Goal: Task Accomplishment & Management: Use online tool/utility

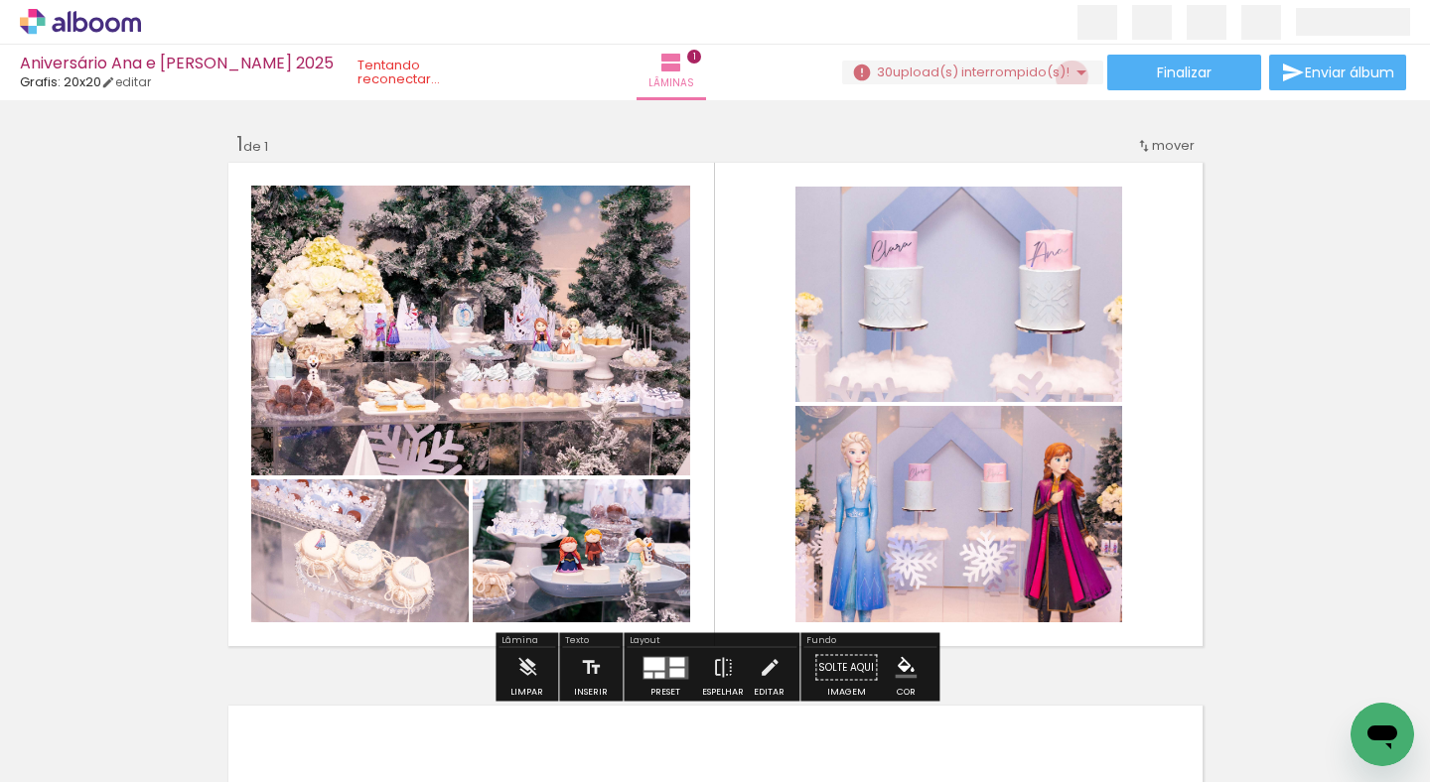
click at [1069, 76] on iron-icon at bounding box center [1081, 73] width 24 height 24
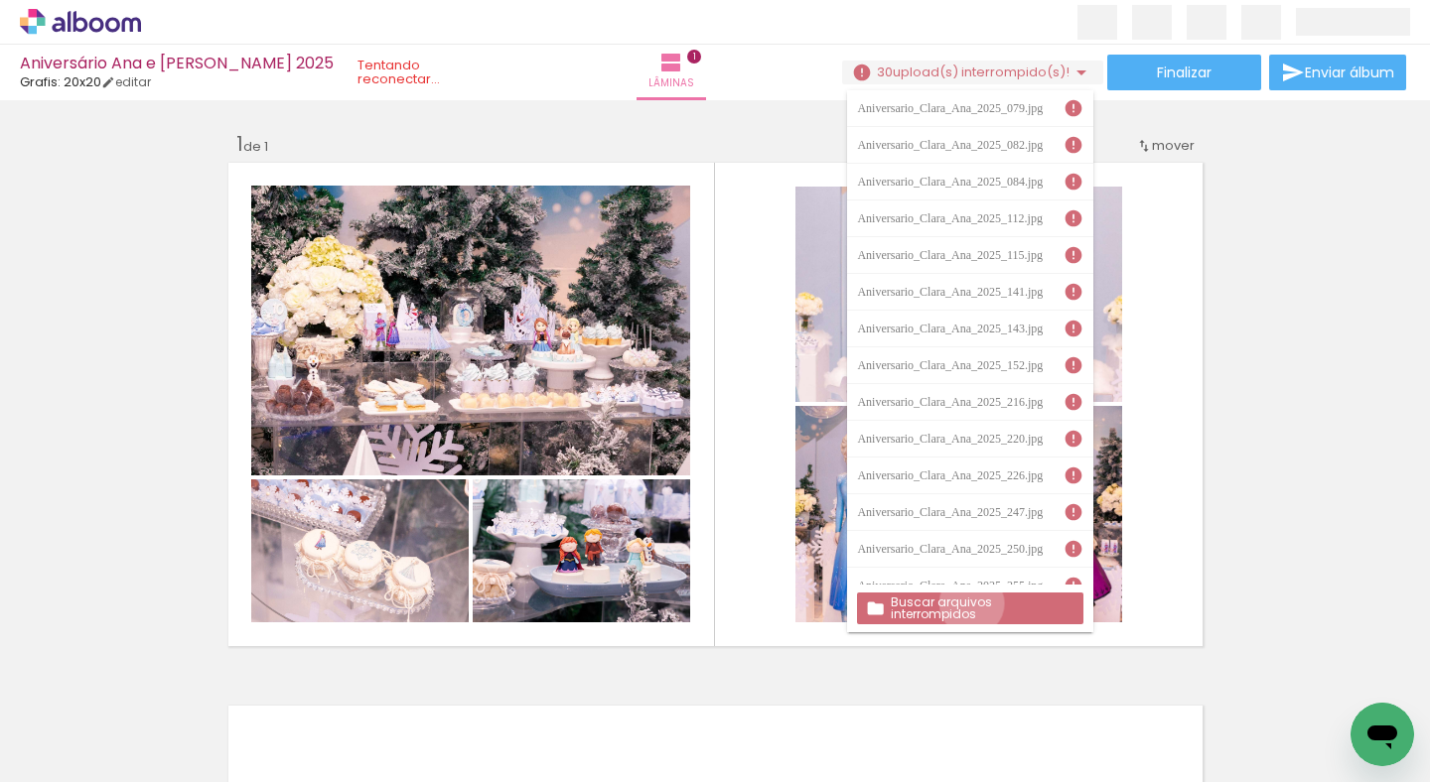
click at [0, 0] on slot "Buscar arquivos interrompidos" at bounding box center [0, 0] width 0 height 0
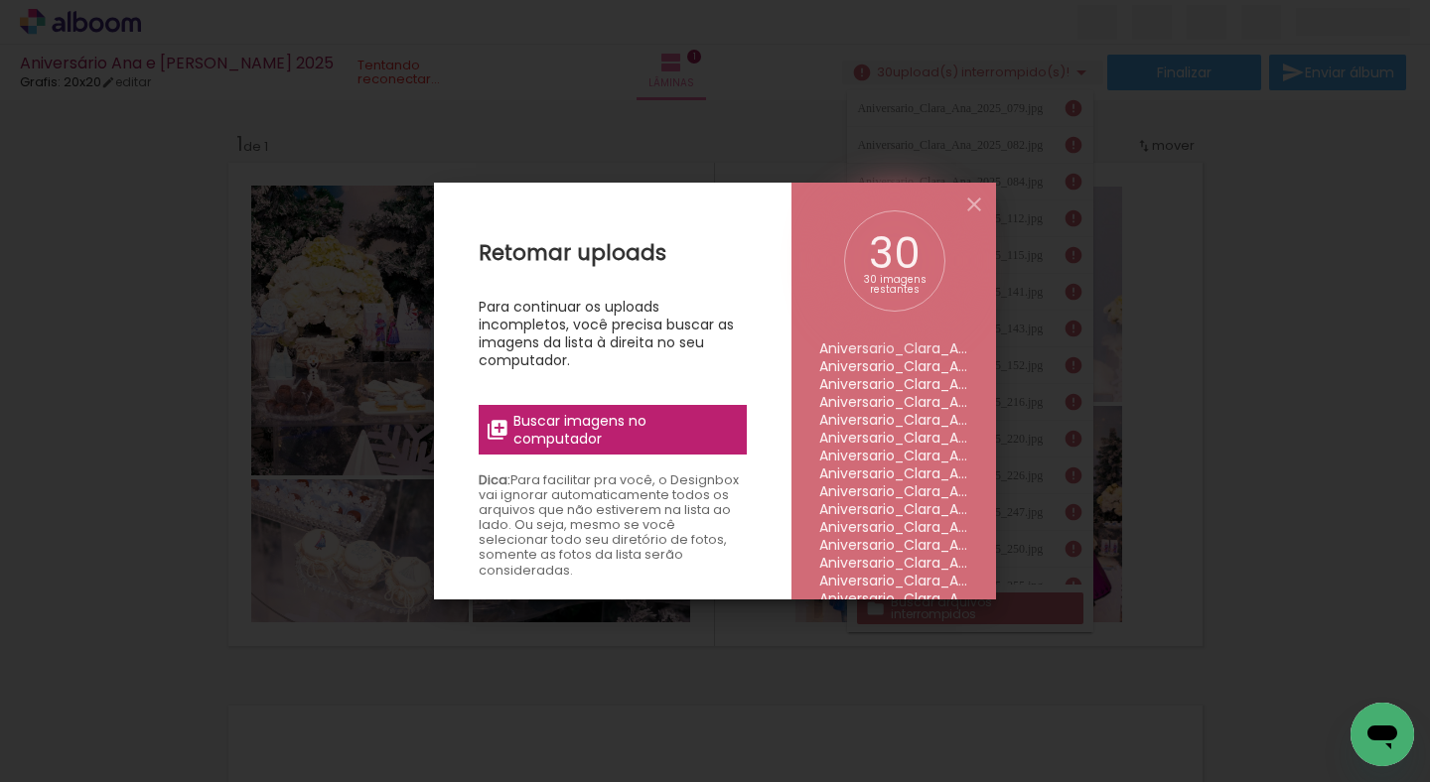
click at [627, 420] on span "Buscar imagens no computador" at bounding box center [623, 430] width 221 height 36
click at [0, 0] on input "file" at bounding box center [0, 0] width 0 height 0
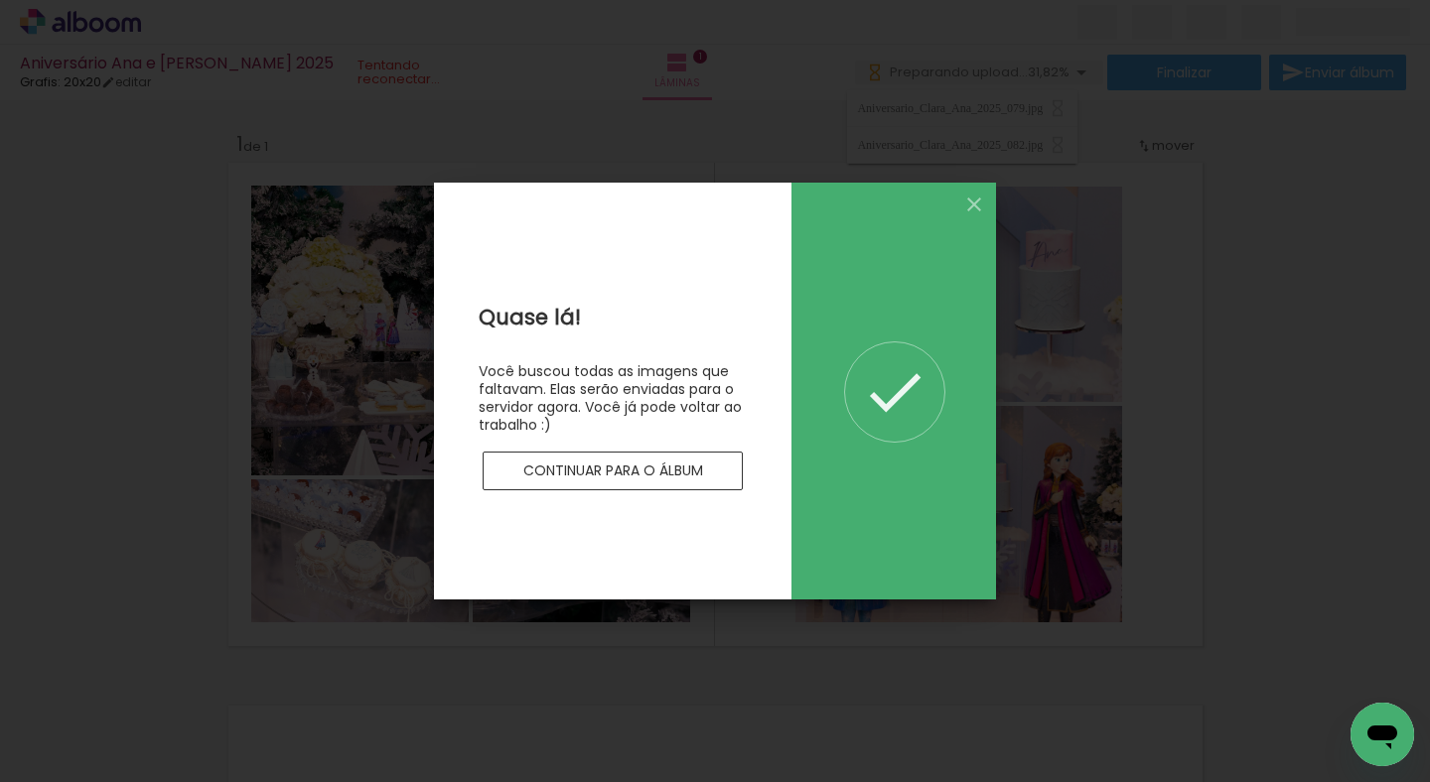
click at [608, 490] on div "Quase lá! Você buscou todas as imagens que faltavam. Elas serão enviadas para o…" at bounding box center [612, 391] width 357 height 417
click at [0, 0] on slot "Continuar para o álbum" at bounding box center [0, 0] width 0 height 0
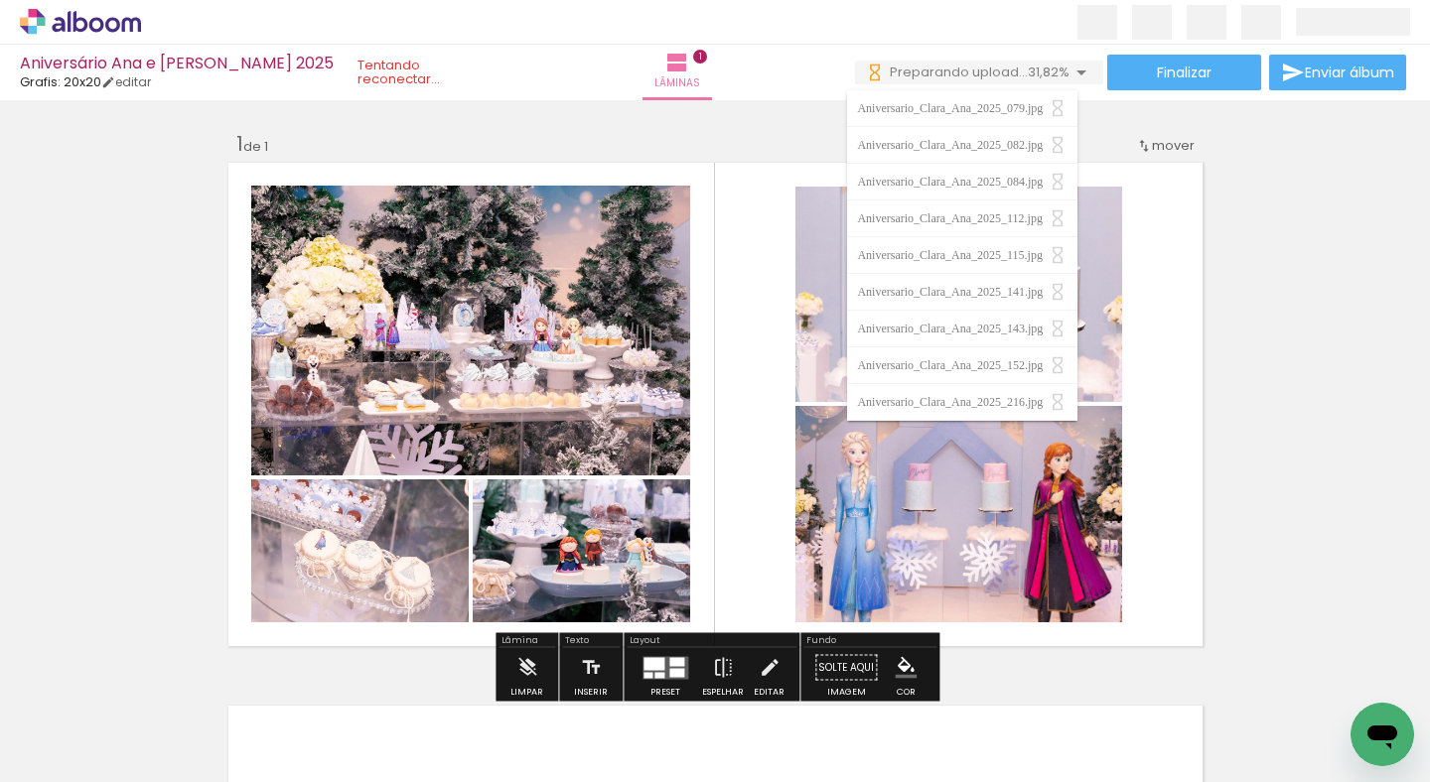
click at [1268, 264] on div "Inserir lâmina 1 de 1" at bounding box center [715, 650] width 1430 height 1087
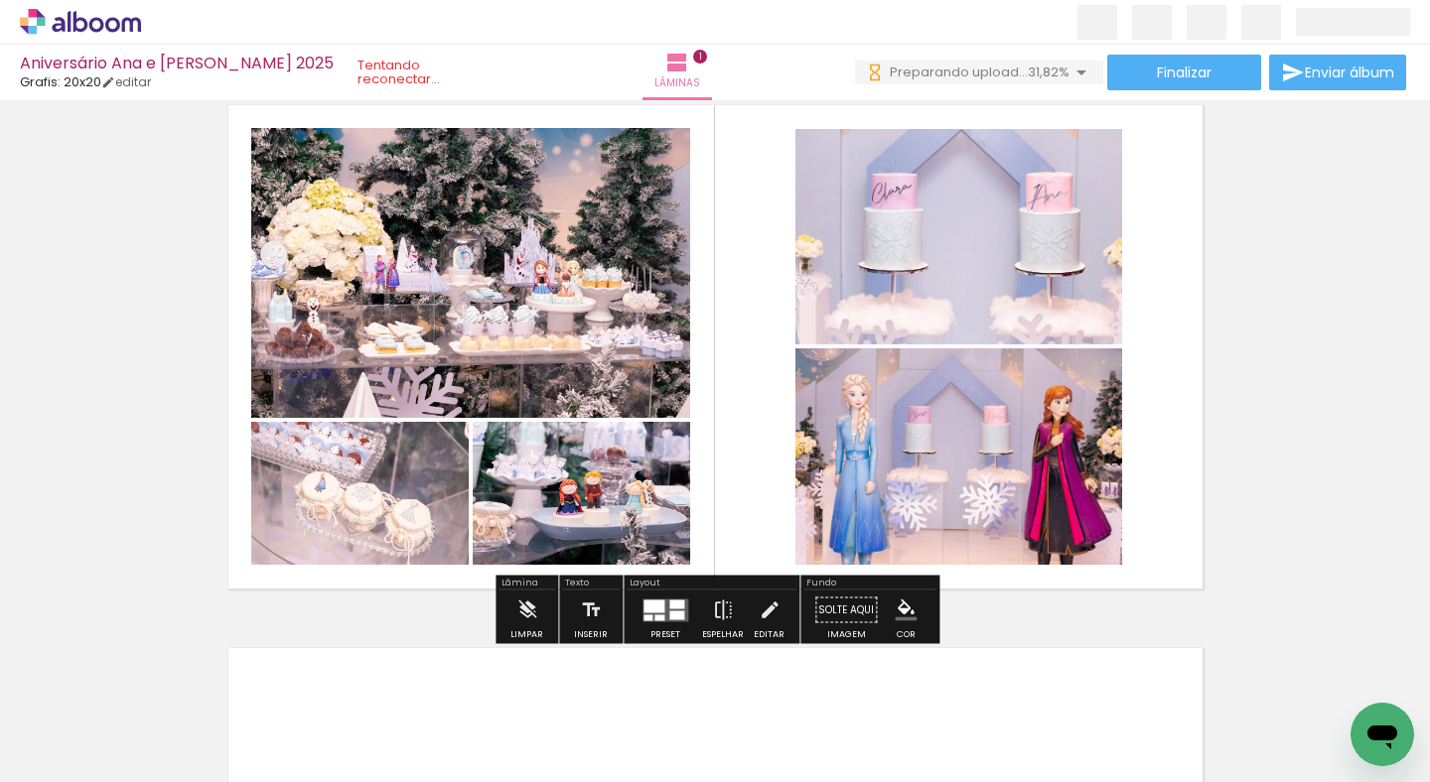
scroll to position [60, 0]
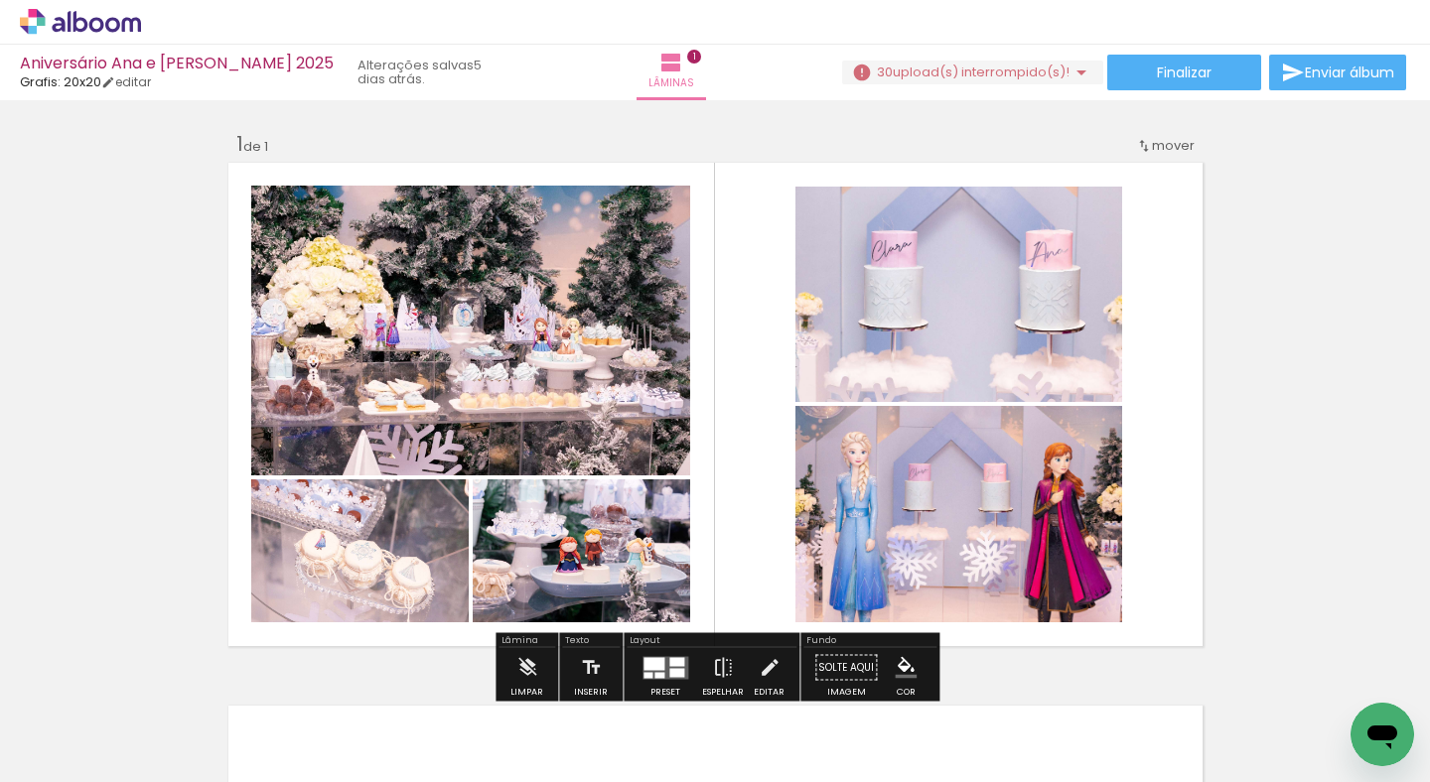
click at [979, 73] on span "upload(s) interrompido(s)!" at bounding box center [981, 72] width 177 height 19
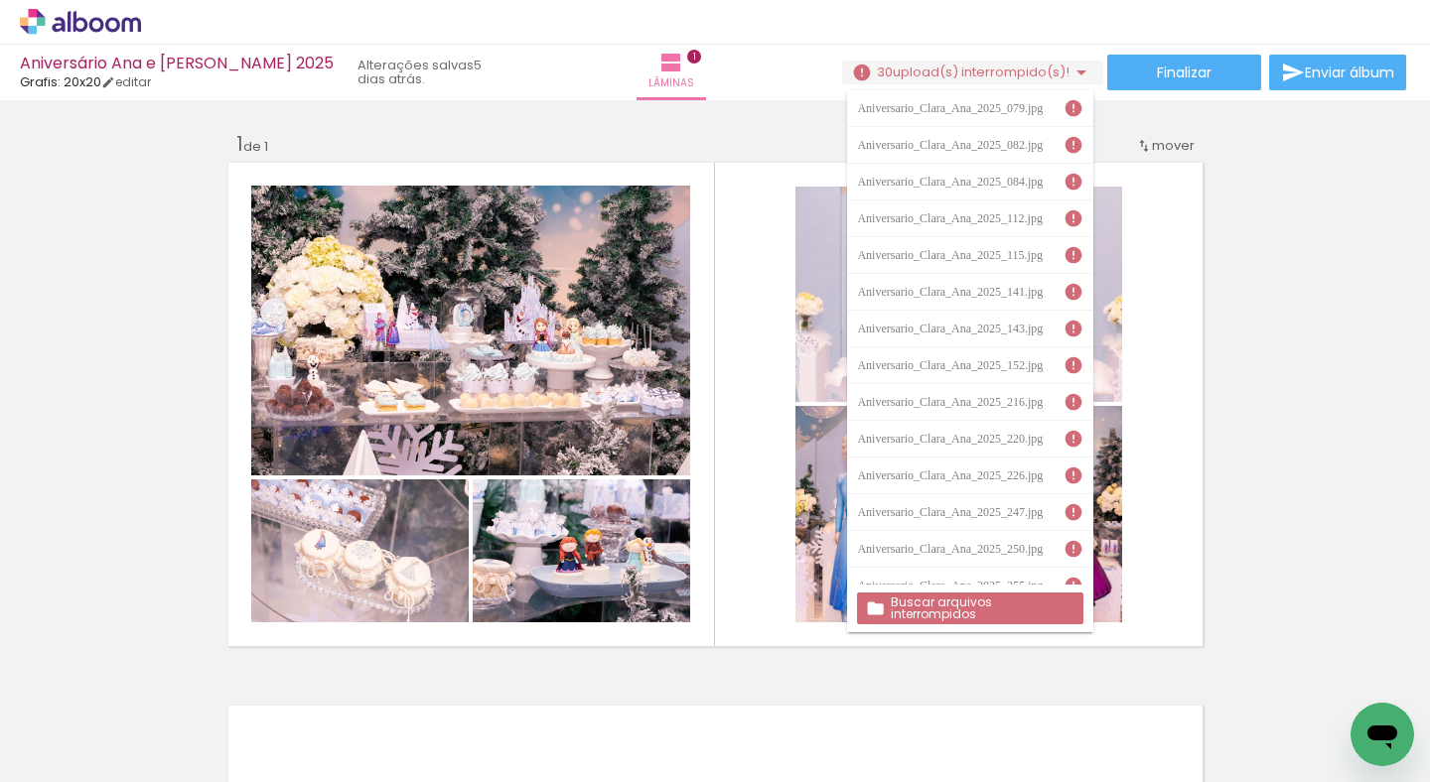
click at [0, 0] on slot "Buscar arquivos interrompidos" at bounding box center [0, 0] width 0 height 0
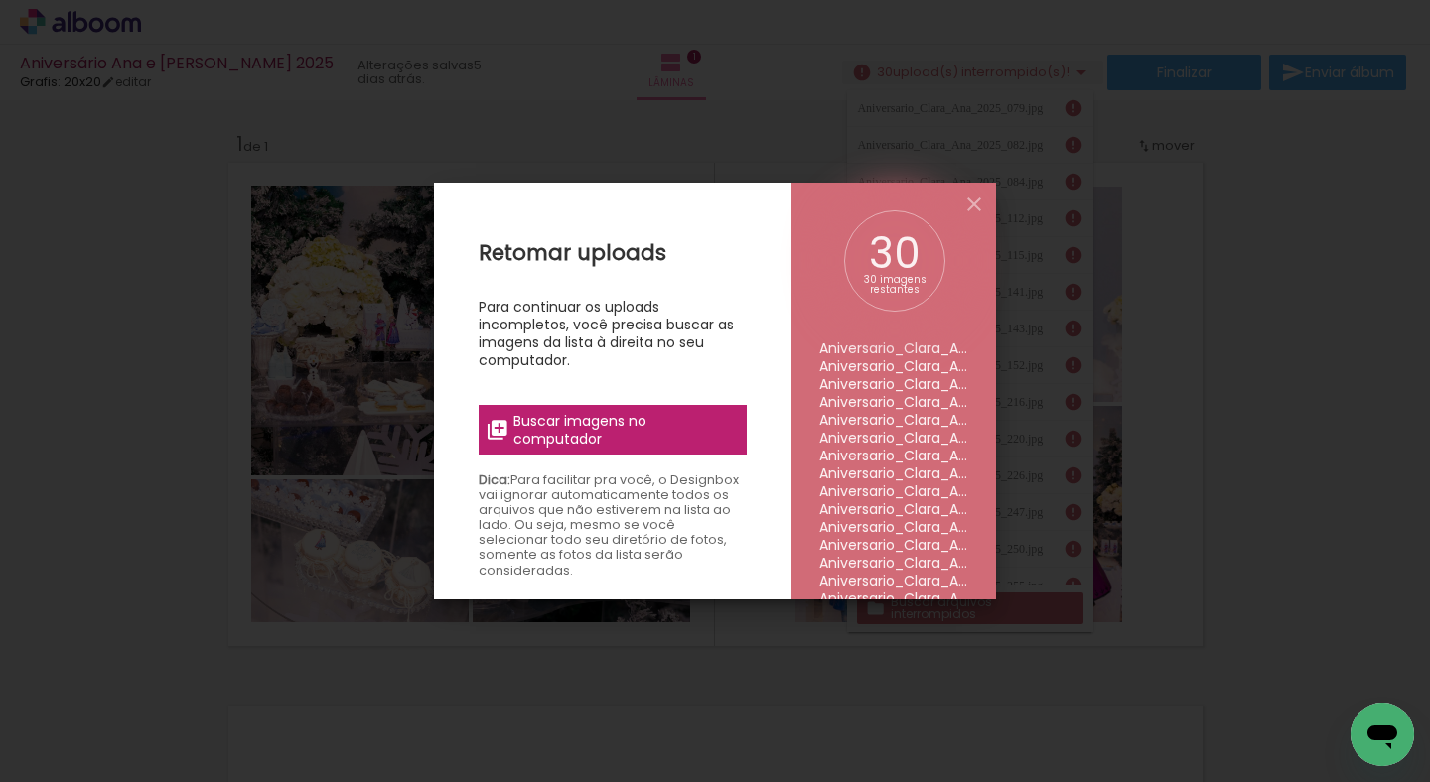
click at [665, 434] on span "Buscar imagens no computador" at bounding box center [623, 430] width 221 height 36
click at [0, 0] on input "file" at bounding box center [0, 0] width 0 height 0
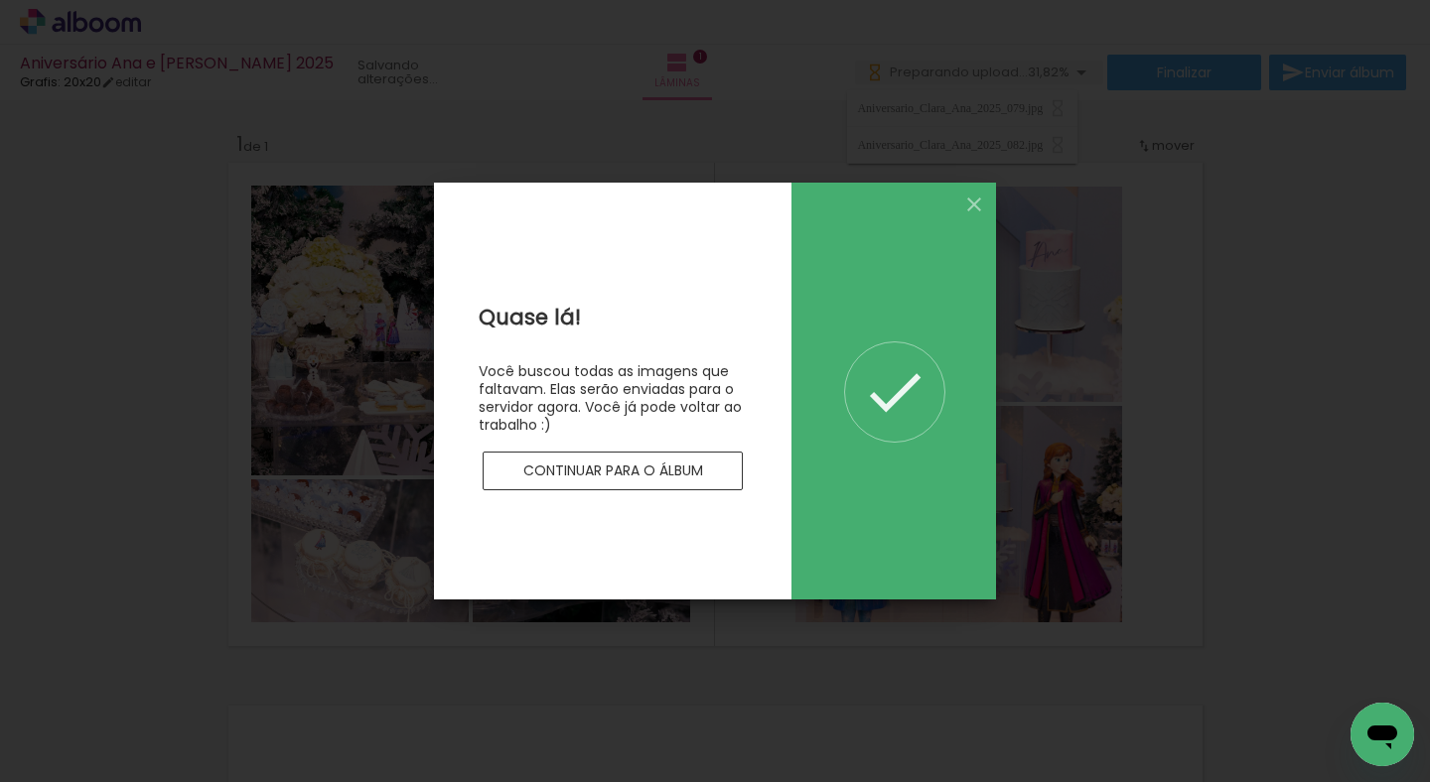
click at [0, 0] on slot "Continuar para o álbum" at bounding box center [0, 0] width 0 height 0
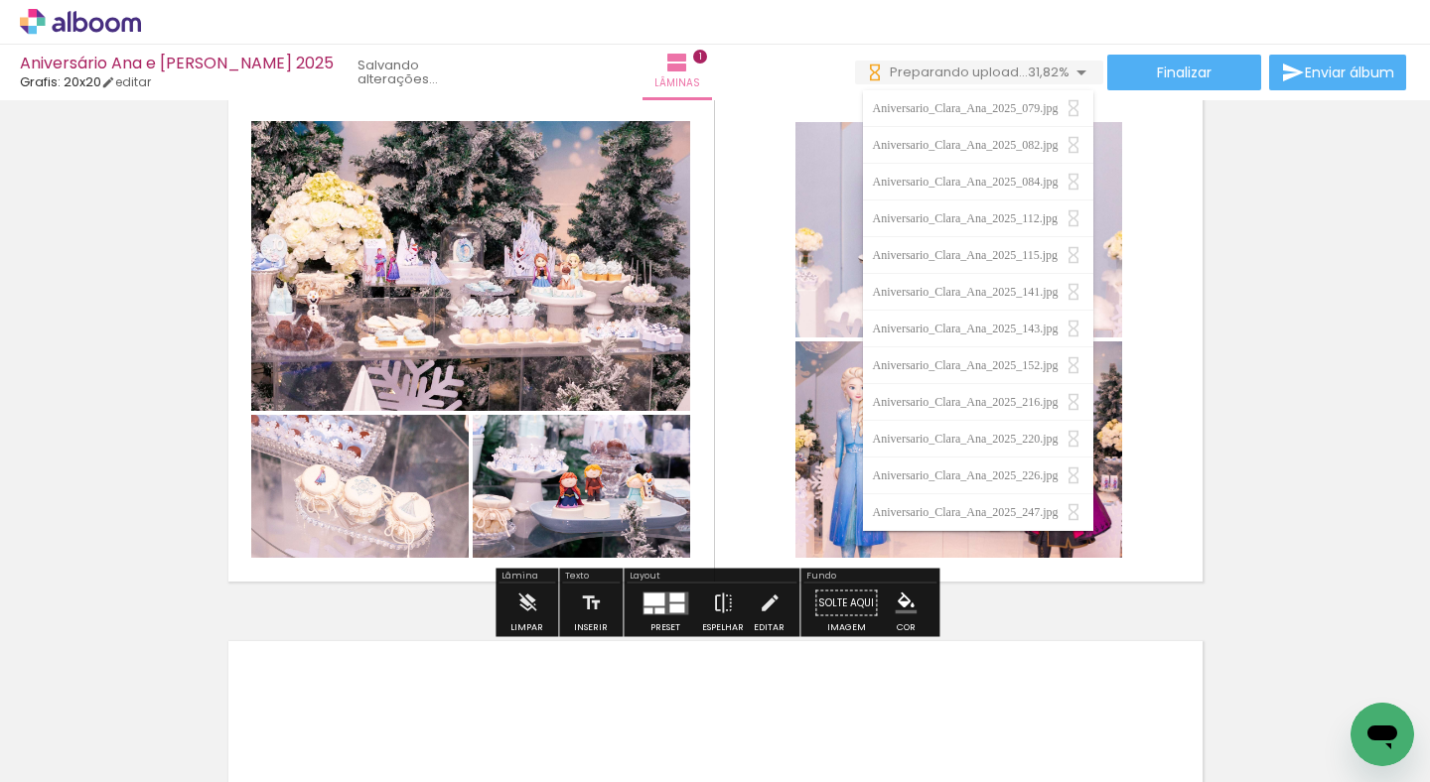
scroll to position [70, 0]
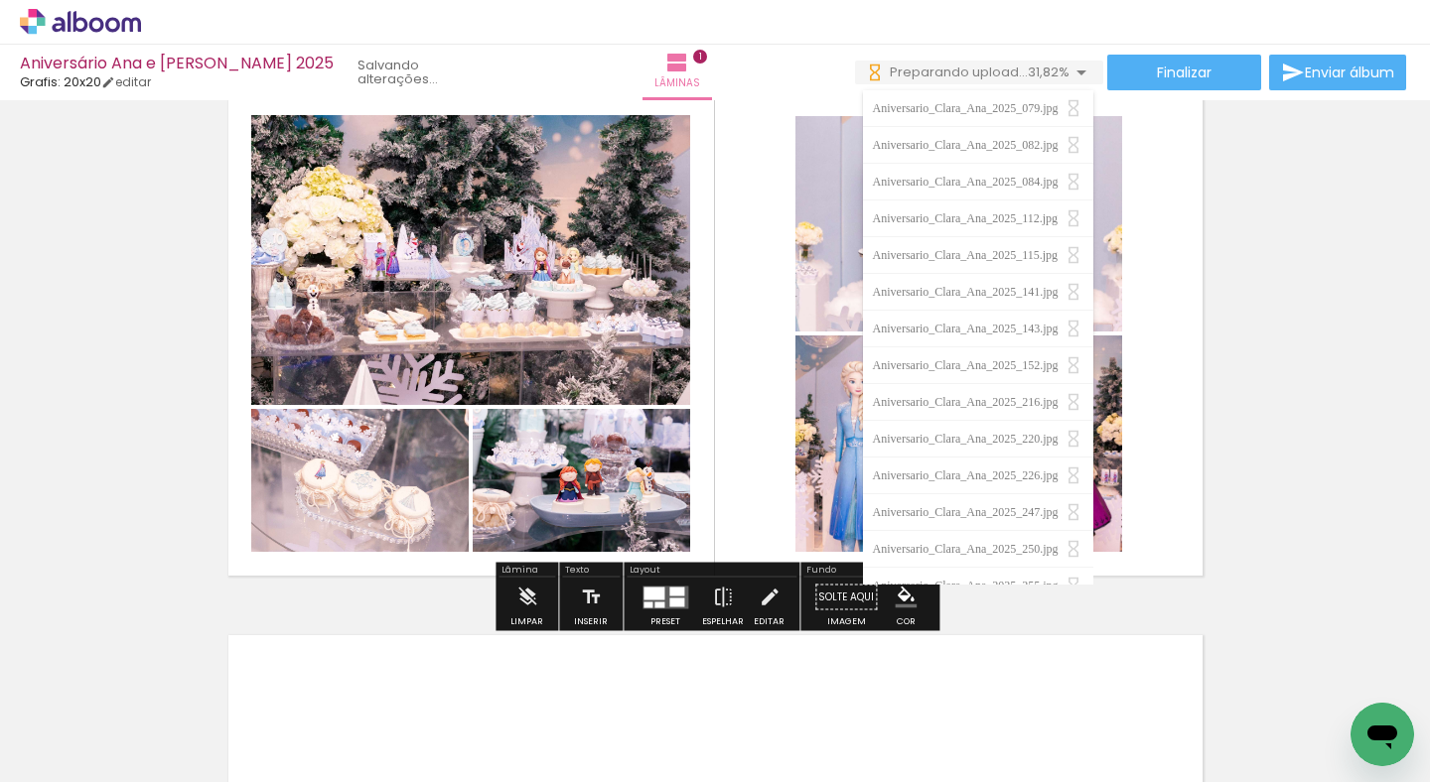
click at [1238, 309] on div "Inserir lâmina 1 de 1" at bounding box center [715, 580] width 1430 height 1087
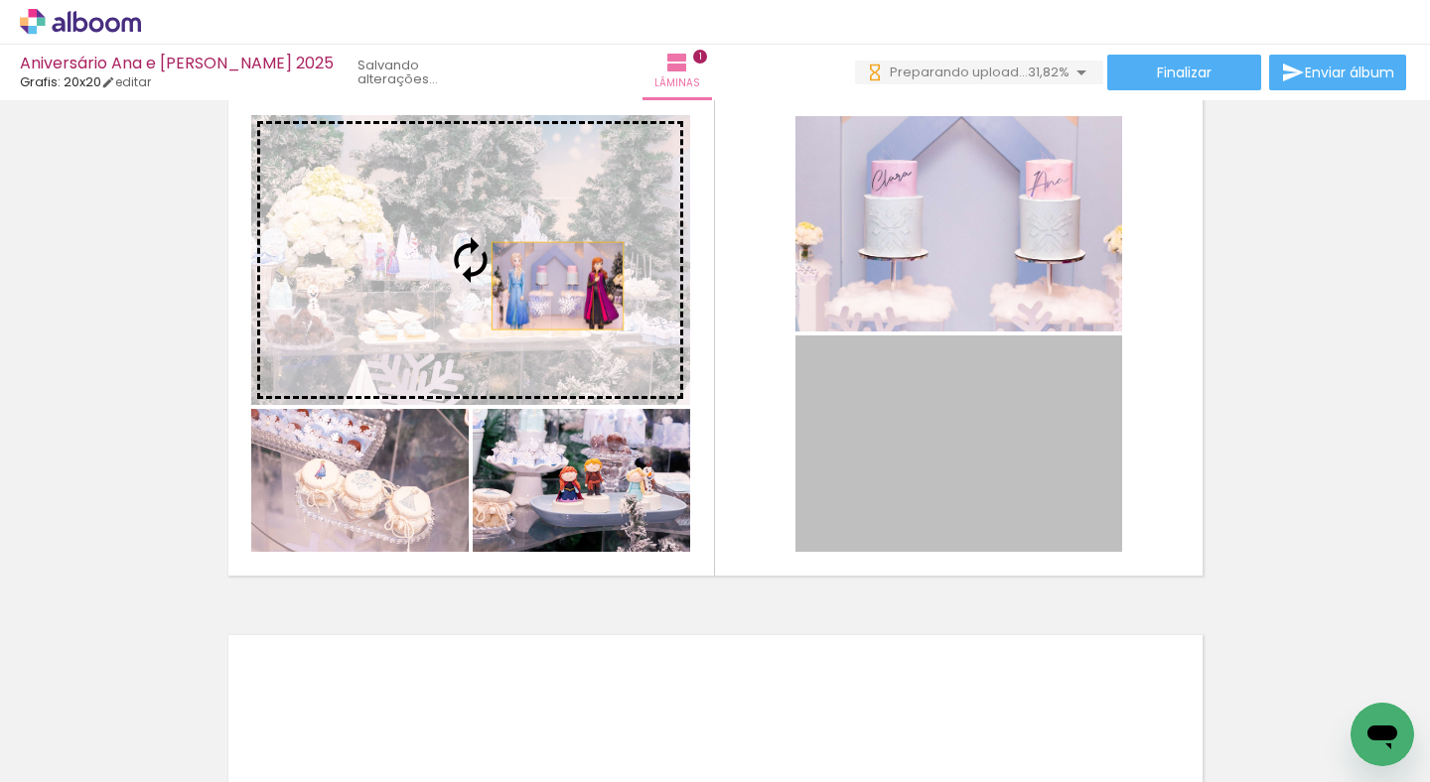
drag, startPoint x: 964, startPoint y: 448, endPoint x: 557, endPoint y: 286, distance: 438.0
click at [0, 0] on slot at bounding box center [0, 0] width 0 height 0
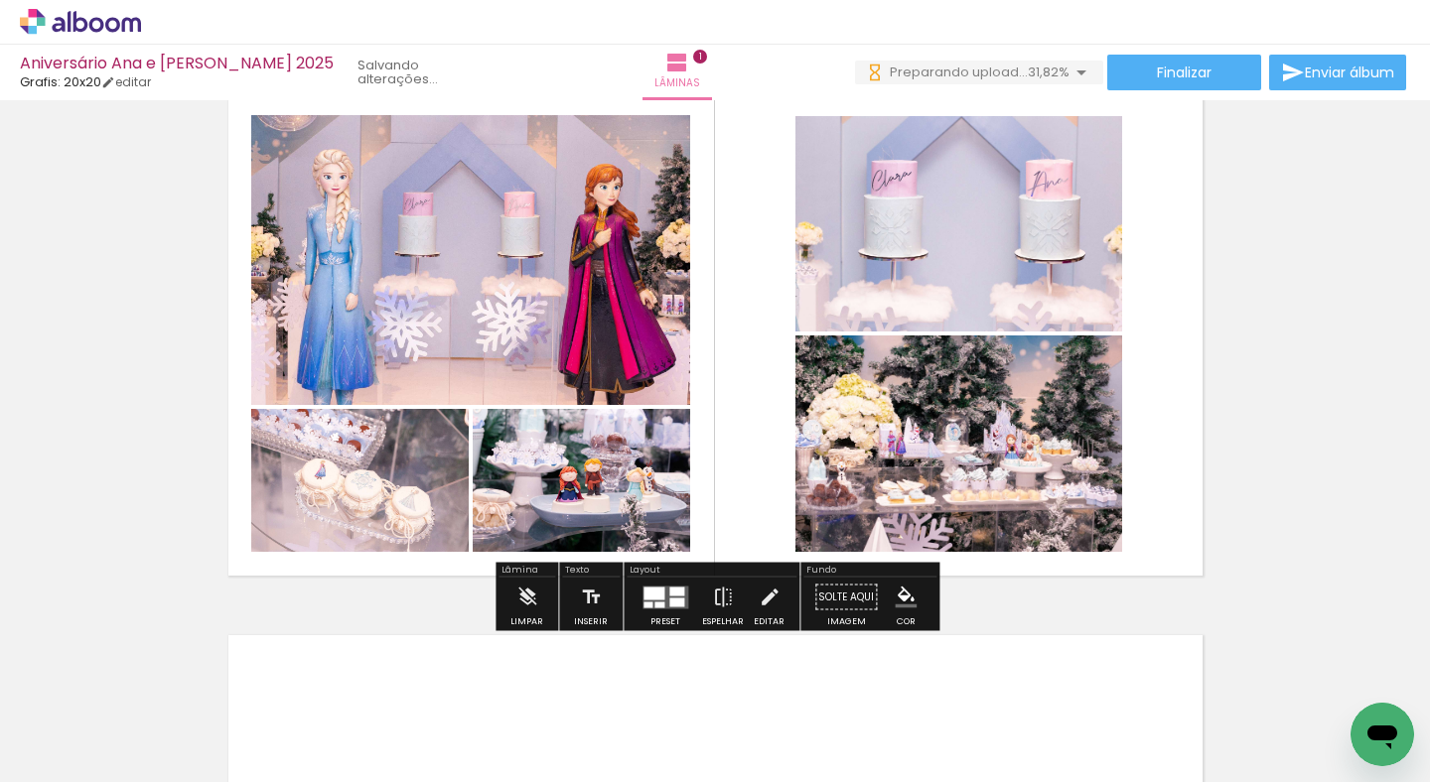
scroll to position [0, 0]
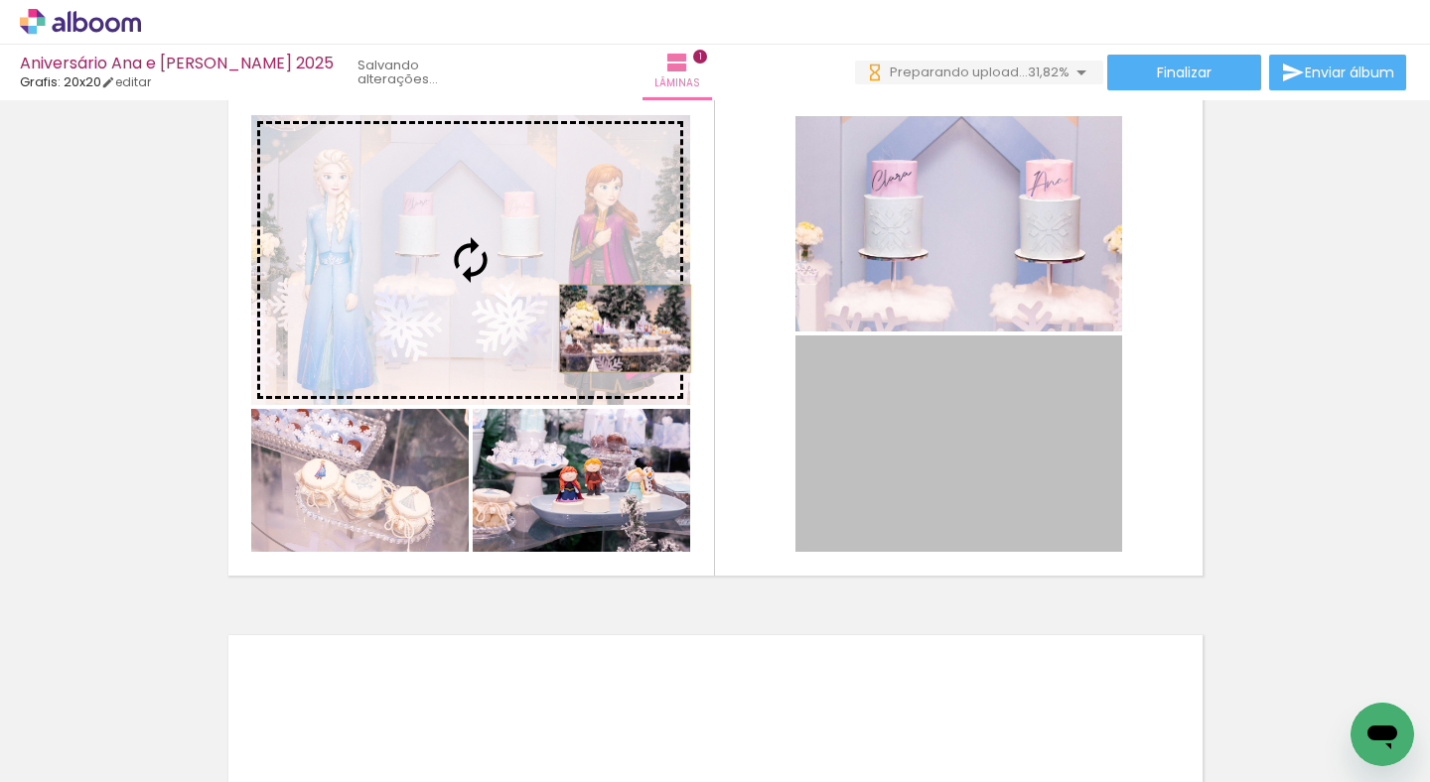
drag, startPoint x: 946, startPoint y: 466, endPoint x: 623, endPoint y: 329, distance: 350.6
click at [0, 0] on slot at bounding box center [0, 0] width 0 height 0
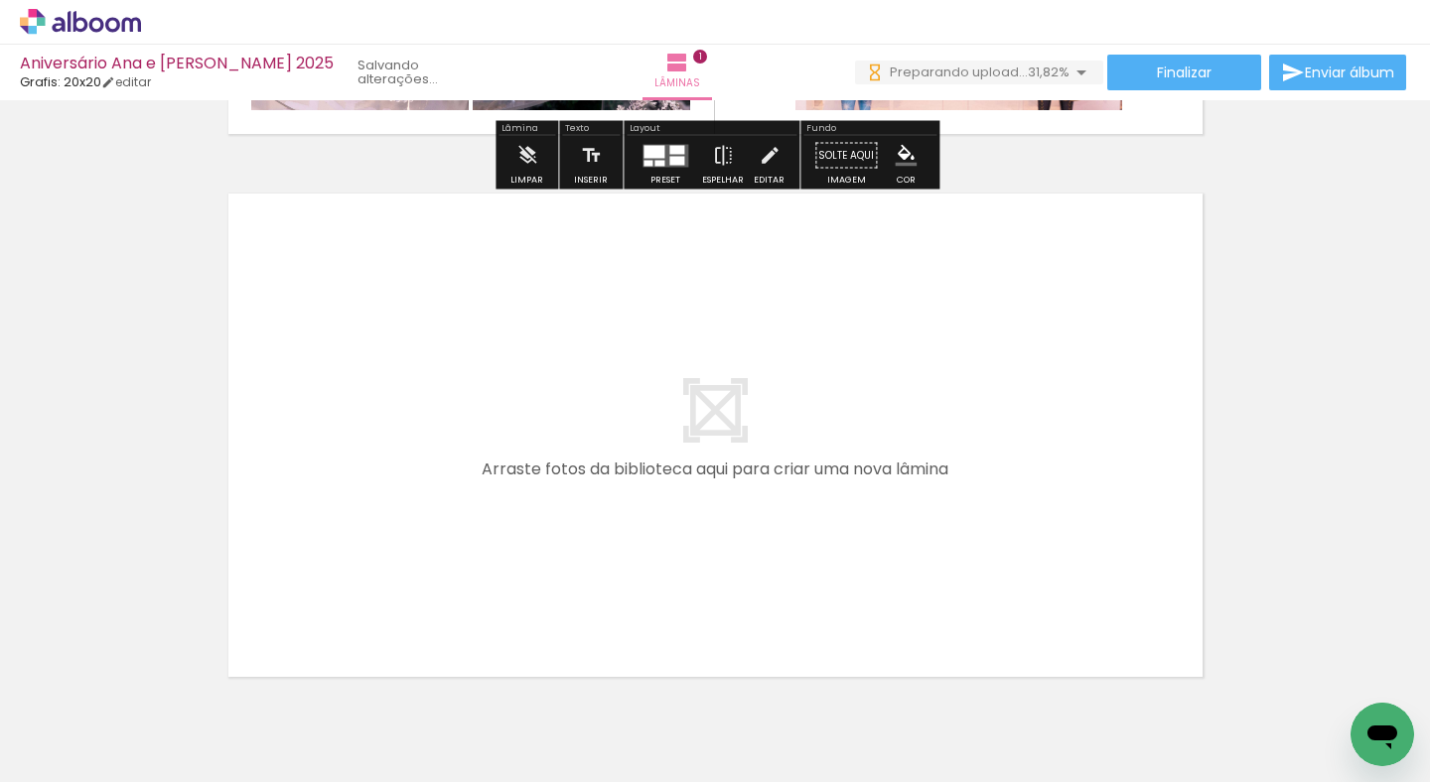
scroll to position [538, 0]
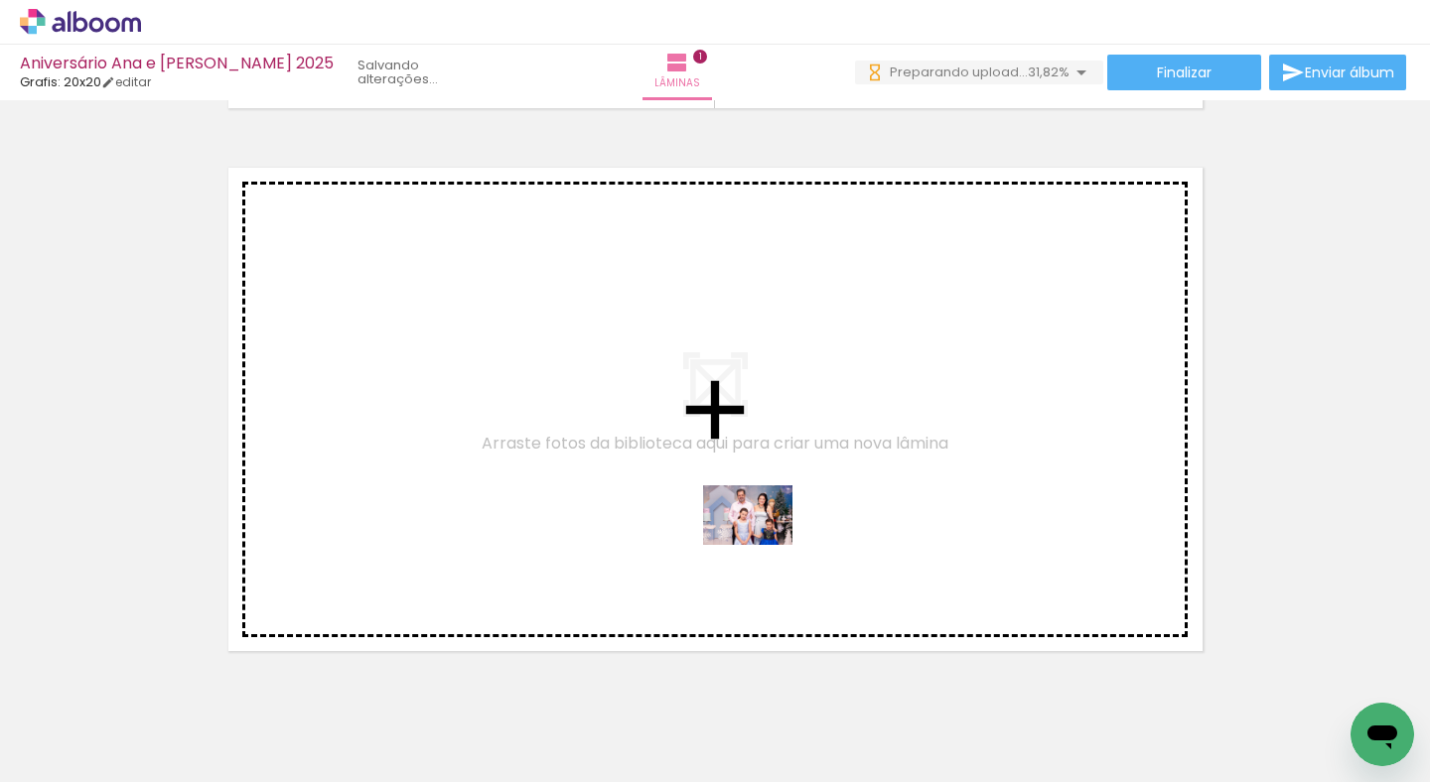
drag, startPoint x: 867, startPoint y: 729, endPoint x: 762, endPoint y: 545, distance: 211.2
click at [762, 545] on quentale-workspace at bounding box center [715, 391] width 1430 height 782
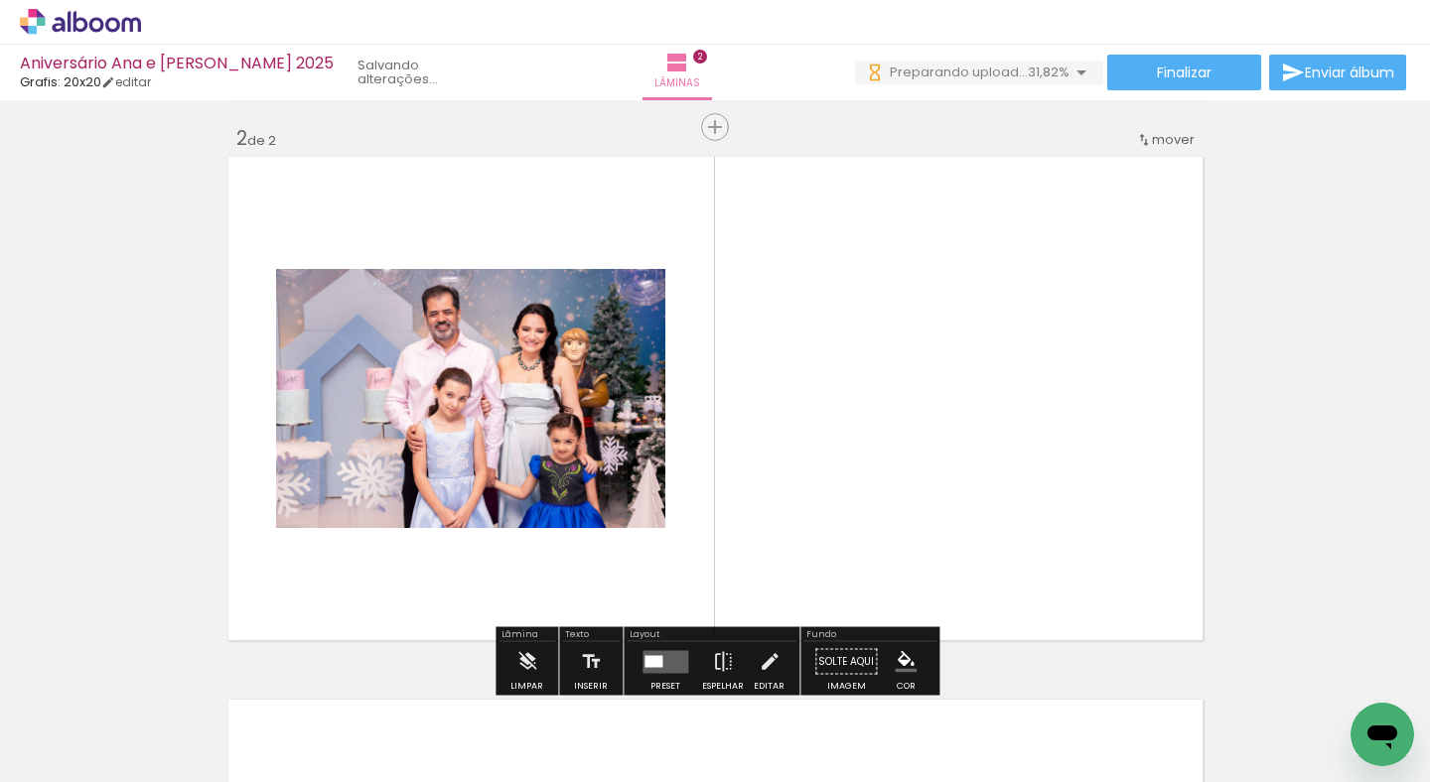
scroll to position [568, 0]
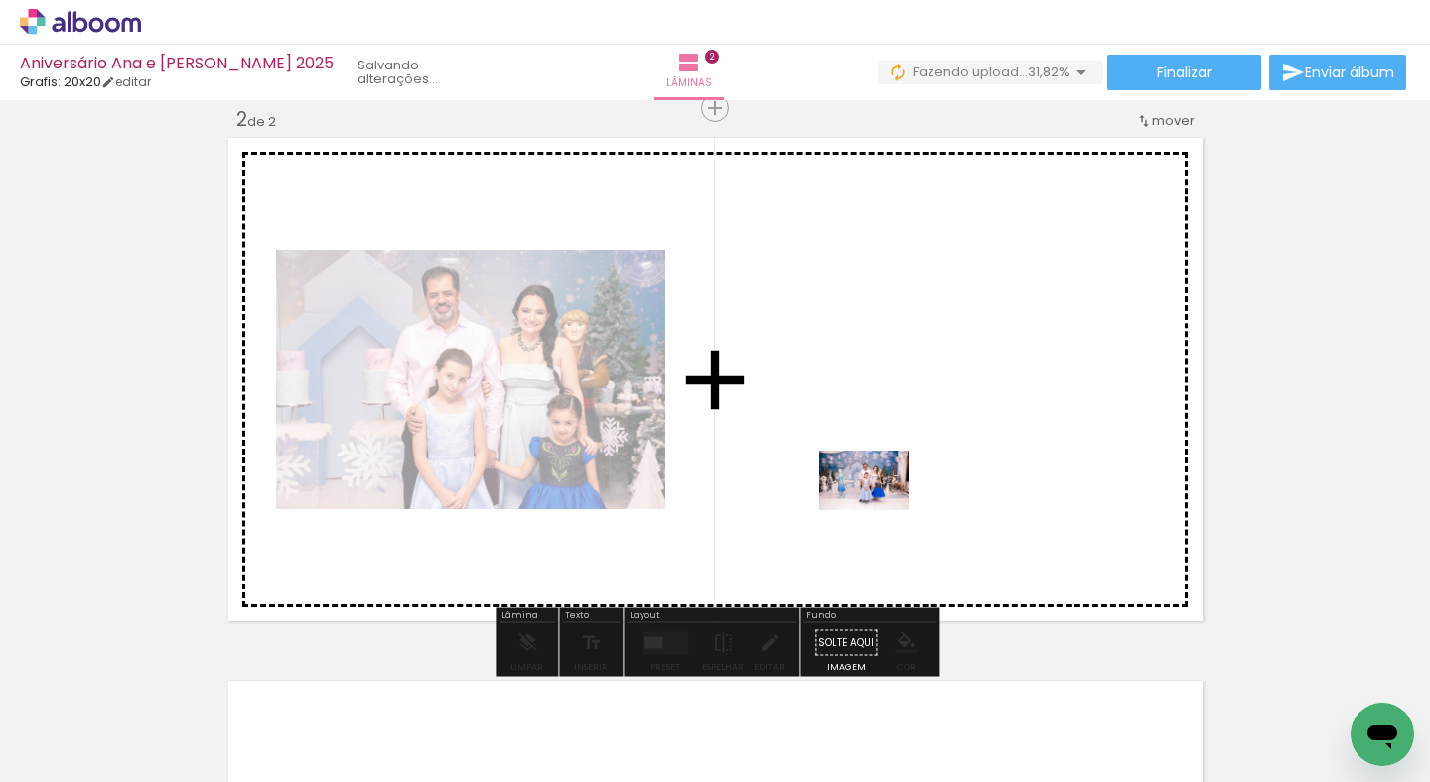
drag, startPoint x: 781, startPoint y: 739, endPoint x: 879, endPoint y: 510, distance: 248.2
click at [879, 510] on quentale-workspace at bounding box center [715, 391] width 1430 height 782
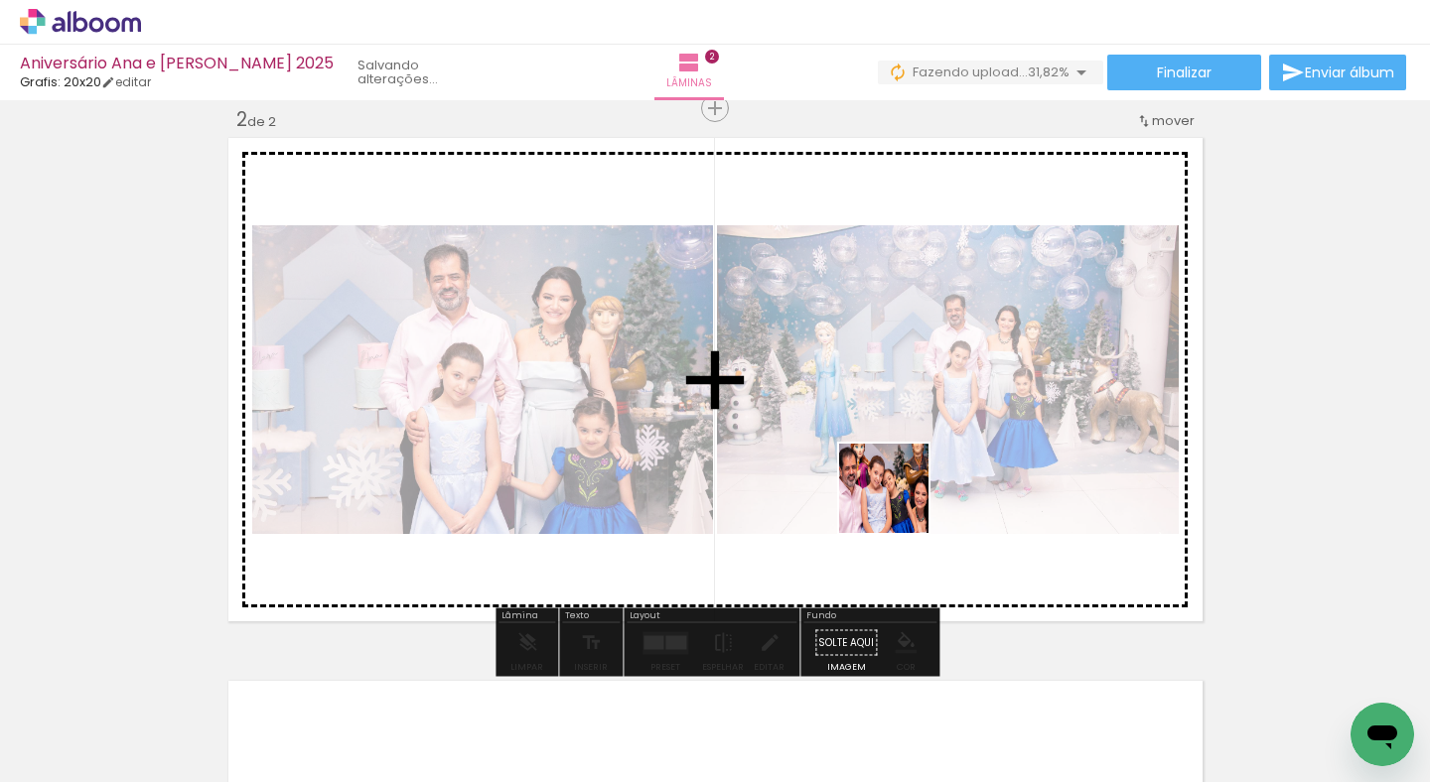
drag, startPoint x: 1008, startPoint y: 730, endPoint x: 898, endPoint y: 502, distance: 252.7
click at [898, 502] on quentale-workspace at bounding box center [715, 391] width 1430 height 782
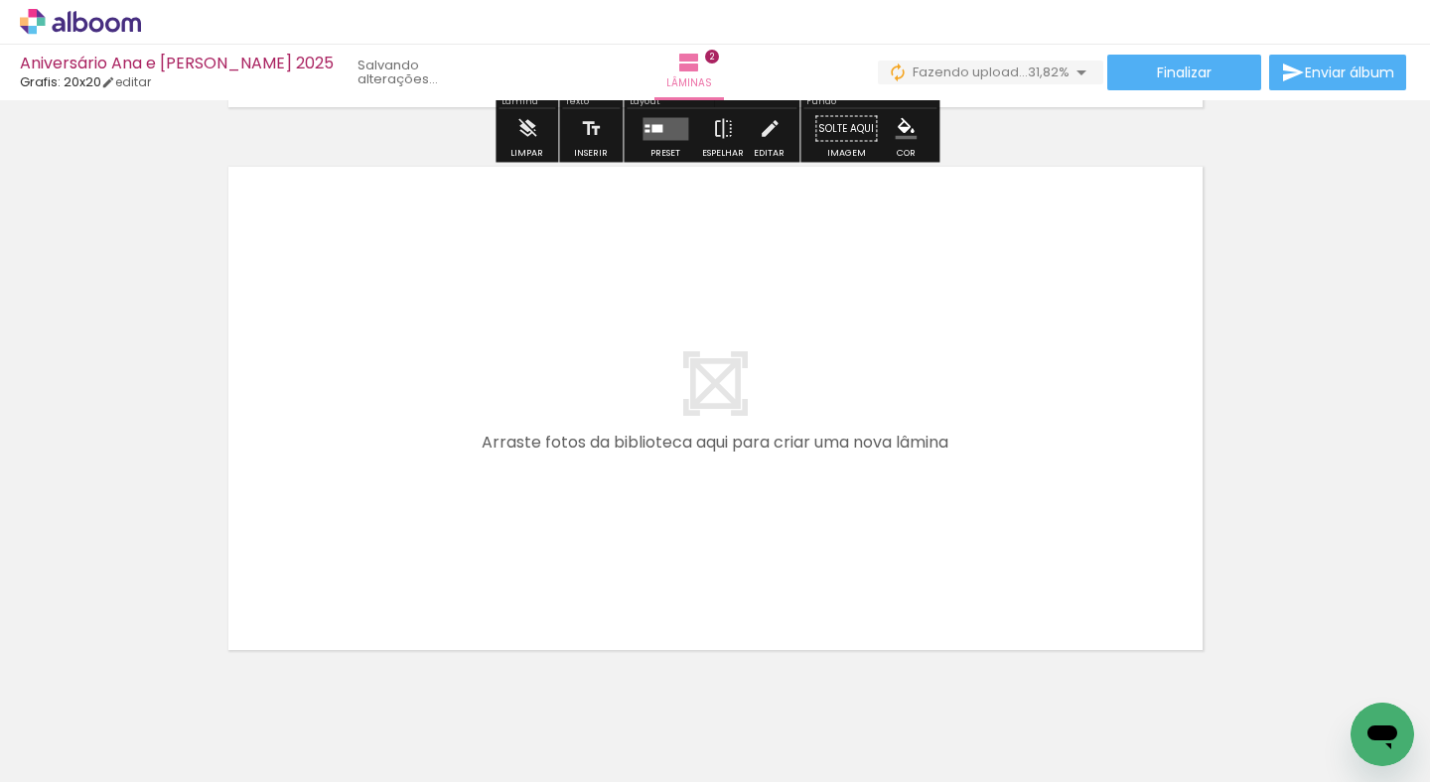
scroll to position [0, 629]
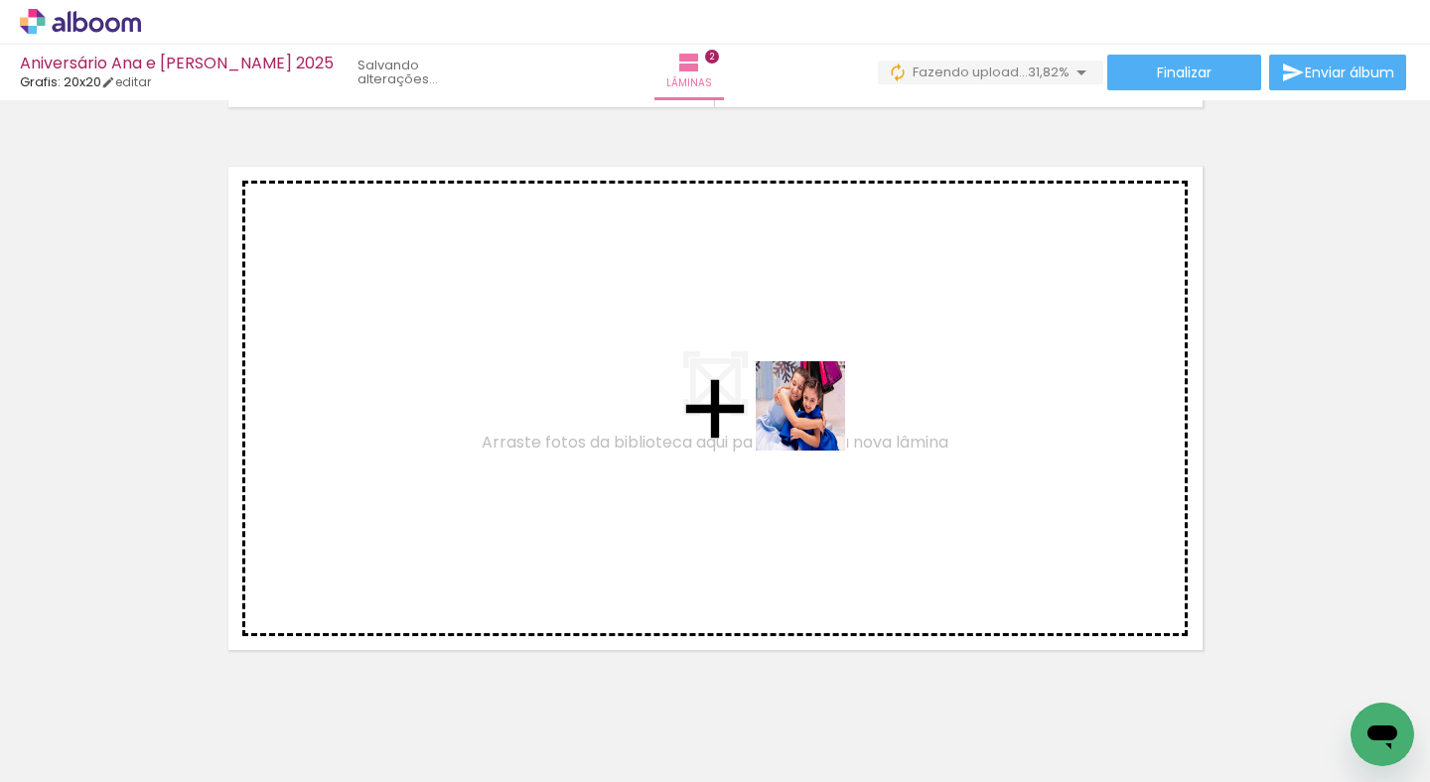
drag, startPoint x: 788, startPoint y: 728, endPoint x: 816, endPoint y: 420, distance: 309.0
click at [816, 420] on quentale-workspace at bounding box center [715, 391] width 1430 height 782
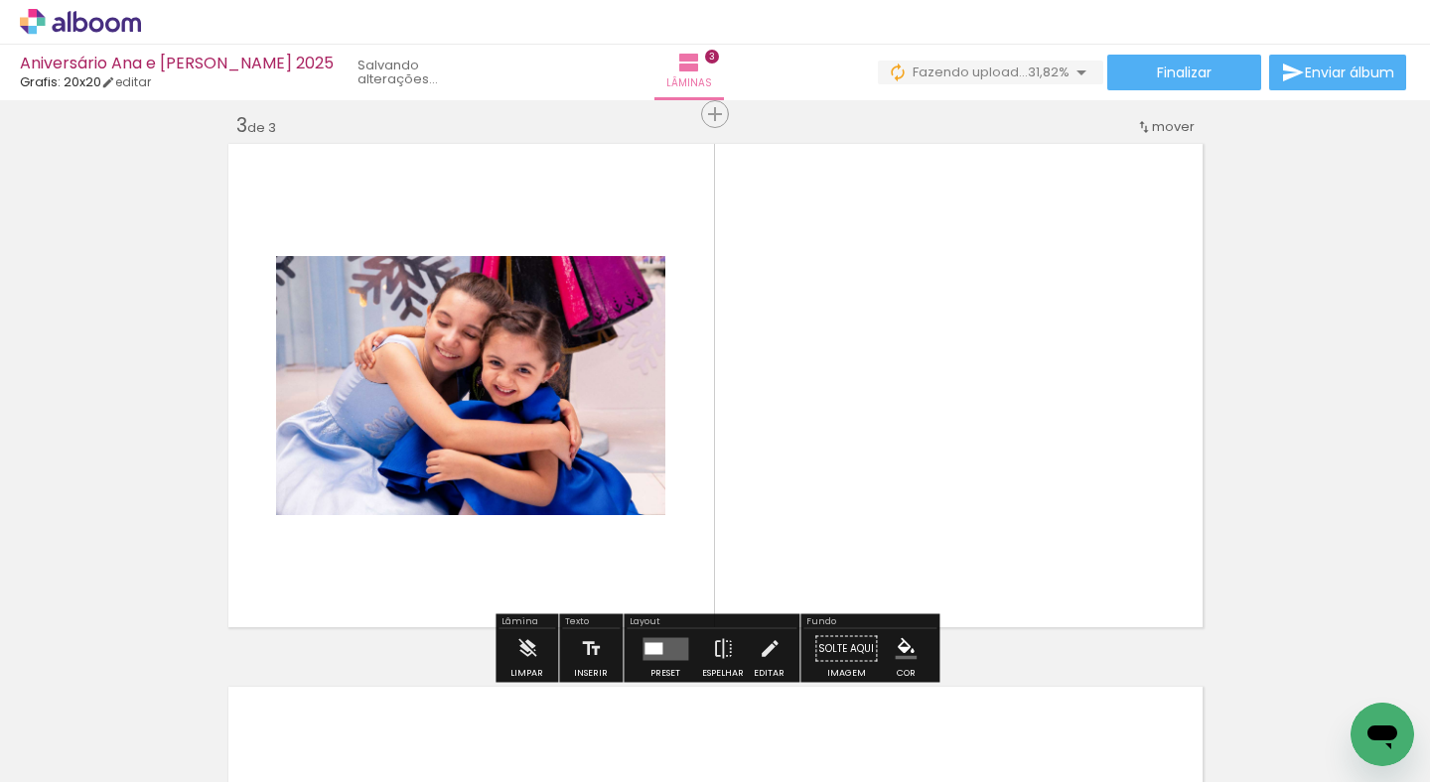
scroll to position [1111, 0]
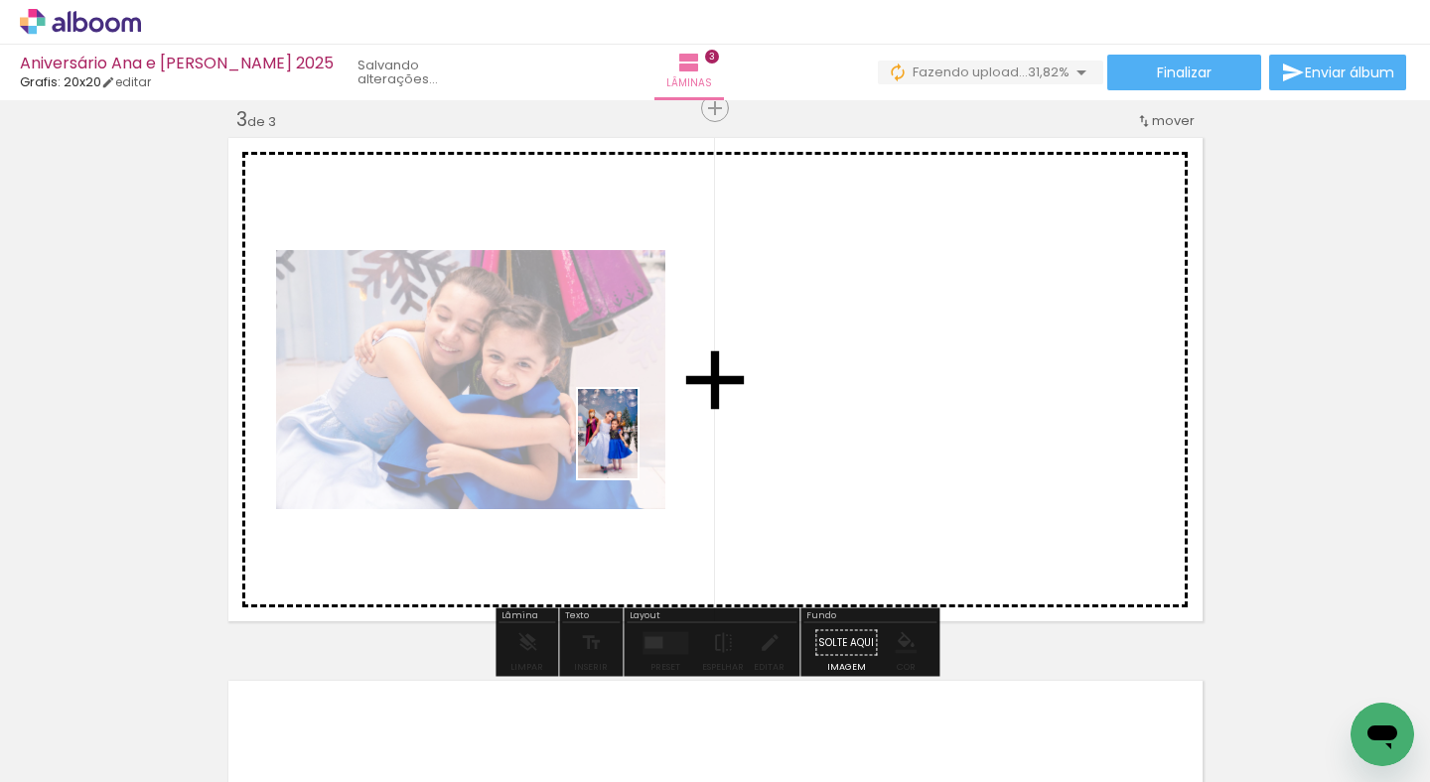
drag, startPoint x: 581, startPoint y: 723, endPoint x: 637, endPoint y: 449, distance: 279.8
click at [637, 449] on quentale-workspace at bounding box center [715, 391] width 1430 height 782
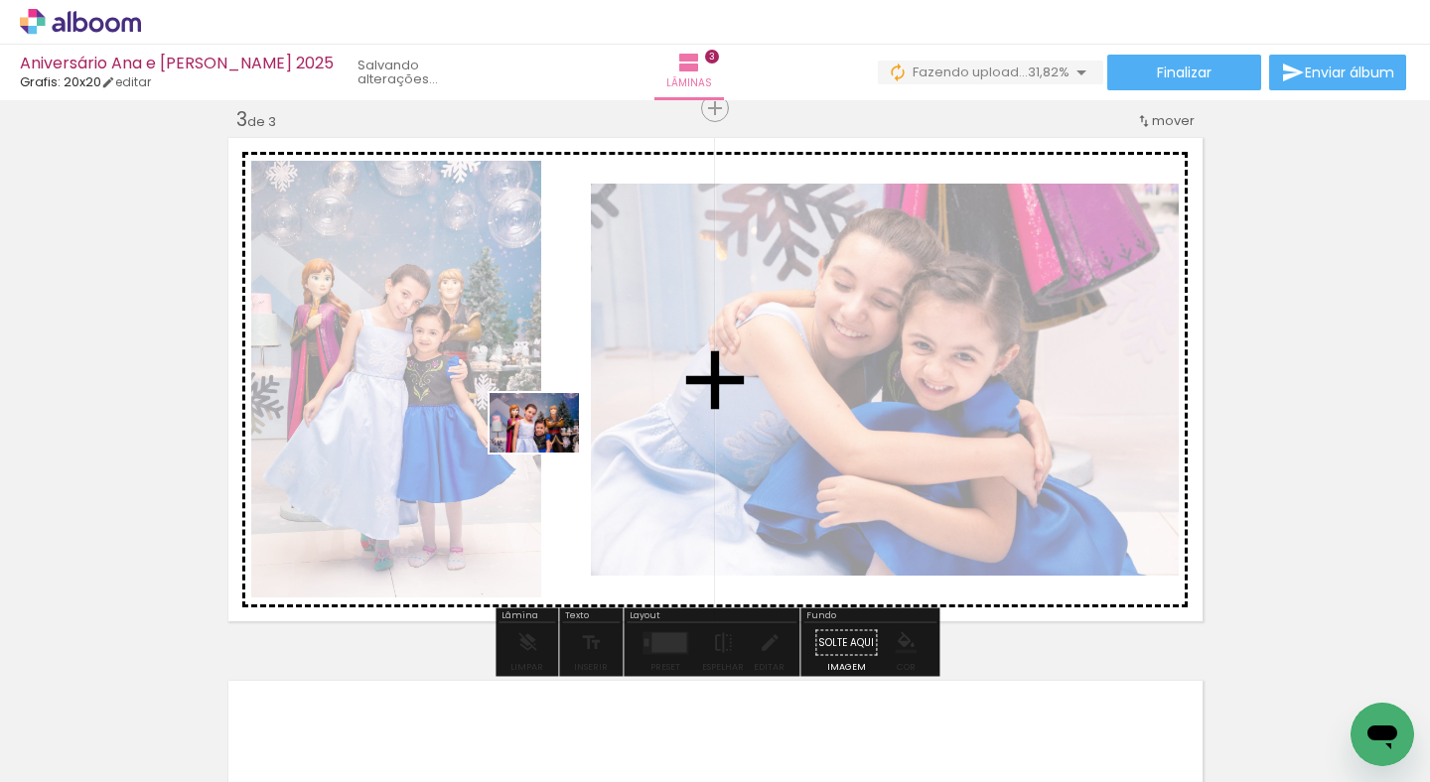
drag, startPoint x: 485, startPoint y: 720, endPoint x: 549, endPoint y: 453, distance: 274.8
click at [549, 453] on quentale-workspace at bounding box center [715, 391] width 1430 height 782
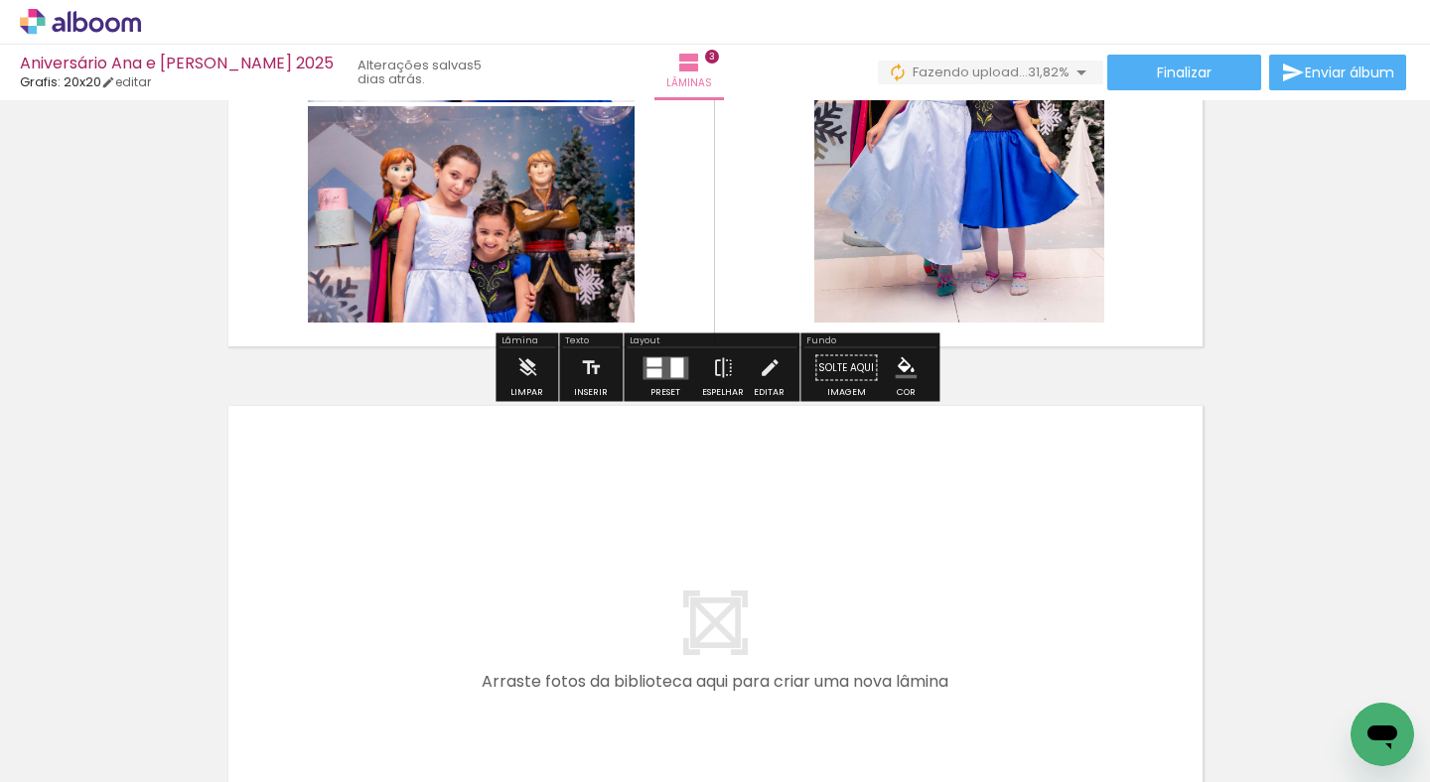
scroll to position [1390, 0]
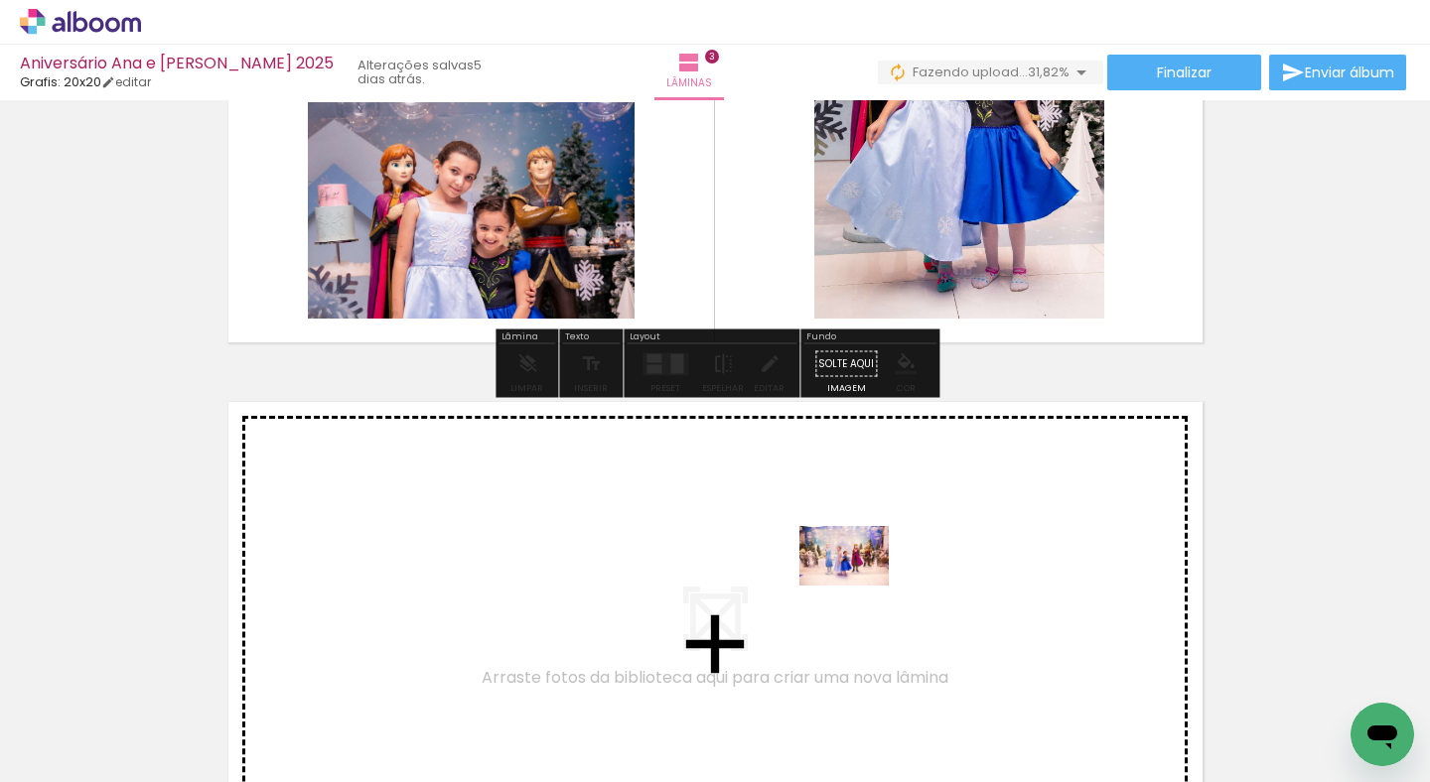
drag, startPoint x: 910, startPoint y: 746, endPoint x: 859, endPoint y: 586, distance: 168.0
click at [859, 586] on quentale-workspace at bounding box center [715, 391] width 1430 height 782
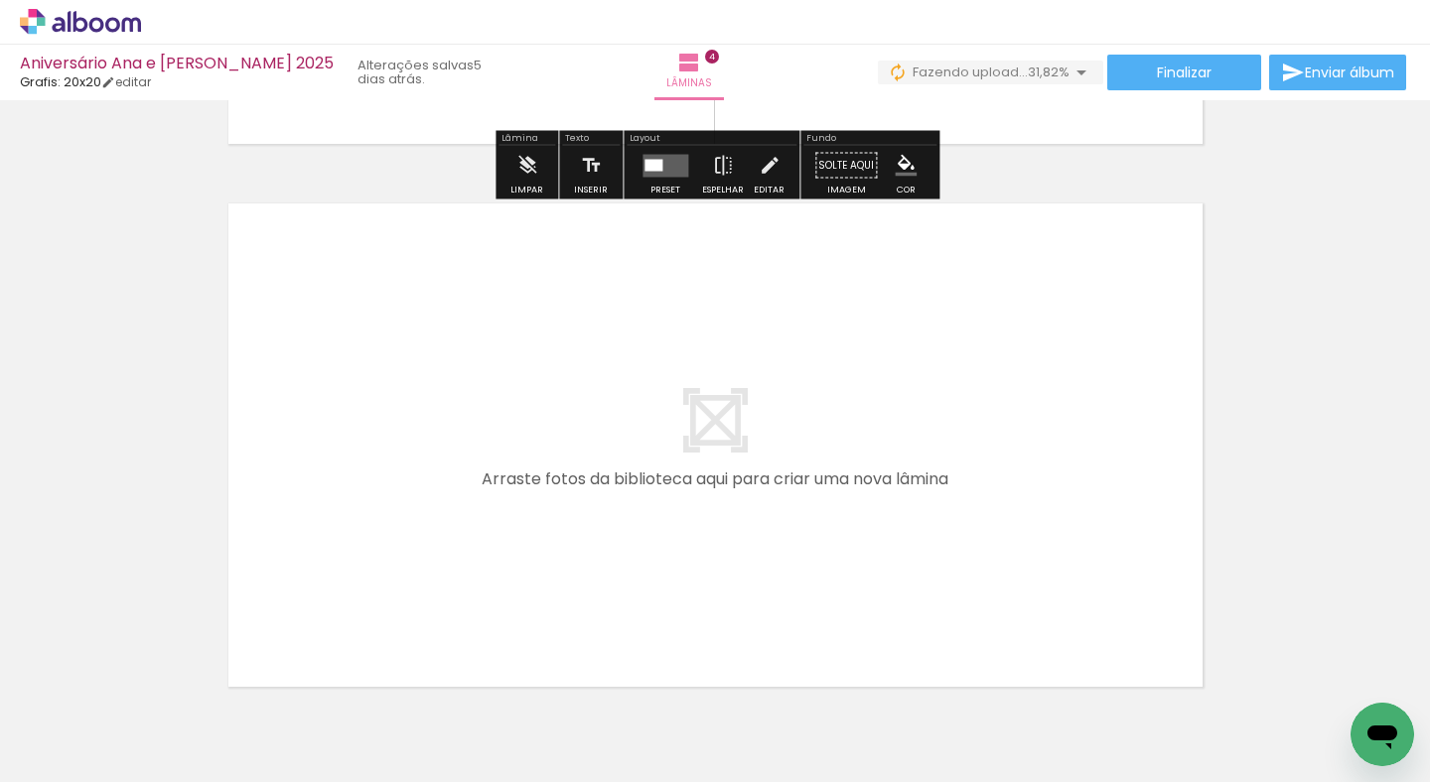
scroll to position [2135, 0]
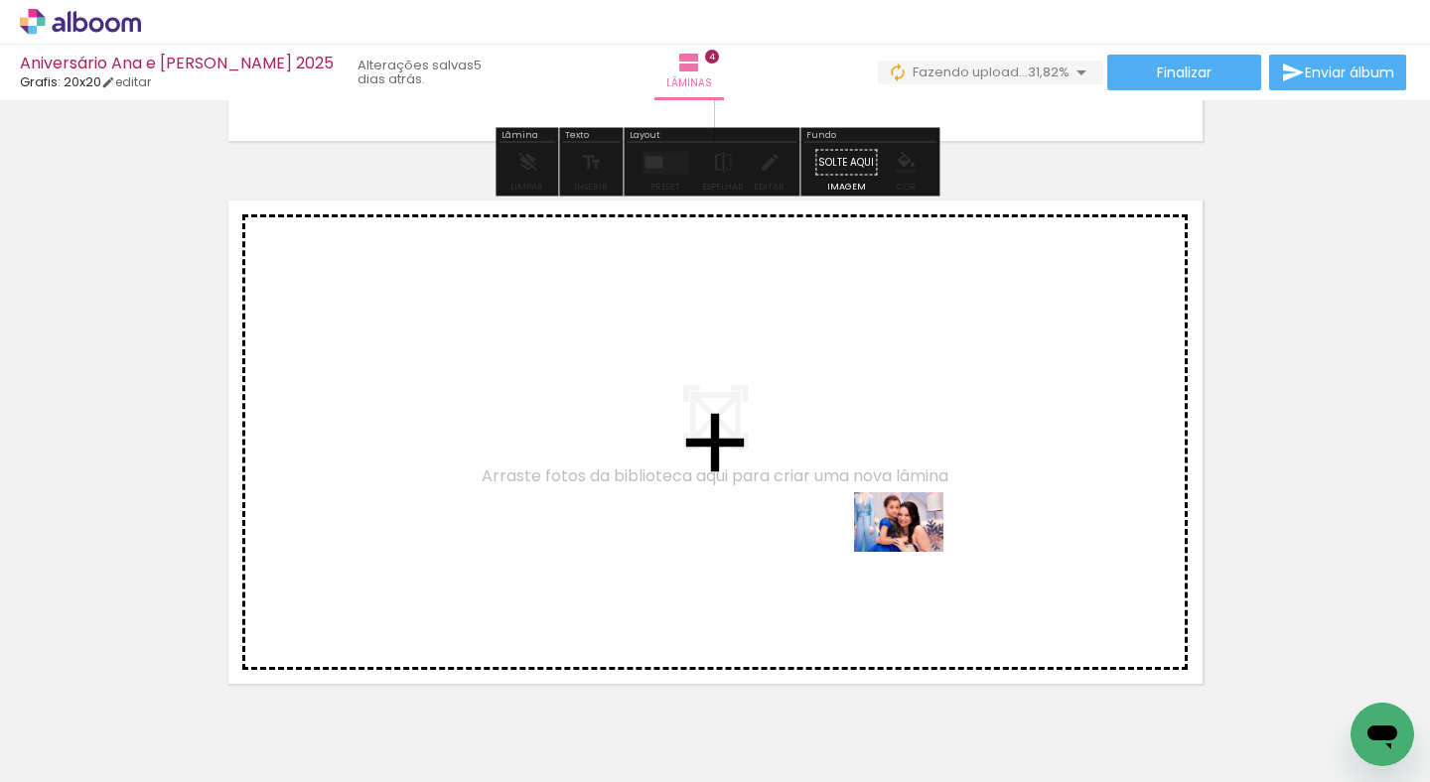
drag, startPoint x: 1033, startPoint y: 734, endPoint x: 913, endPoint y: 552, distance: 217.3
click at [913, 552] on quentale-workspace at bounding box center [715, 391] width 1430 height 782
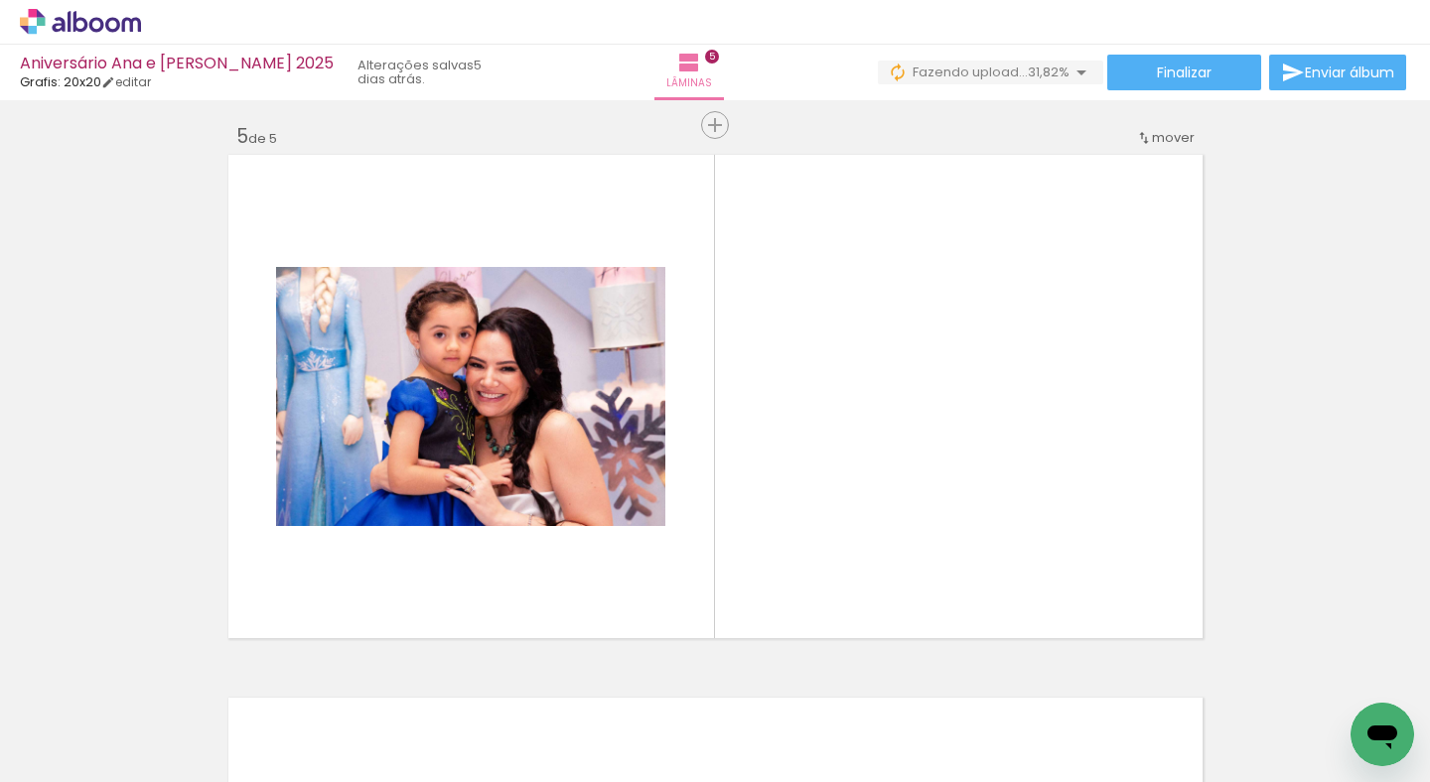
scroll to position [2197, 0]
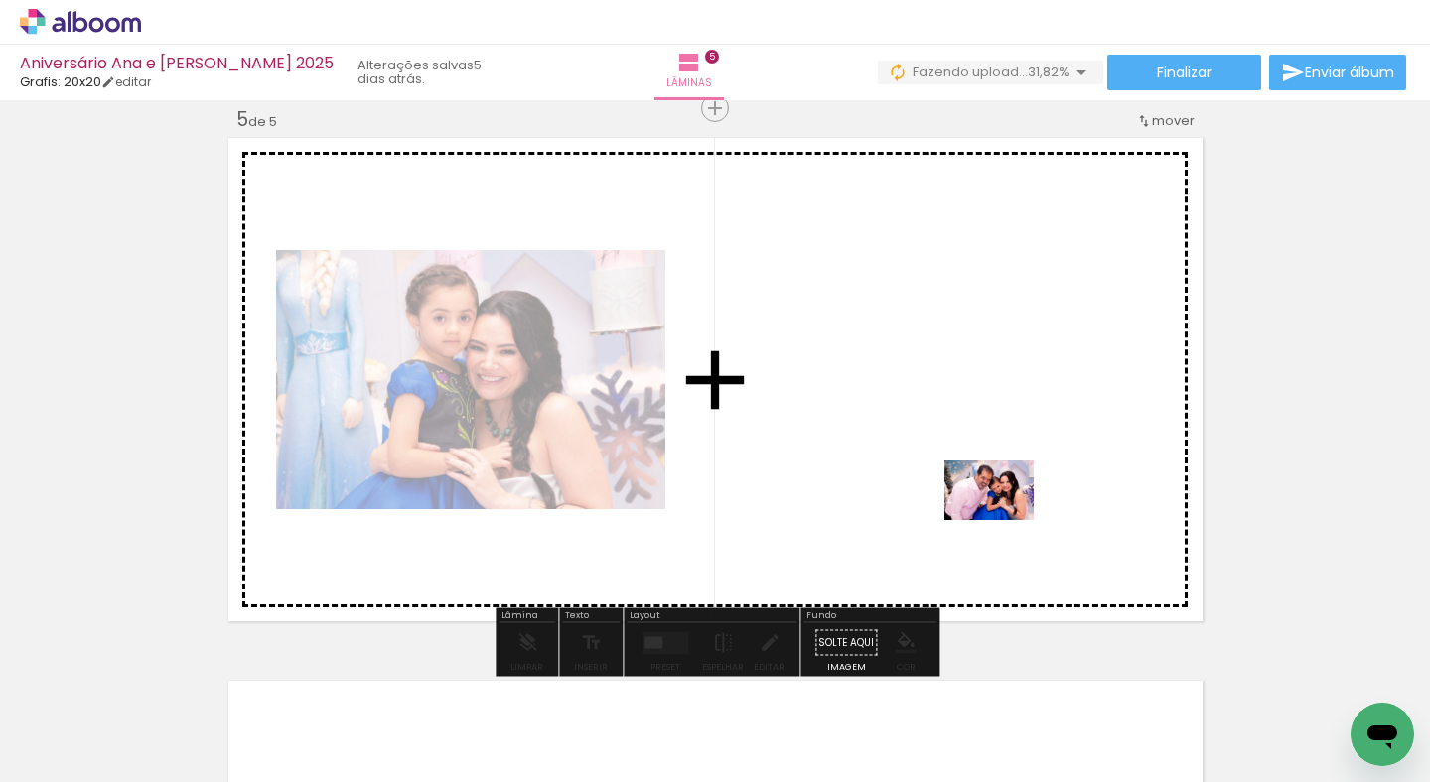
drag, startPoint x: 1157, startPoint y: 726, endPoint x: 1004, endPoint y: 520, distance: 256.2
click at [1004, 520] on quentale-workspace at bounding box center [715, 391] width 1430 height 782
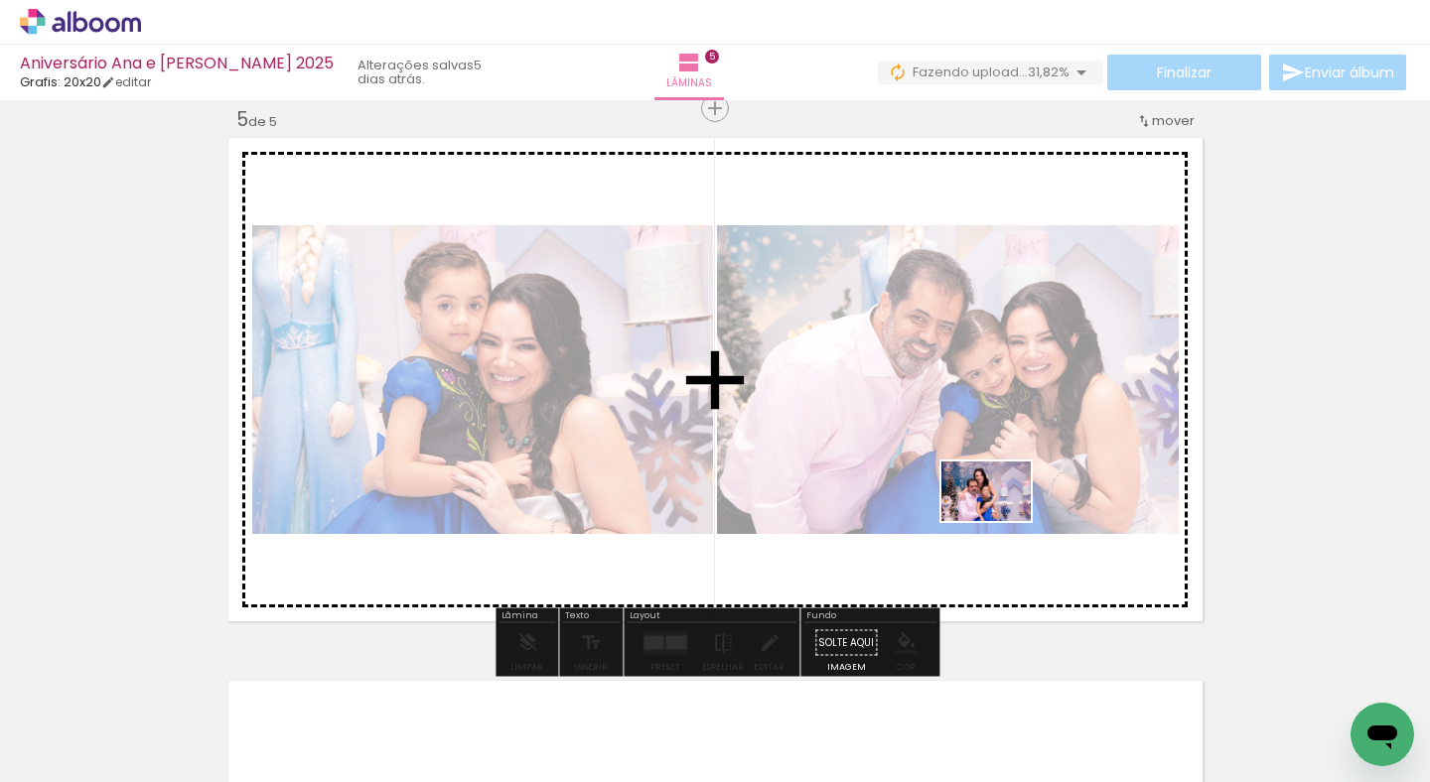
drag, startPoint x: 1244, startPoint y: 713, endPoint x: 1001, endPoint y: 521, distance: 309.7
click at [1001, 521] on quentale-workspace at bounding box center [715, 391] width 1430 height 782
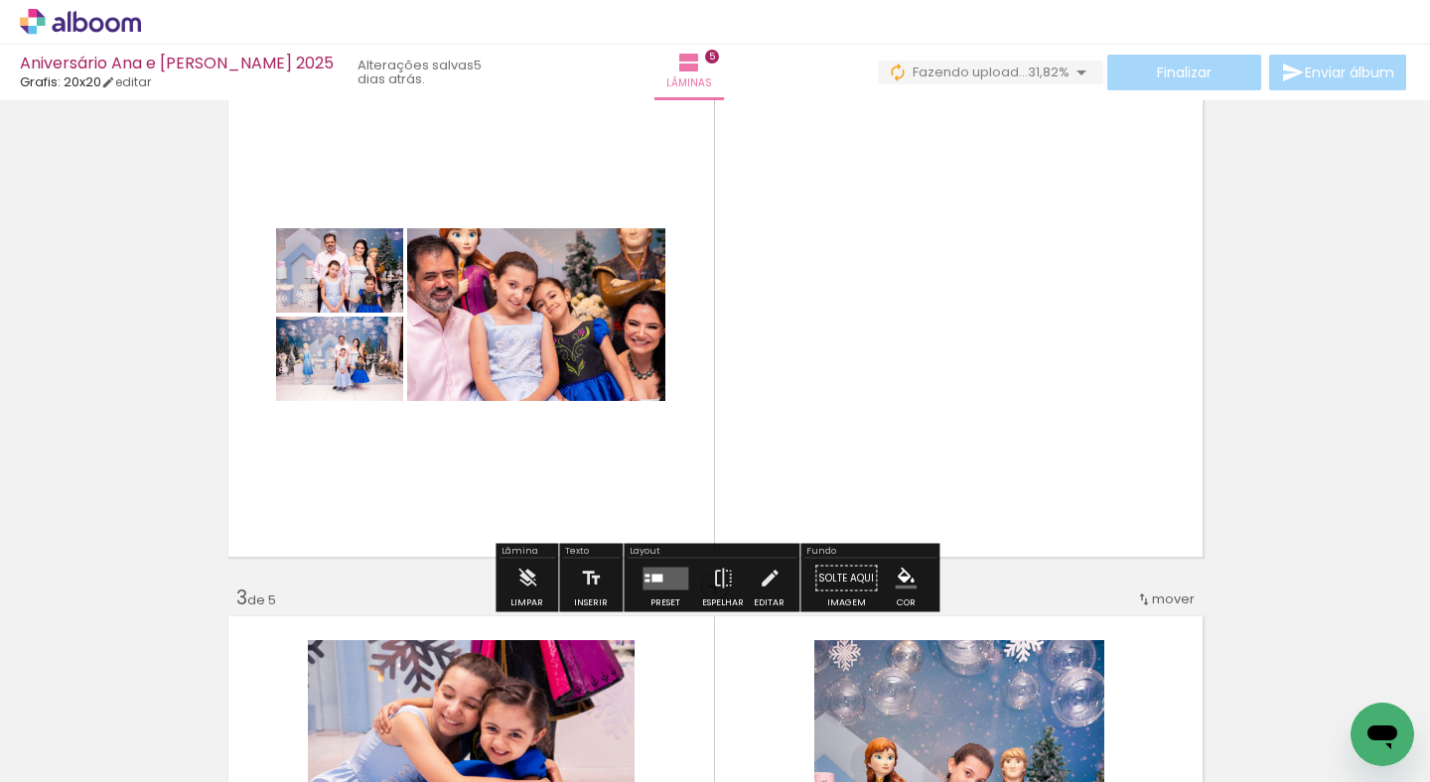
scroll to position [656, 0]
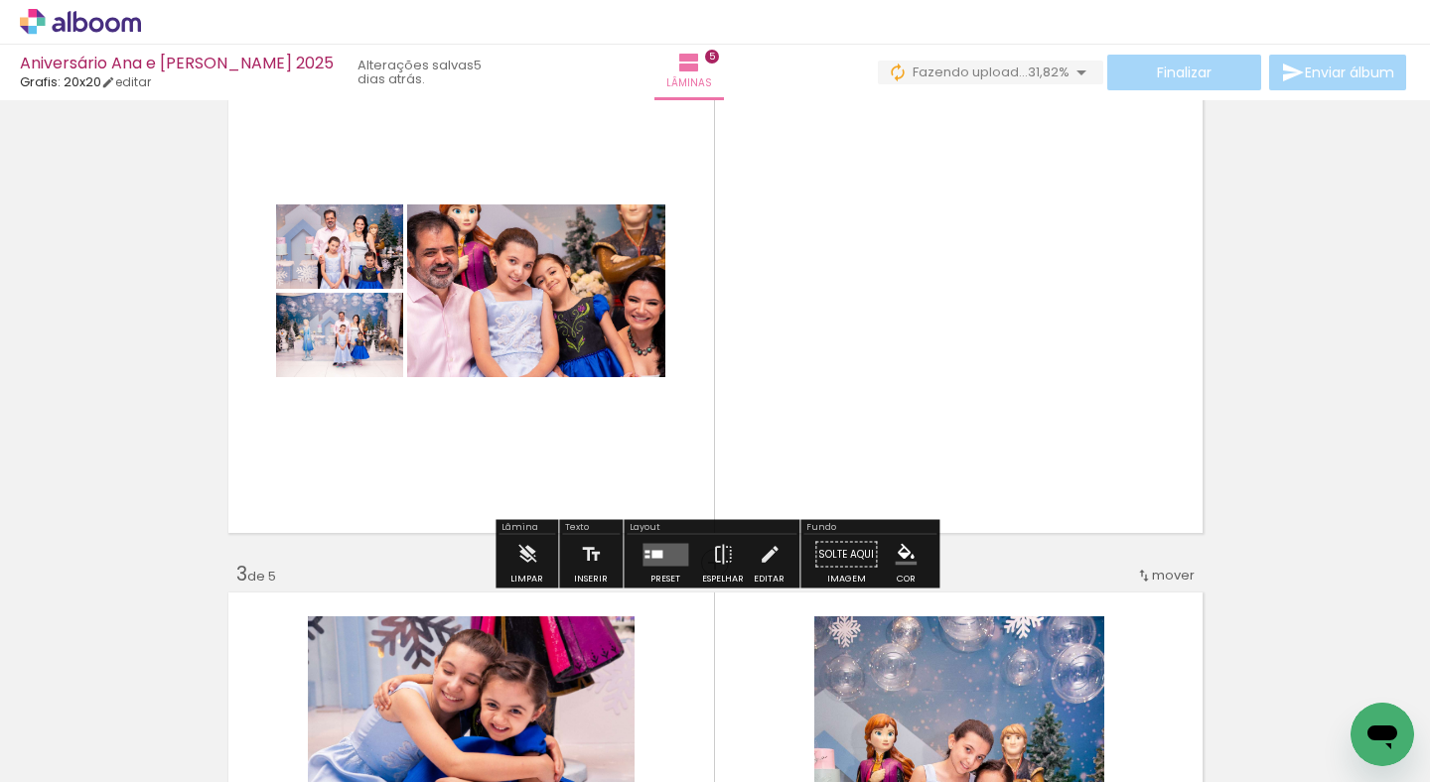
click at [674, 553] on quentale-layouter at bounding box center [665, 554] width 46 height 23
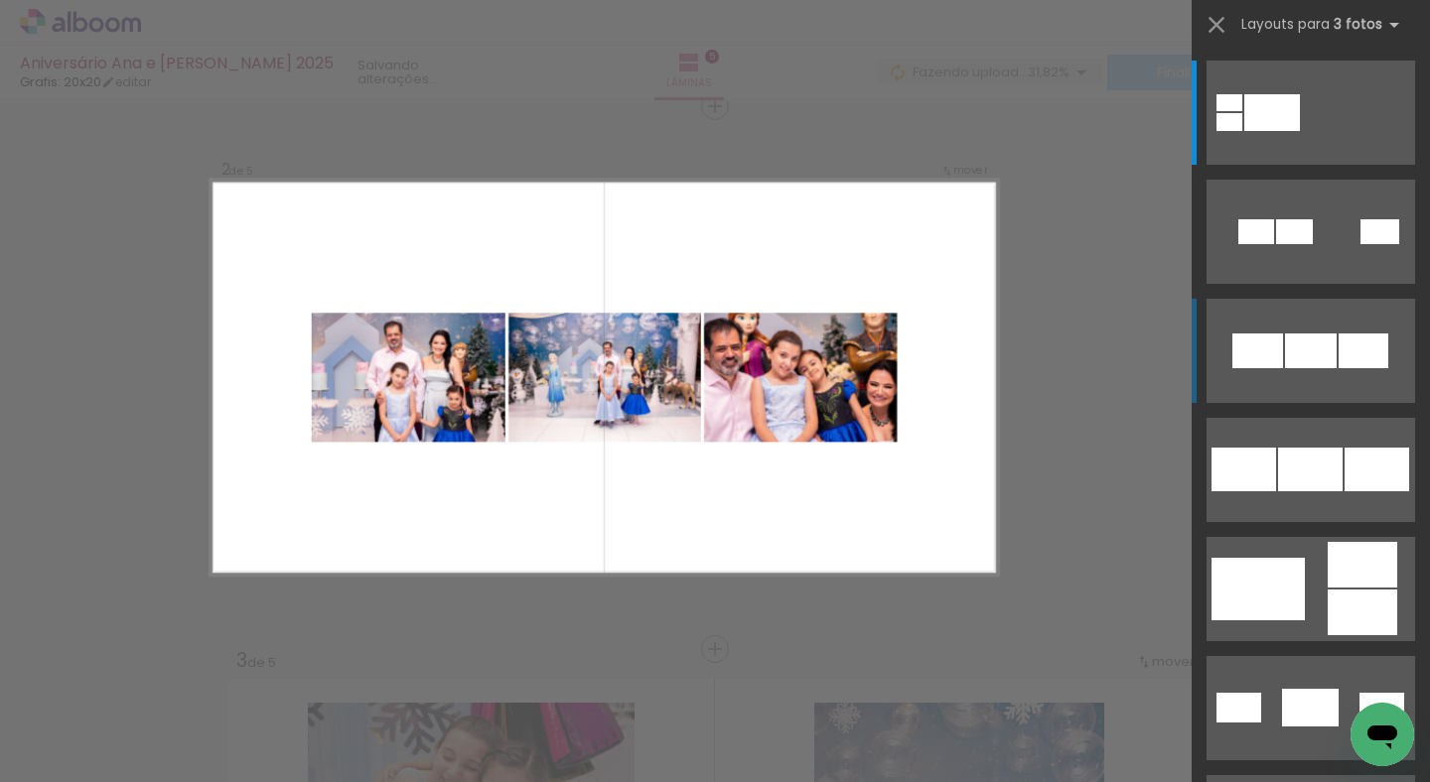
scroll to position [568, 0]
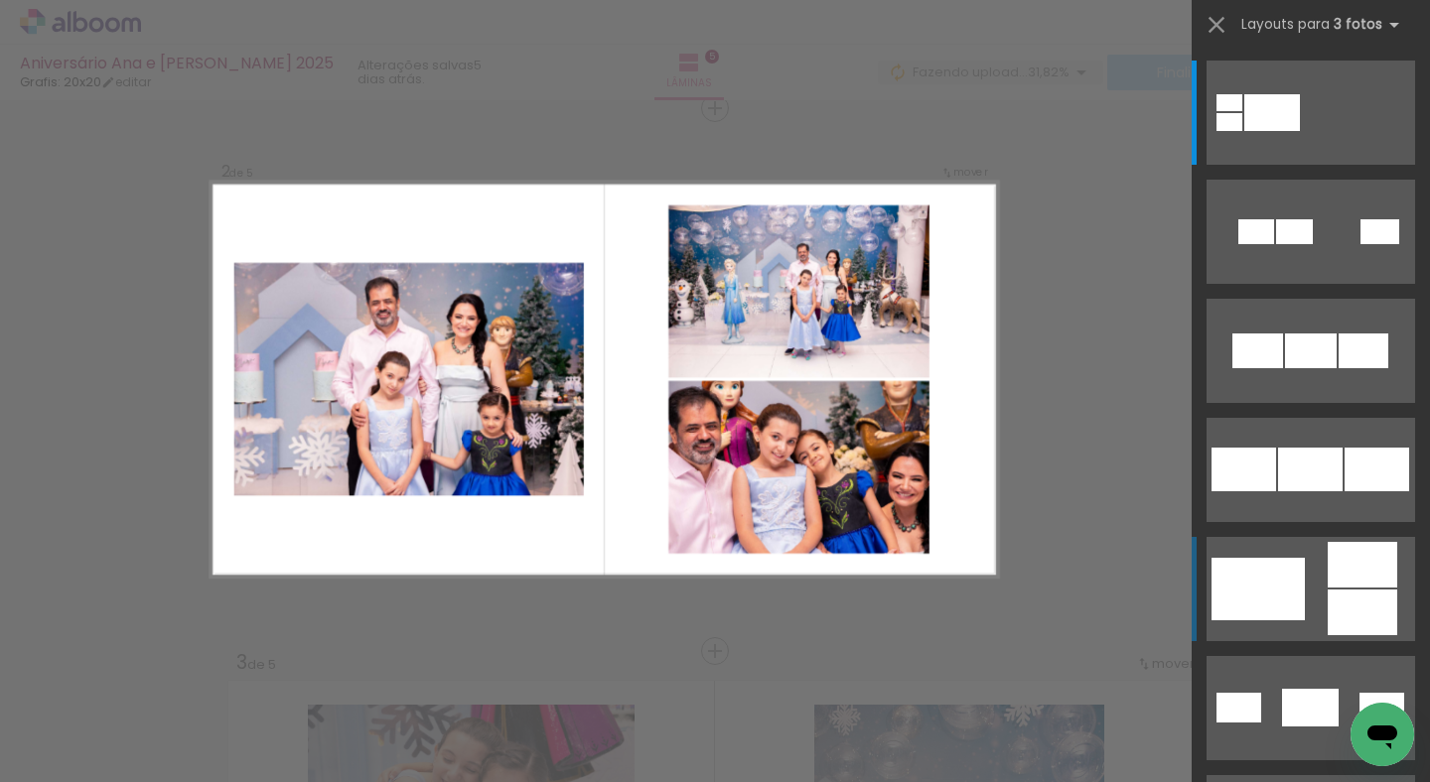
click at [1281, 571] on div at bounding box center [1257, 589] width 93 height 63
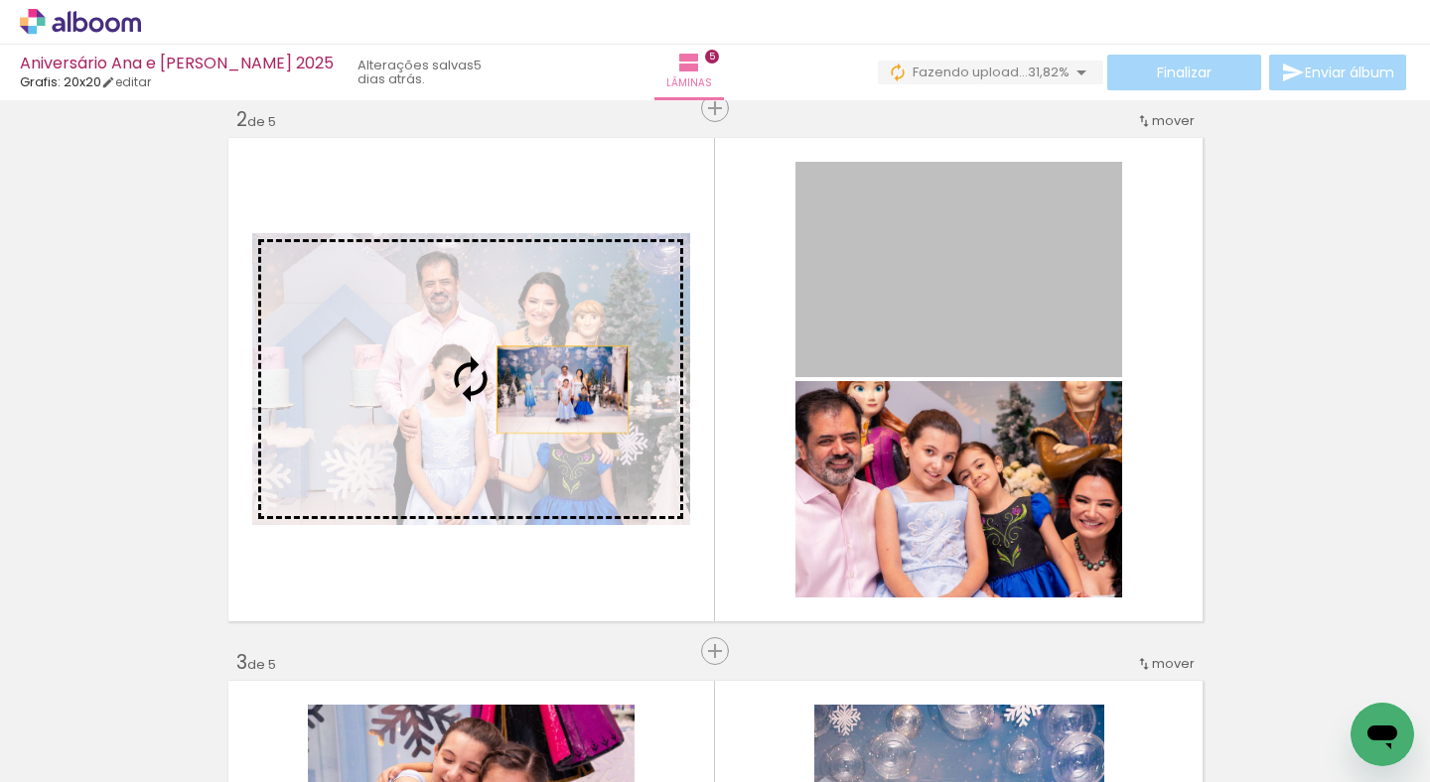
drag, startPoint x: 973, startPoint y: 284, endPoint x: 562, endPoint y: 389, distance: 424.3
click at [0, 0] on slot at bounding box center [0, 0] width 0 height 0
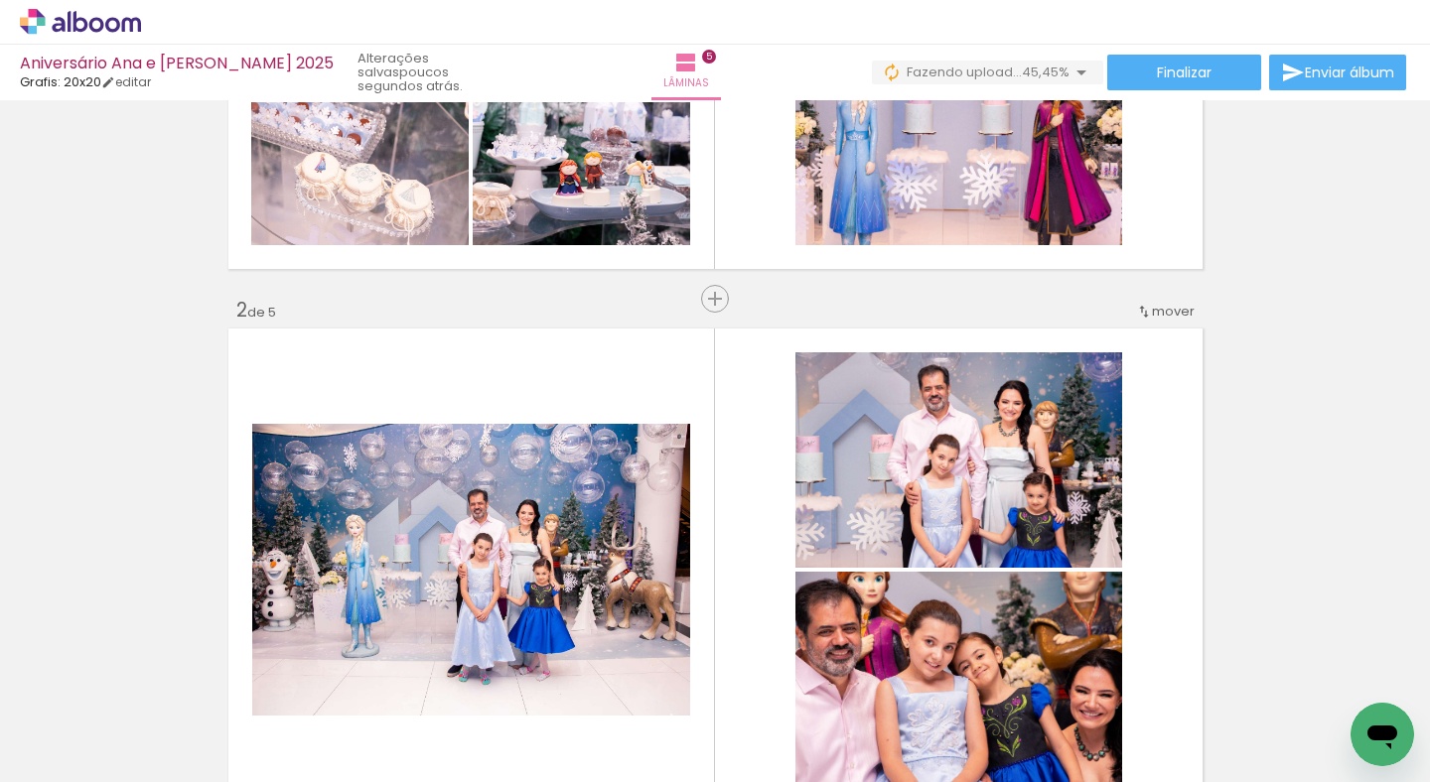
scroll to position [584, 0]
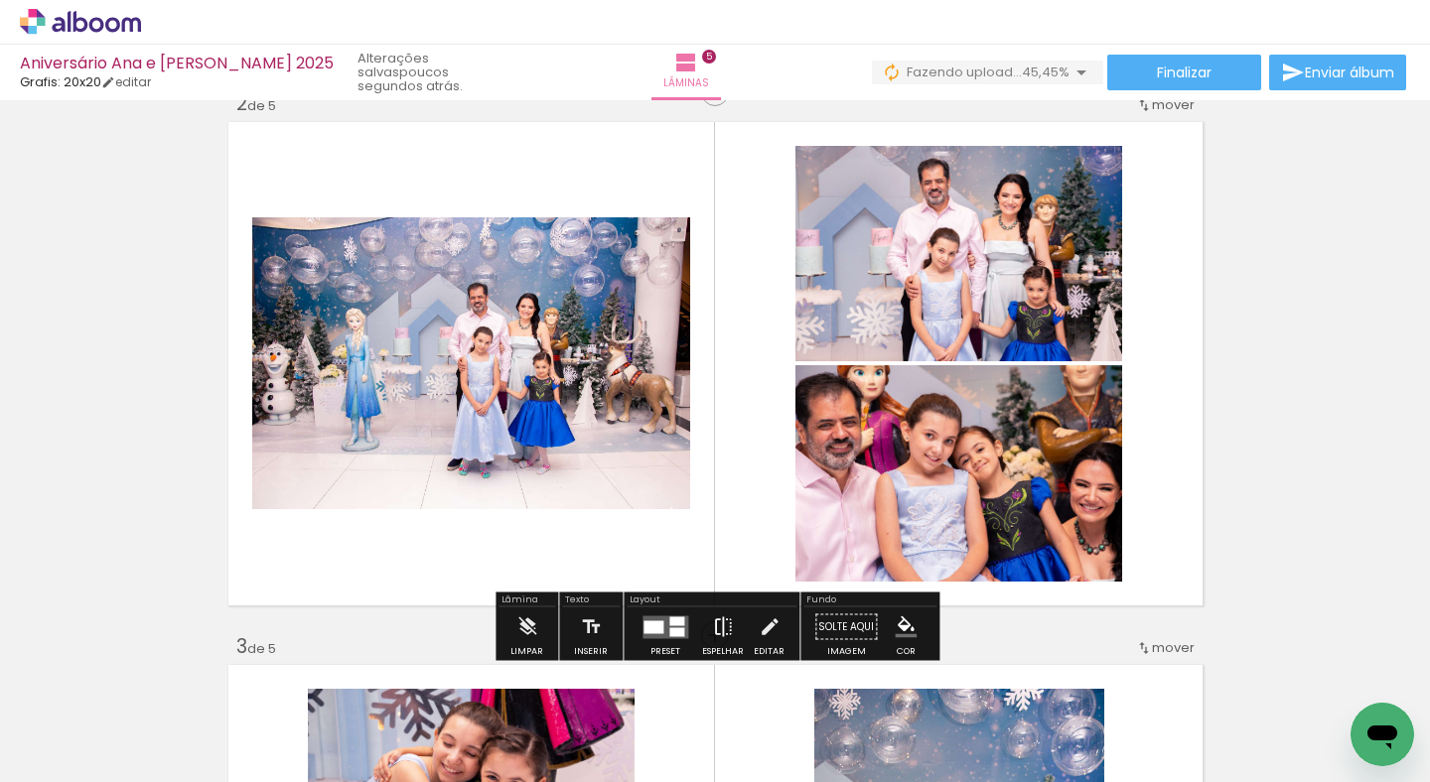
click at [706, 625] on paper-button "Espelhar" at bounding box center [723, 633] width 52 height 51
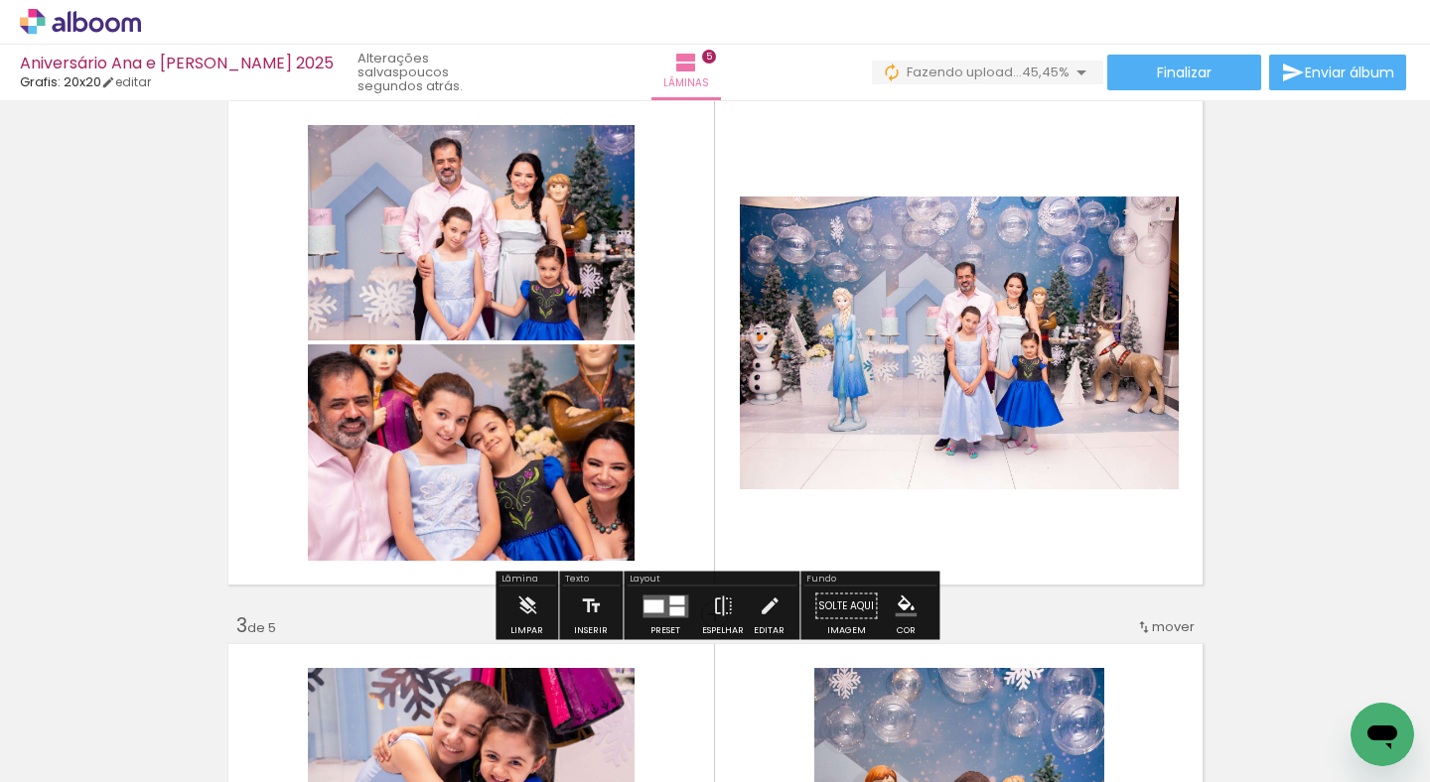
scroll to position [622, 0]
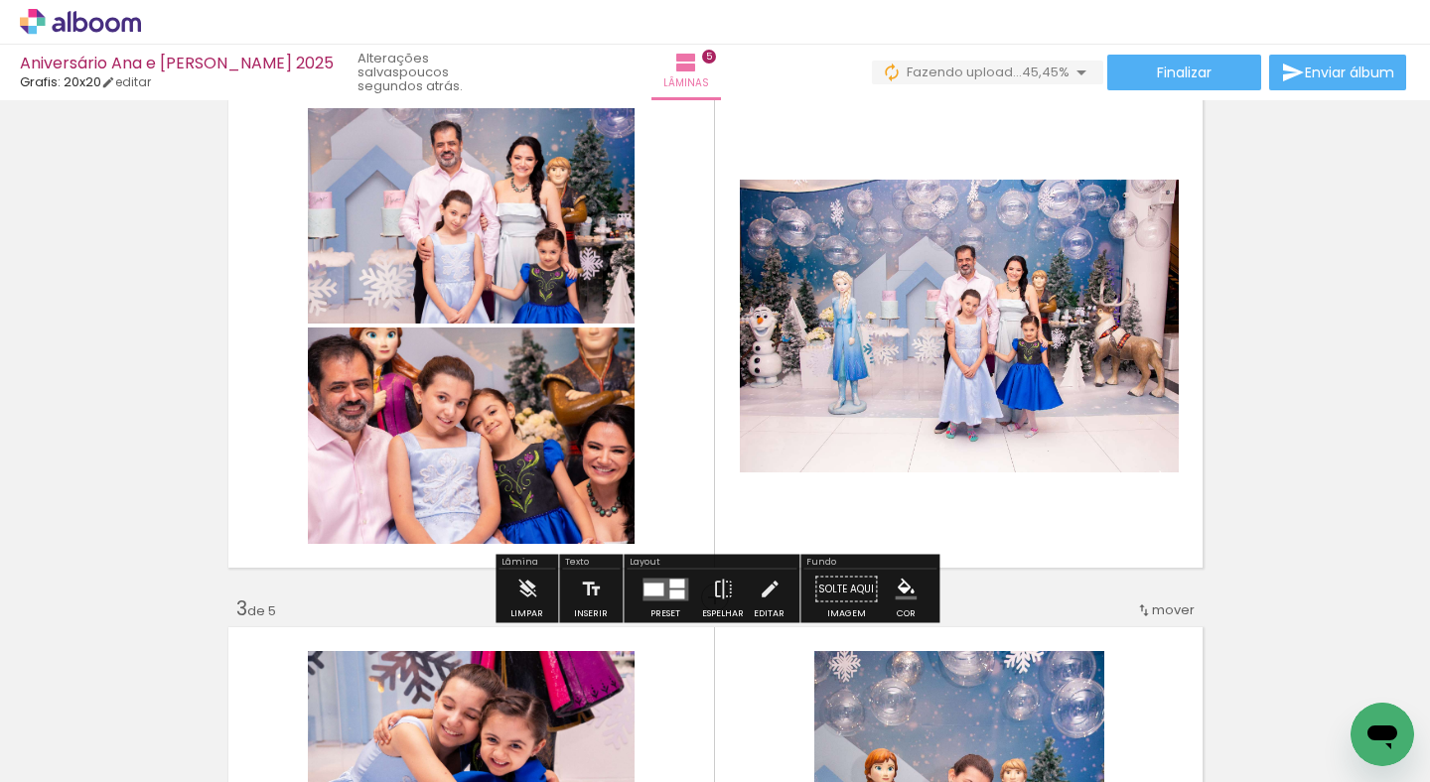
click at [663, 595] on quentale-layouter at bounding box center [665, 589] width 46 height 23
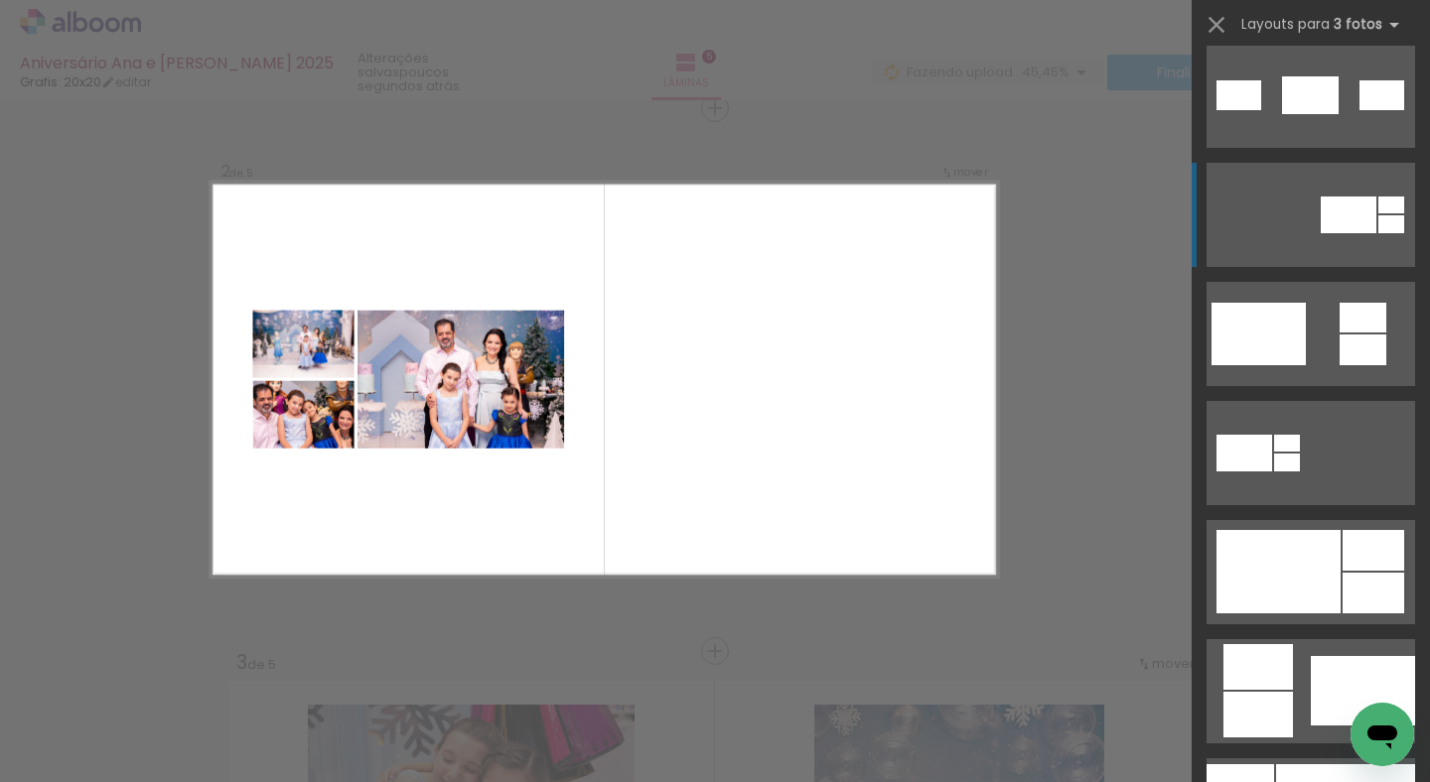
scroll to position [614, 0]
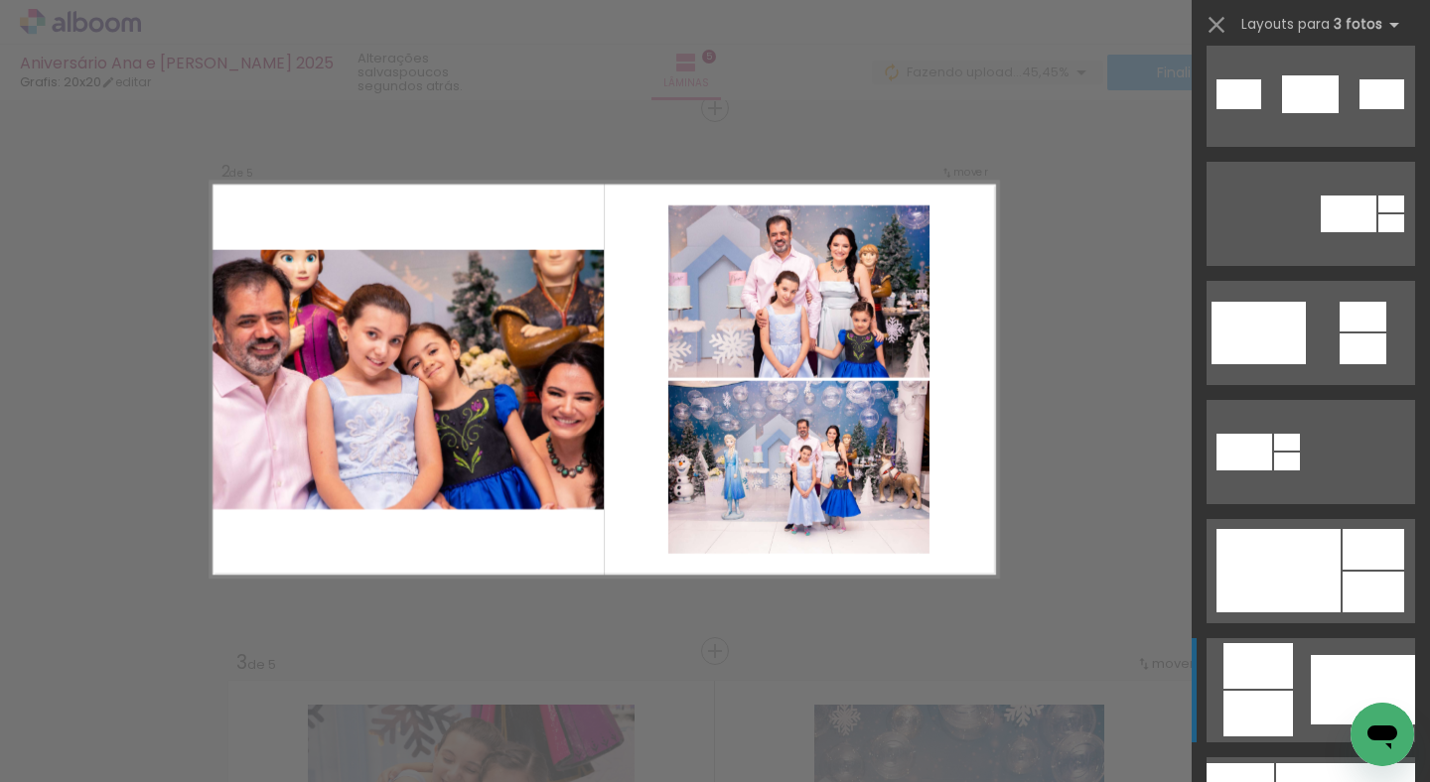
click at [1273, 649] on div at bounding box center [1257, 666] width 69 height 46
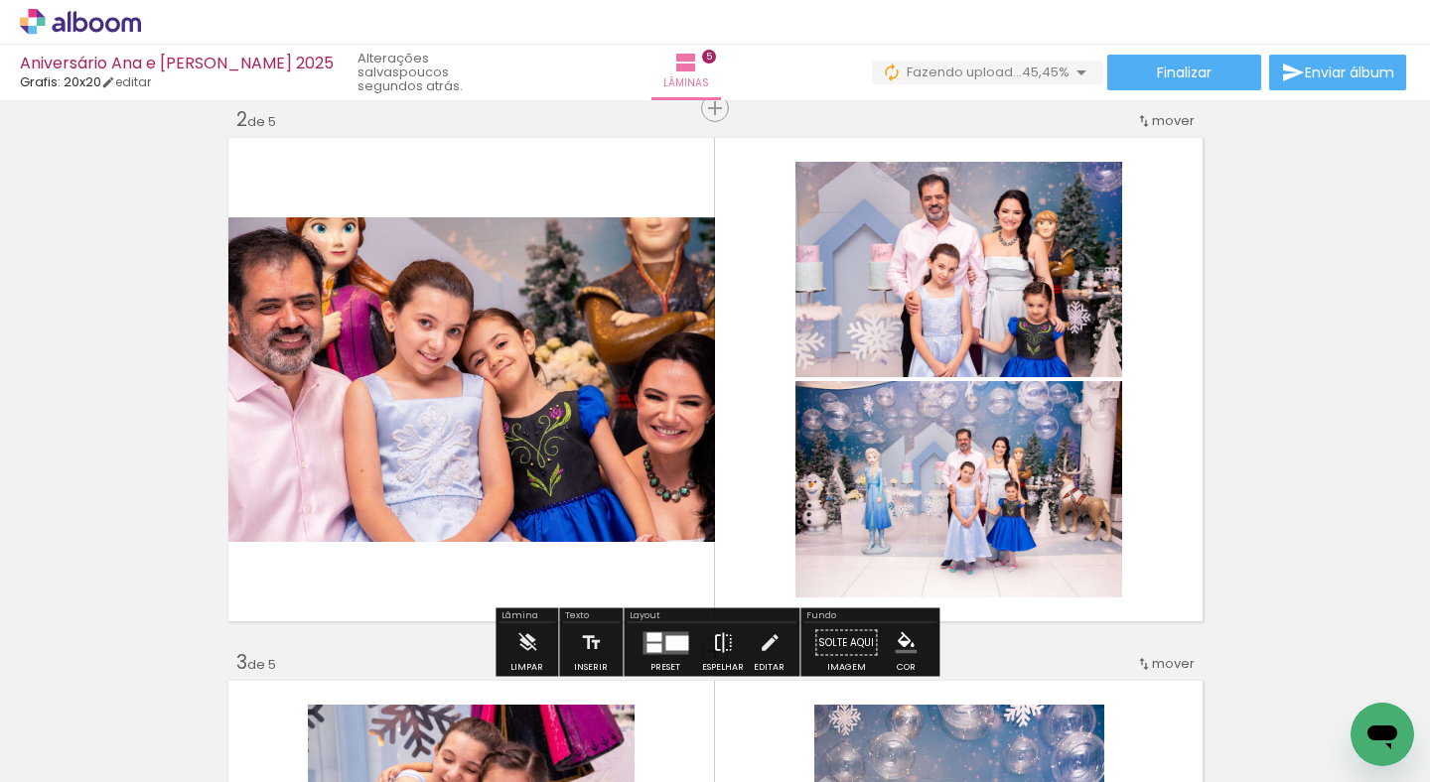
click at [700, 648] on paper-button "Espelhar" at bounding box center [723, 648] width 52 height 51
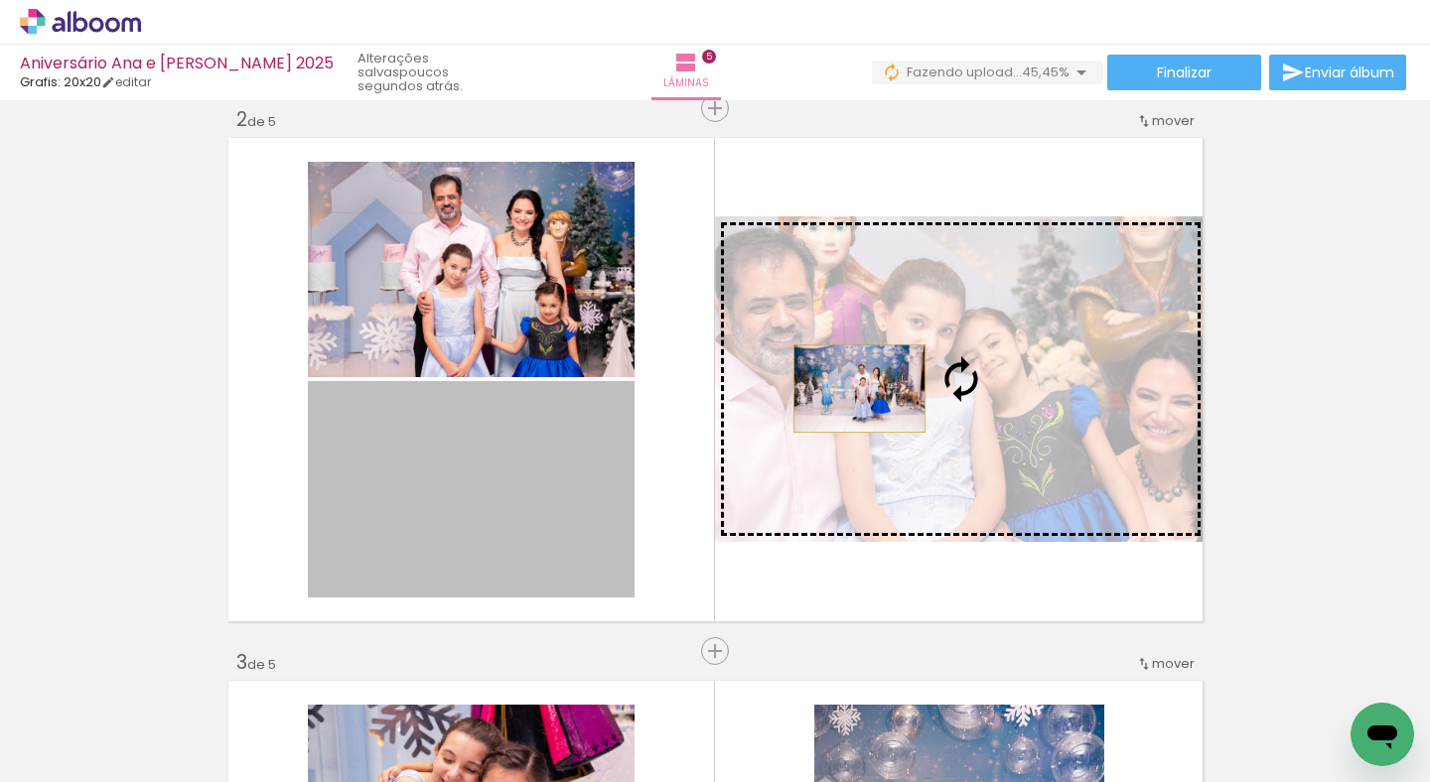
drag, startPoint x: 562, startPoint y: 456, endPoint x: 859, endPoint y: 388, distance: 304.4
click at [0, 0] on slot at bounding box center [0, 0] width 0 height 0
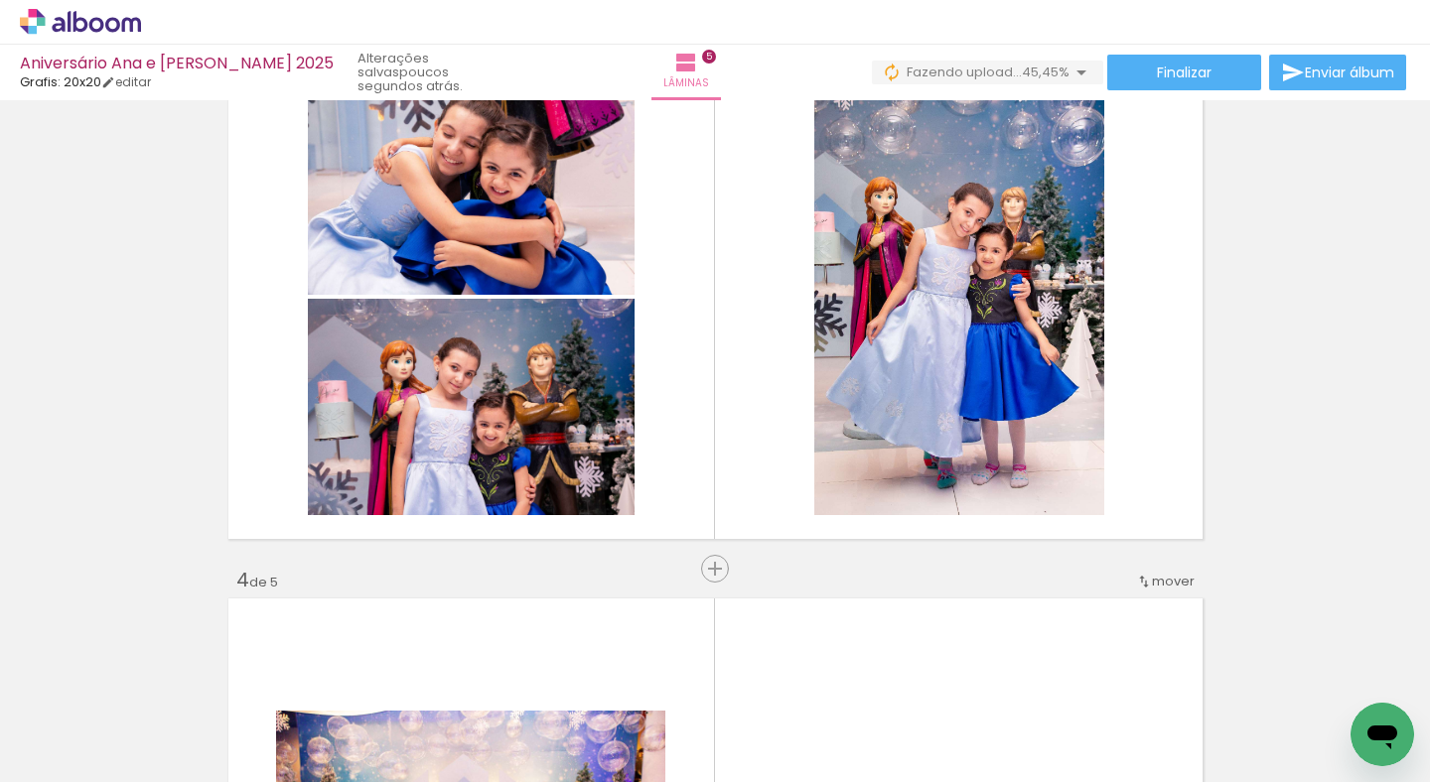
scroll to position [1197, 0]
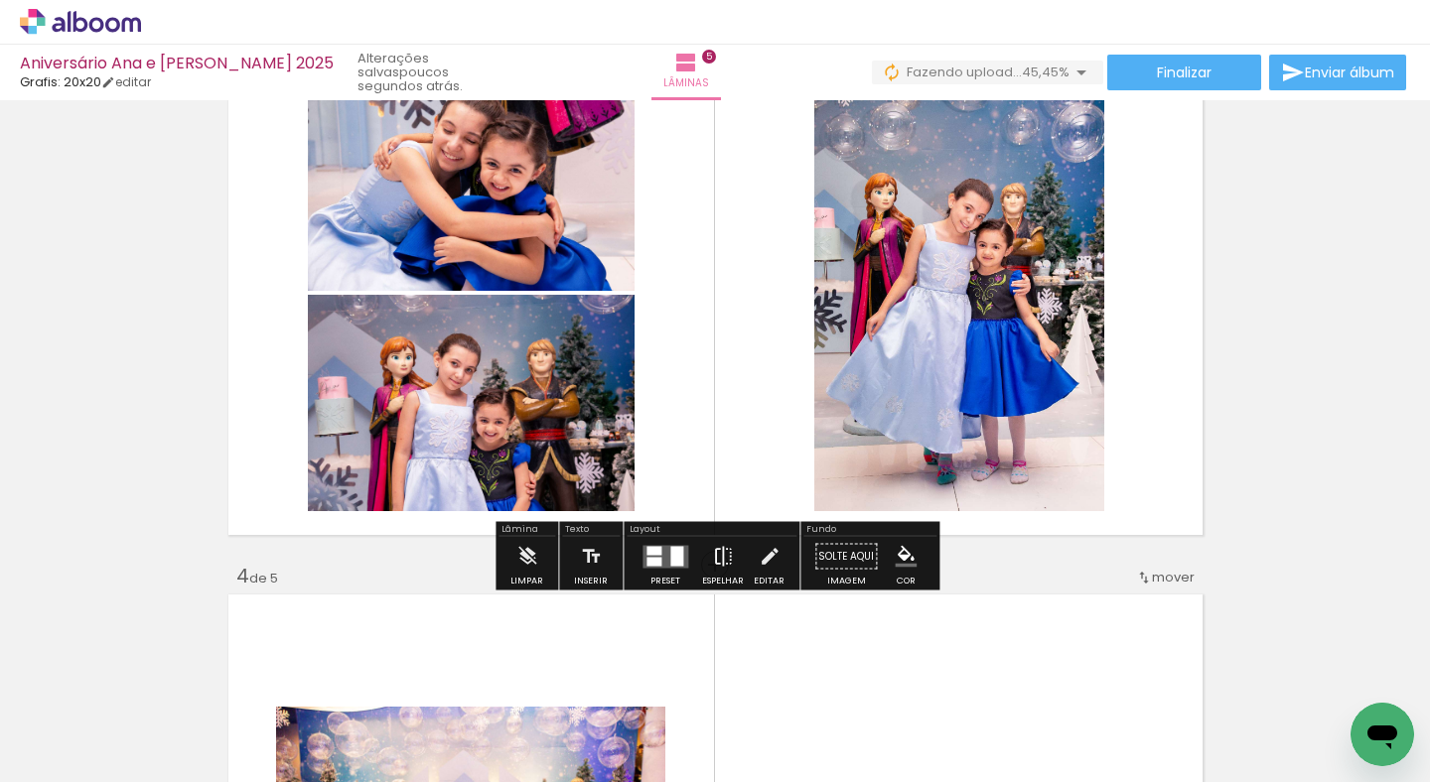
click at [723, 546] on iron-icon at bounding box center [723, 557] width 22 height 40
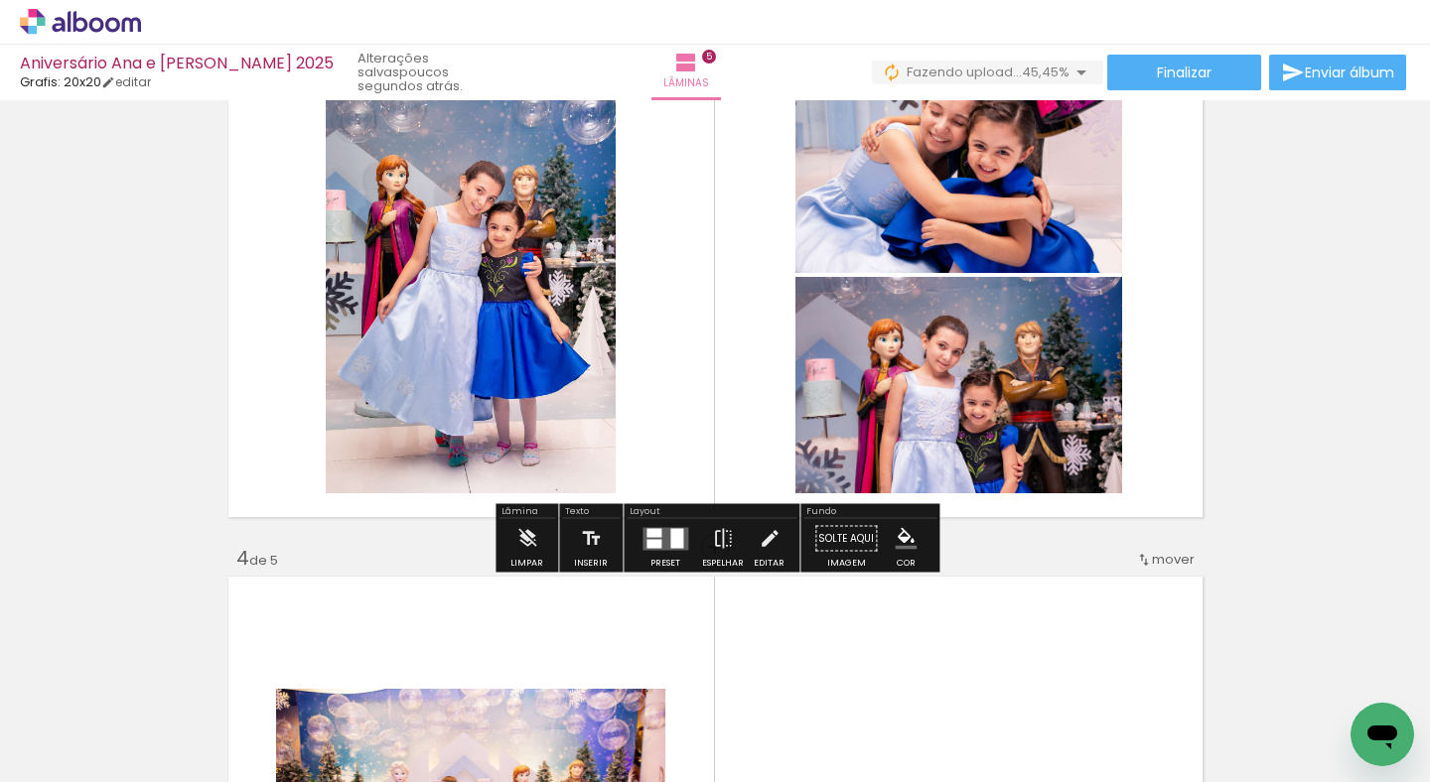
scroll to position [1216, 0]
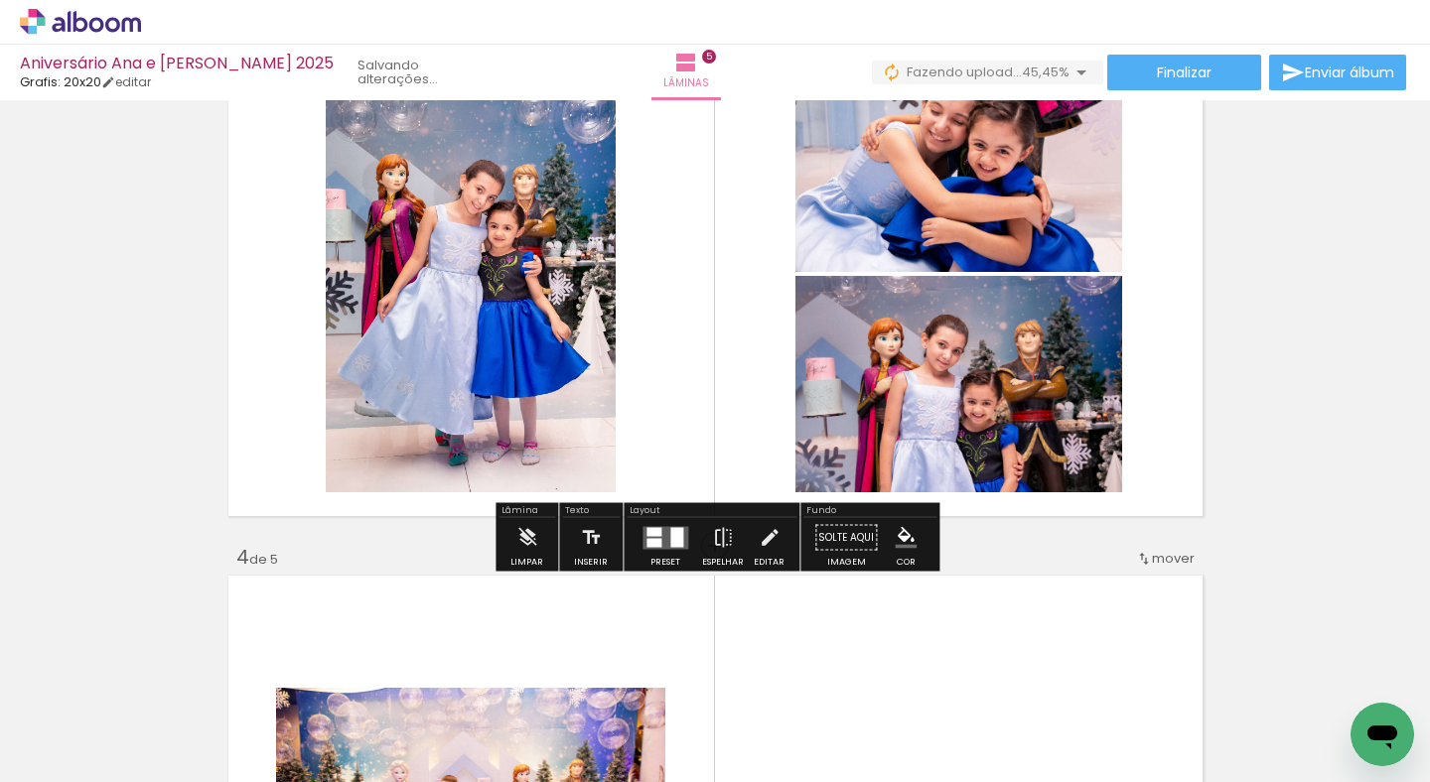
click at [676, 528] on div at bounding box center [676, 537] width 13 height 20
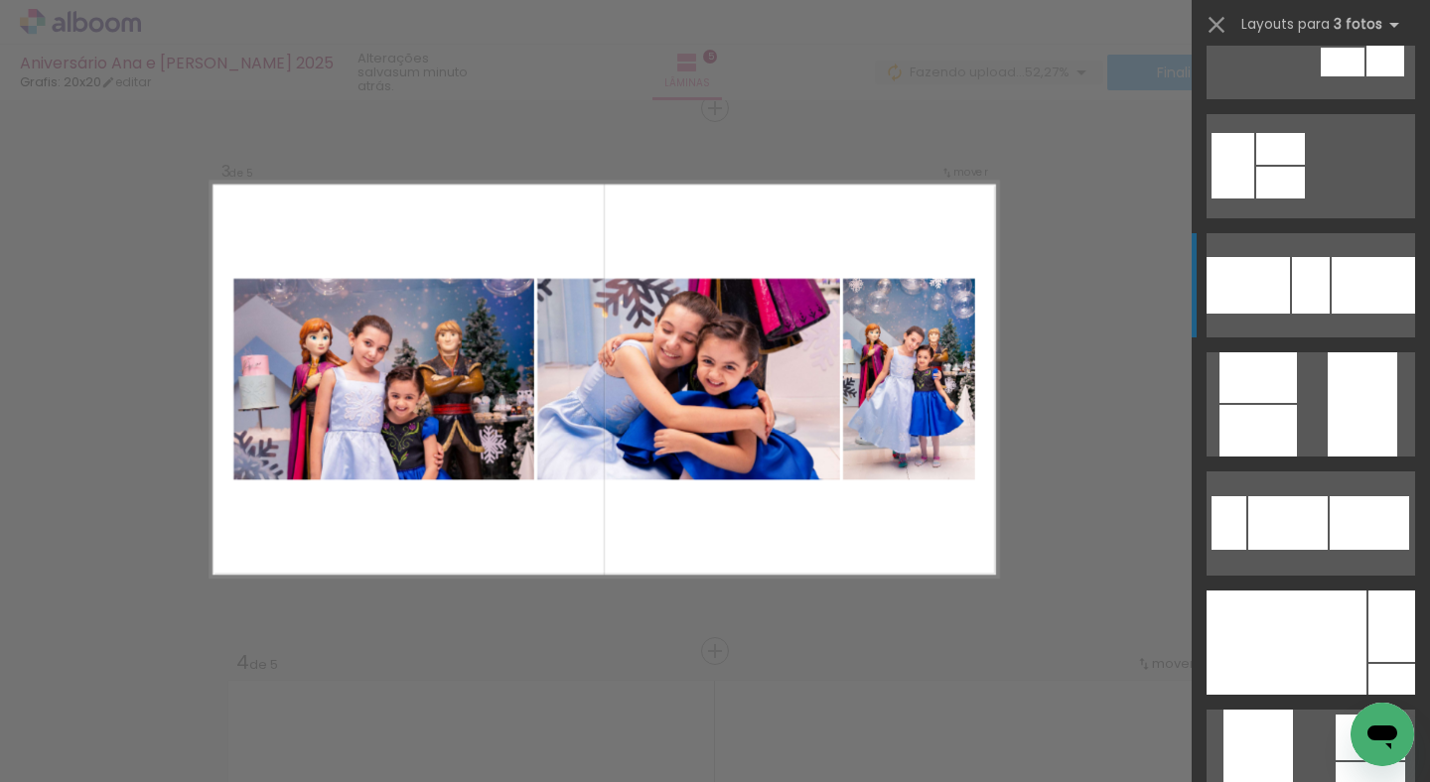
scroll to position [424, 0]
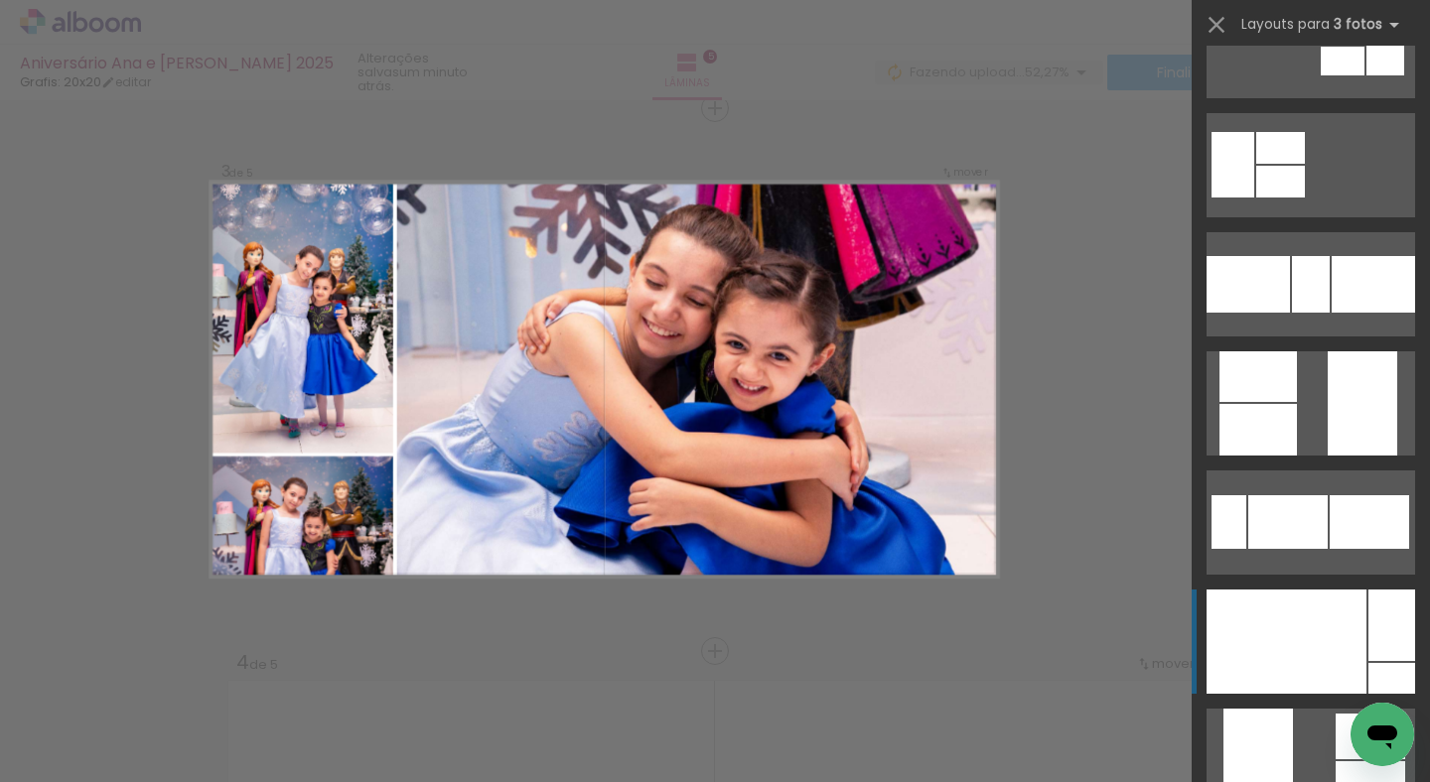
click at [1286, 634] on div at bounding box center [1286, 642] width 160 height 104
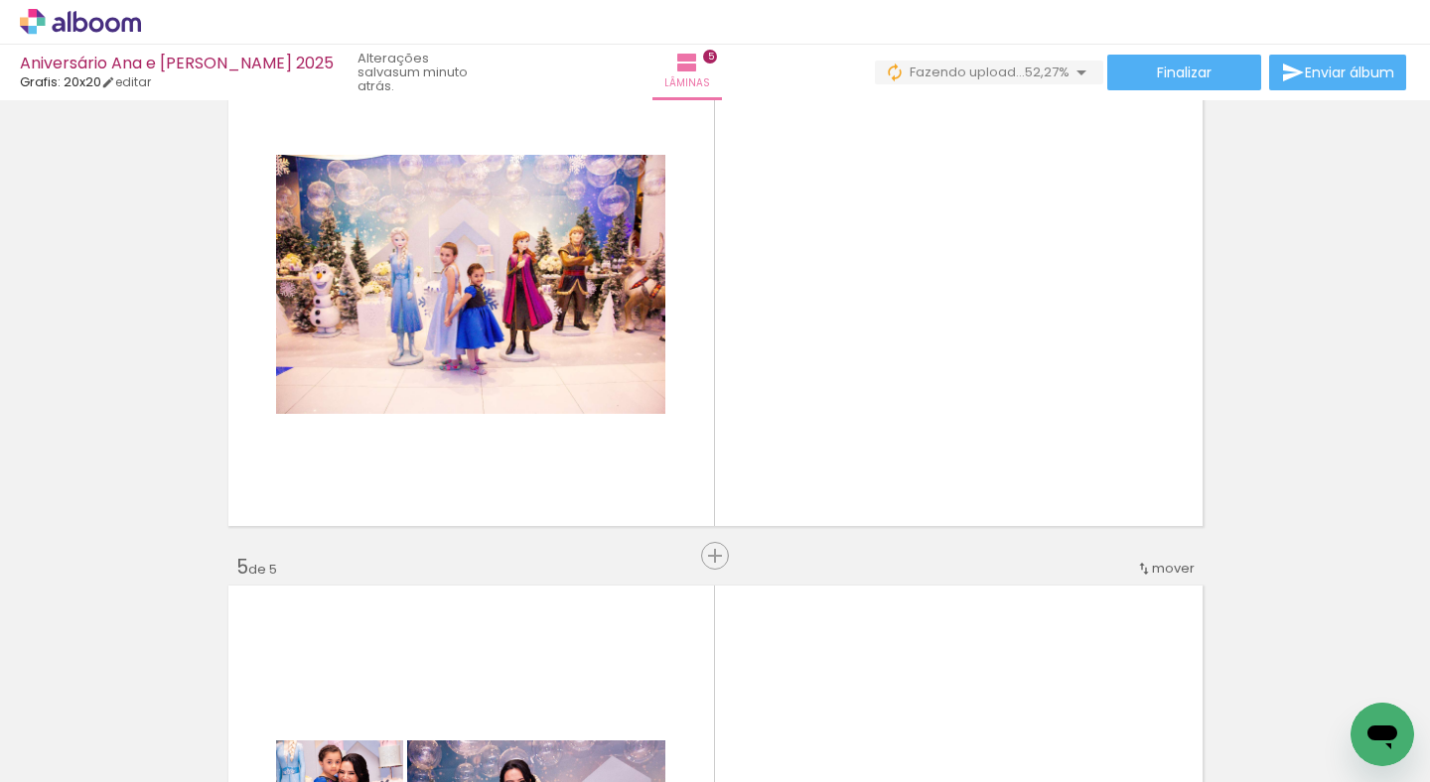
scroll to position [1764, 0]
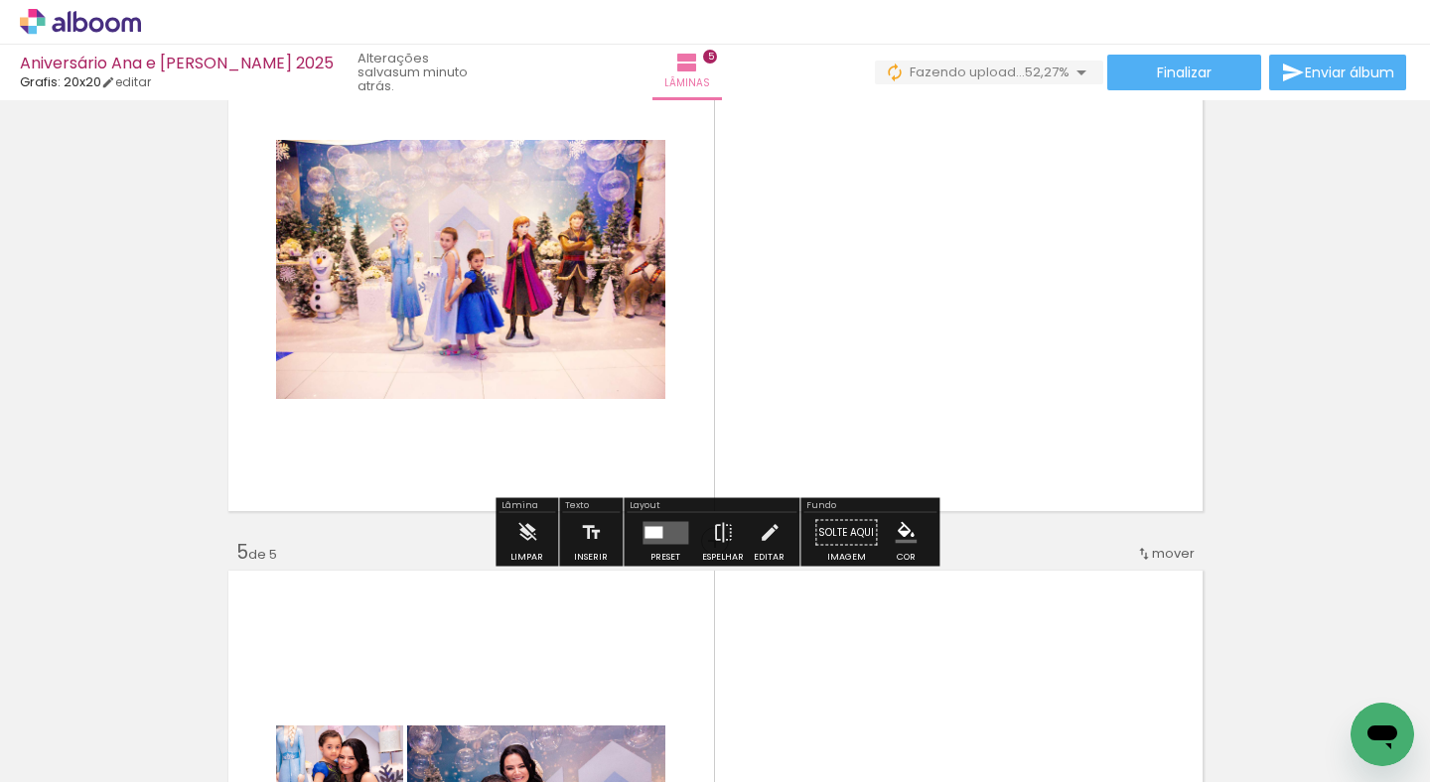
click at [663, 524] on quentale-layouter at bounding box center [665, 532] width 46 height 23
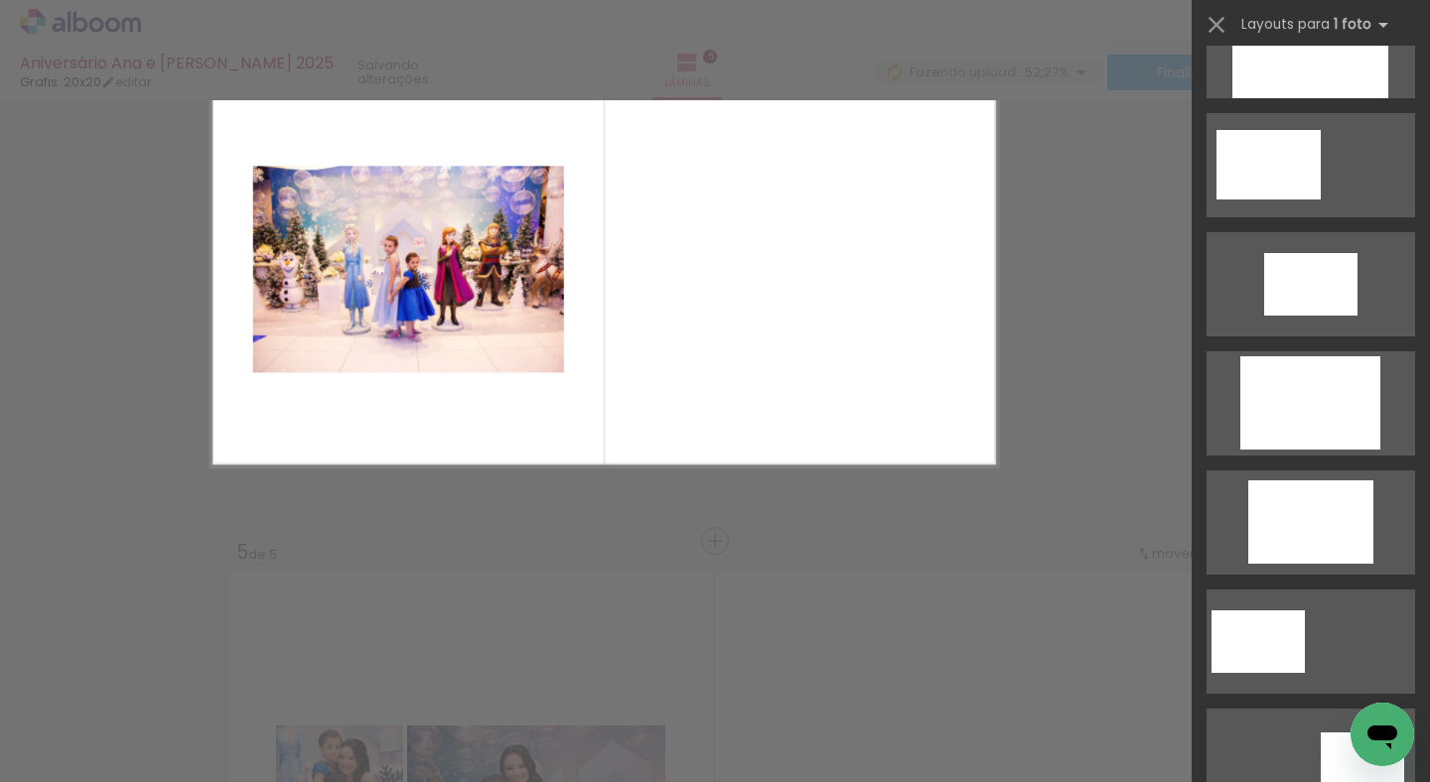
scroll to position [0, 0]
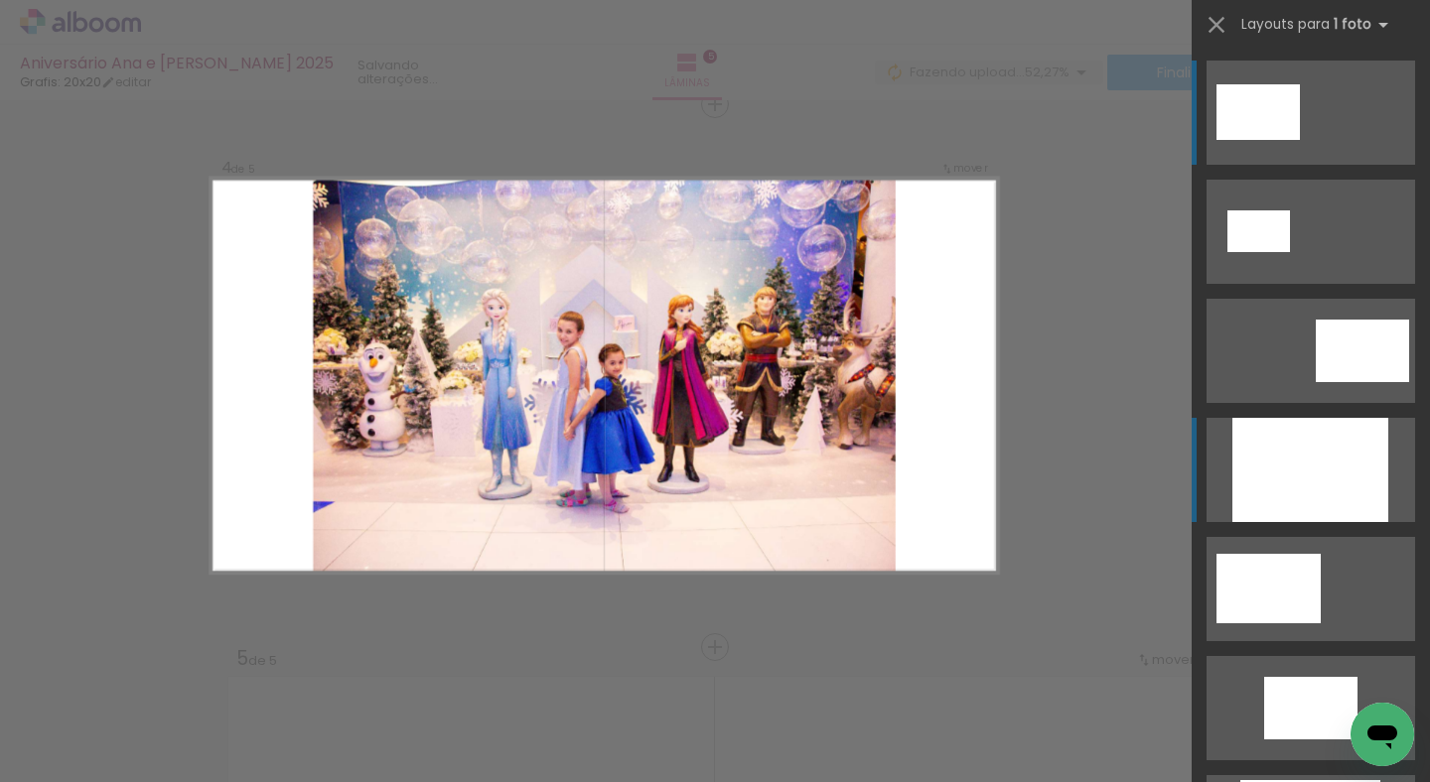
click at [1335, 456] on div at bounding box center [1310, 470] width 156 height 104
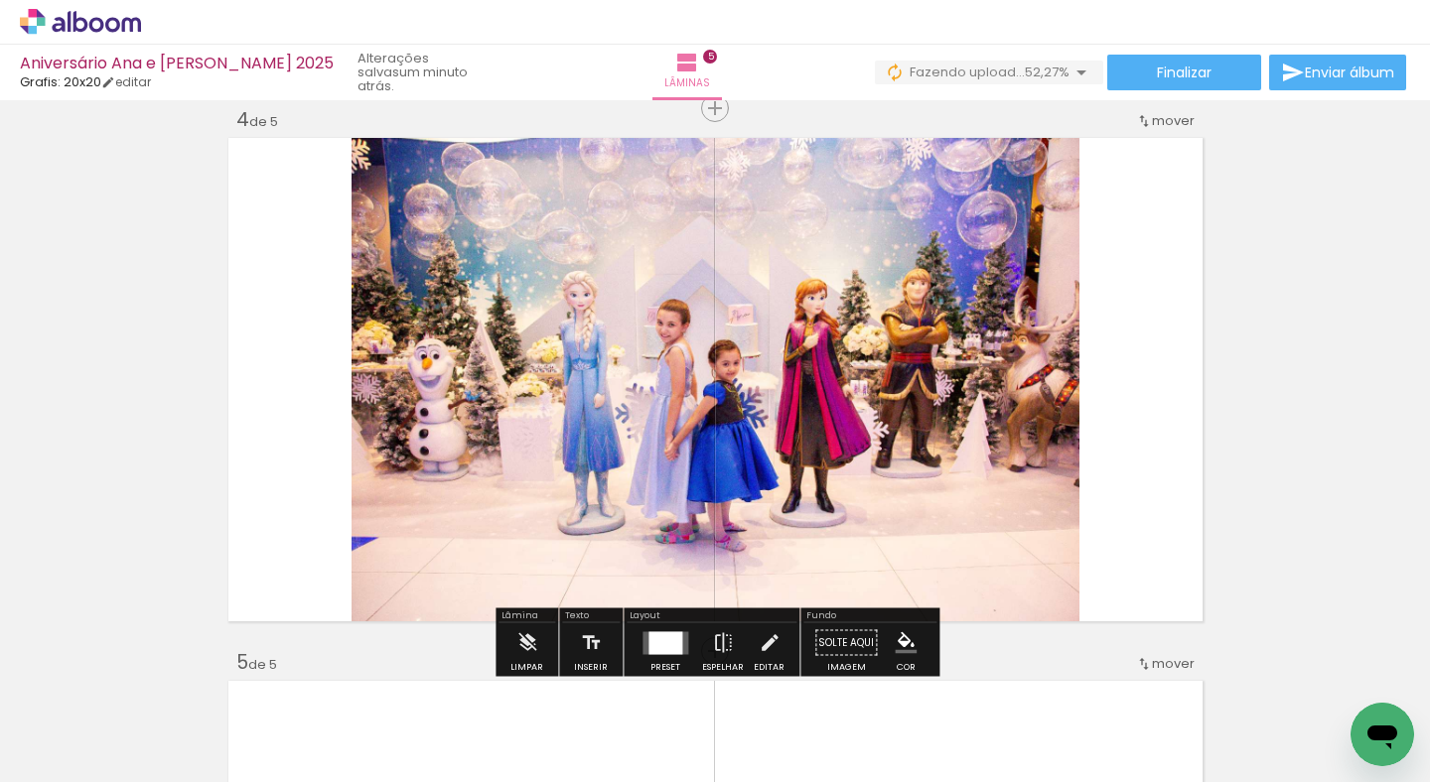
click at [666, 642] on div at bounding box center [665, 642] width 34 height 23
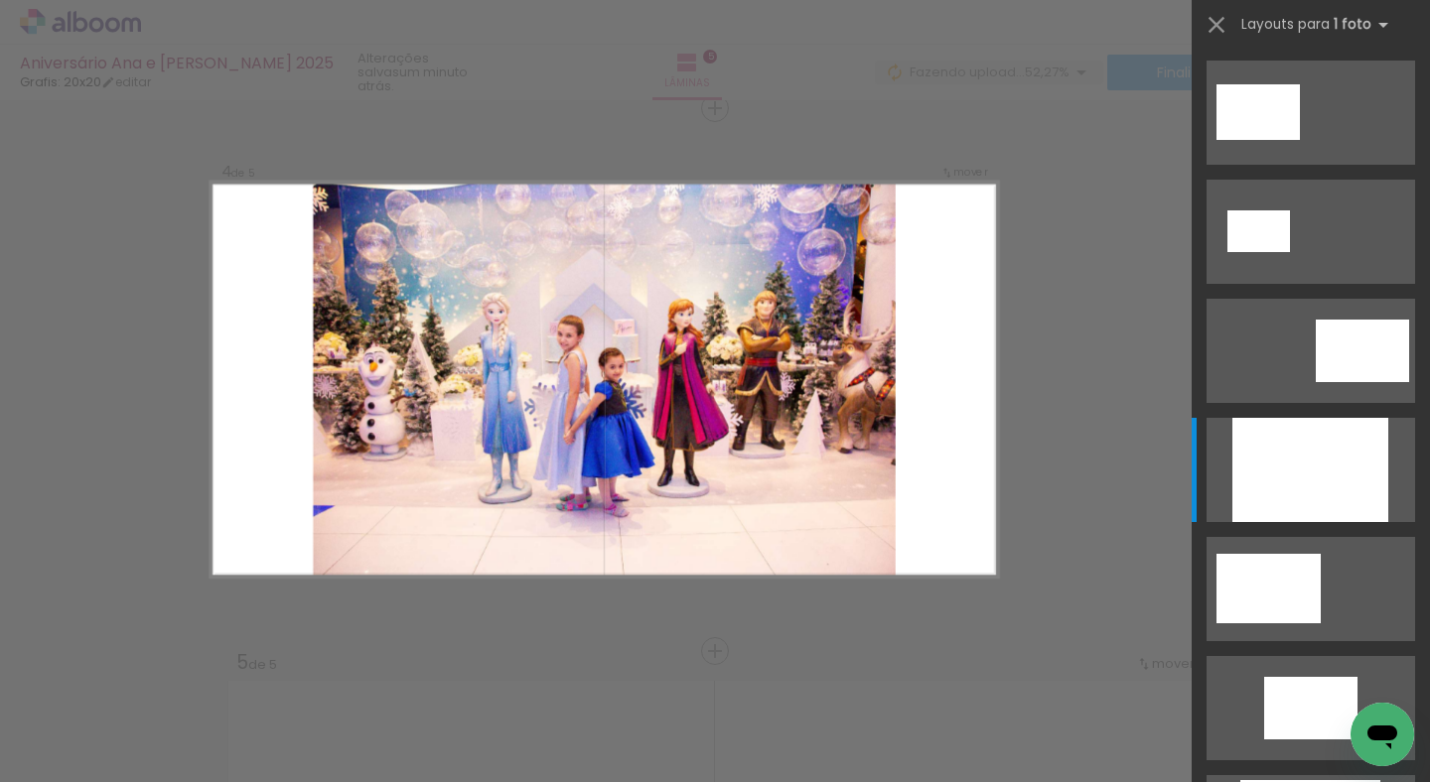
click at [666, 642] on div "Confirmar Cancelar" at bounding box center [715, 99] width 1430 height 3306
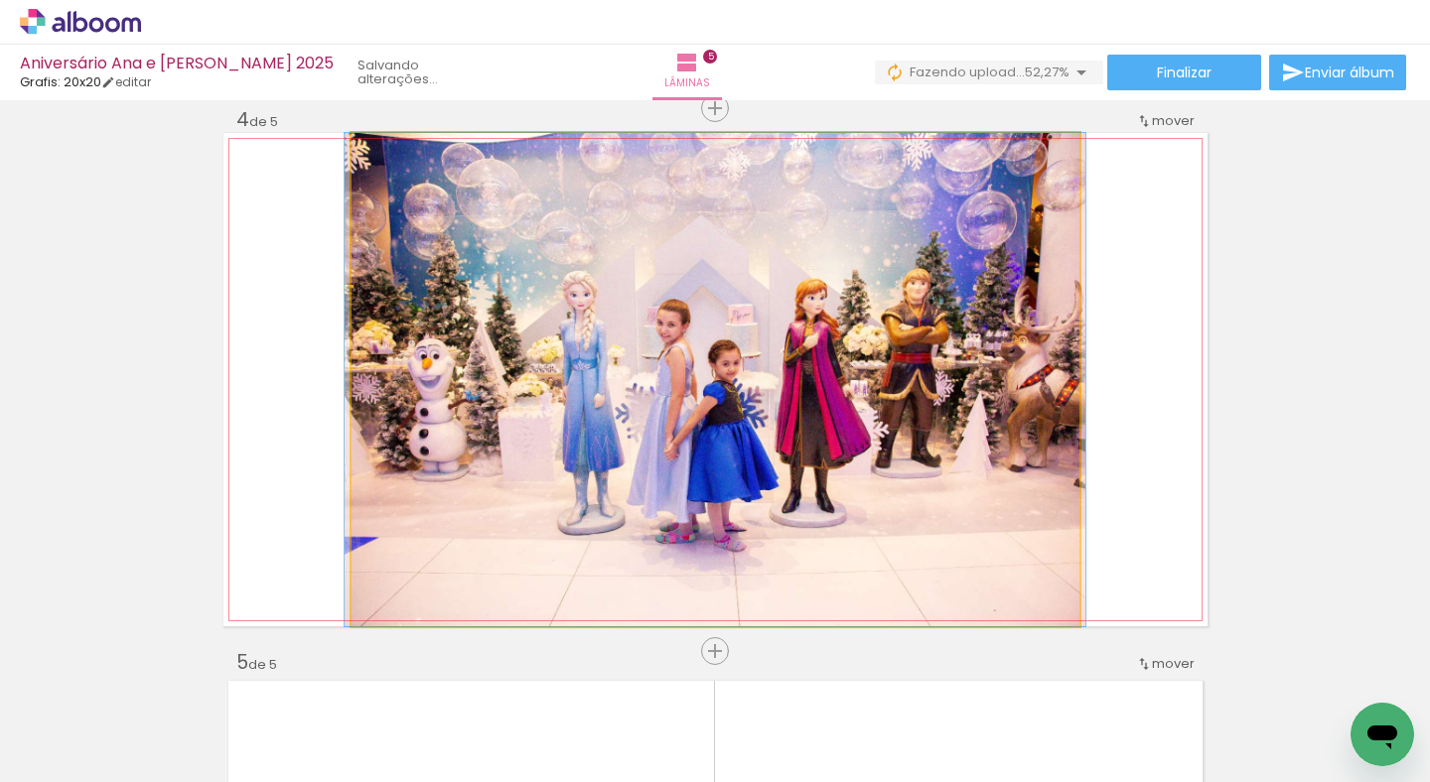
click at [981, 366] on quentale-photo at bounding box center [715, 379] width 728 height 493
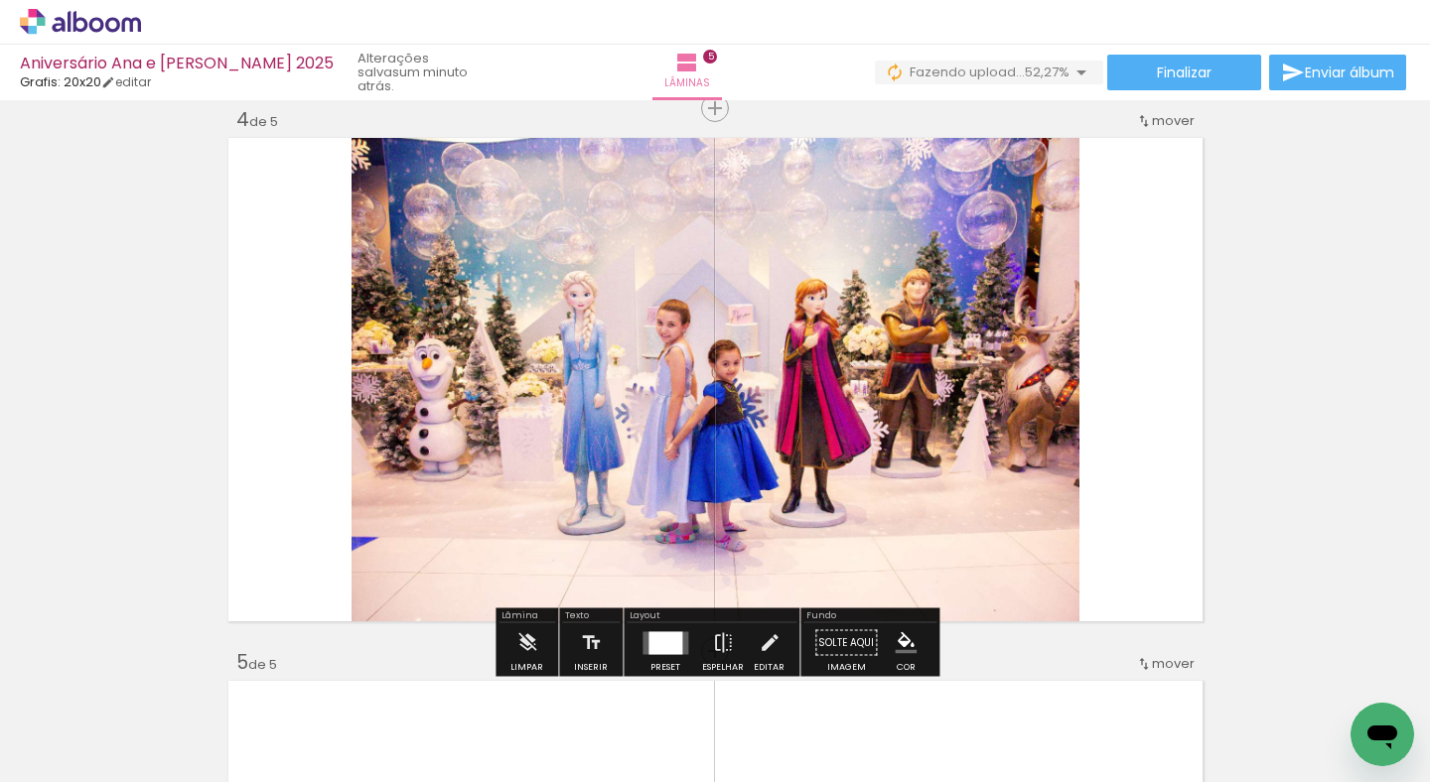
click at [1058, 426] on quentale-photo at bounding box center [715, 379] width 728 height 493
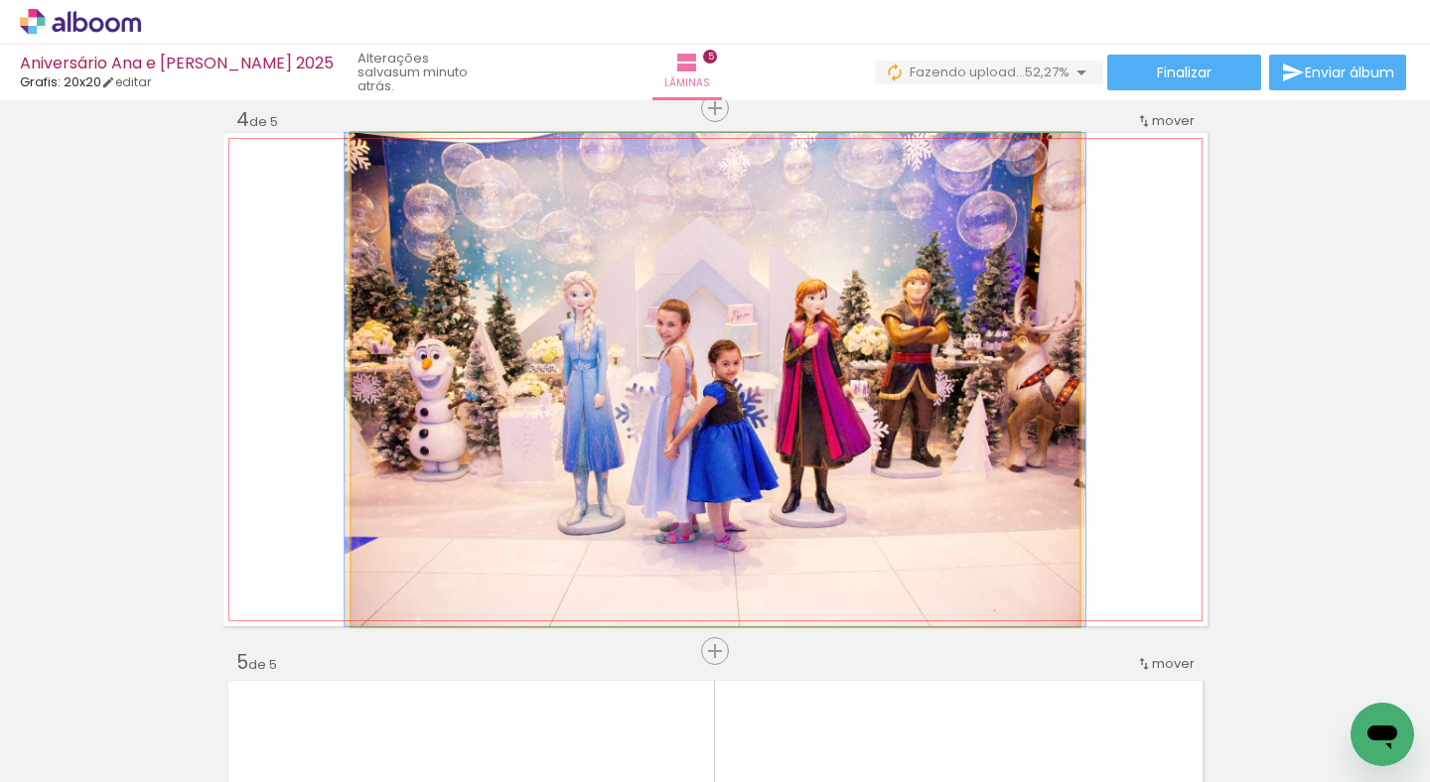
click at [1058, 426] on quentale-photo at bounding box center [715, 379] width 728 height 493
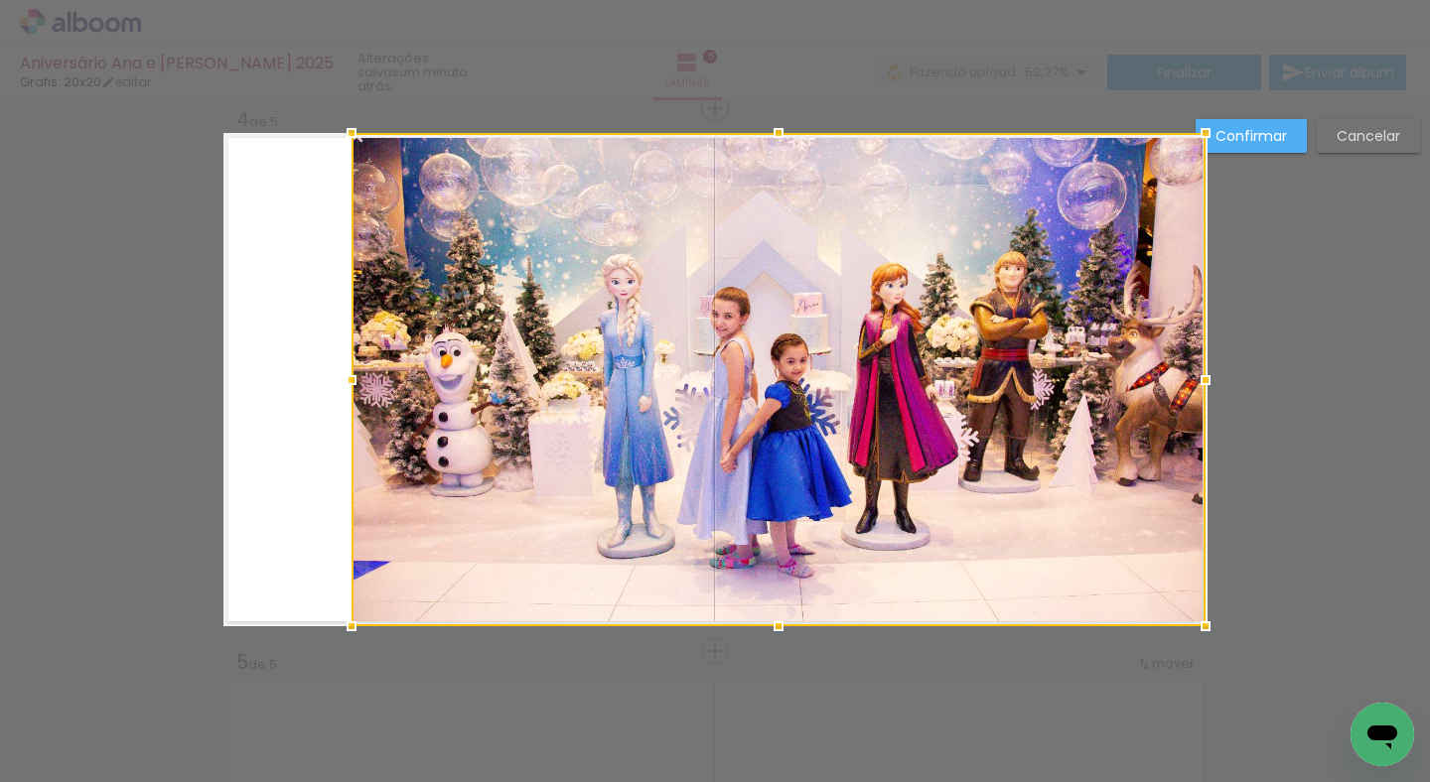
drag, startPoint x: 1080, startPoint y: 380, endPoint x: 1216, endPoint y: 392, distance: 136.5
click at [1216, 392] on div at bounding box center [1205, 380] width 40 height 40
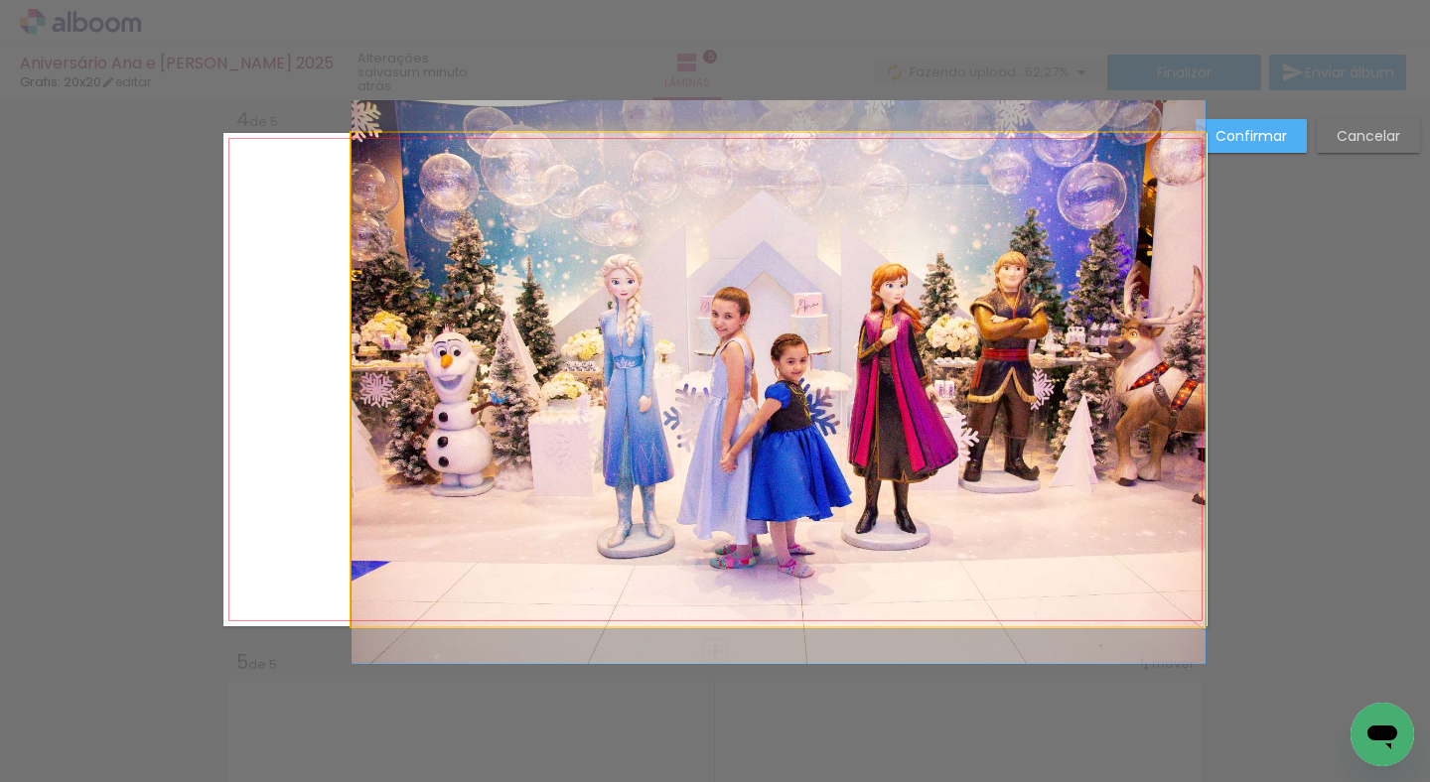
click at [416, 363] on quentale-photo at bounding box center [778, 379] width 854 height 493
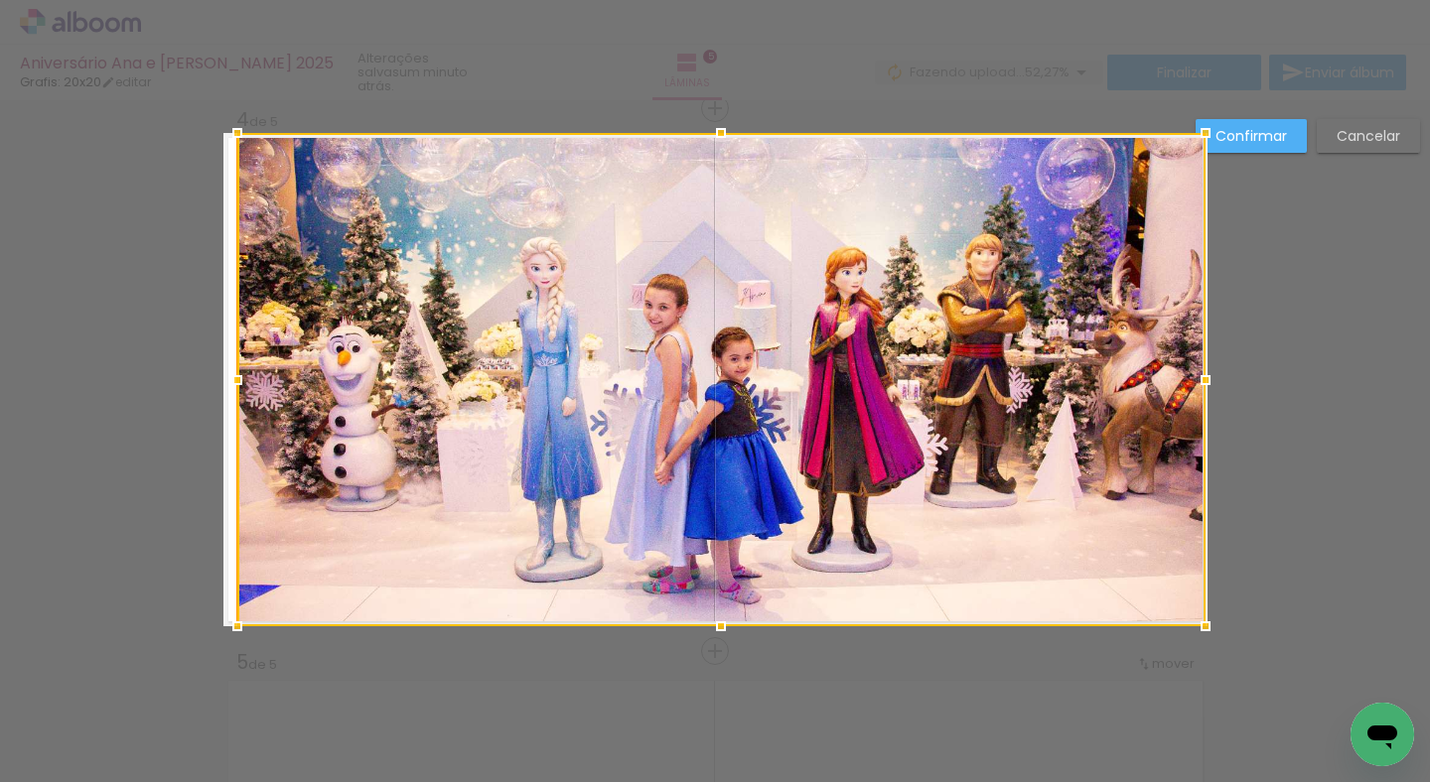
drag, startPoint x: 346, startPoint y: 379, endPoint x: 236, endPoint y: 376, distance: 110.2
click at [146, 419] on div "Inserir lâmina 1 de 5 Inserir lâmina 2 de 5 Inserir lâmina 3 de 5 Inserir lâmin…" at bounding box center [715, 99] width 1430 height 3306
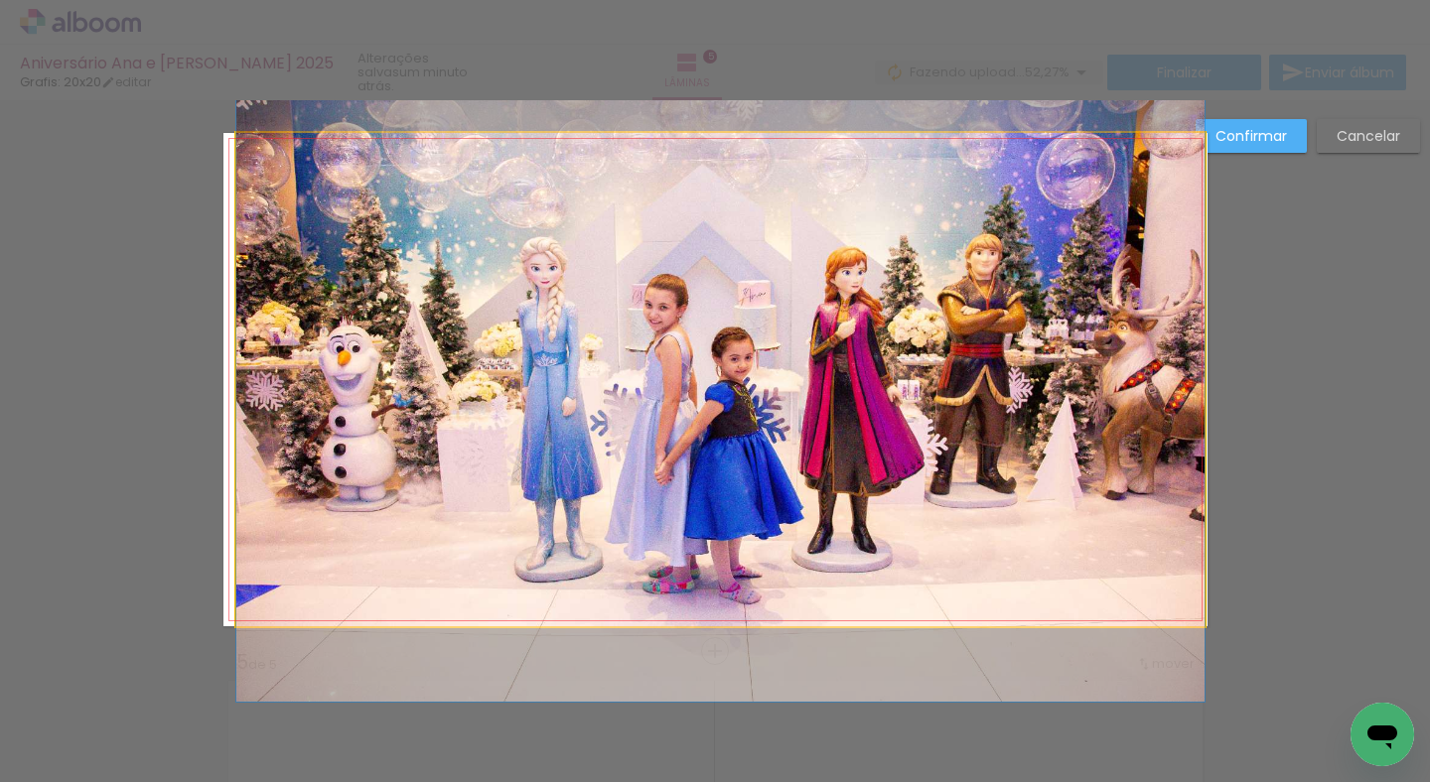
click at [242, 377] on quentale-photo at bounding box center [720, 379] width 968 height 493
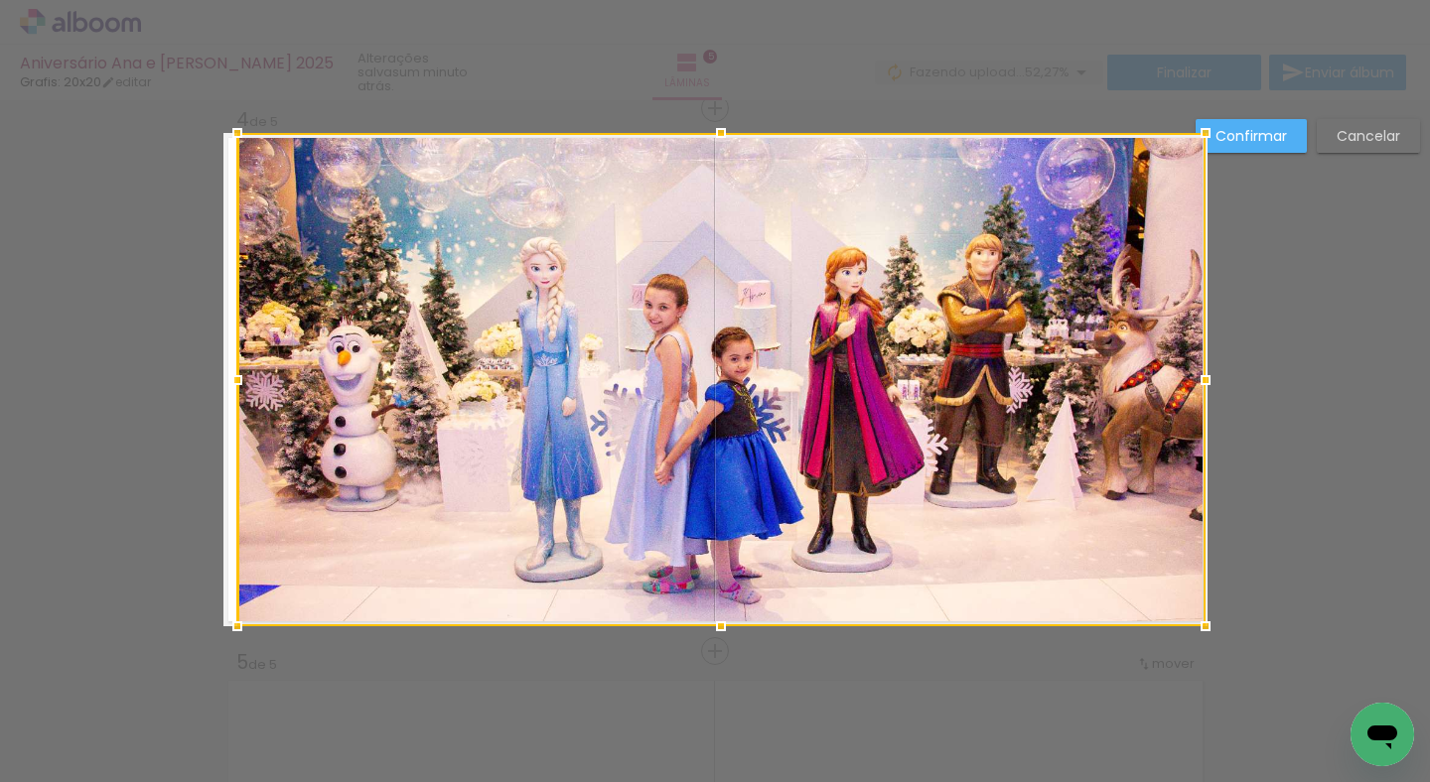
click at [271, 377] on div at bounding box center [721, 379] width 968 height 493
click at [272, 377] on div at bounding box center [721, 379] width 968 height 493
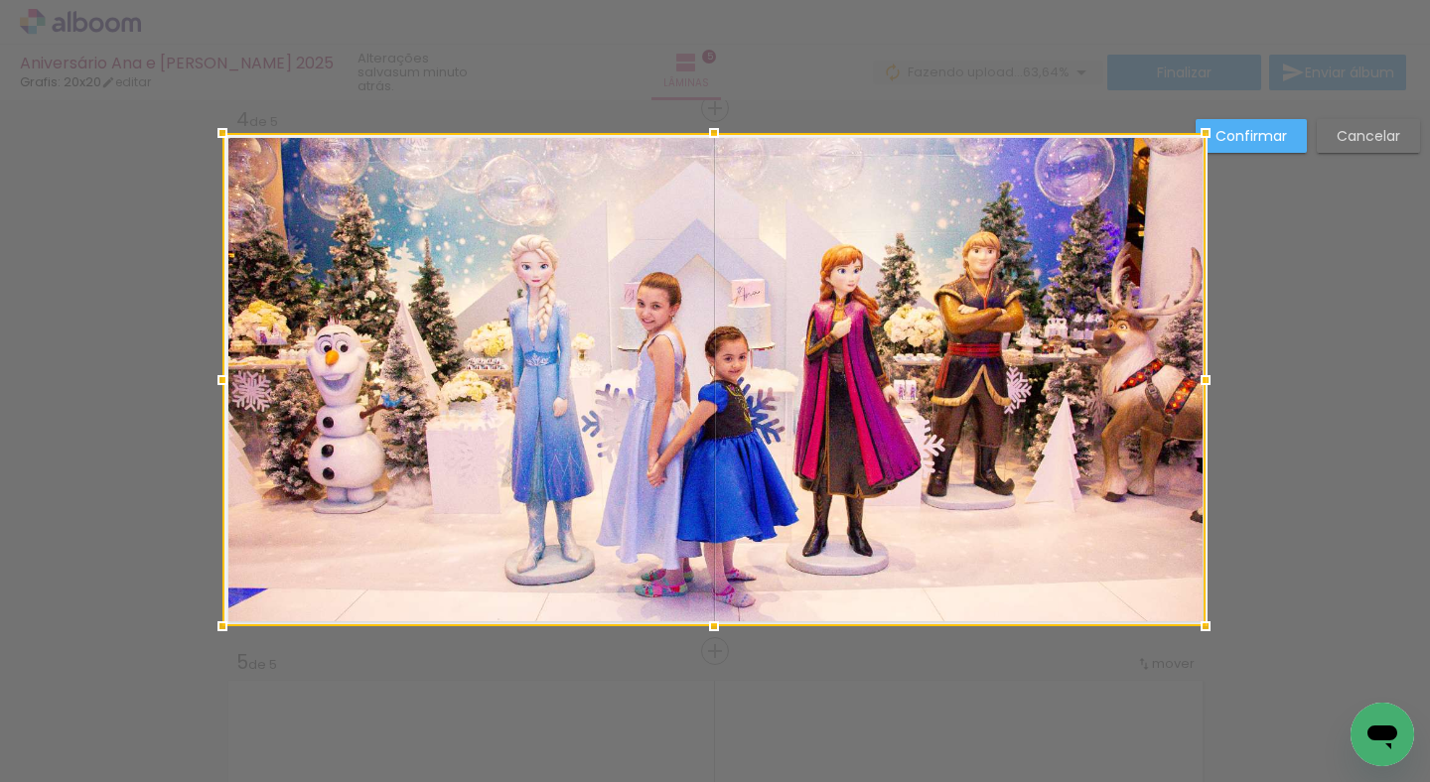
drag, startPoint x: 241, startPoint y: 377, endPoint x: 303, endPoint y: 379, distance: 61.6
click at [303, 379] on div at bounding box center [713, 379] width 983 height 493
click at [0, 0] on slot "Confirmar" at bounding box center [0, 0] width 0 height 0
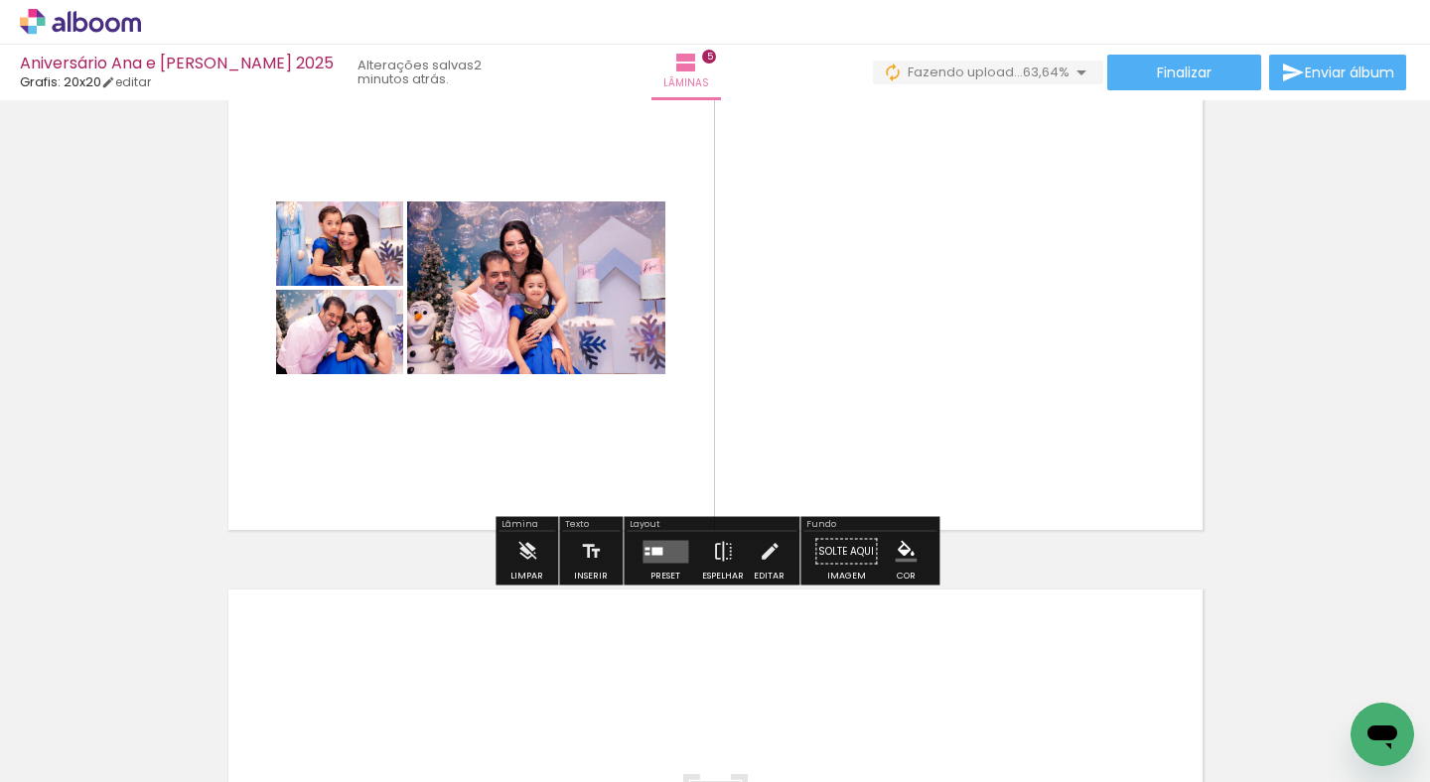
scroll to position [2298, 0]
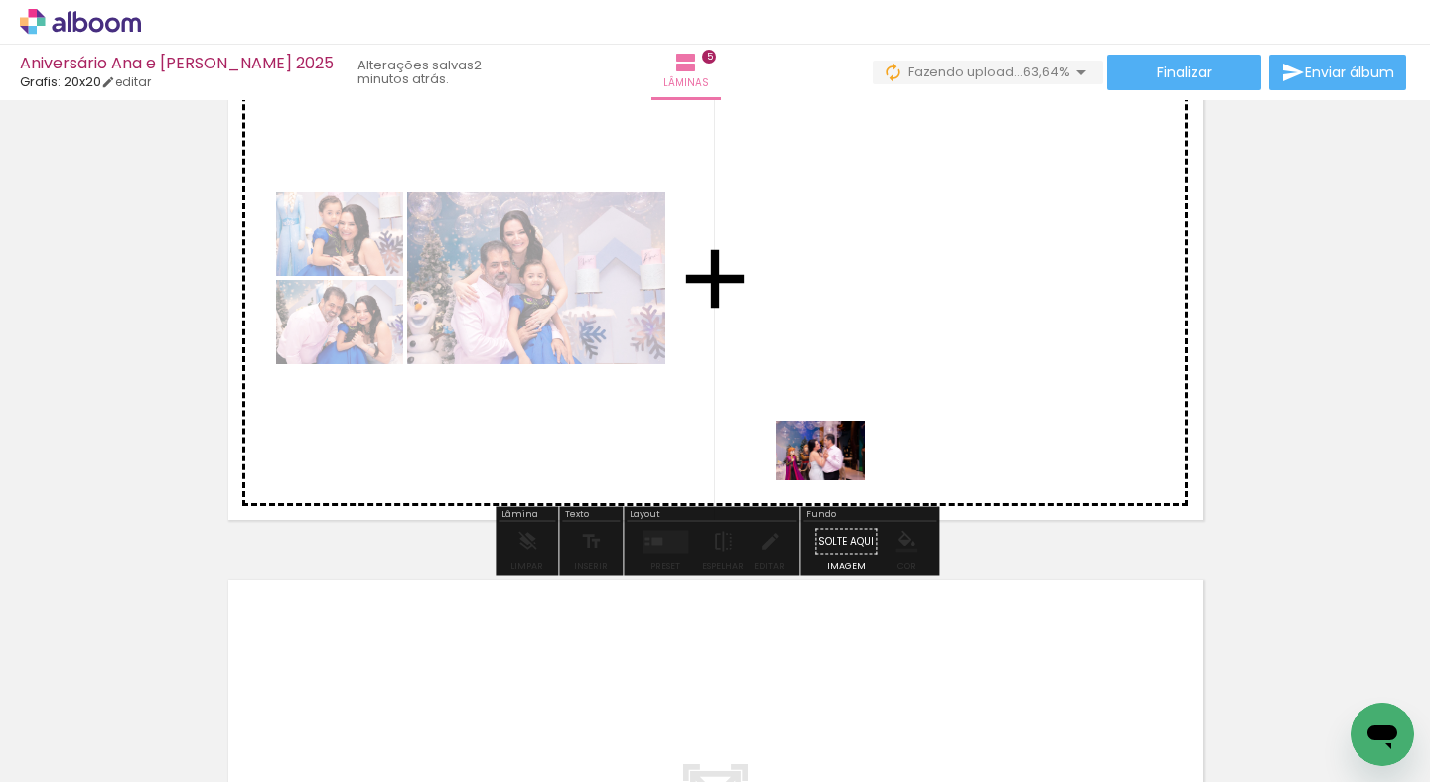
drag, startPoint x: 754, startPoint y: 700, endPoint x: 835, endPoint y: 481, distance: 234.0
click at [835, 481] on quentale-workspace at bounding box center [715, 391] width 1430 height 782
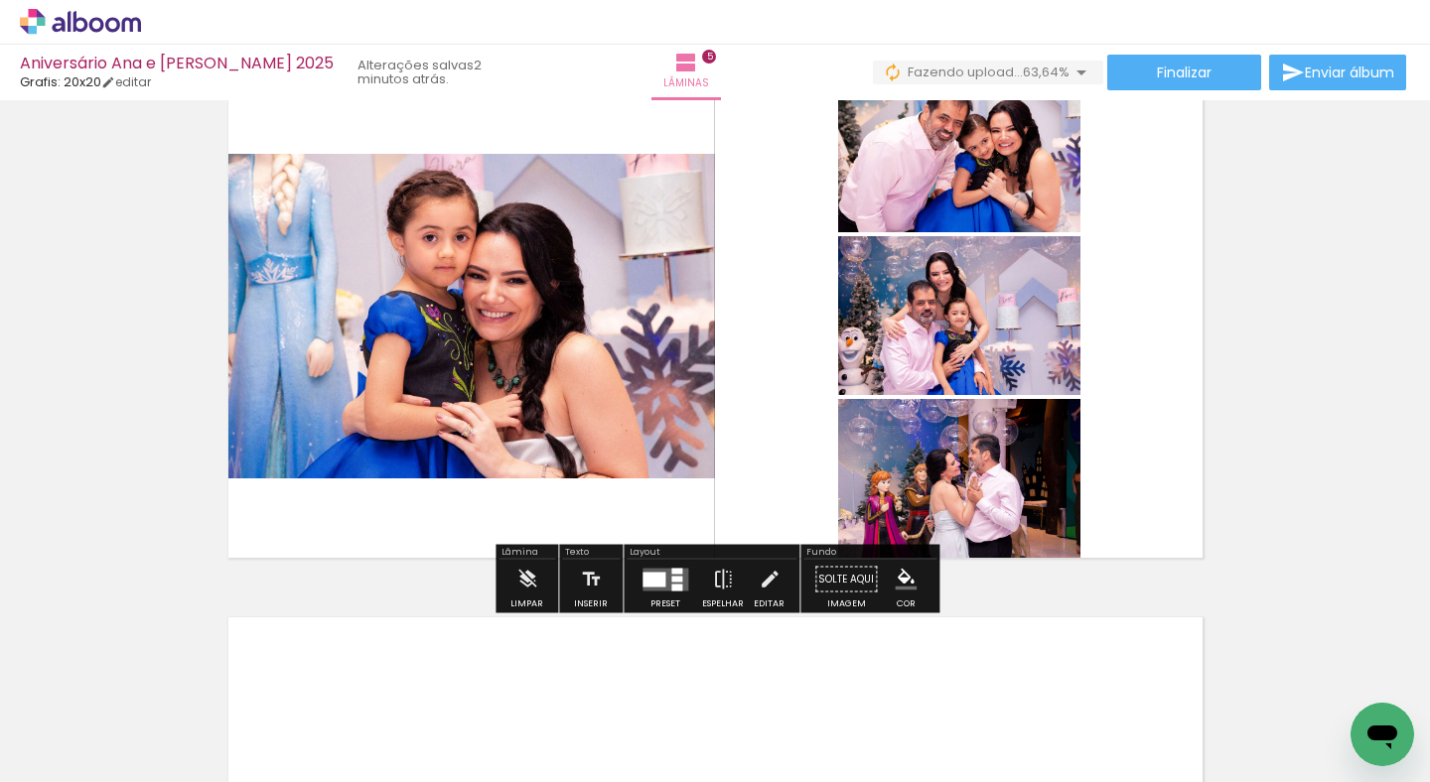
scroll to position [2260, 0]
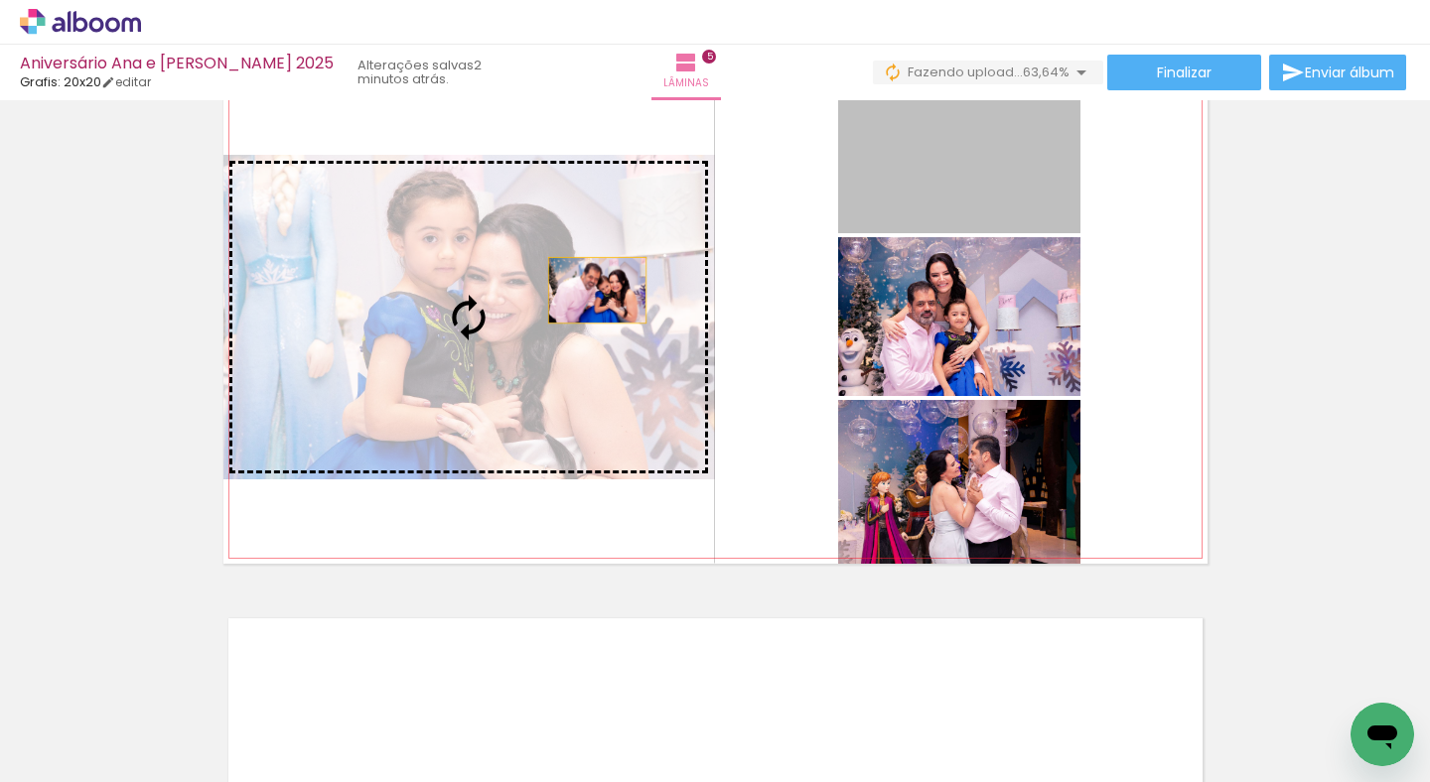
drag, startPoint x: 942, startPoint y: 166, endPoint x: 597, endPoint y: 290, distance: 367.1
click at [0, 0] on slot at bounding box center [0, 0] width 0 height 0
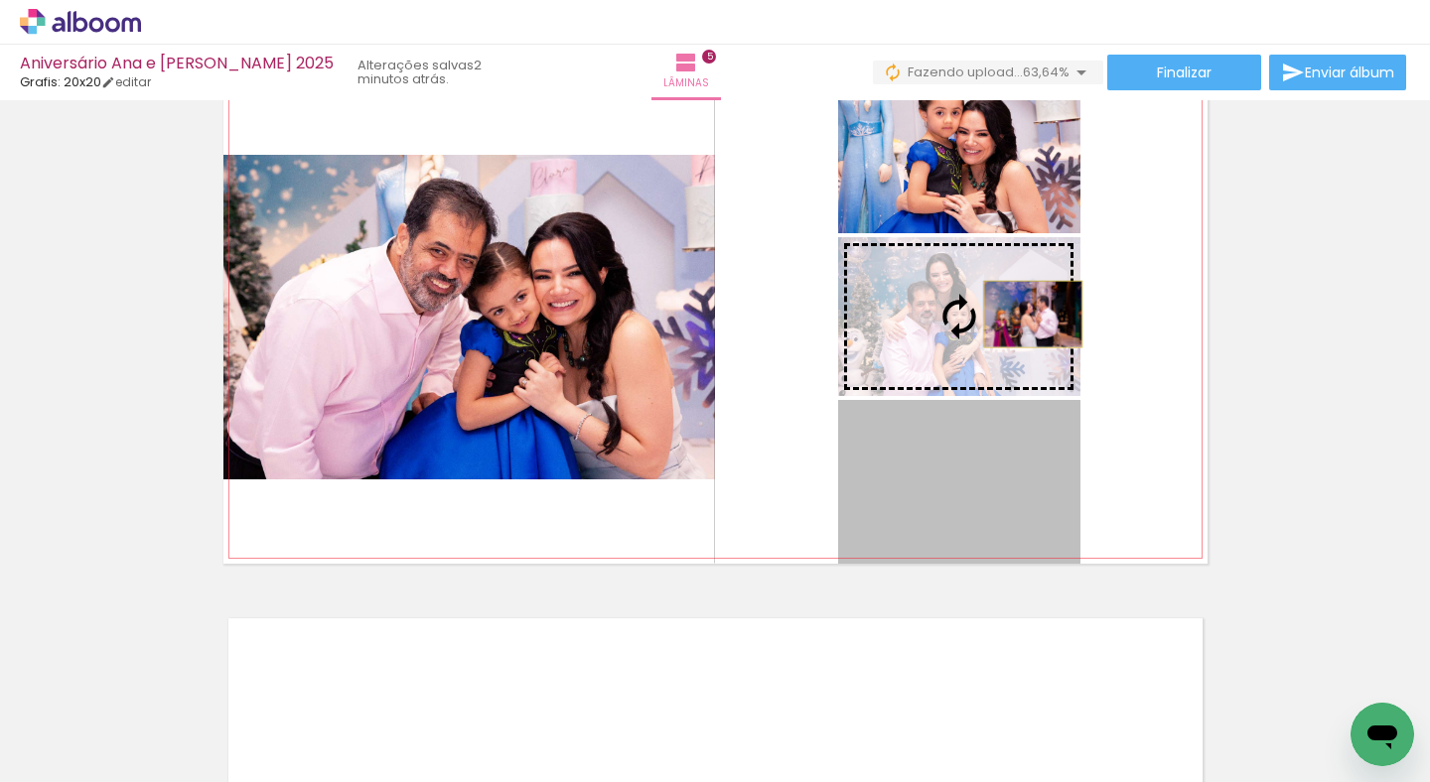
drag, startPoint x: 1028, startPoint y: 498, endPoint x: 1033, endPoint y: 314, distance: 184.7
click at [0, 0] on slot at bounding box center [0, 0] width 0 height 0
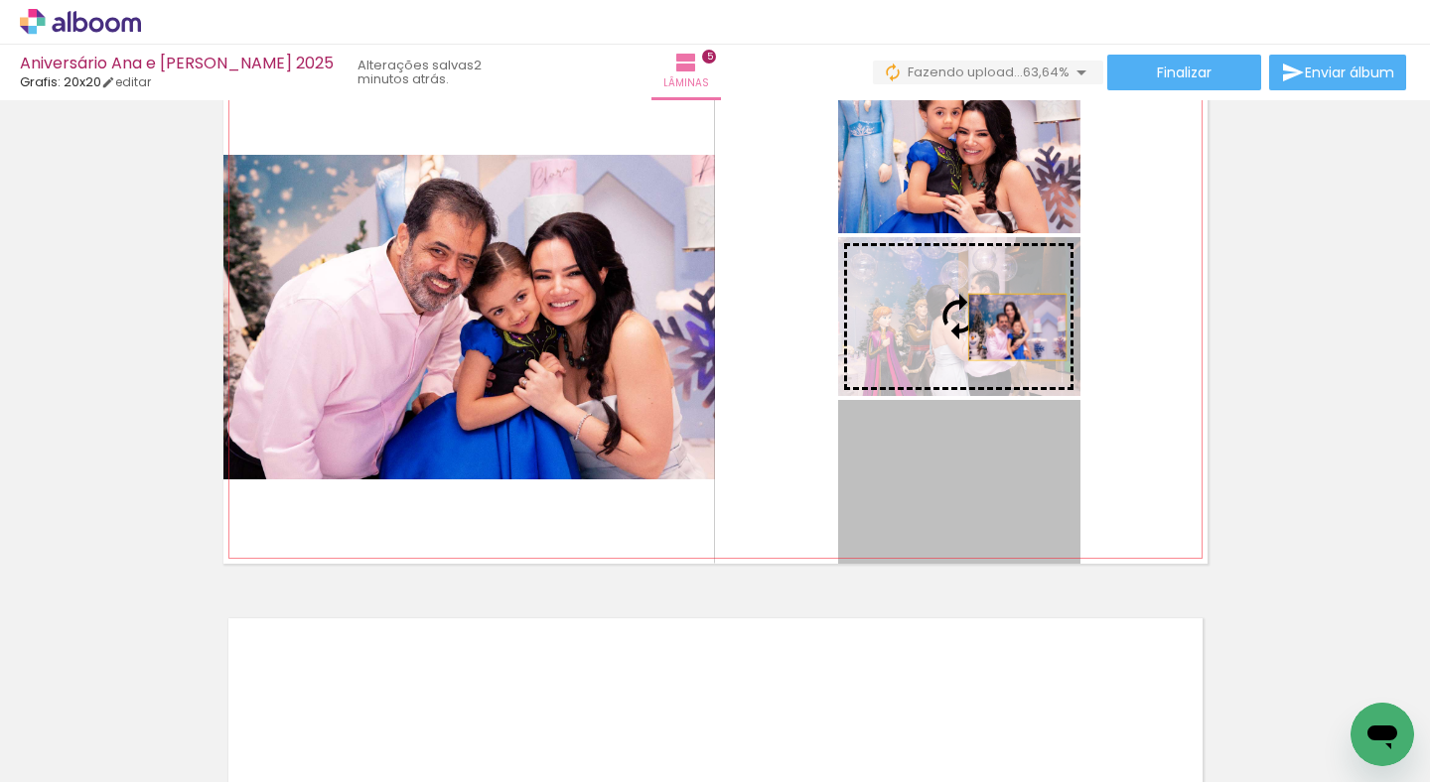
drag, startPoint x: 1015, startPoint y: 457, endPoint x: 1017, endPoint y: 327, distance: 130.1
click at [0, 0] on slot at bounding box center [0, 0] width 0 height 0
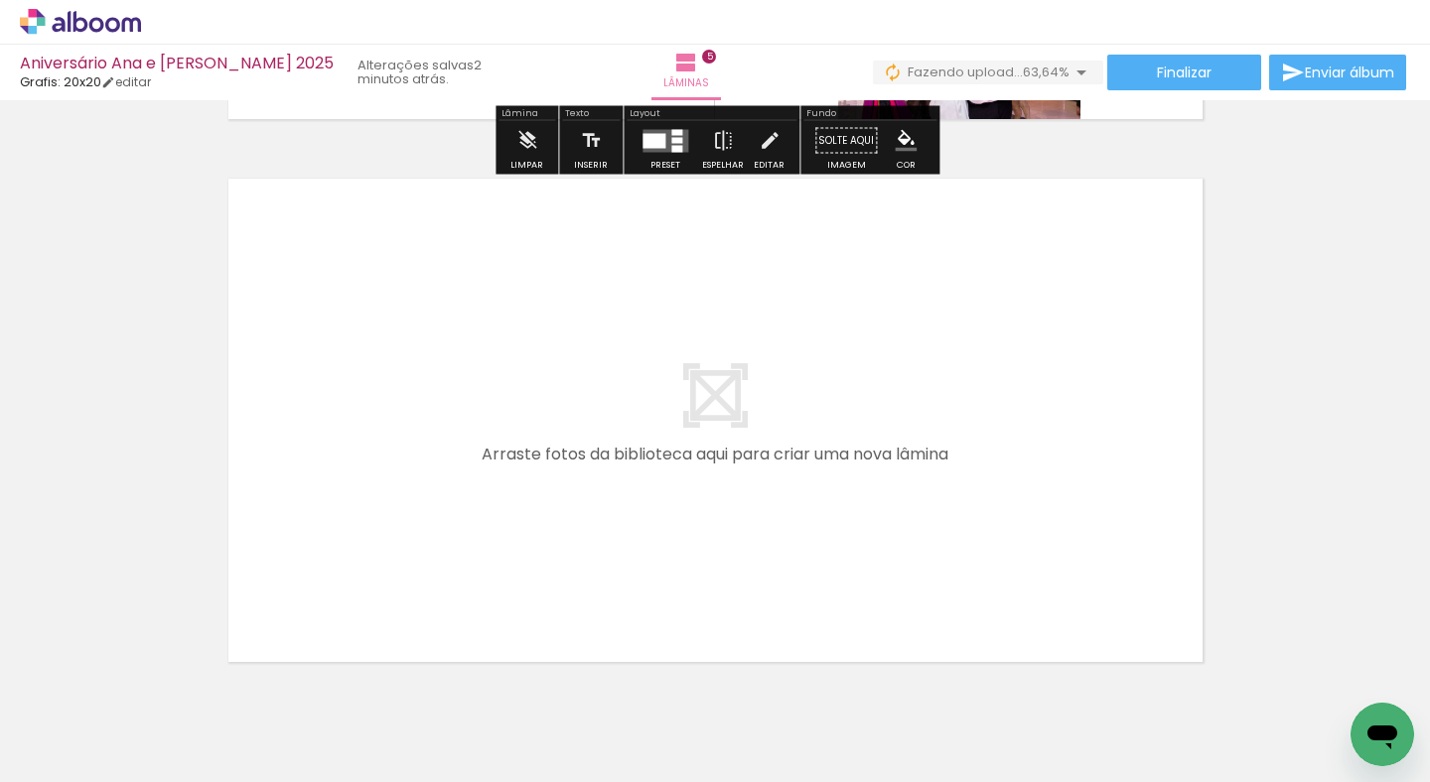
scroll to position [2725, 0]
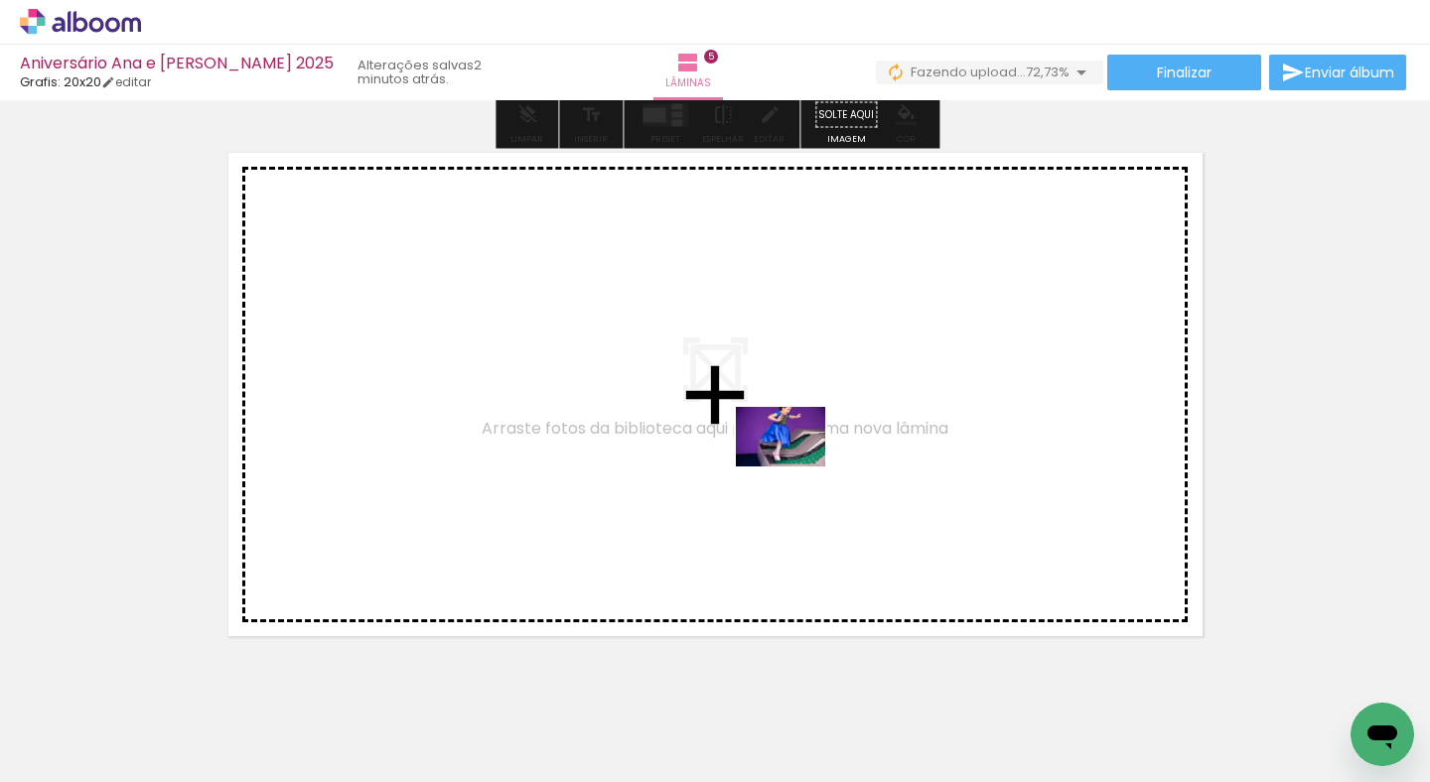
drag, startPoint x: 837, startPoint y: 709, endPoint x: 795, endPoint y: 467, distance: 245.8
click at [795, 467] on quentale-workspace at bounding box center [715, 391] width 1430 height 782
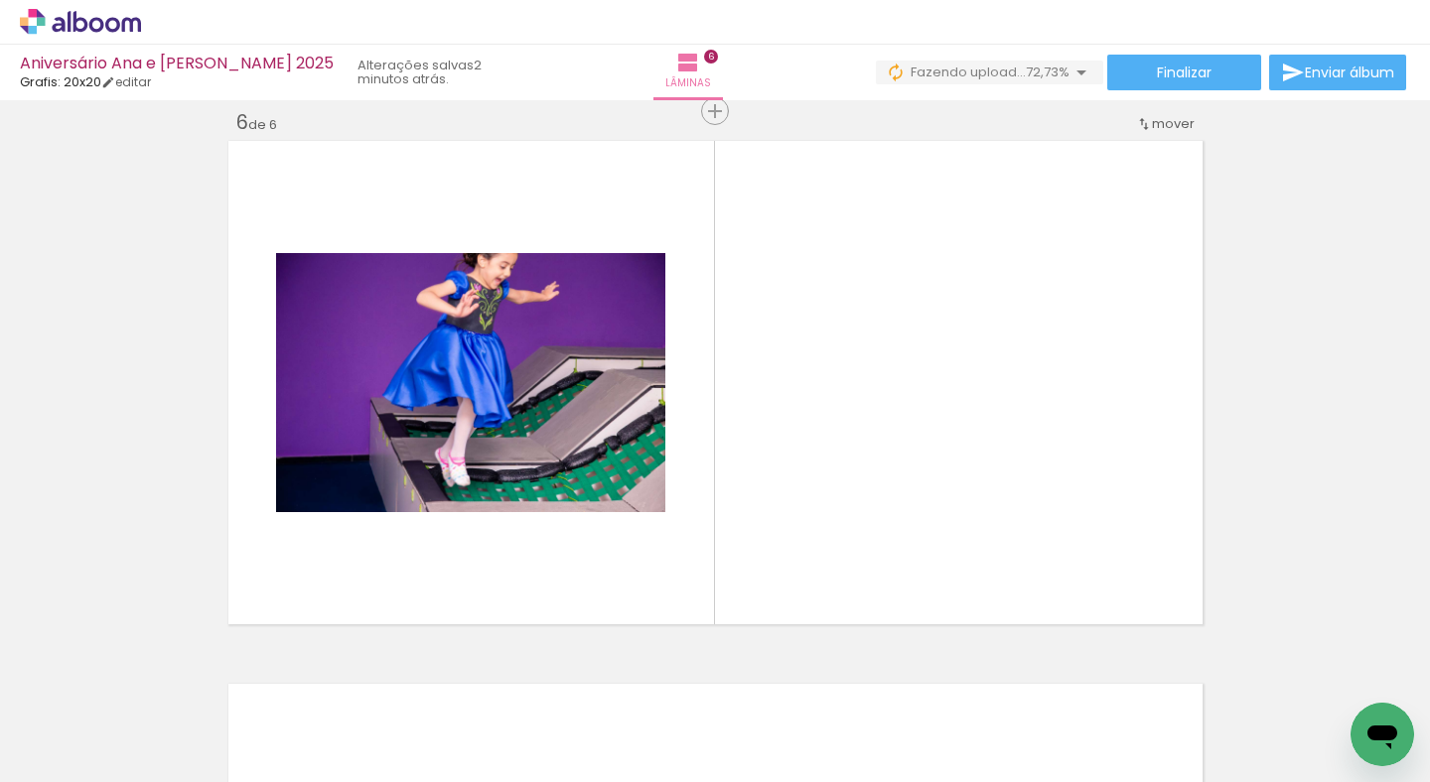
scroll to position [2740, 0]
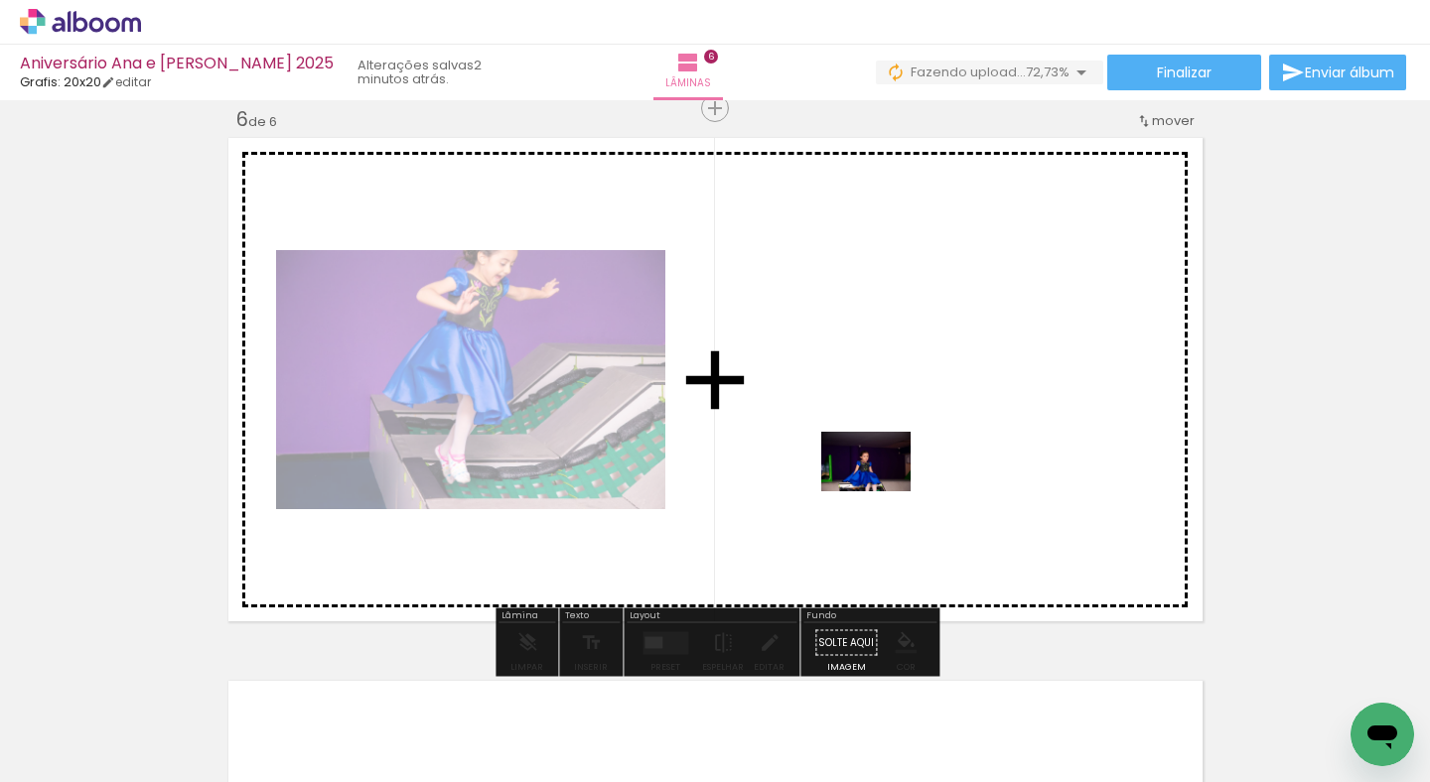
drag, startPoint x: 942, startPoint y: 748, endPoint x: 881, endPoint y: 491, distance: 263.4
click at [881, 491] on quentale-workspace at bounding box center [715, 391] width 1430 height 782
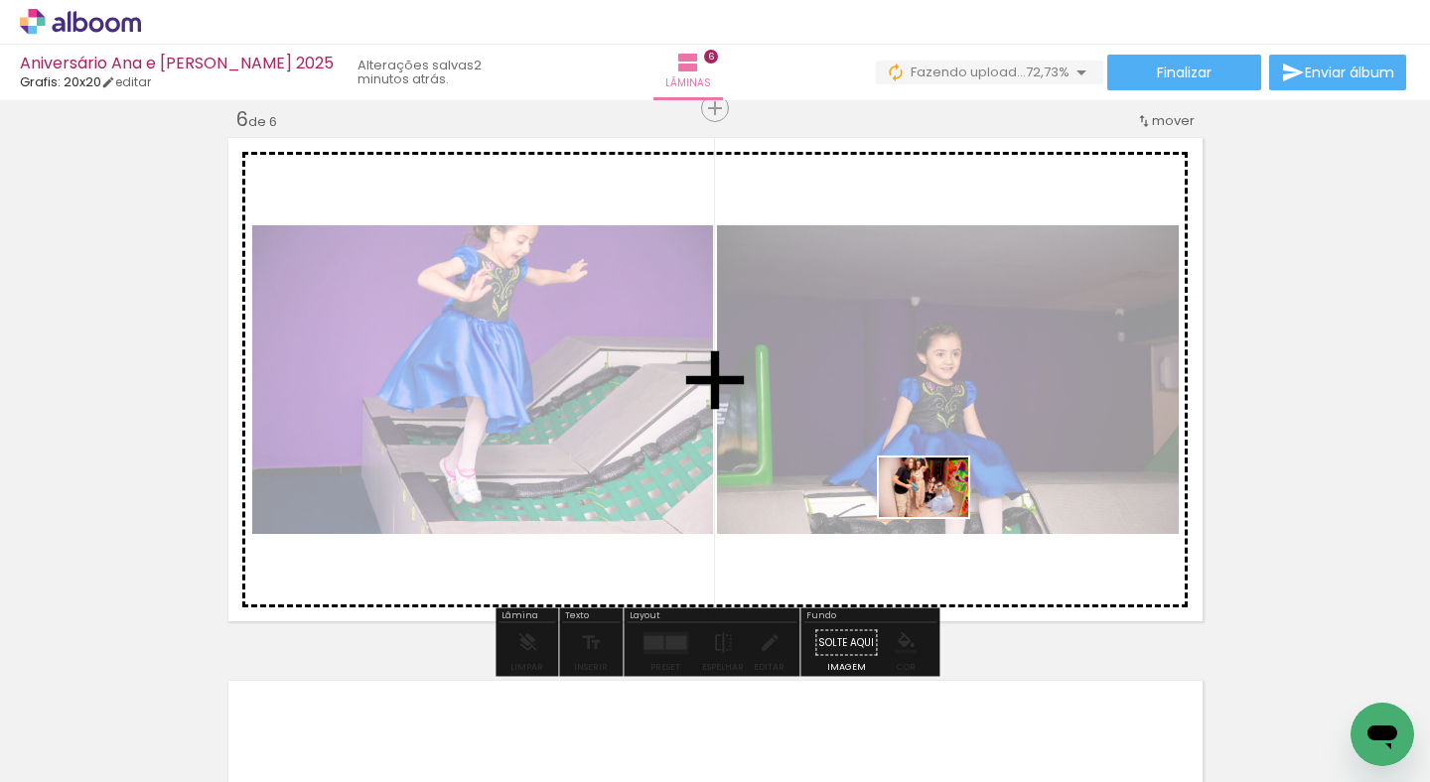
drag, startPoint x: 1046, startPoint y: 714, endPoint x: 938, endPoint y: 517, distance: 224.4
click at [938, 517] on quentale-workspace at bounding box center [715, 391] width 1430 height 782
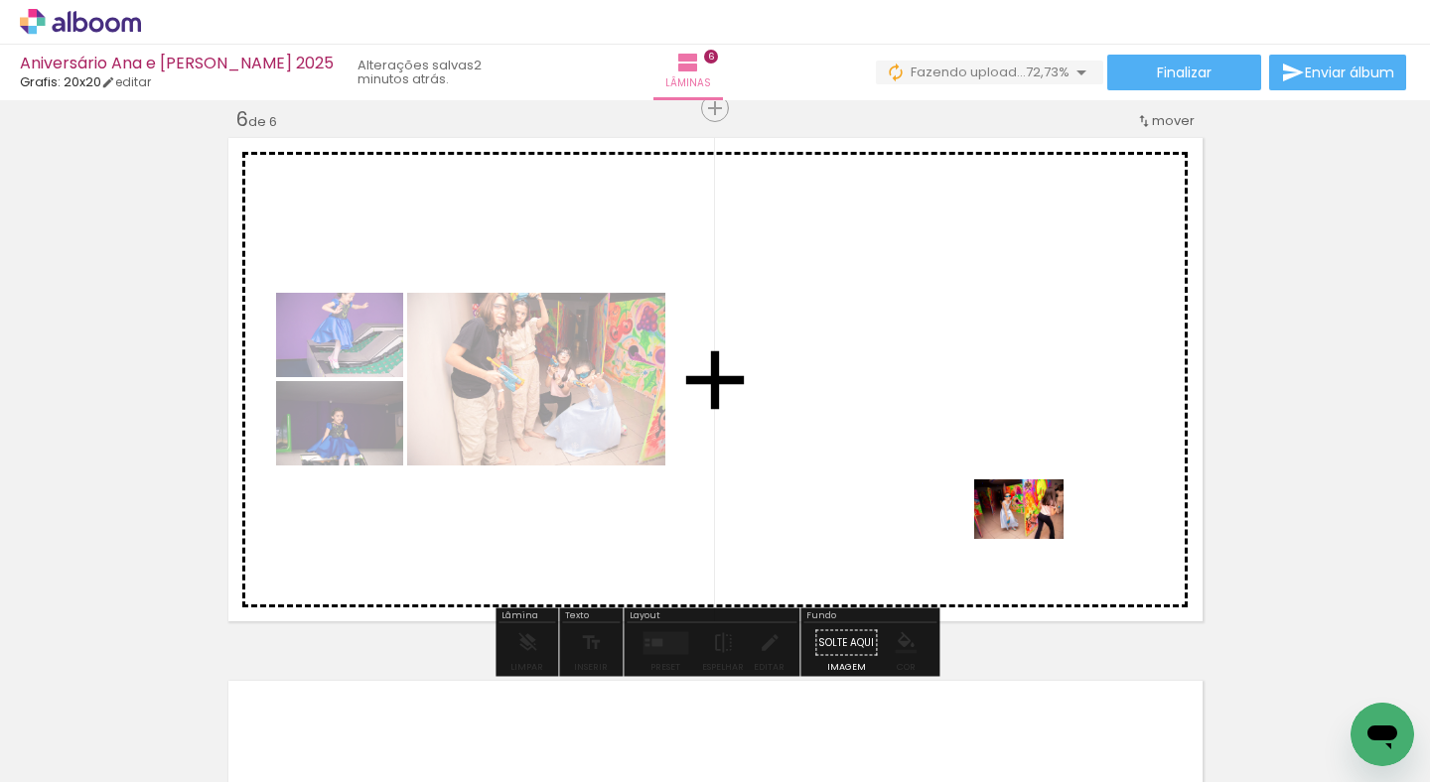
drag, startPoint x: 1166, startPoint y: 711, endPoint x: 1034, endPoint y: 539, distance: 216.7
click at [1034, 539] on quentale-workspace at bounding box center [715, 391] width 1430 height 782
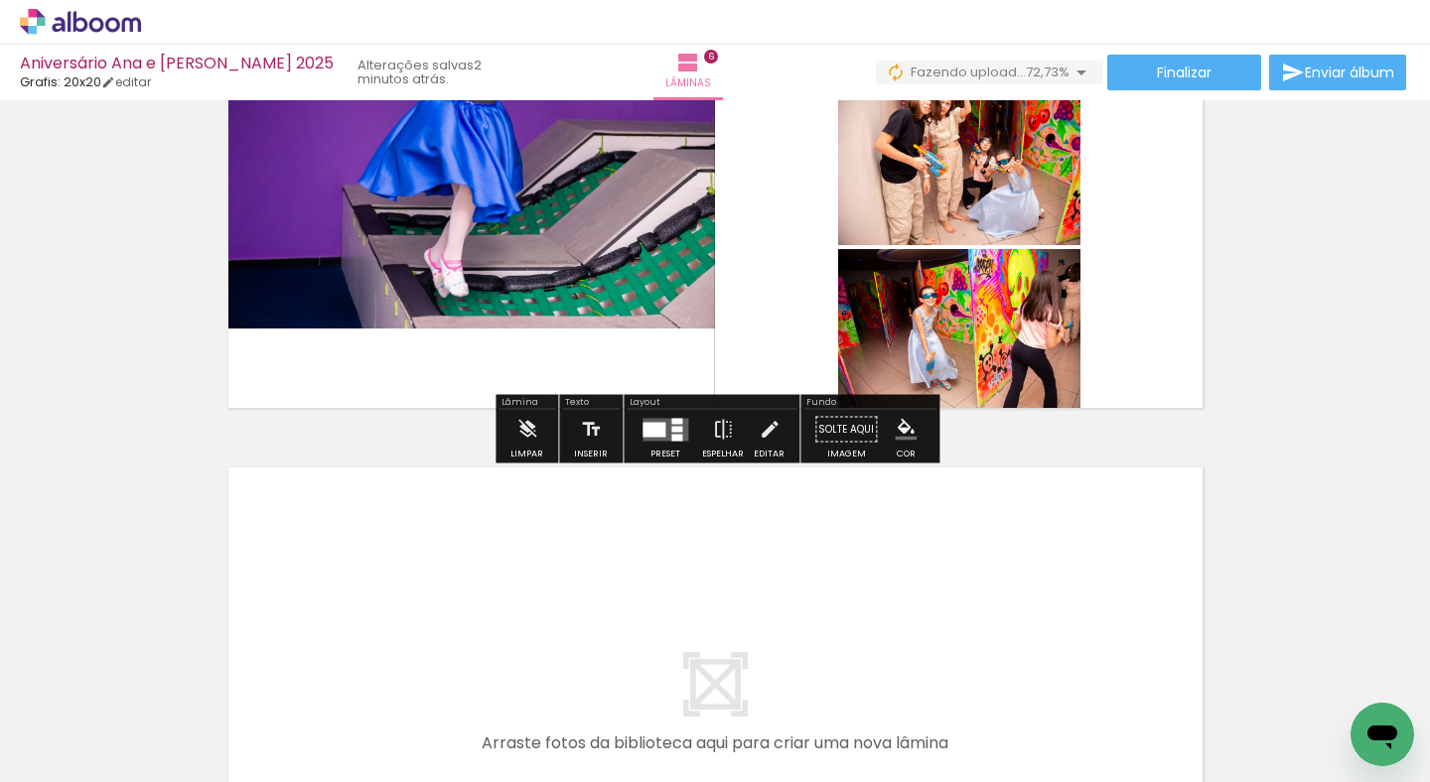
scroll to position [3081, 0]
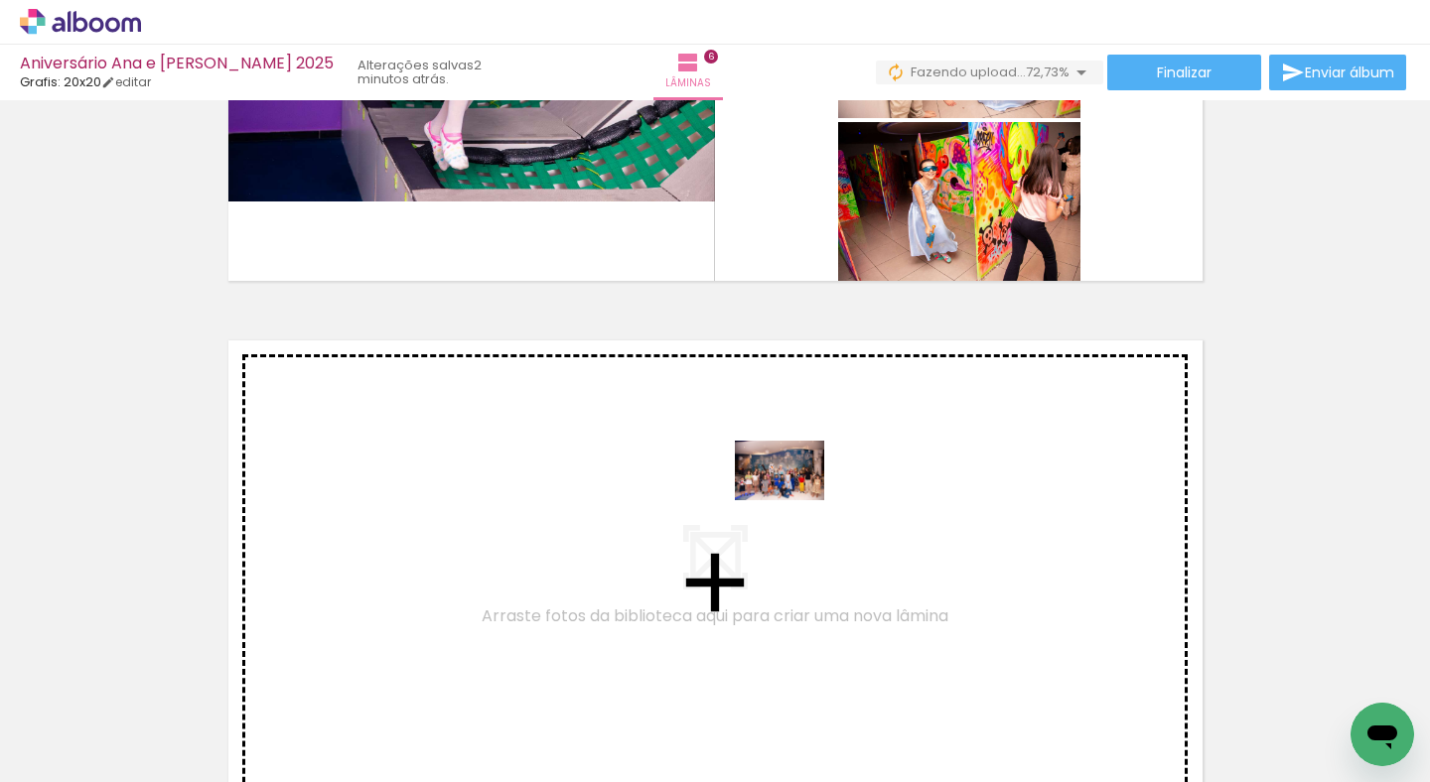
drag, startPoint x: 849, startPoint y: 726, endPoint x: 794, endPoint y: 500, distance: 231.9
click at [794, 500] on quentale-workspace at bounding box center [715, 391] width 1430 height 782
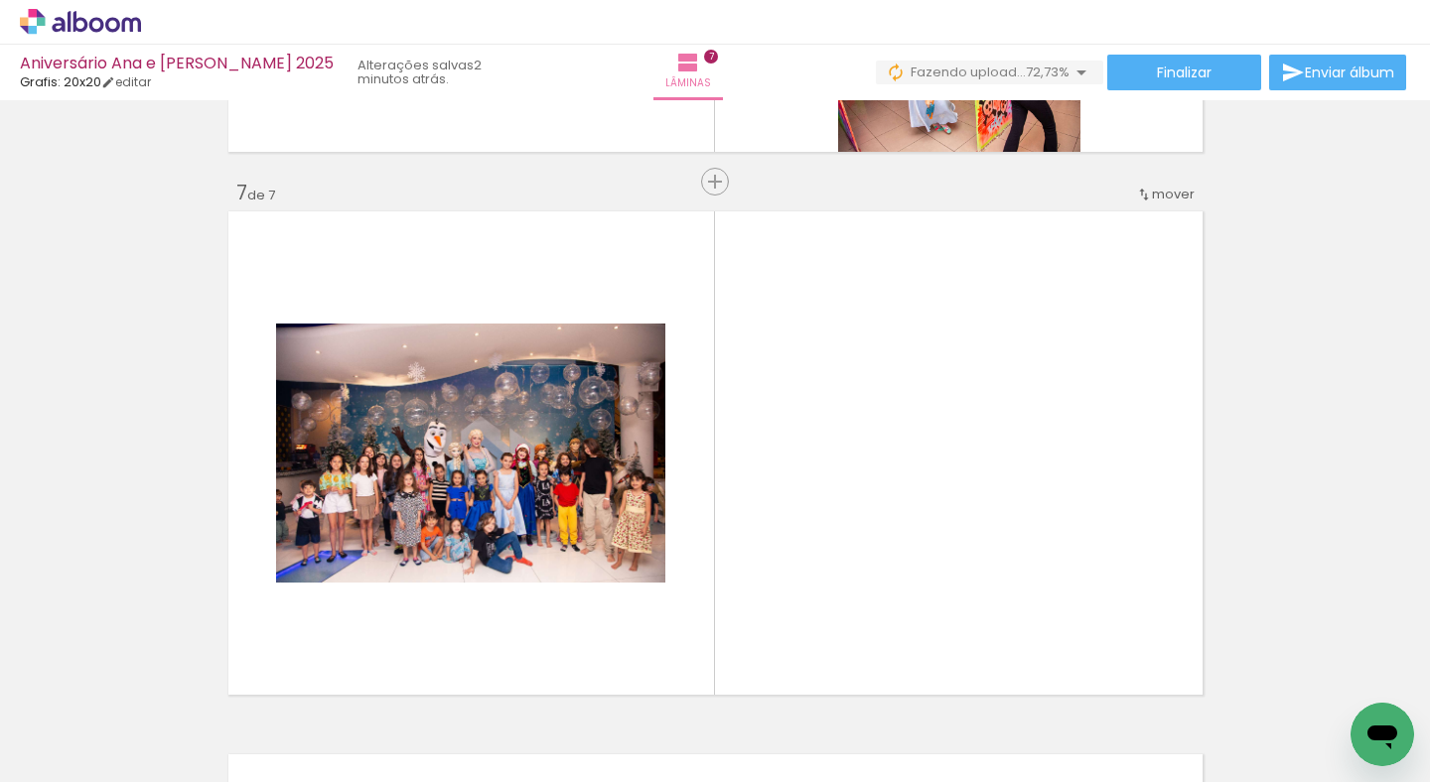
scroll to position [3283, 0]
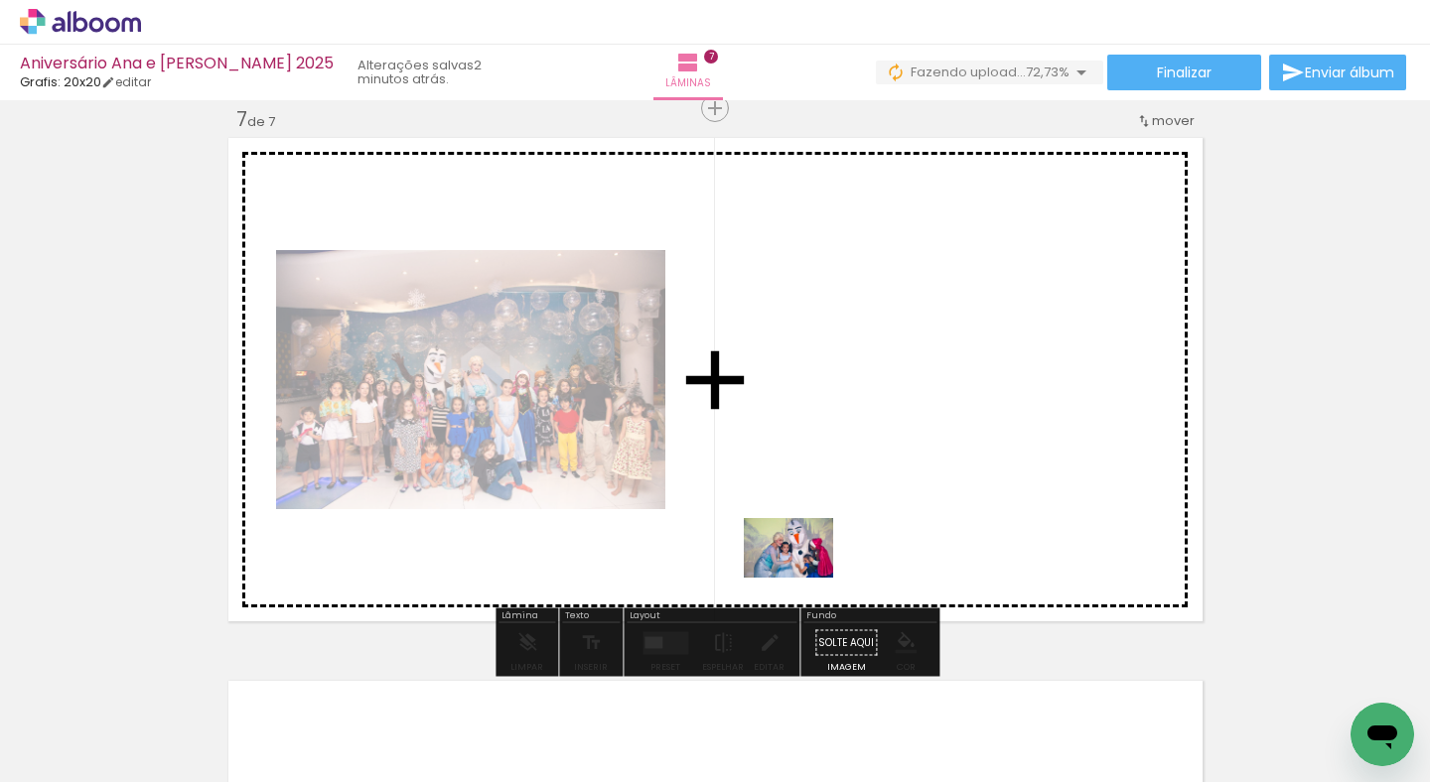
drag, startPoint x: 767, startPoint y: 722, endPoint x: 803, endPoint y: 578, distance: 148.3
click at [803, 578] on quentale-workspace at bounding box center [715, 391] width 1430 height 782
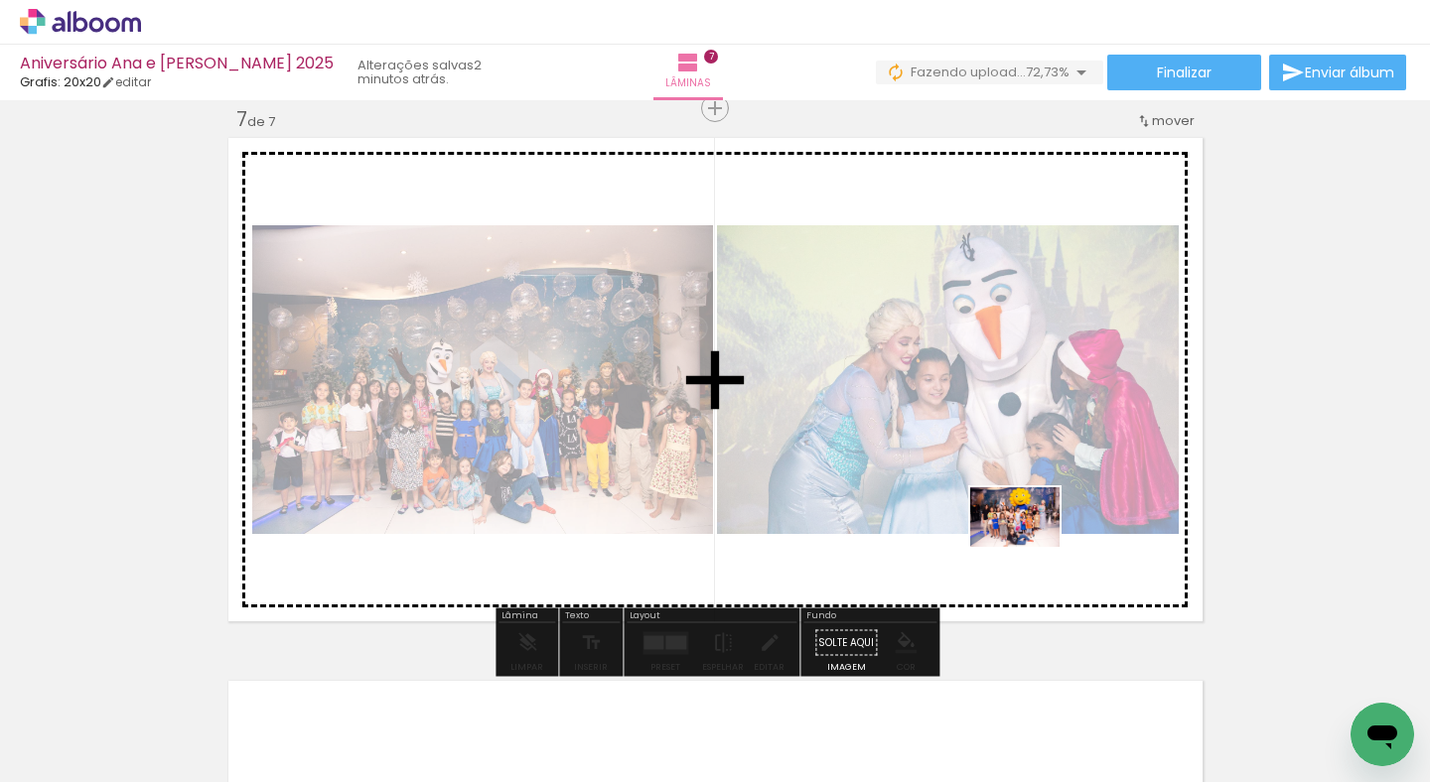
drag, startPoint x: 1182, startPoint y: 727, endPoint x: 1030, endPoint y: 547, distance: 235.9
click at [1030, 547] on quentale-workspace at bounding box center [715, 391] width 1430 height 782
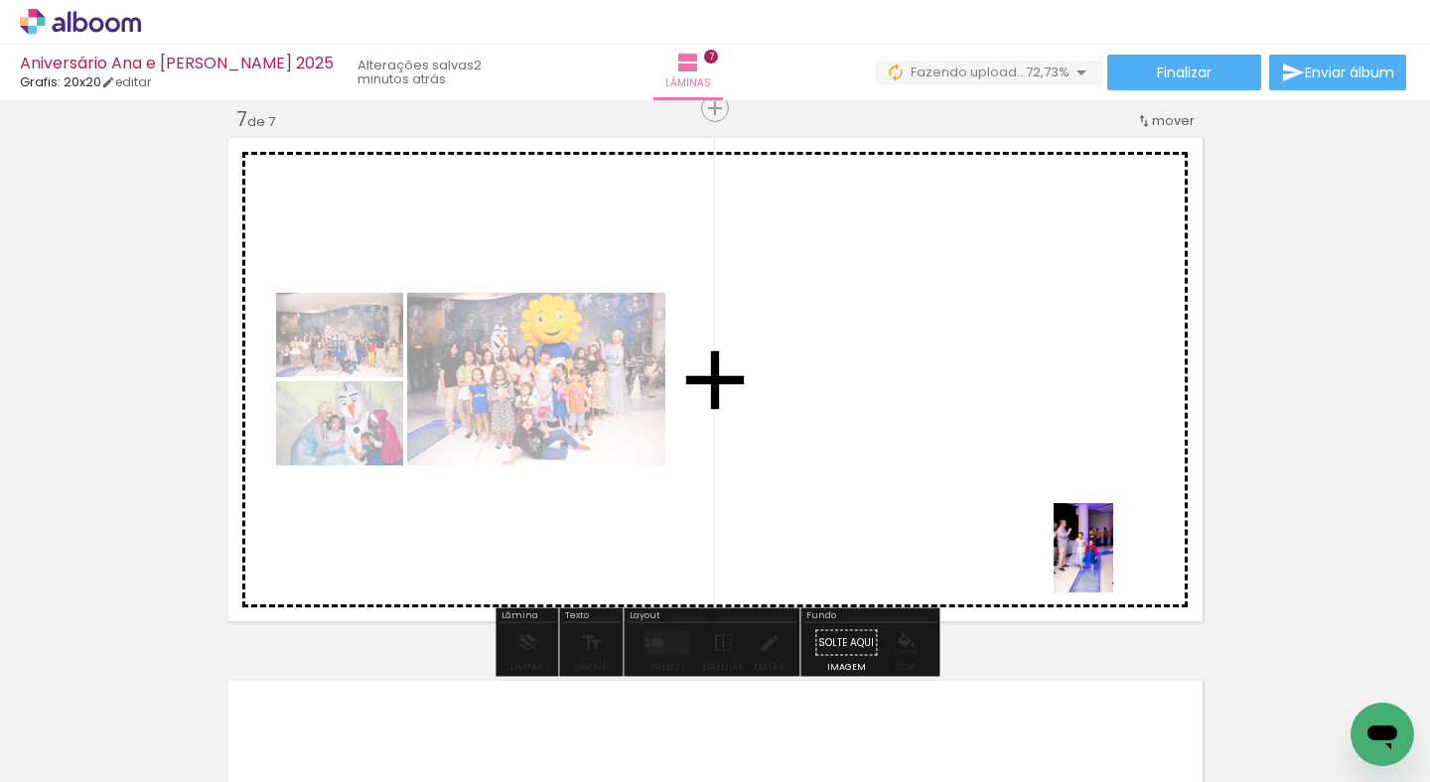
drag, startPoint x: 1332, startPoint y: 731, endPoint x: 1113, endPoint y: 563, distance: 276.2
click at [1113, 563] on quentale-workspace at bounding box center [715, 391] width 1430 height 782
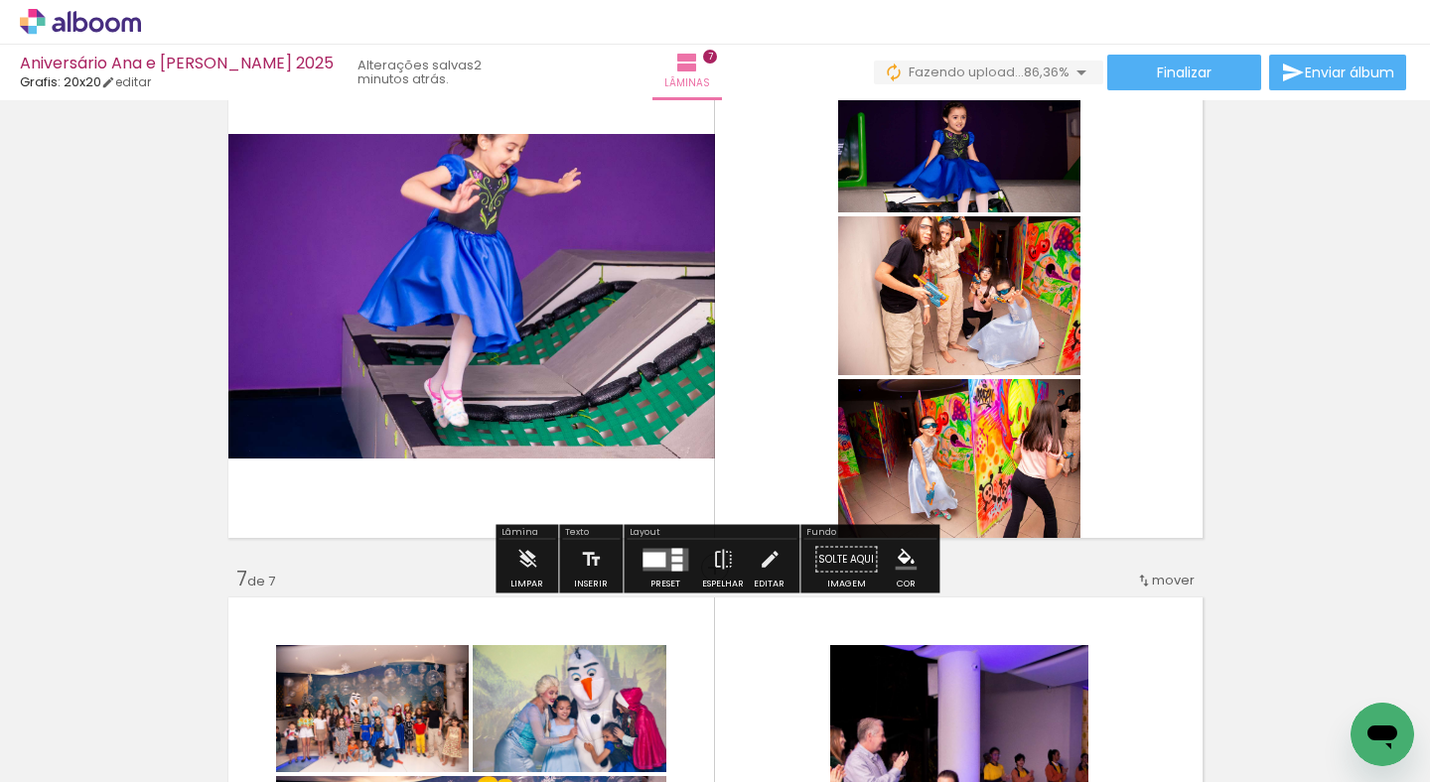
scroll to position [2820, 0]
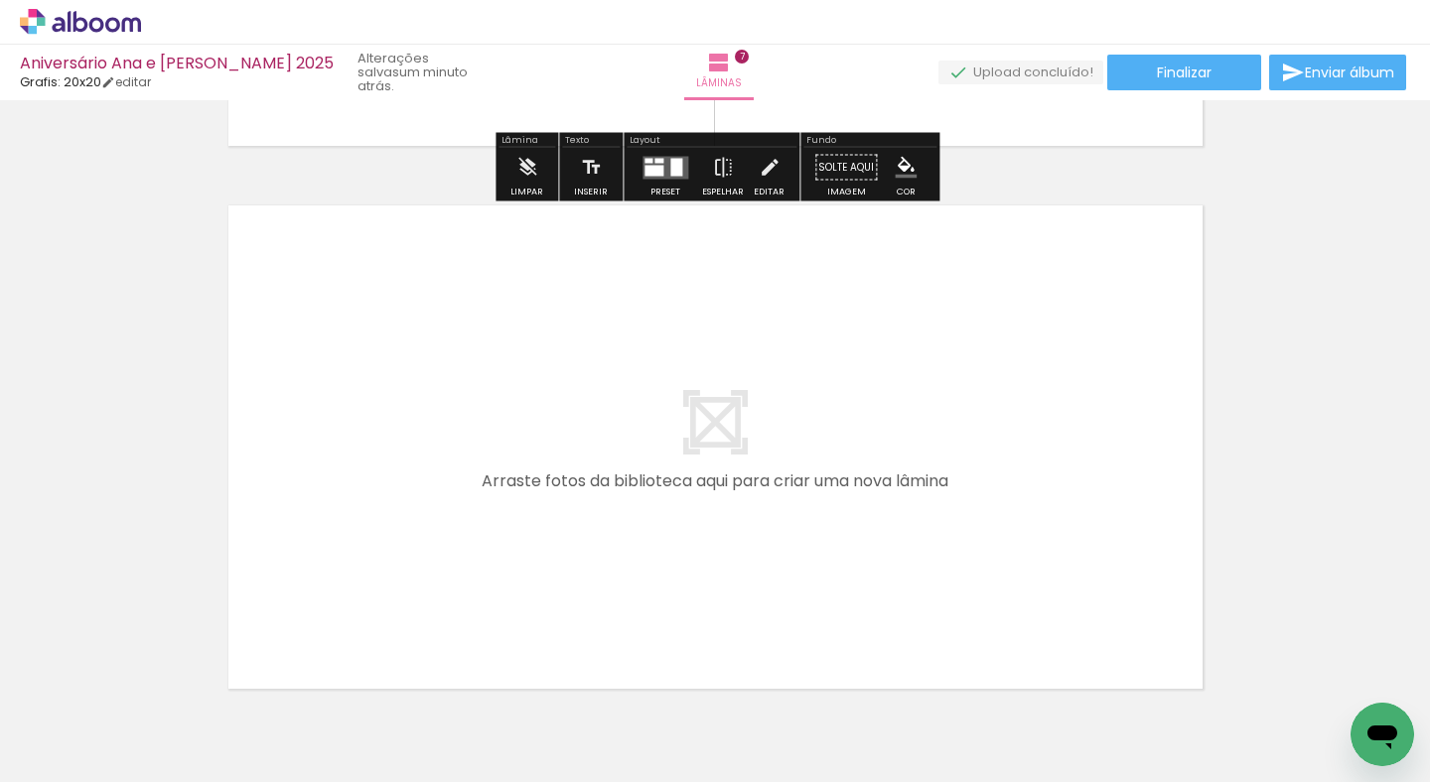
scroll to position [3763, 0]
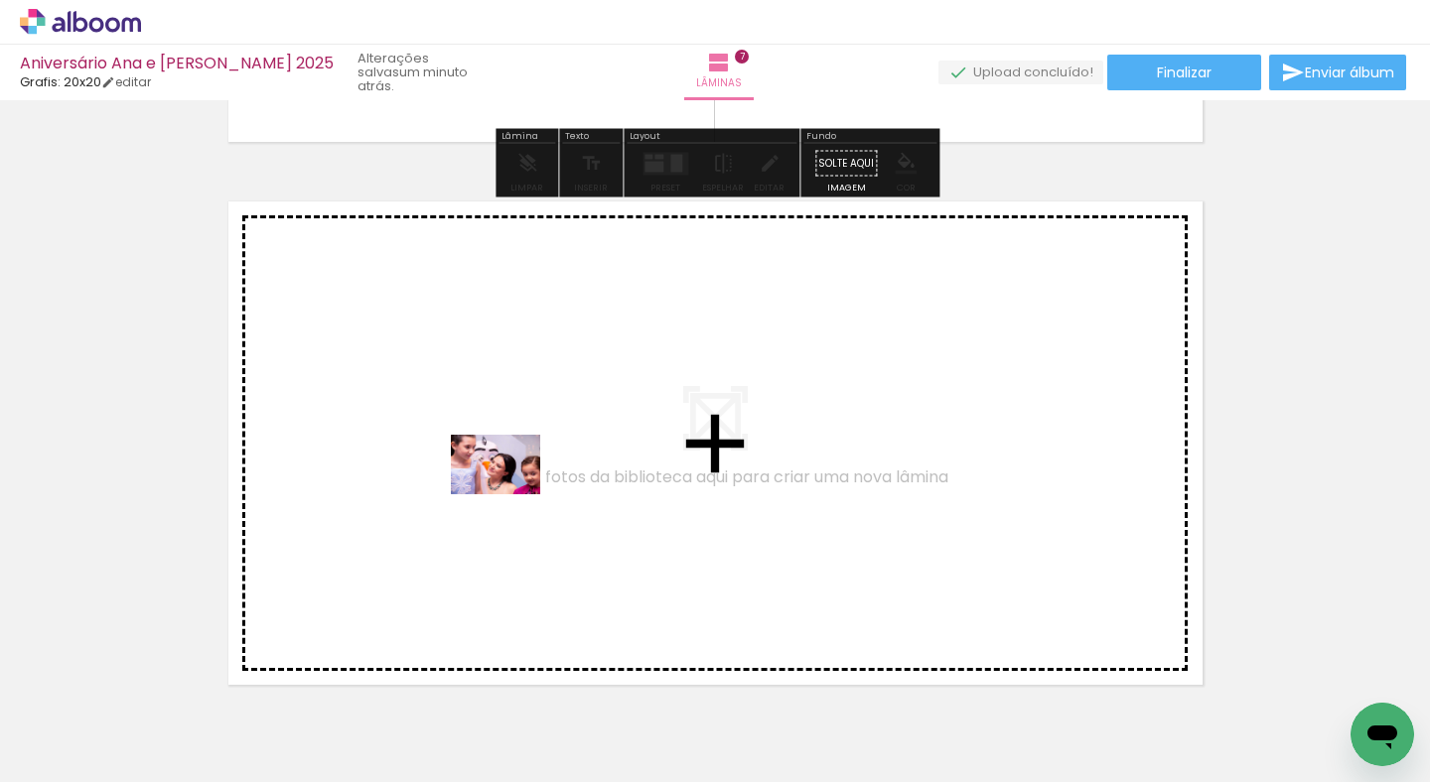
drag, startPoint x: 403, startPoint y: 723, endPoint x: 510, endPoint y: 494, distance: 252.3
click at [510, 494] on quentale-workspace at bounding box center [715, 391] width 1430 height 782
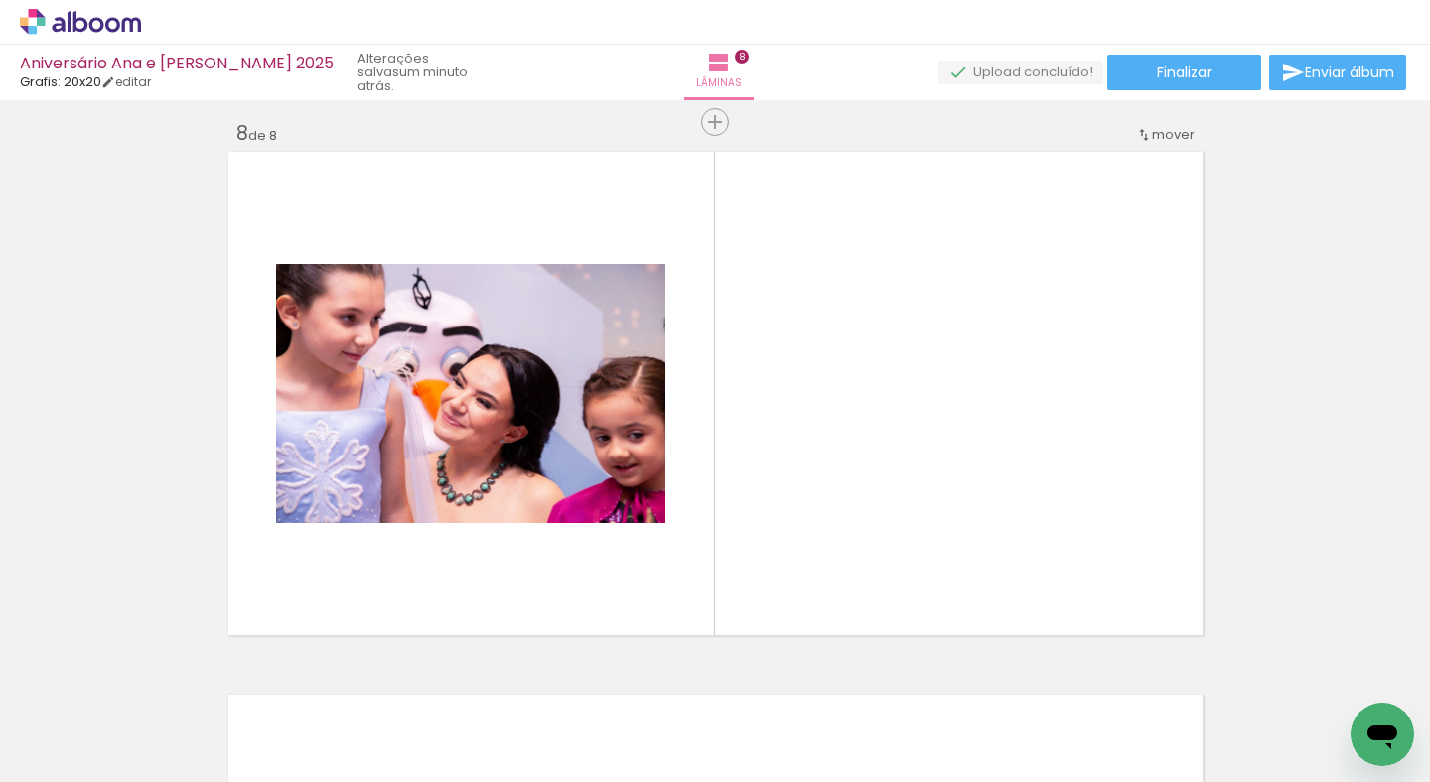
scroll to position [3826, 0]
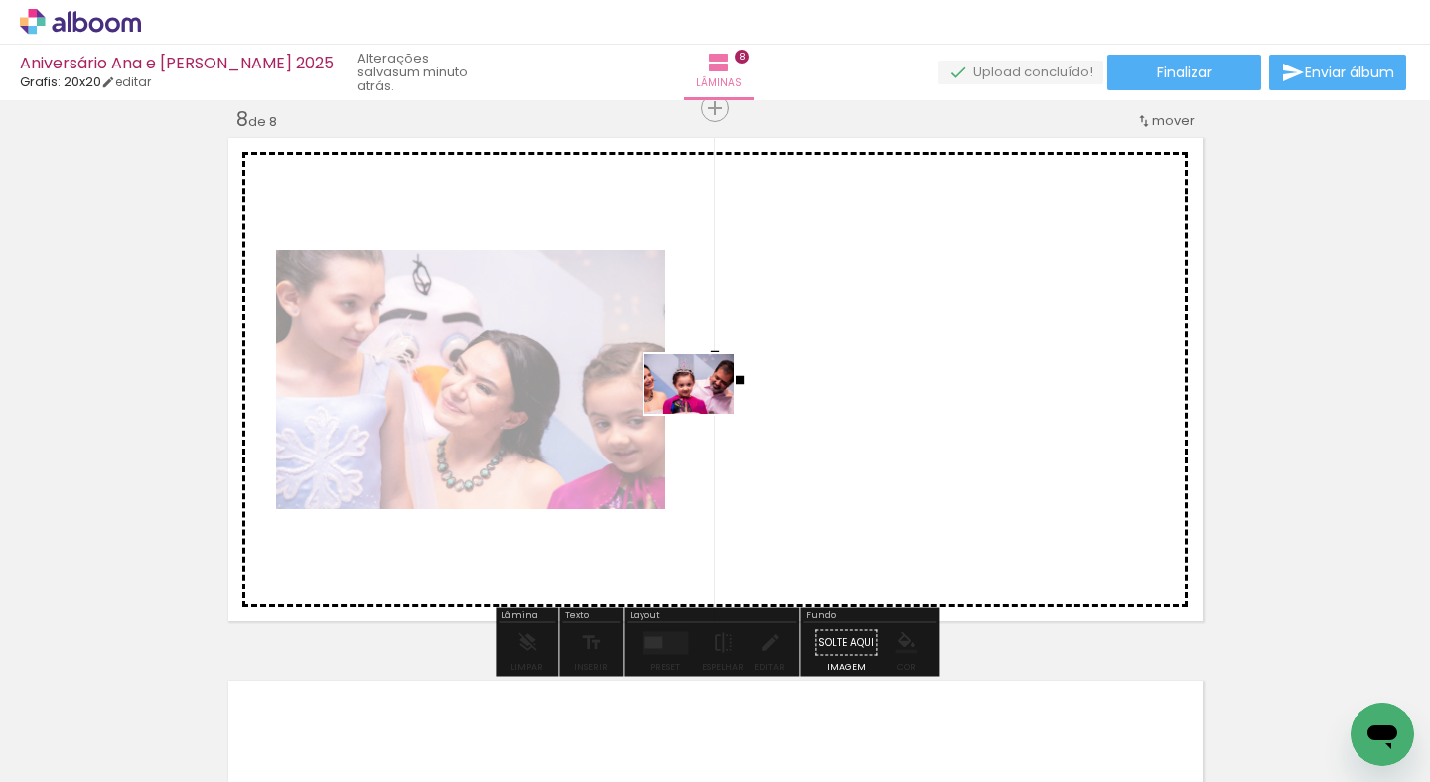
drag, startPoint x: 508, startPoint y: 720, endPoint x: 704, endPoint y: 414, distance: 363.0
click at [704, 414] on quentale-workspace at bounding box center [715, 391] width 1430 height 782
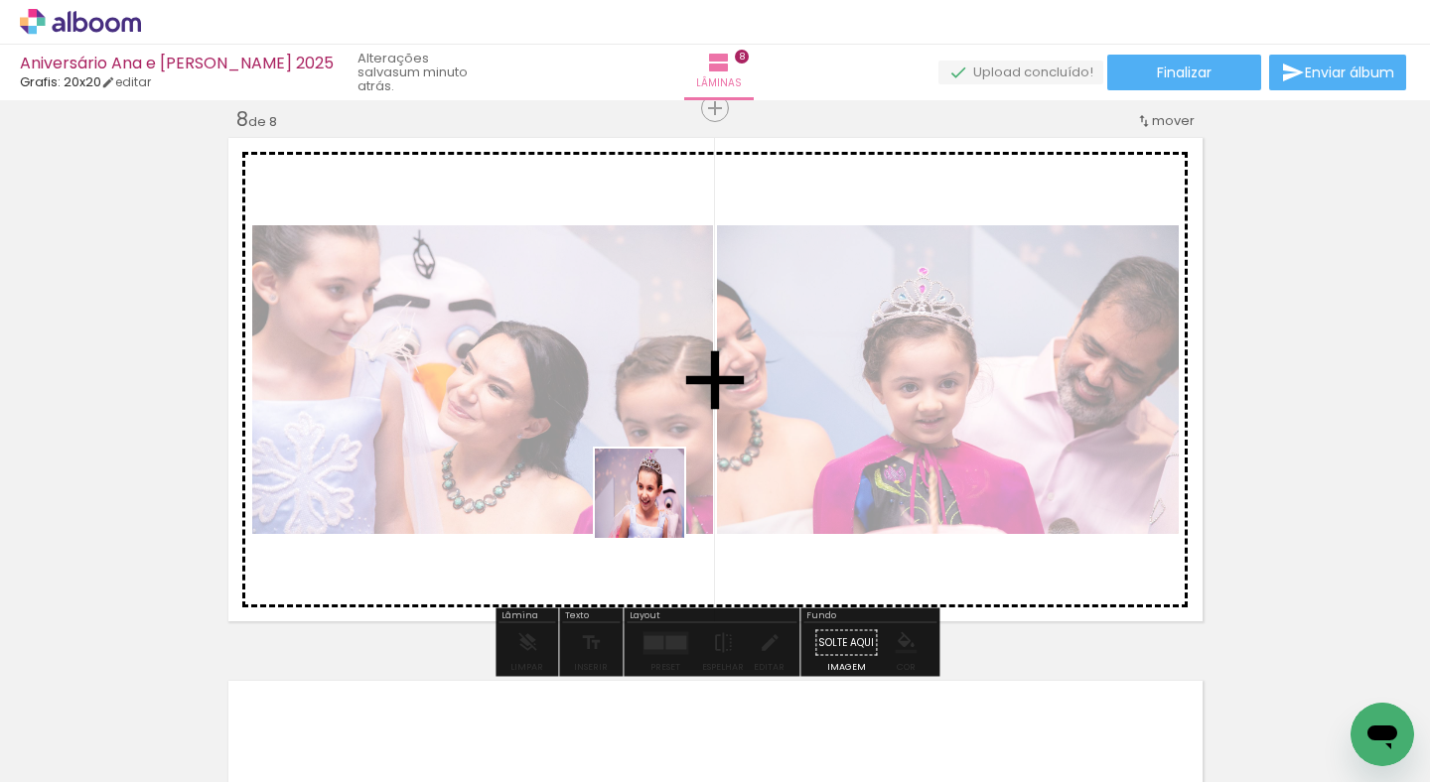
drag, startPoint x: 635, startPoint y: 728, endPoint x: 654, endPoint y: 508, distance: 220.2
click at [654, 508] on quentale-workspace at bounding box center [715, 391] width 1430 height 782
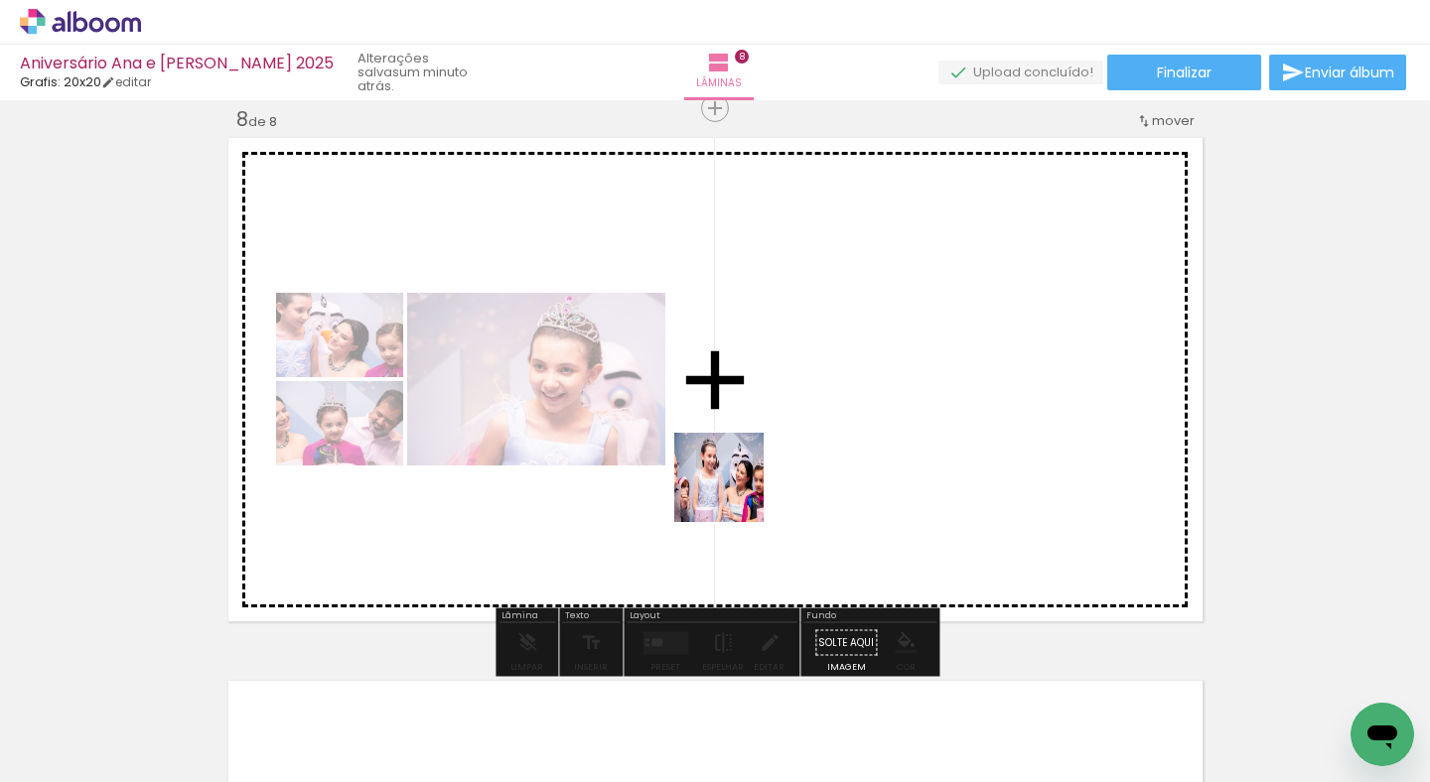
drag, startPoint x: 737, startPoint y: 718, endPoint x: 734, endPoint y: 489, distance: 228.4
click at [734, 489] on quentale-workspace at bounding box center [715, 391] width 1430 height 782
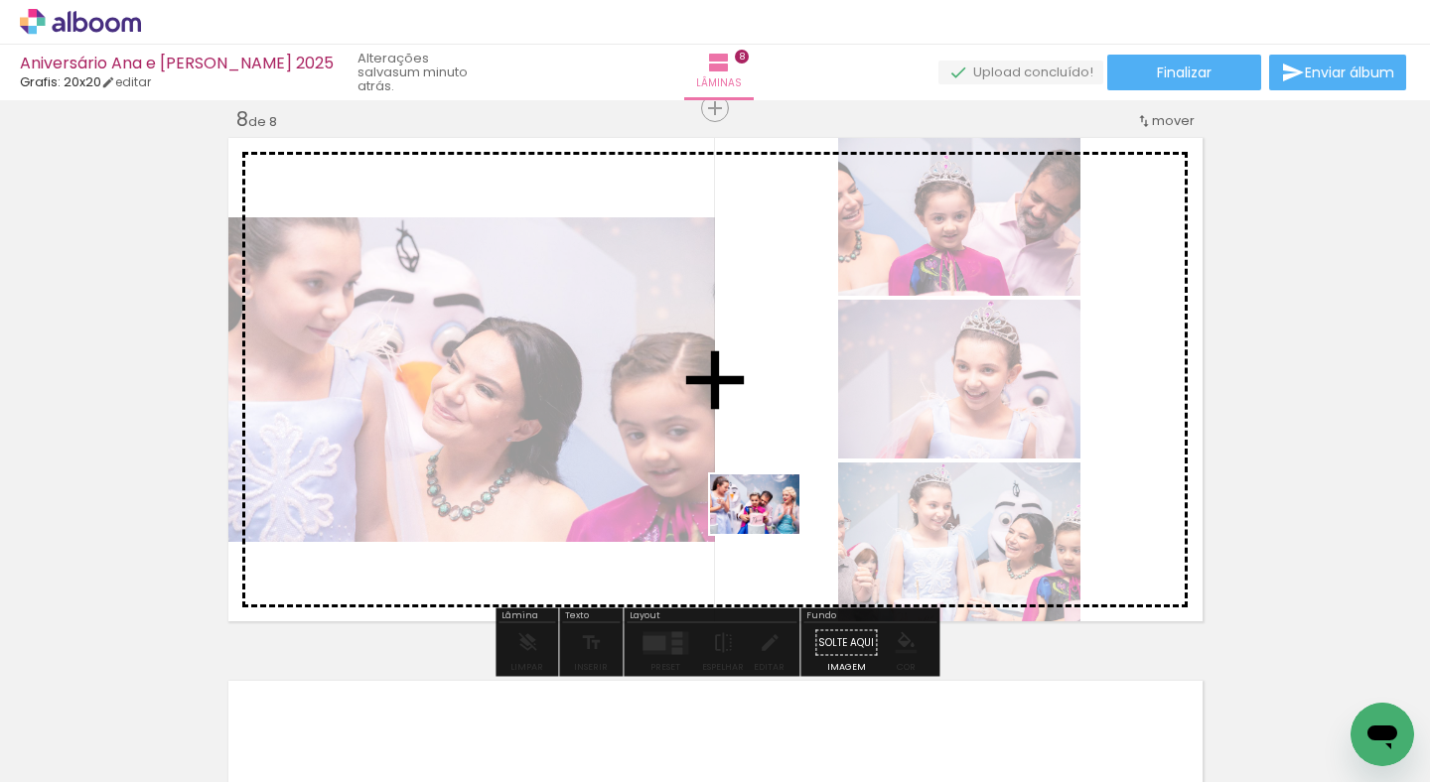
drag, startPoint x: 814, startPoint y: 726, endPoint x: 769, endPoint y: 534, distance: 196.8
click at [769, 534] on quentale-workspace at bounding box center [715, 391] width 1430 height 782
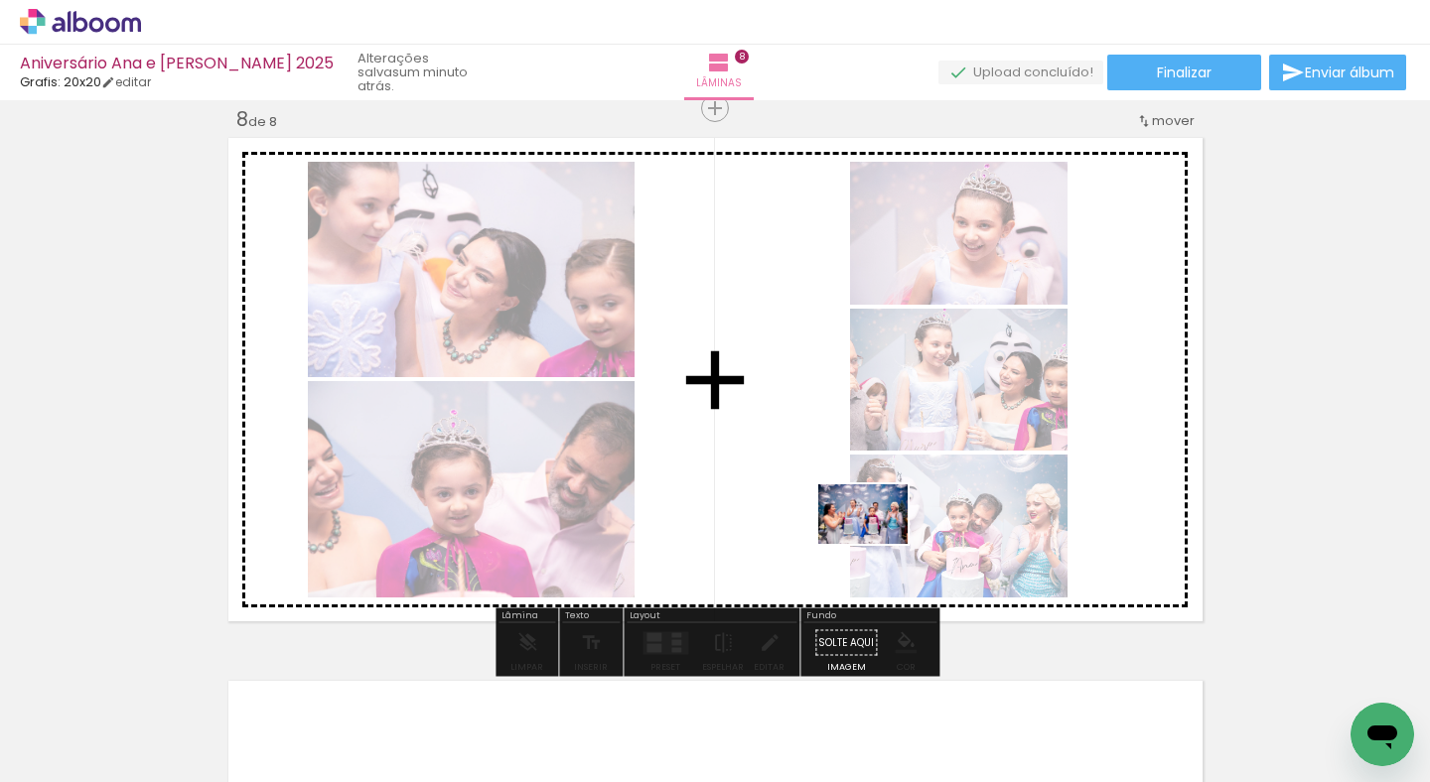
drag, startPoint x: 950, startPoint y: 716, endPoint x: 878, endPoint y: 544, distance: 186.4
click at [878, 544] on quentale-workspace at bounding box center [715, 391] width 1430 height 782
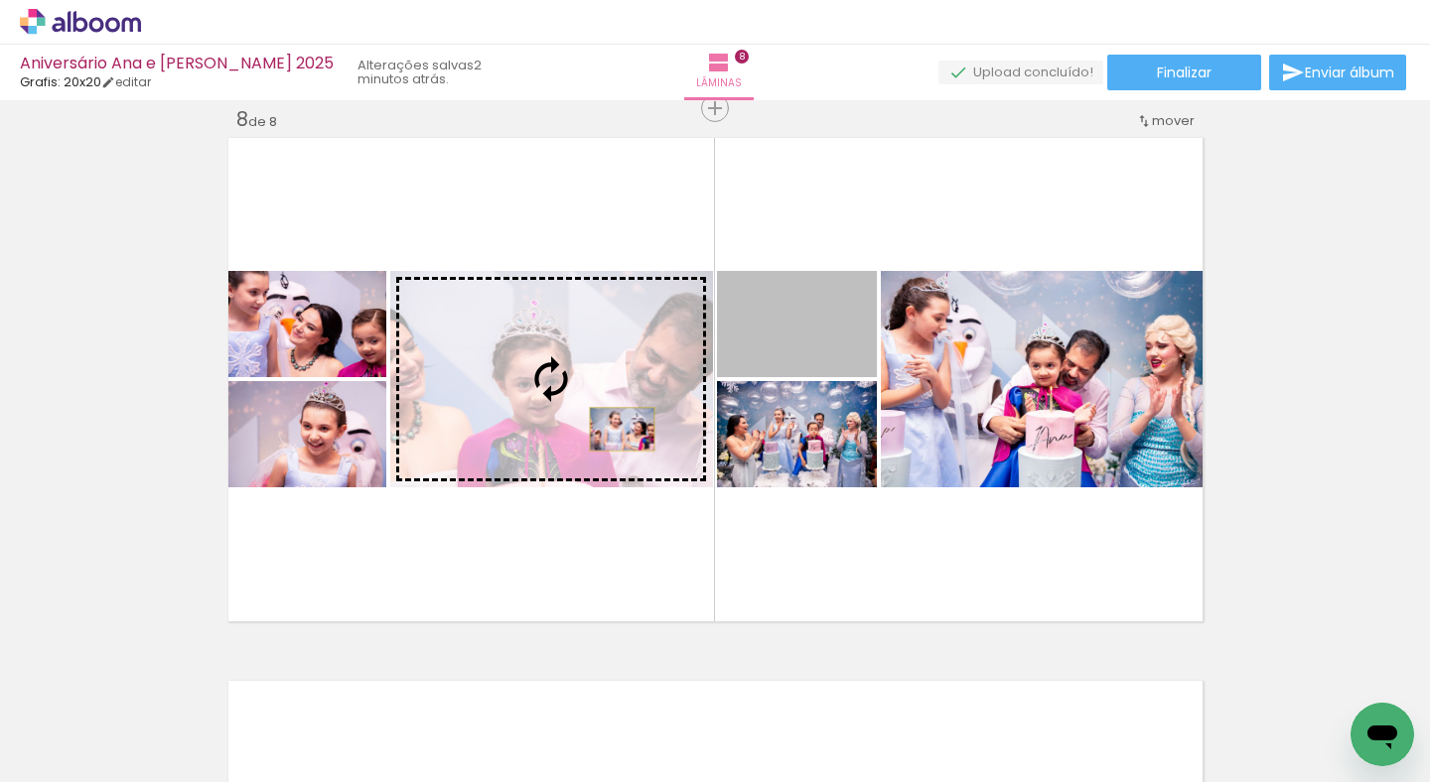
drag, startPoint x: 842, startPoint y: 351, endPoint x: 622, endPoint y: 429, distance: 233.6
click at [0, 0] on slot at bounding box center [0, 0] width 0 height 0
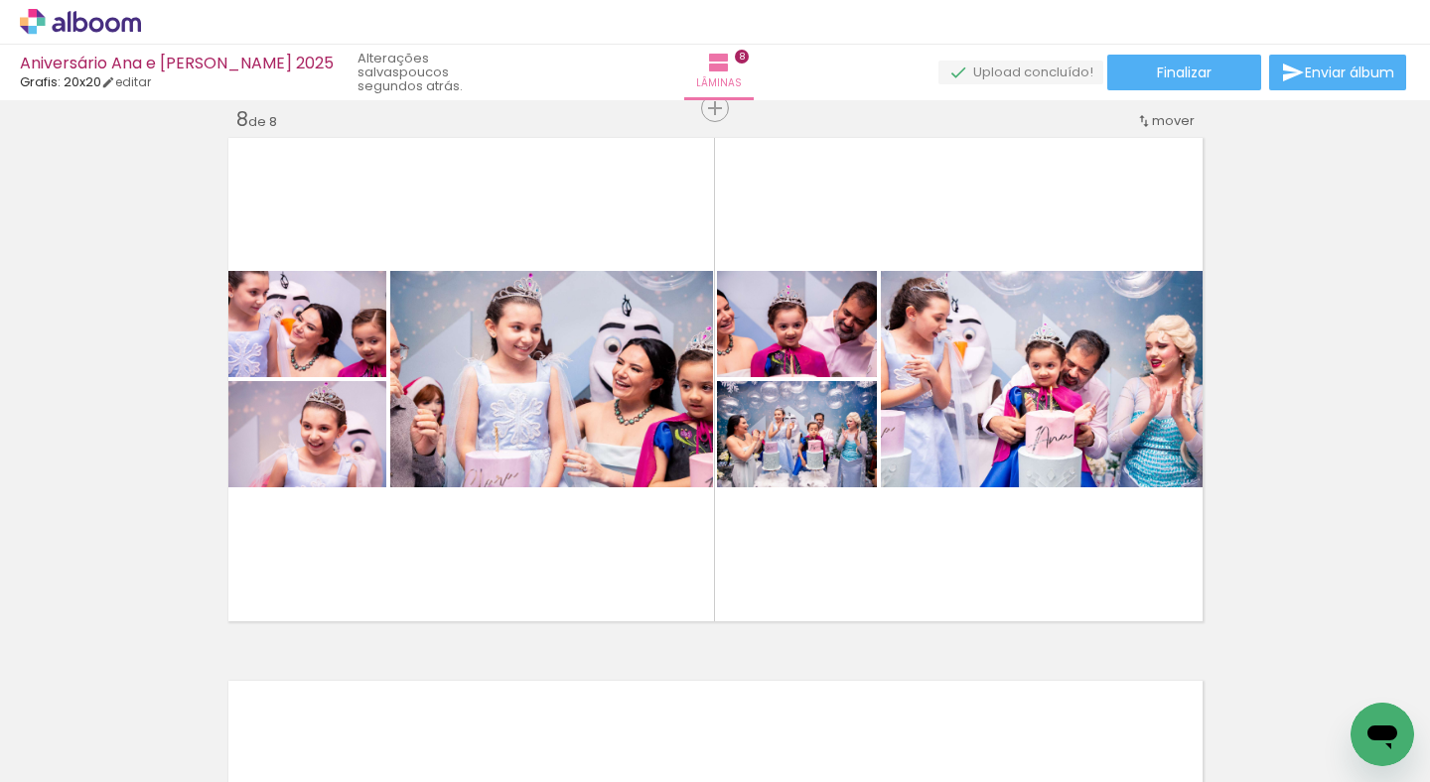
scroll to position [0, 2932]
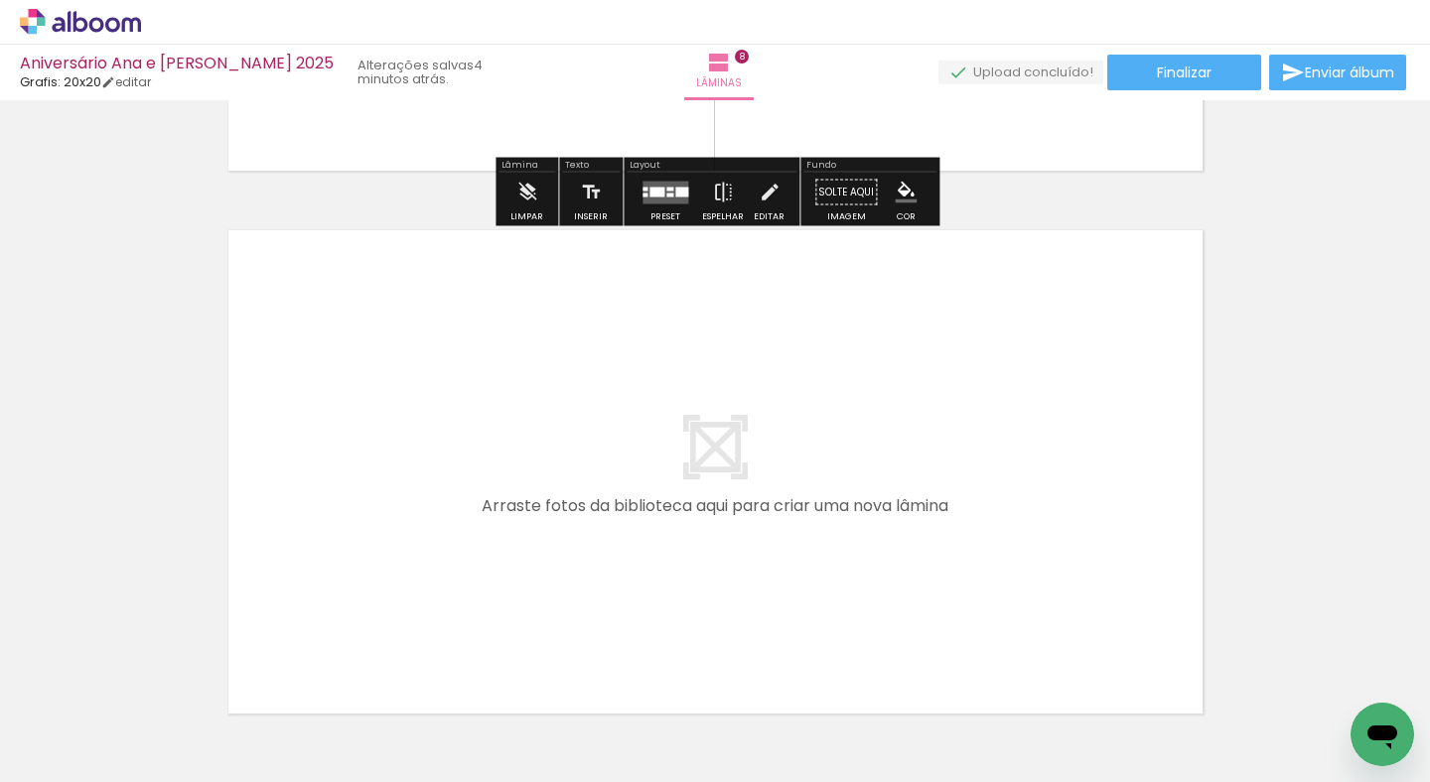
scroll to position [0, 3612]
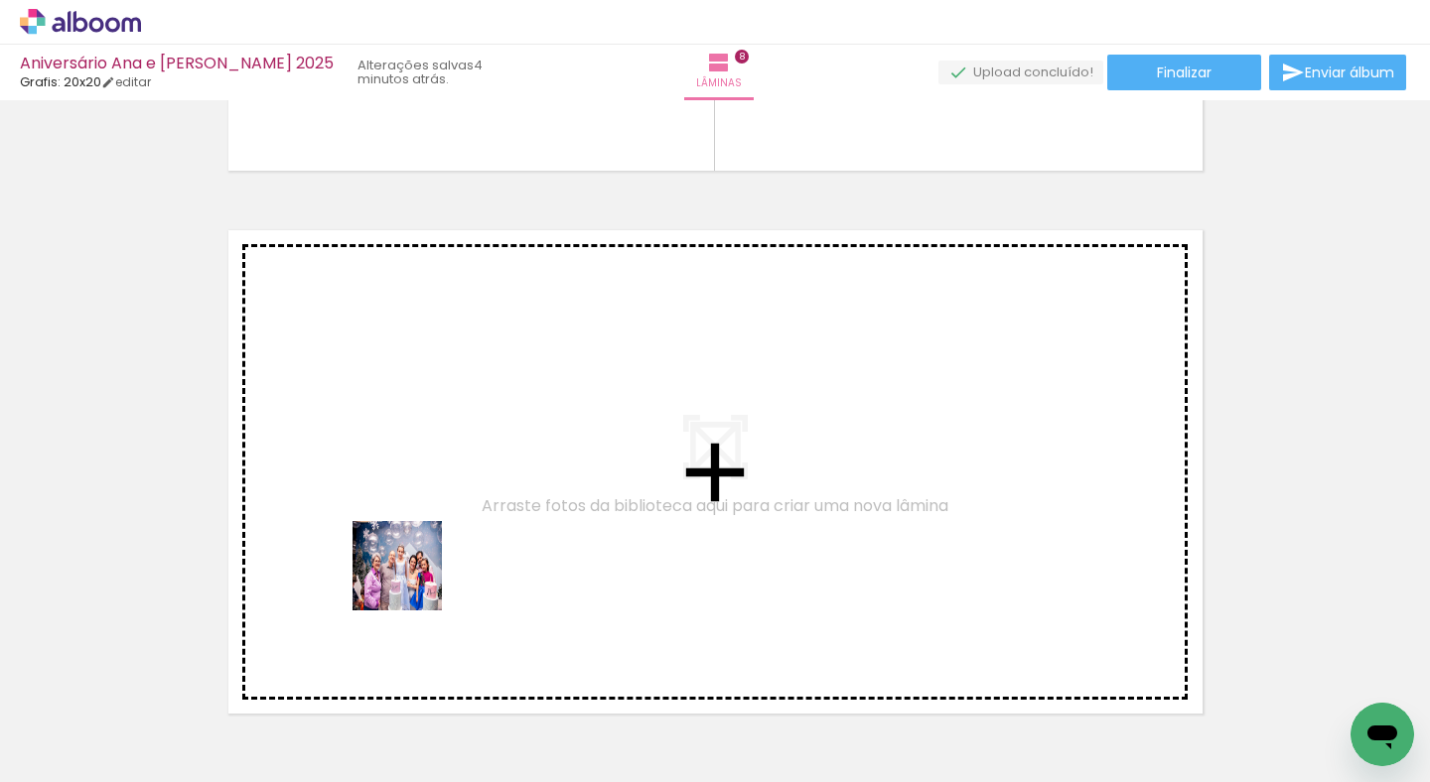
drag, startPoint x: 383, startPoint y: 718, endPoint x: 421, endPoint y: 560, distance: 162.3
click at [421, 560] on quentale-workspace at bounding box center [715, 391] width 1430 height 782
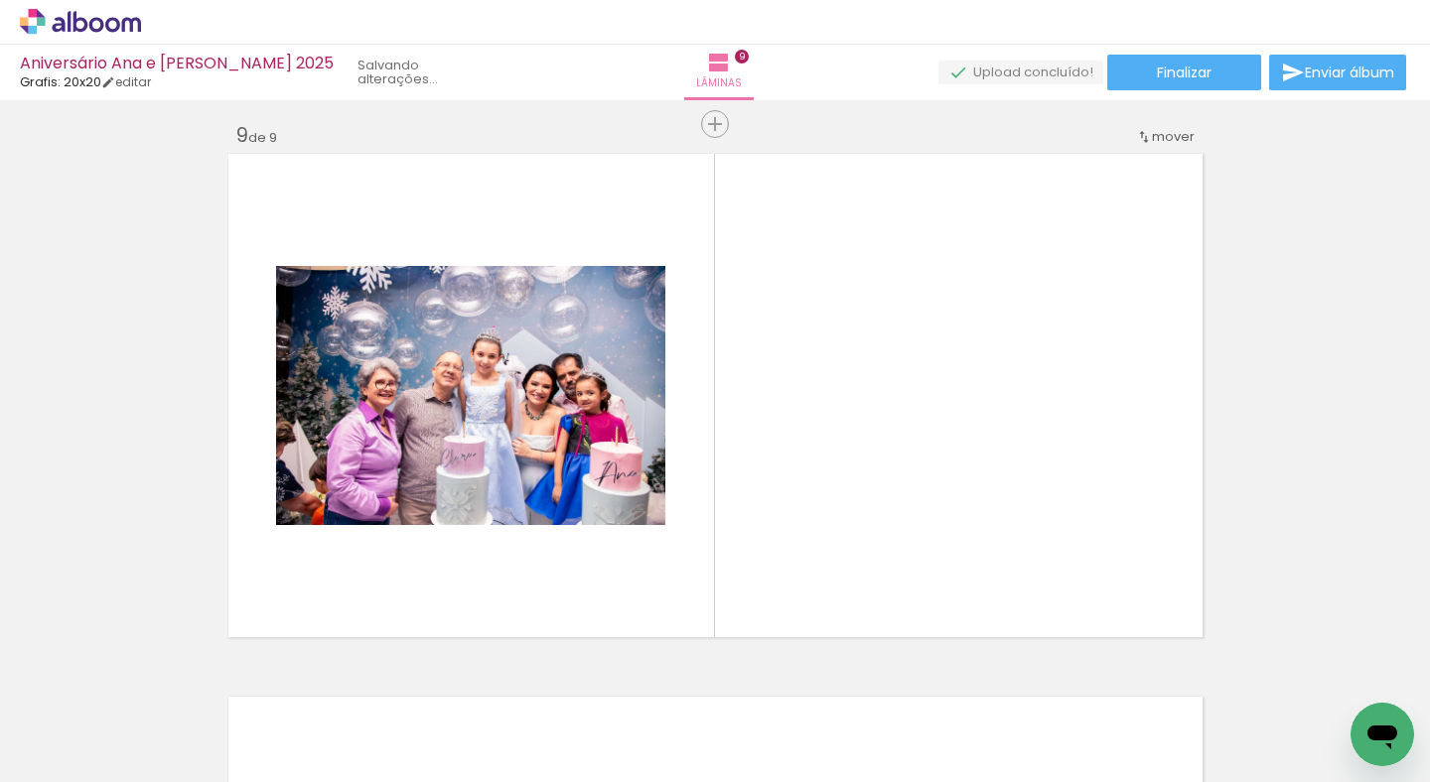
scroll to position [4369, 0]
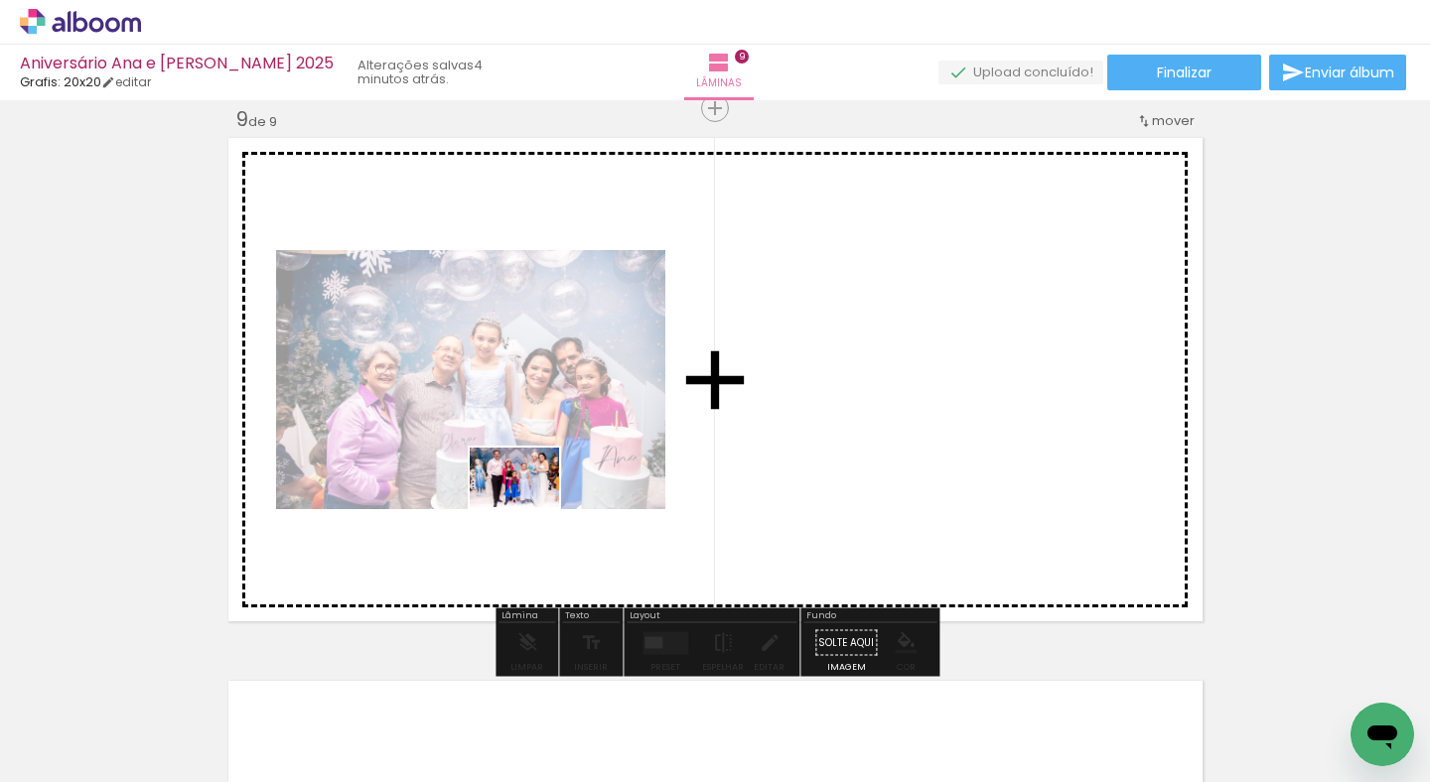
drag, startPoint x: 476, startPoint y: 718, endPoint x: 531, endPoint y: 503, distance: 221.5
click at [531, 503] on quentale-workspace at bounding box center [715, 391] width 1430 height 782
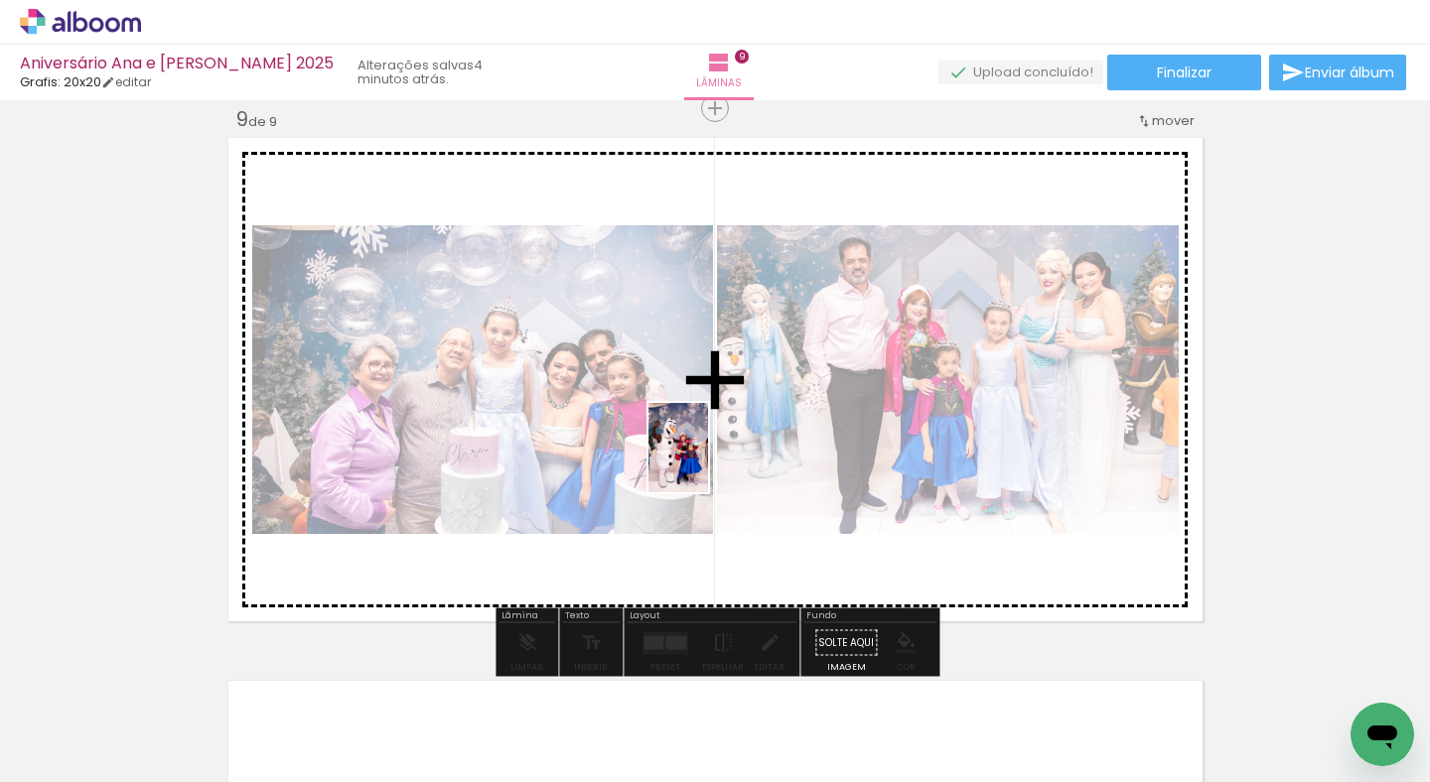
drag, startPoint x: 623, startPoint y: 711, endPoint x: 708, endPoint y: 463, distance: 262.2
click at [708, 463] on quentale-workspace at bounding box center [715, 391] width 1430 height 782
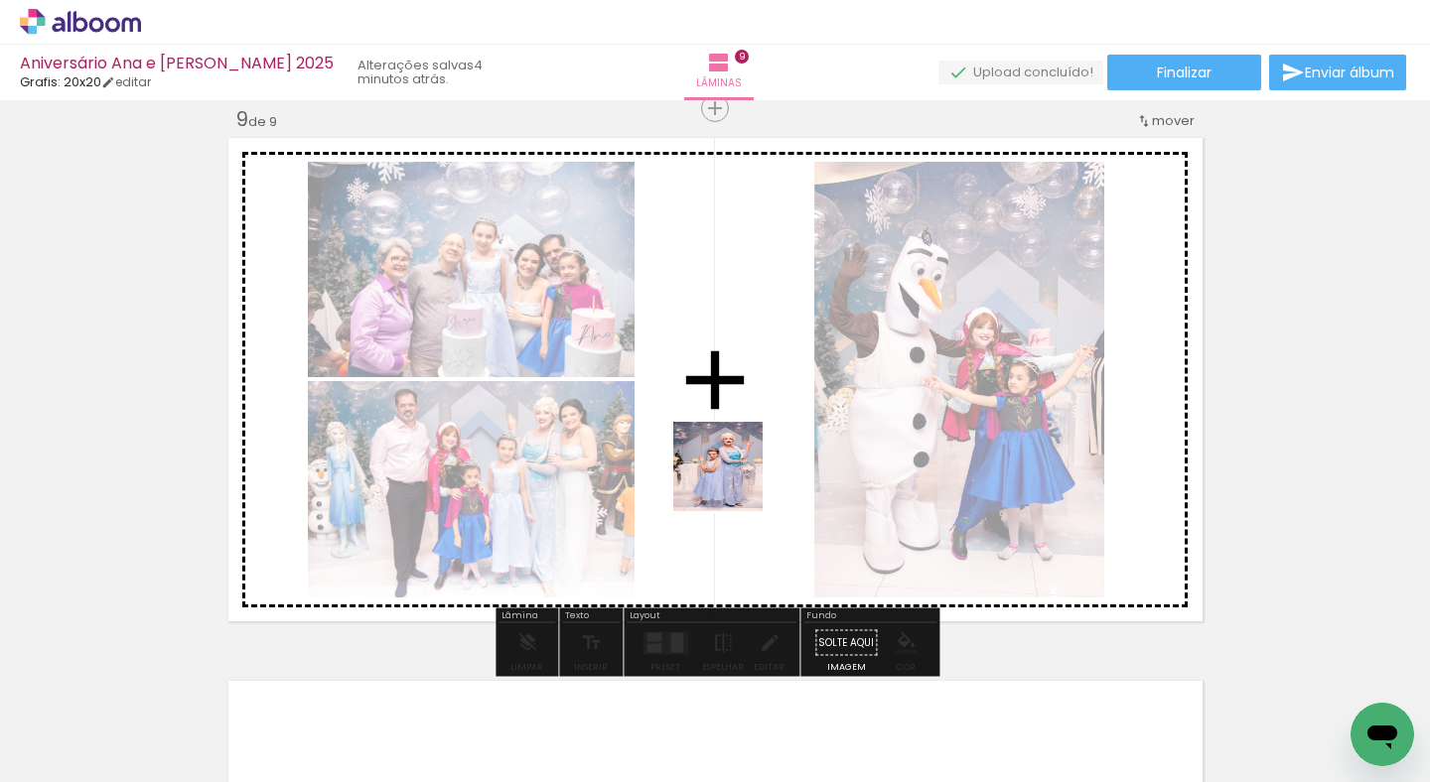
drag, startPoint x: 721, startPoint y: 715, endPoint x: 735, endPoint y: 474, distance: 241.7
click at [735, 474] on quentale-workspace at bounding box center [715, 391] width 1430 height 782
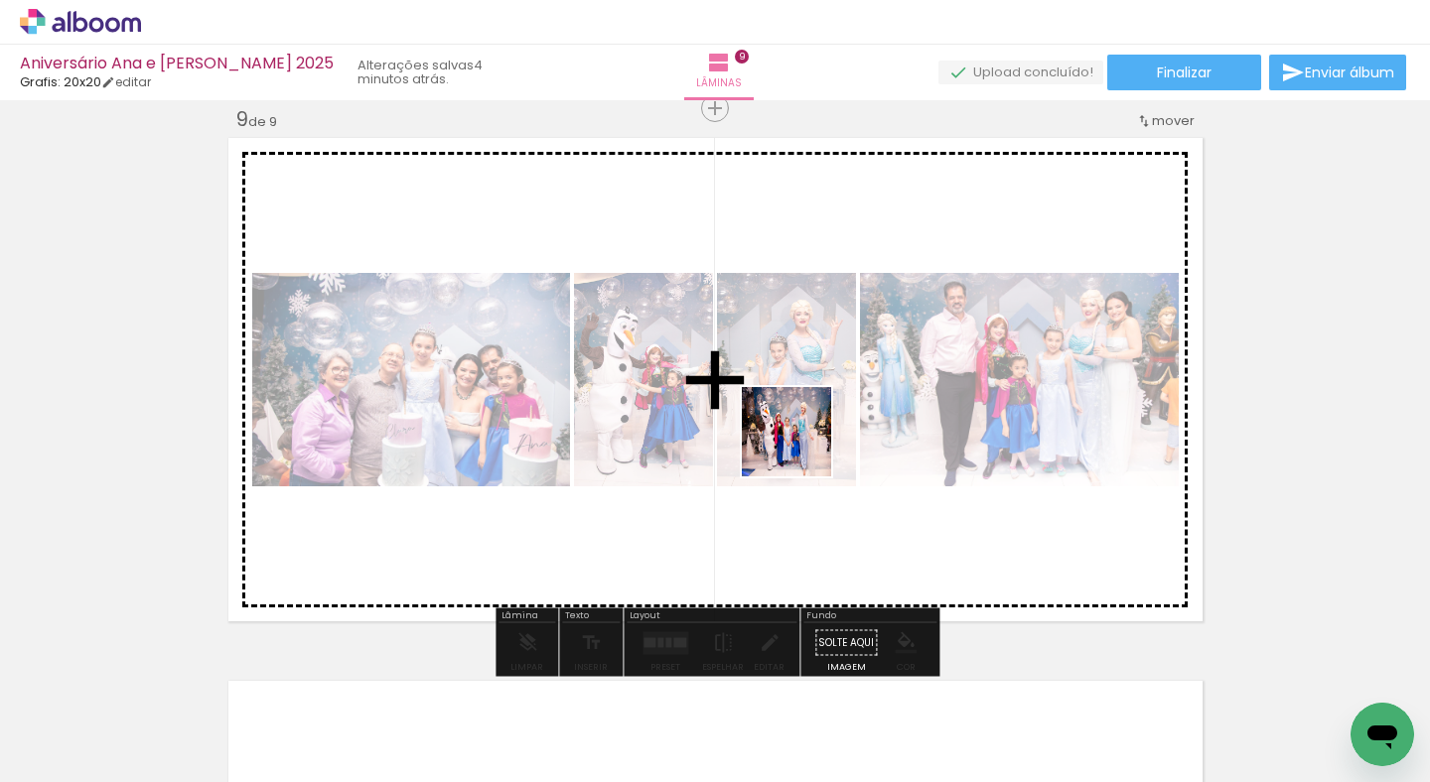
drag, startPoint x: 815, startPoint y: 720, endPoint x: 801, endPoint y: 446, distance: 274.4
click at [801, 446] on quentale-workspace at bounding box center [715, 391] width 1430 height 782
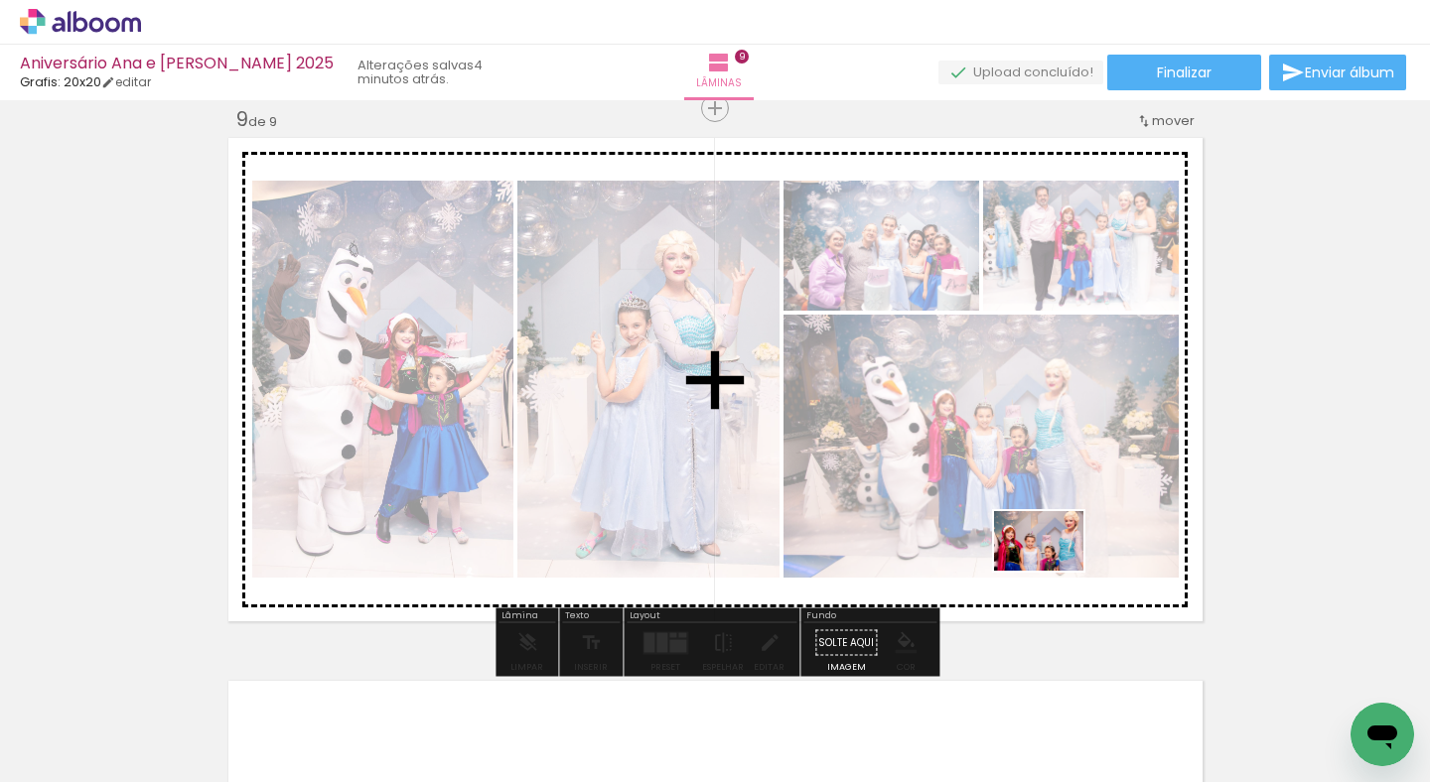
drag, startPoint x: 916, startPoint y: 713, endPoint x: 1053, endPoint y: 571, distance: 197.3
click at [1053, 571] on quentale-workspace at bounding box center [715, 391] width 1430 height 782
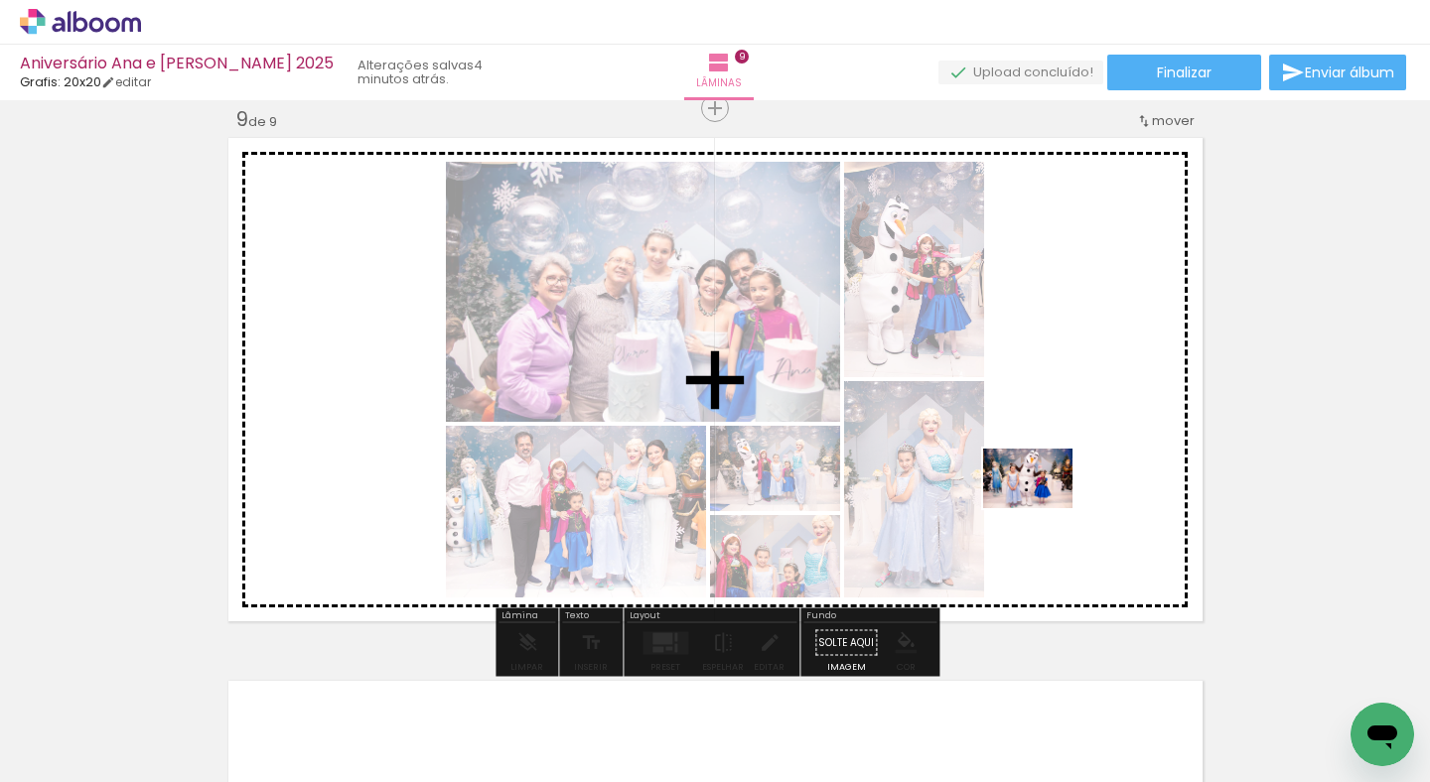
drag, startPoint x: 1043, startPoint y: 739, endPoint x: 1042, endPoint y: 508, distance: 230.3
click at [1042, 508] on quentale-workspace at bounding box center [715, 391] width 1430 height 782
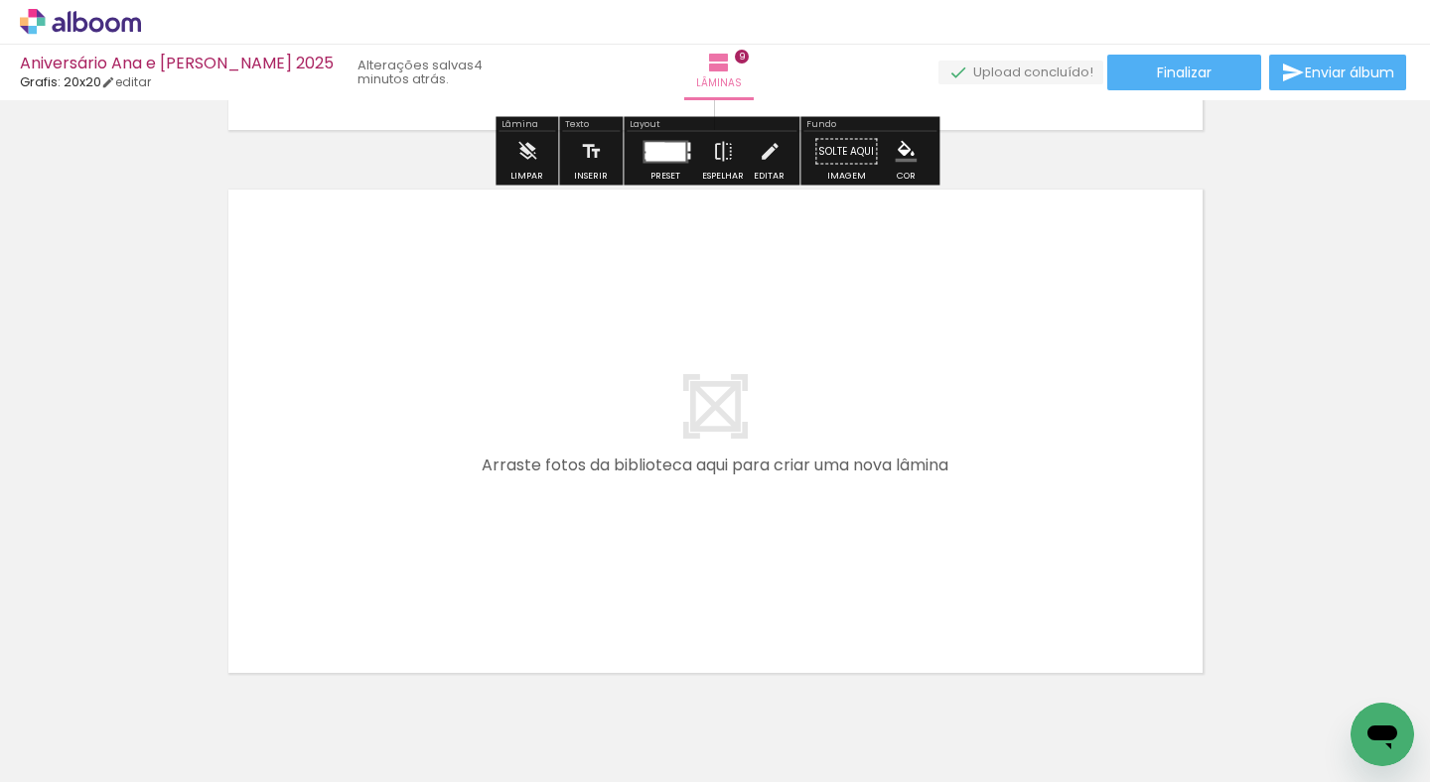
scroll to position [4883, 0]
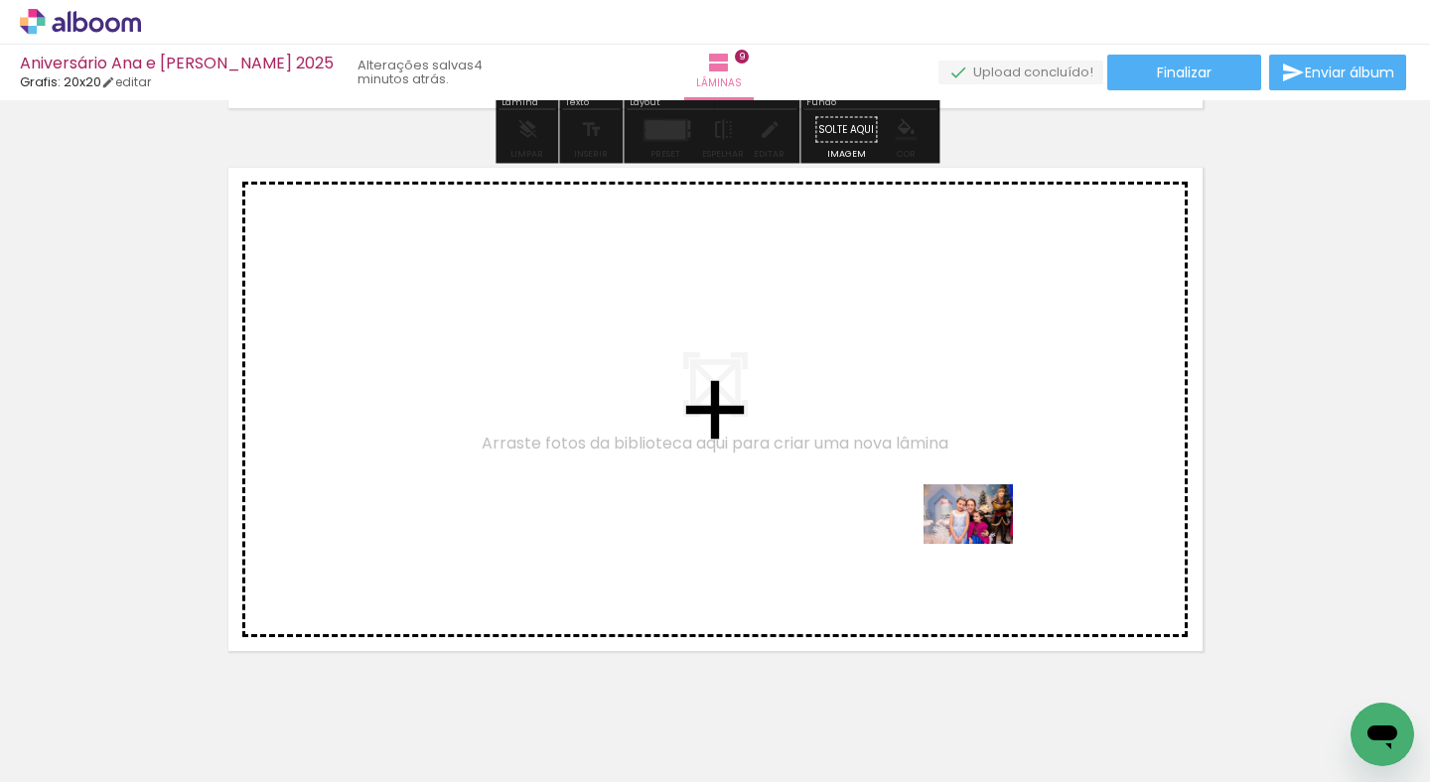
drag, startPoint x: 1134, startPoint y: 734, endPoint x: 983, endPoint y: 544, distance: 242.4
click at [983, 544] on quentale-workspace at bounding box center [715, 391] width 1430 height 782
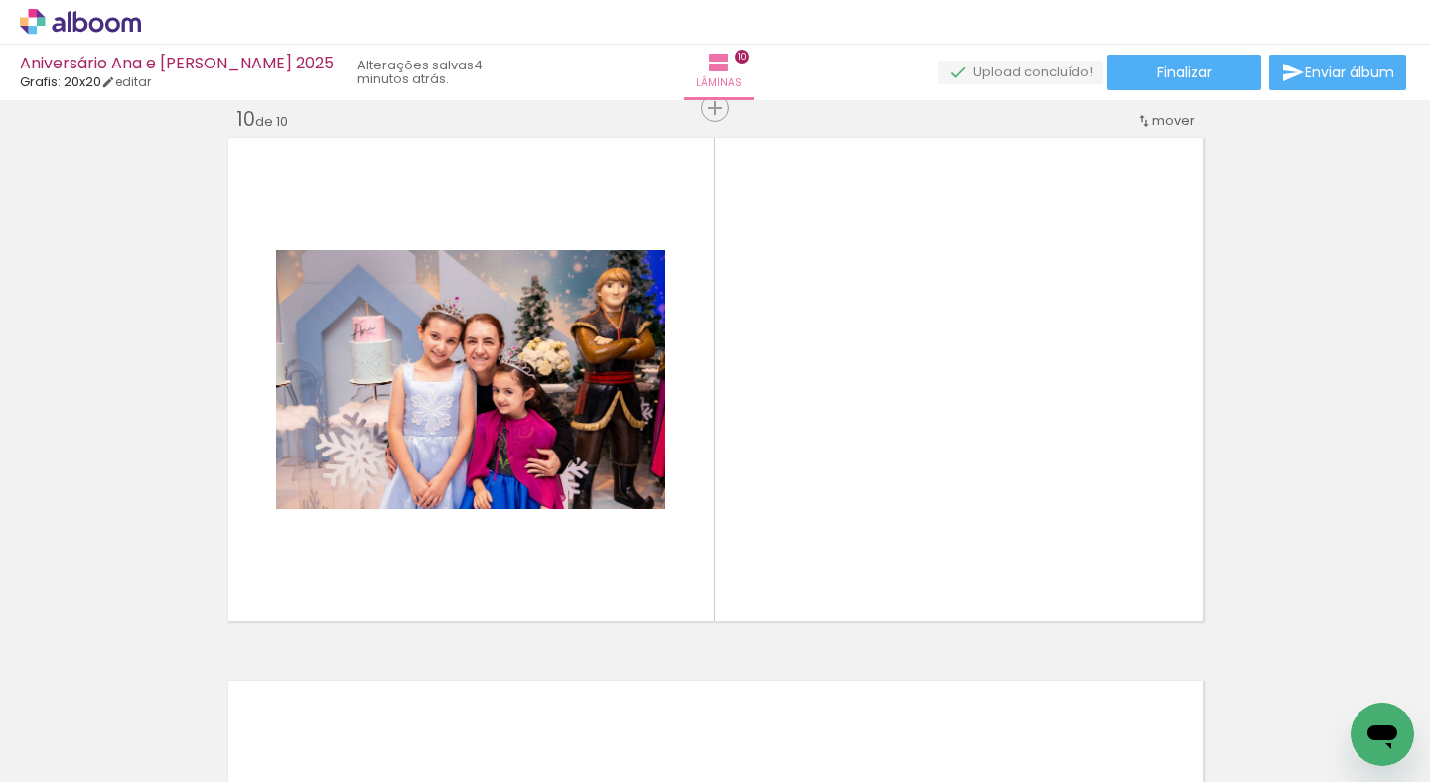
scroll to position [0, 2053]
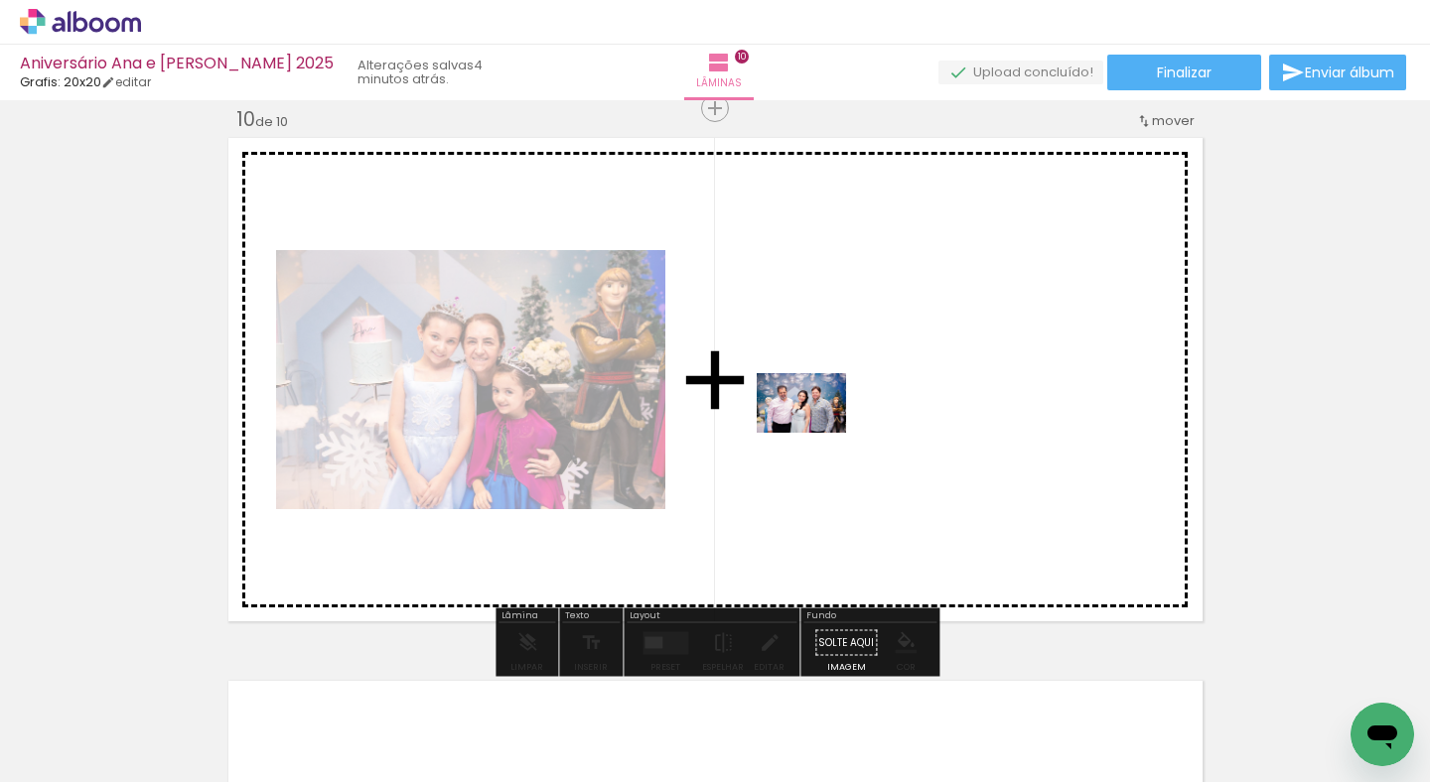
drag, startPoint x: 485, startPoint y: 728, endPoint x: 816, endPoint y: 433, distance: 443.0
click at [816, 433] on quentale-workspace at bounding box center [715, 391] width 1430 height 782
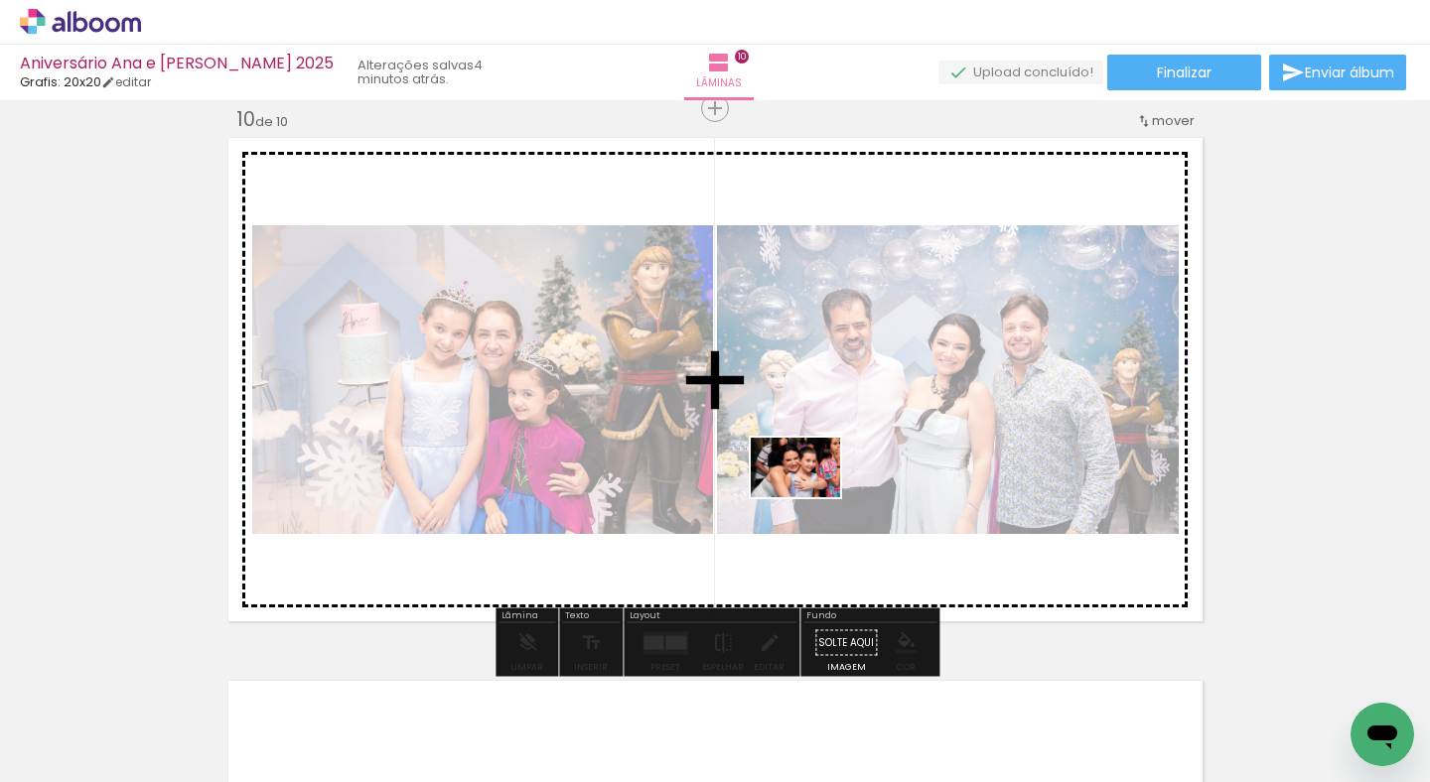
drag, startPoint x: 830, startPoint y: 699, endPoint x: 810, endPoint y: 497, distance: 202.5
click at [810, 497] on quentale-workspace at bounding box center [715, 391] width 1430 height 782
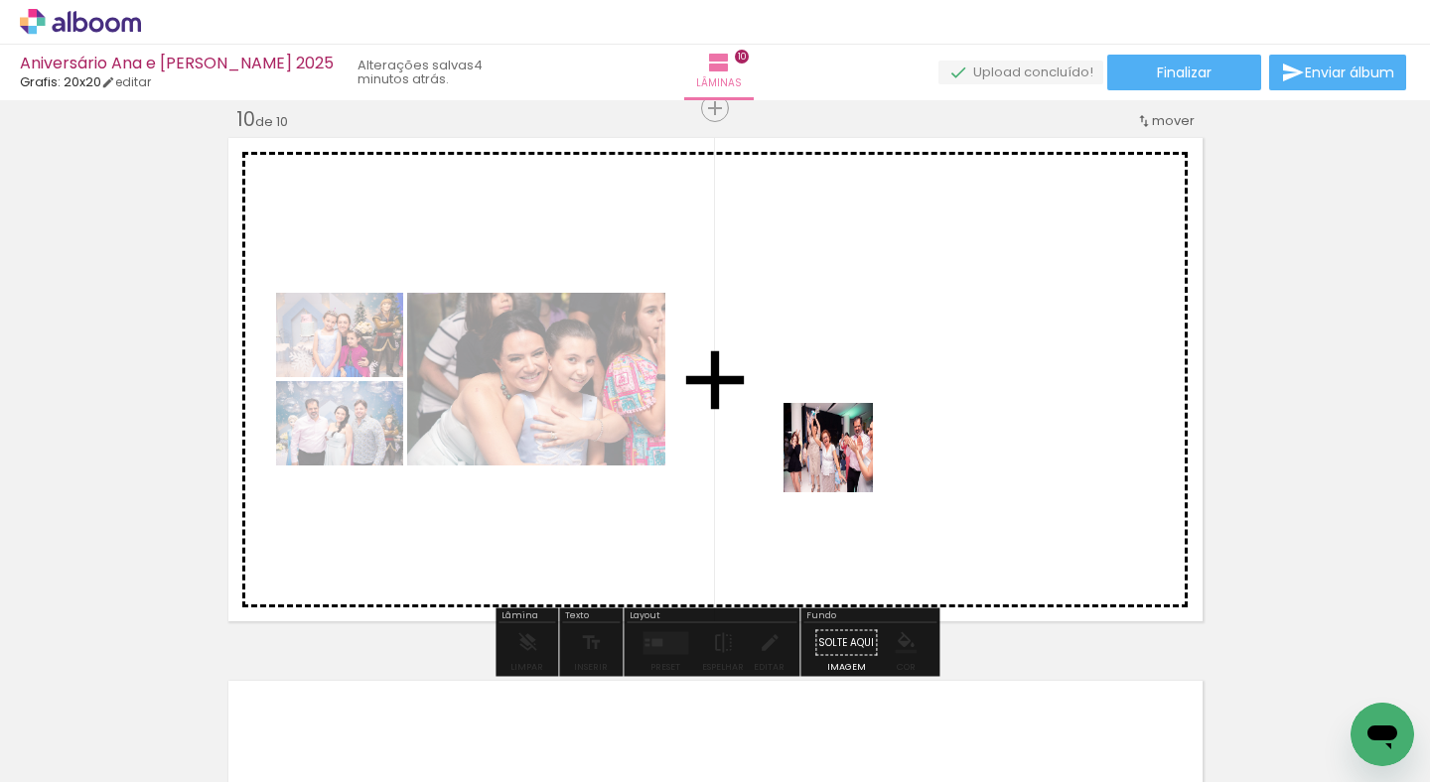
drag, startPoint x: 908, startPoint y: 700, endPoint x: 843, endPoint y: 463, distance: 246.2
click at [843, 463] on quentale-workspace at bounding box center [715, 391] width 1430 height 782
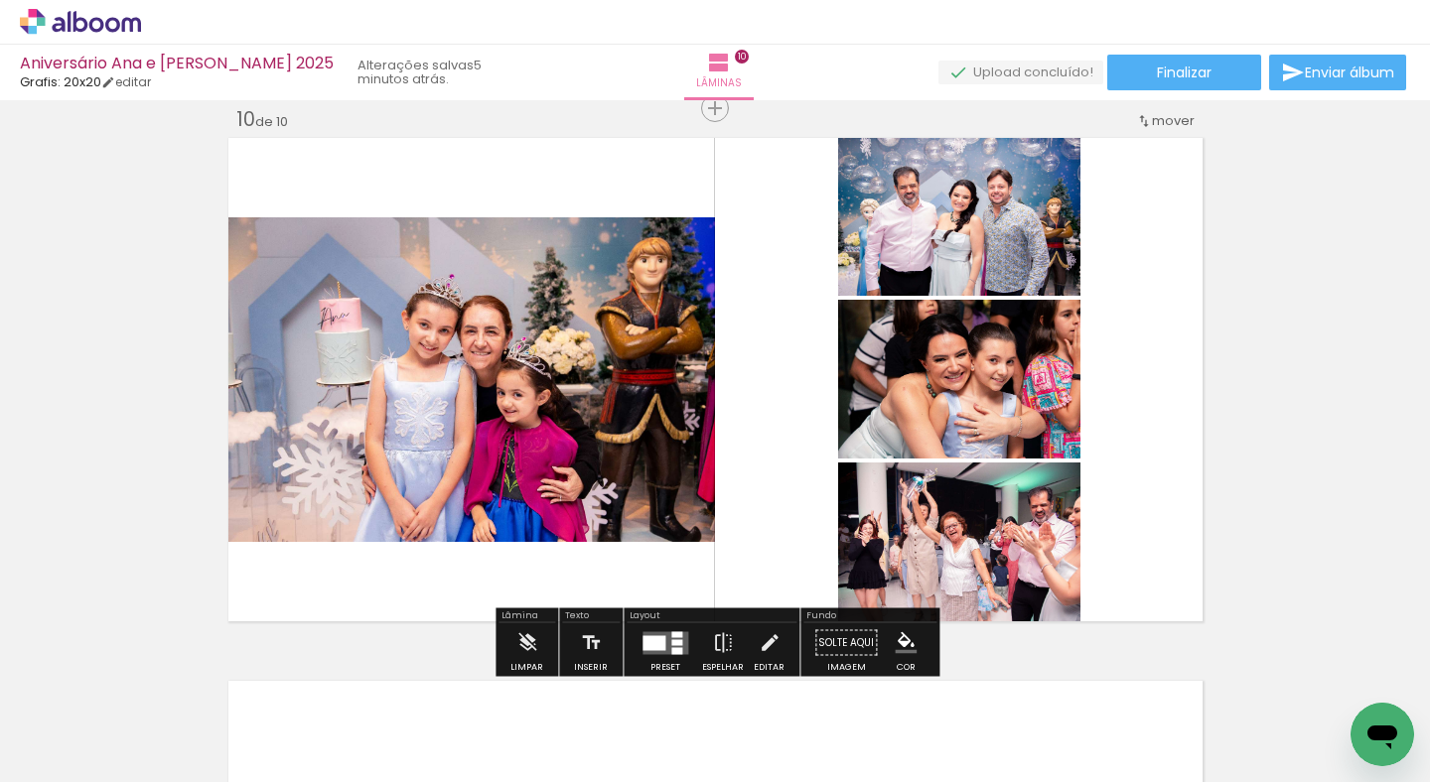
scroll to position [0, 3632]
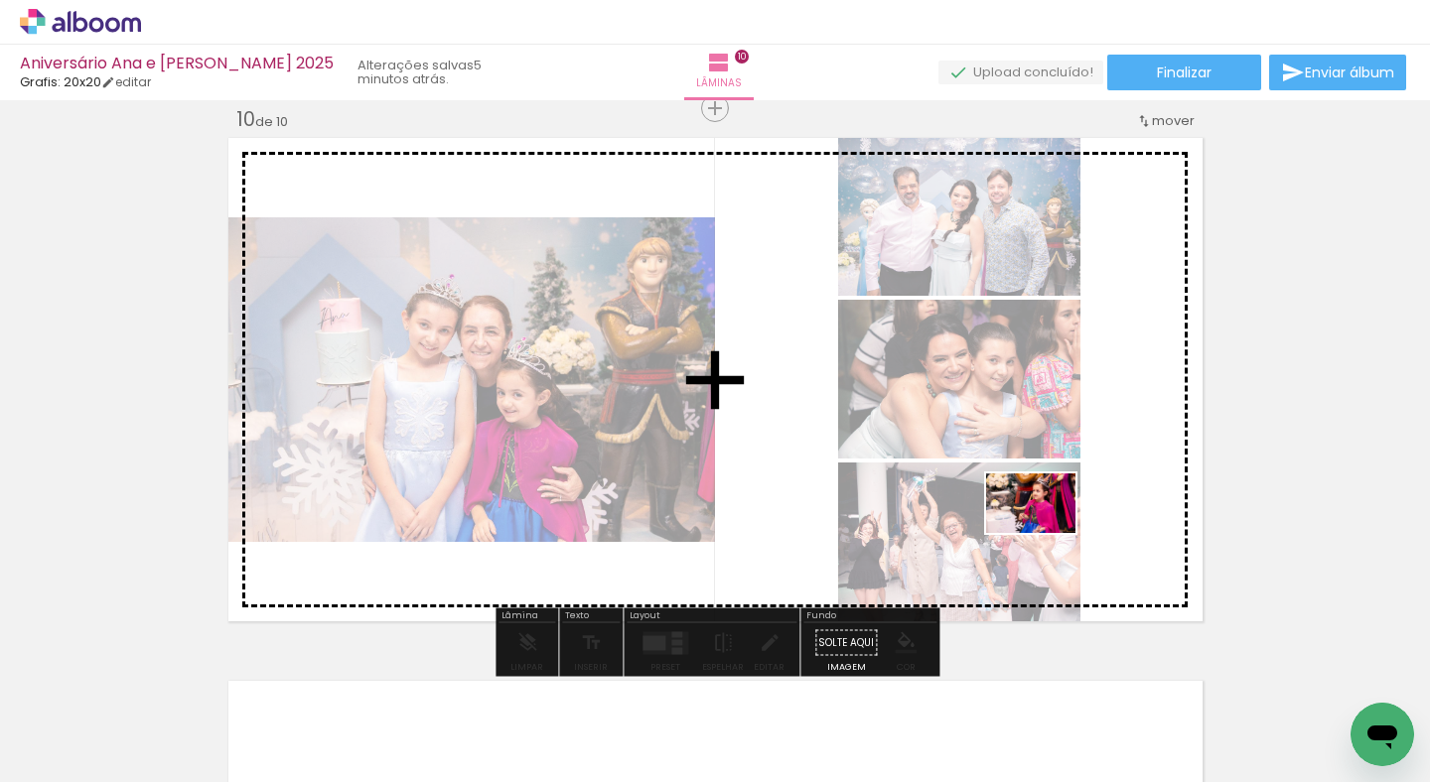
drag, startPoint x: 1204, startPoint y: 719, endPoint x: 1045, endPoint y: 533, distance: 244.3
click at [1045, 533] on quentale-workspace at bounding box center [715, 391] width 1430 height 782
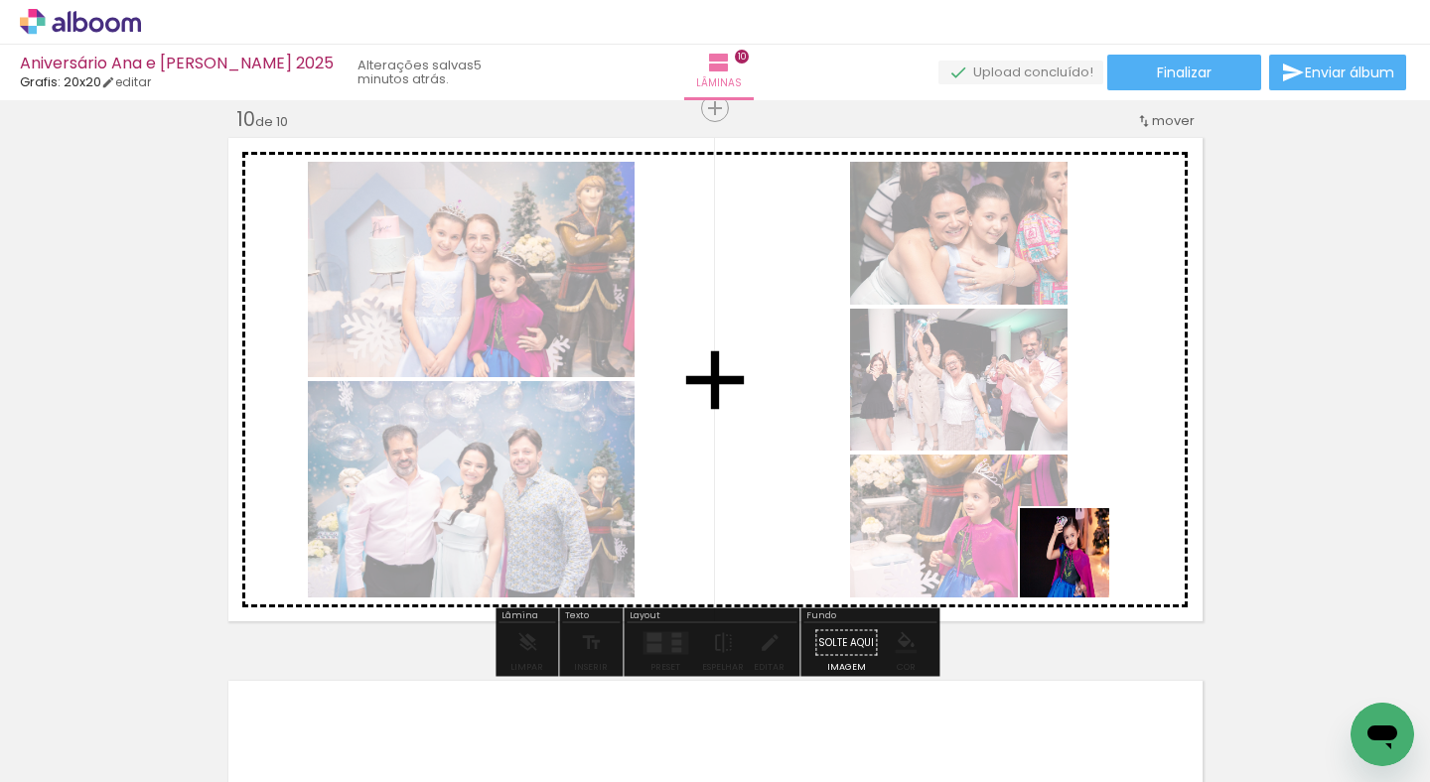
drag, startPoint x: 1333, startPoint y: 721, endPoint x: 1077, endPoint y: 567, distance: 298.8
click at [1077, 567] on quentale-workspace at bounding box center [715, 391] width 1430 height 782
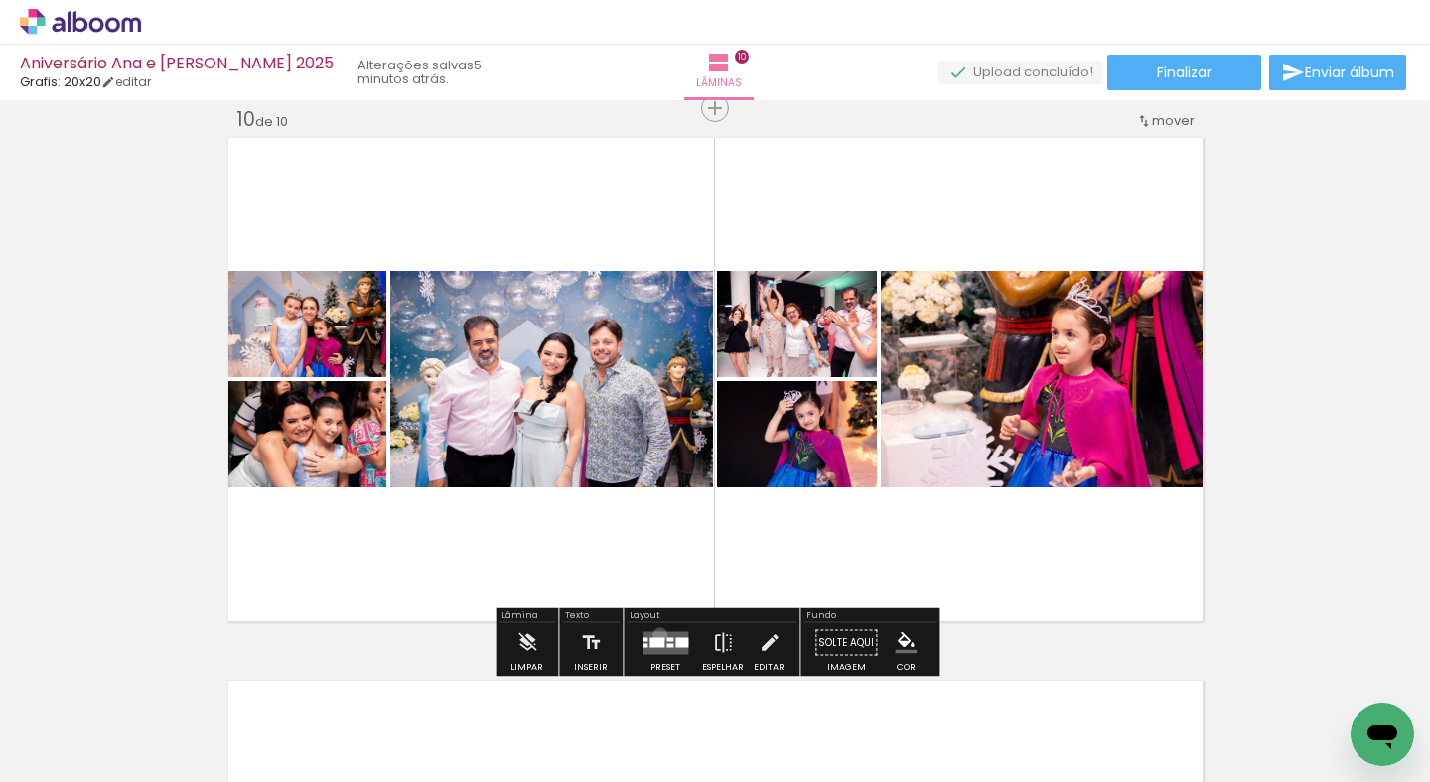
click at [655, 634] on quentale-layouter at bounding box center [665, 642] width 46 height 23
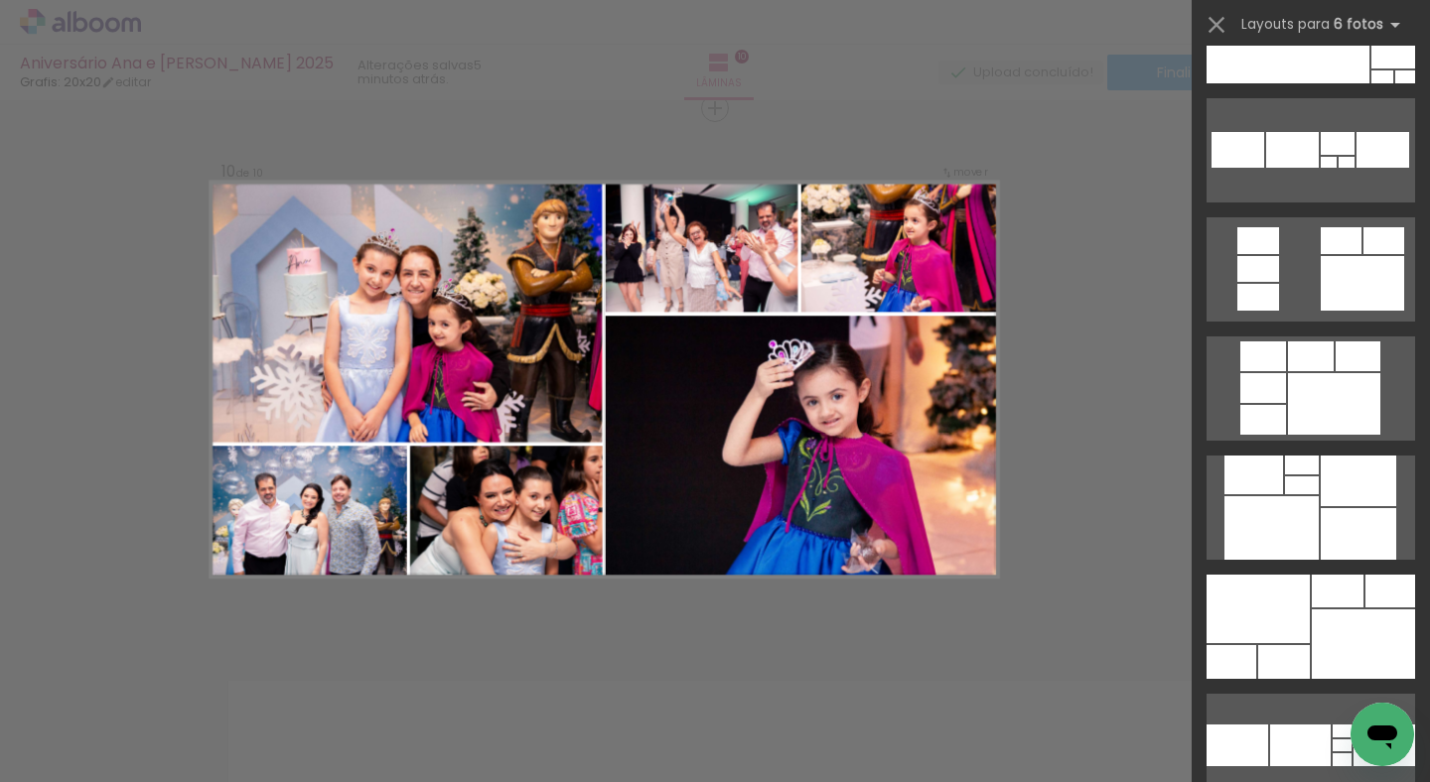
scroll to position [1314, 0]
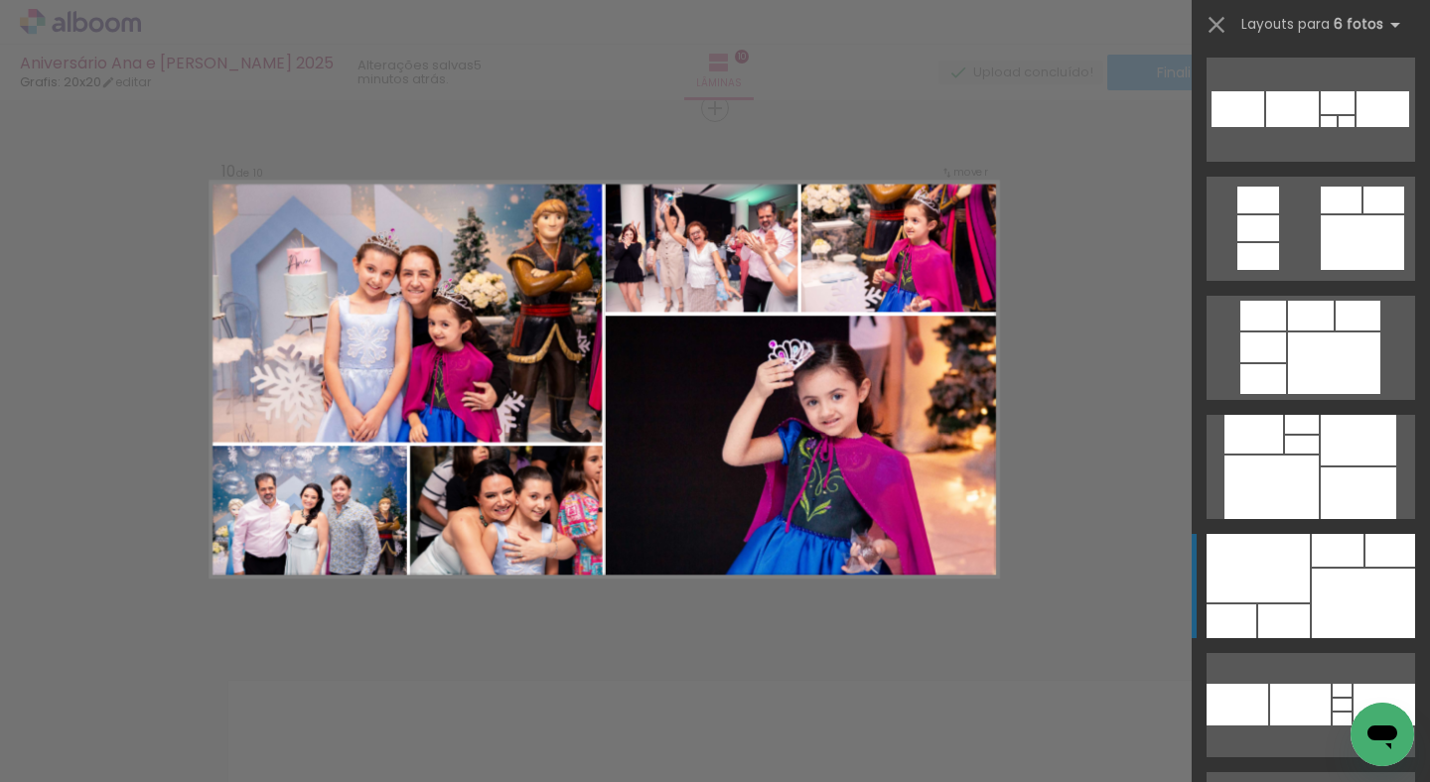
click at [1326, 594] on div at bounding box center [1363, 603] width 103 height 69
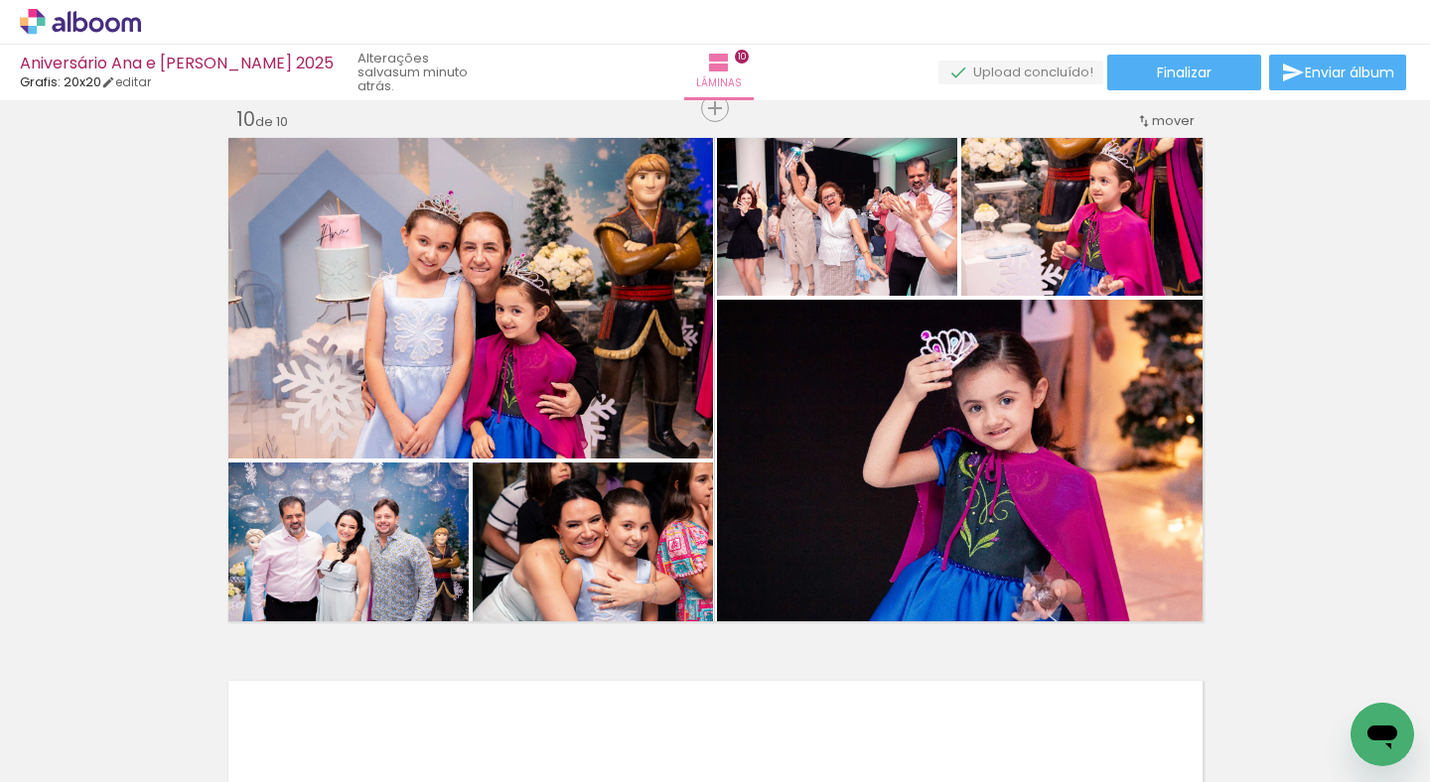
scroll to position [0, 3632]
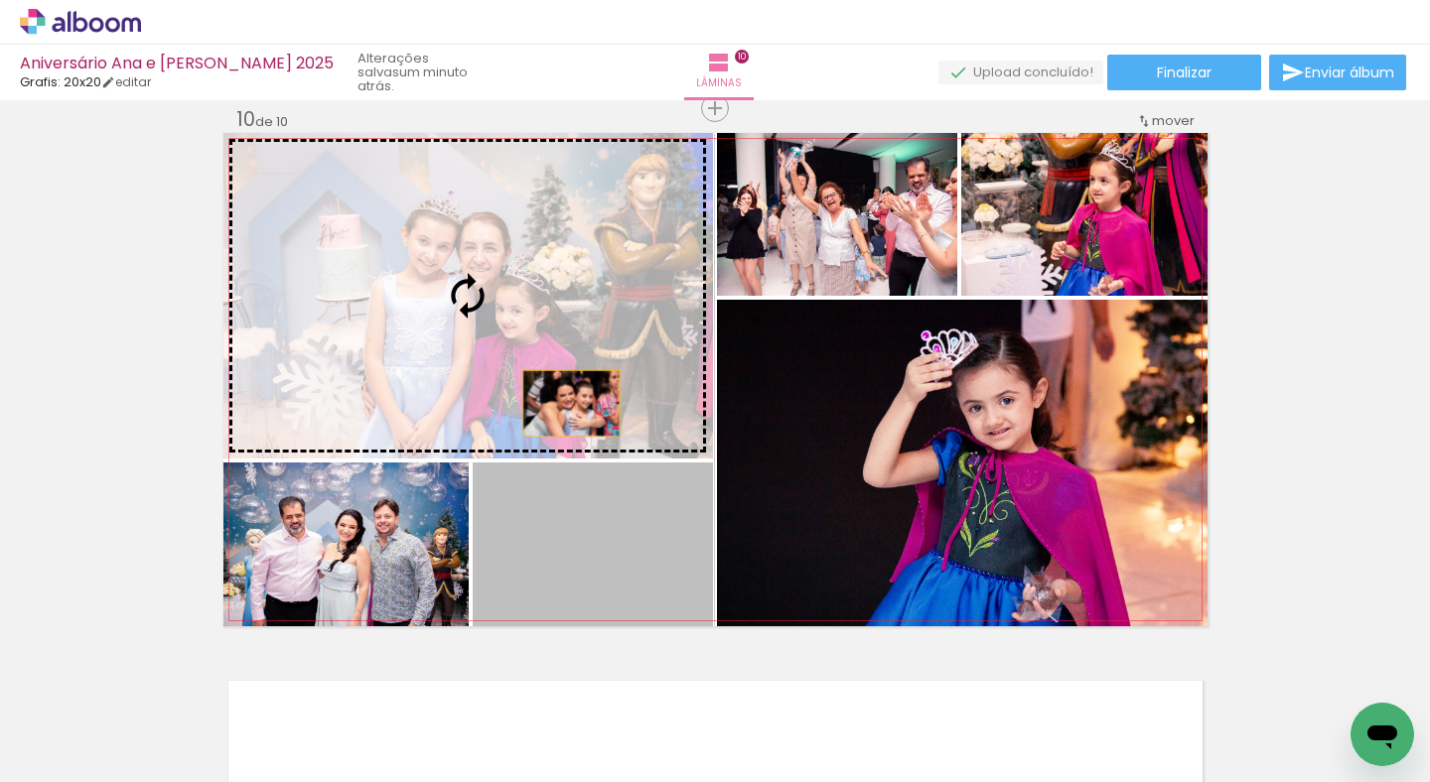
drag, startPoint x: 628, startPoint y: 563, endPoint x: 571, endPoint y: 403, distance: 169.9
click at [0, 0] on slot at bounding box center [0, 0] width 0 height 0
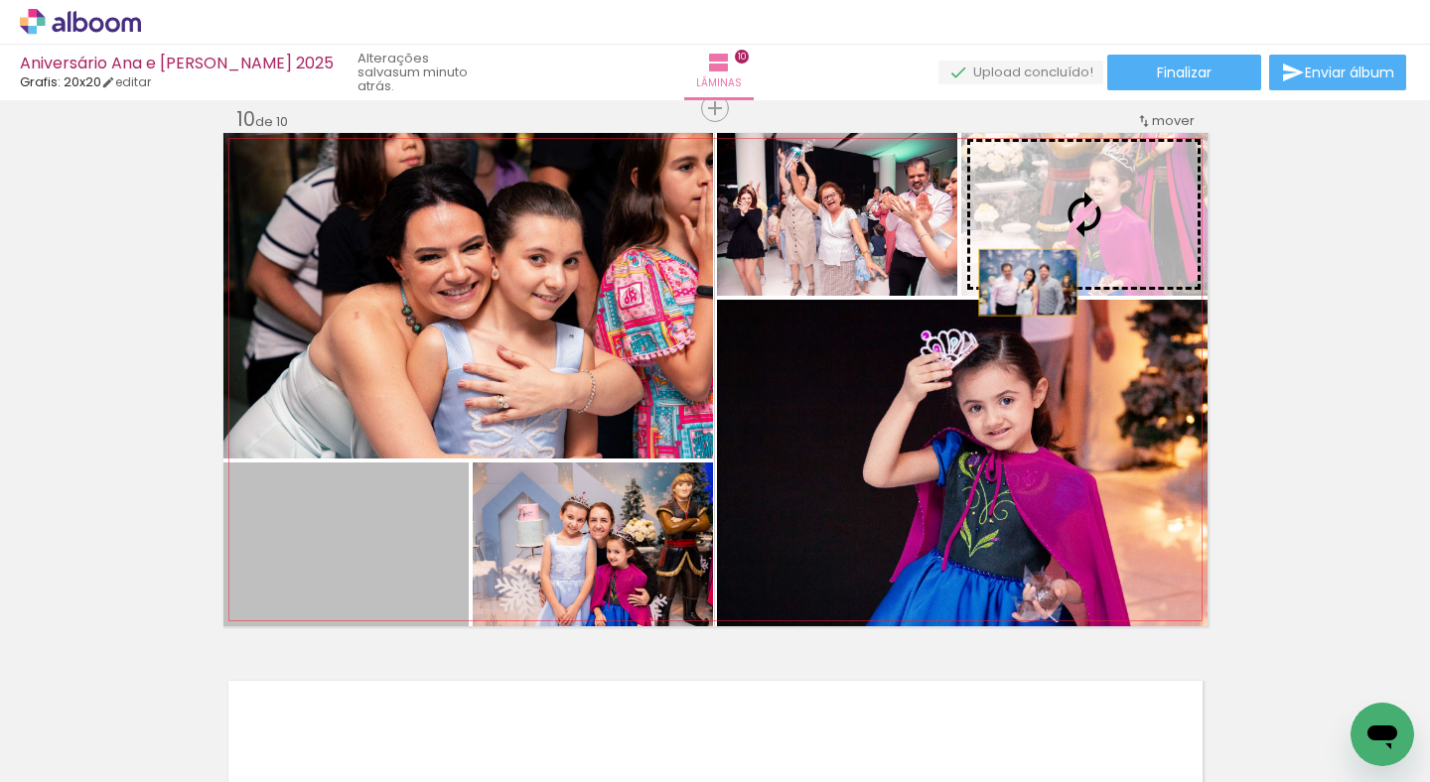
drag, startPoint x: 390, startPoint y: 554, endPoint x: 1028, endPoint y: 282, distance: 693.0
click at [0, 0] on slot at bounding box center [0, 0] width 0 height 0
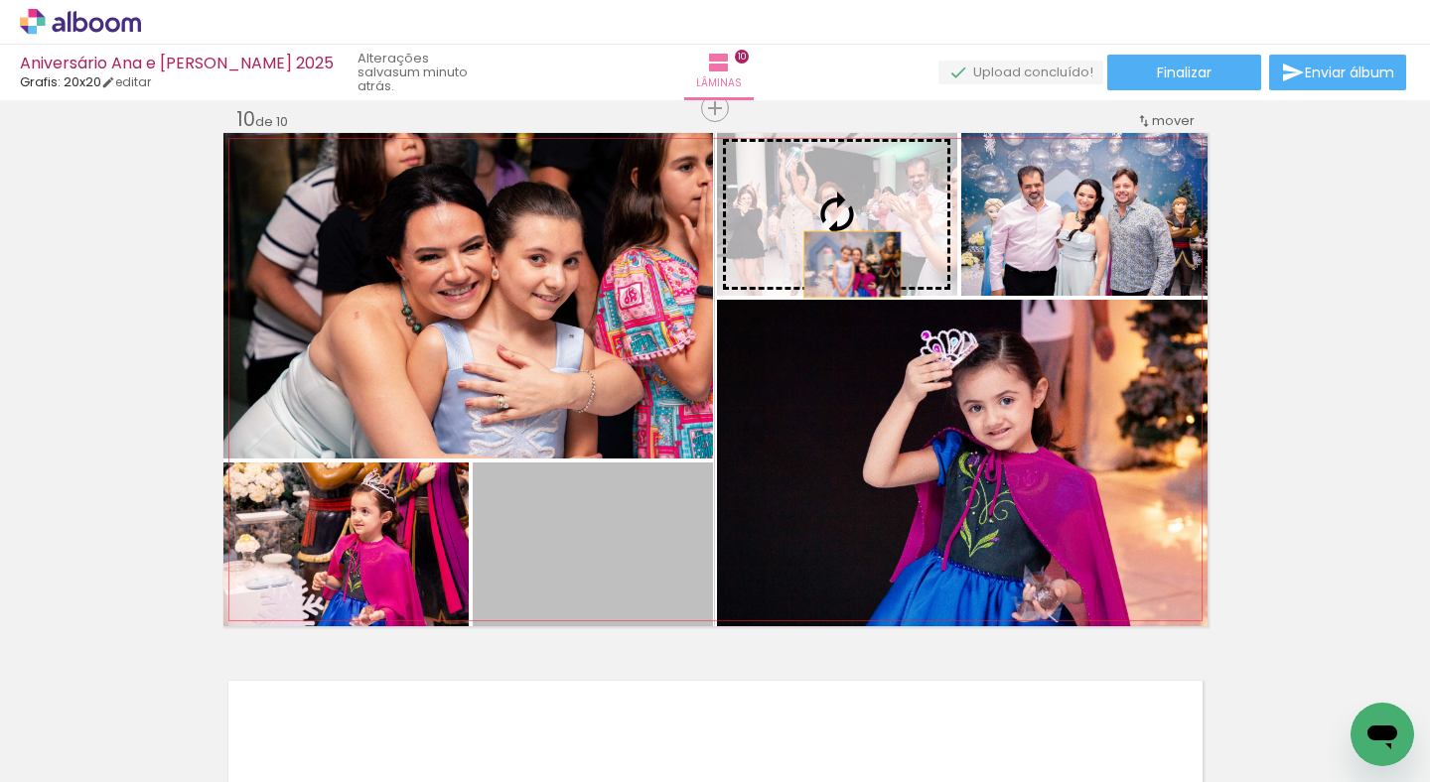
drag, startPoint x: 633, startPoint y: 557, endPoint x: 852, endPoint y: 264, distance: 365.4
click at [0, 0] on slot at bounding box center [0, 0] width 0 height 0
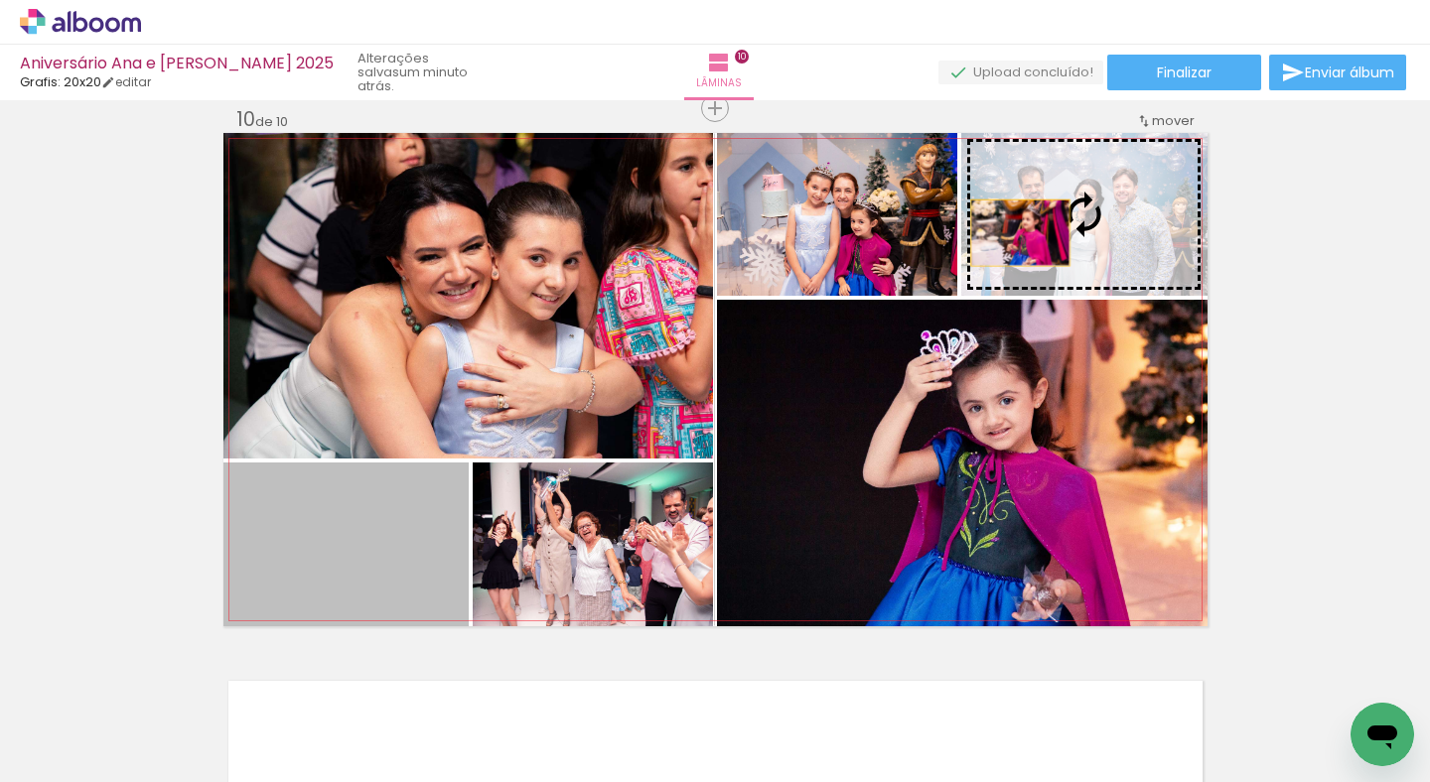
drag, startPoint x: 402, startPoint y: 559, endPoint x: 1020, endPoint y: 232, distance: 698.6
click at [0, 0] on slot at bounding box center [0, 0] width 0 height 0
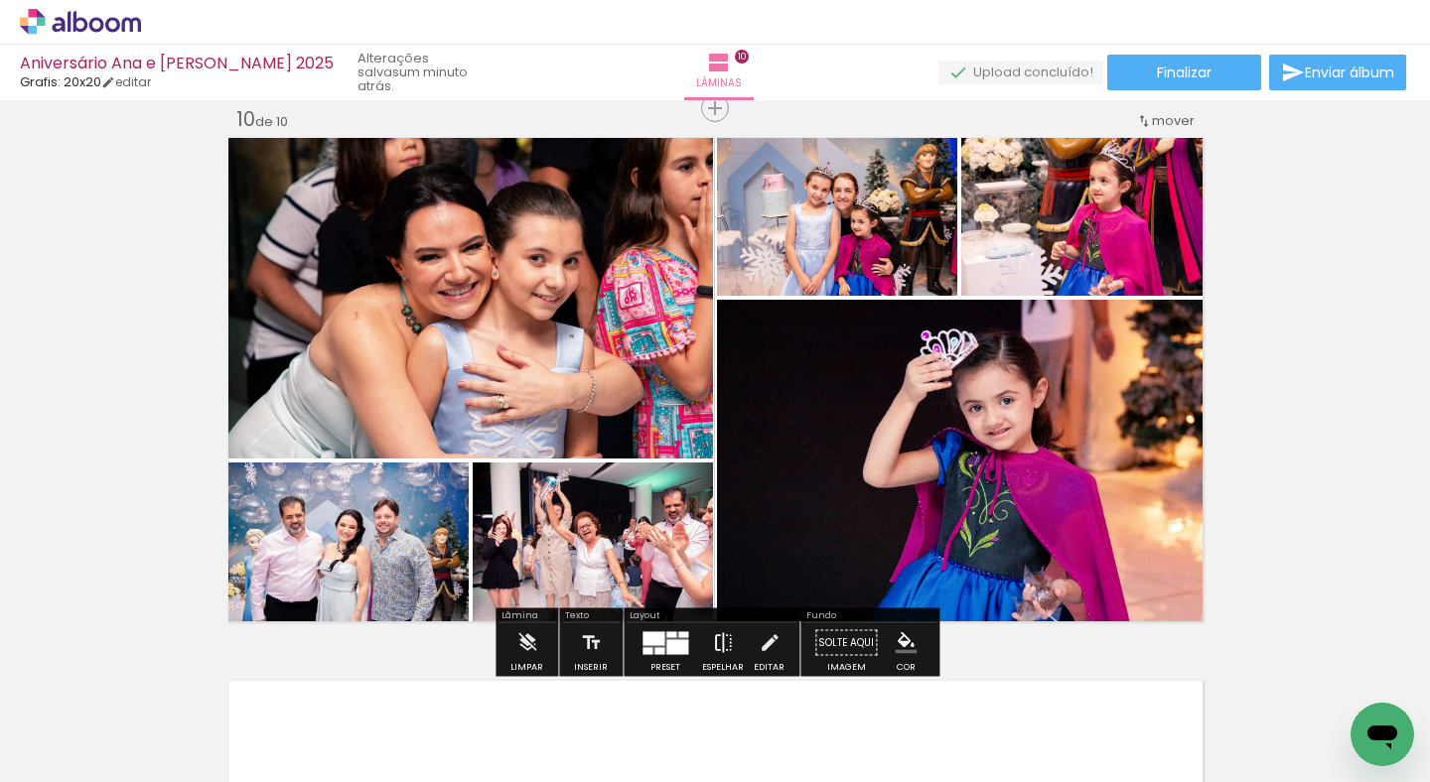
click at [712, 643] on iron-icon at bounding box center [723, 643] width 22 height 40
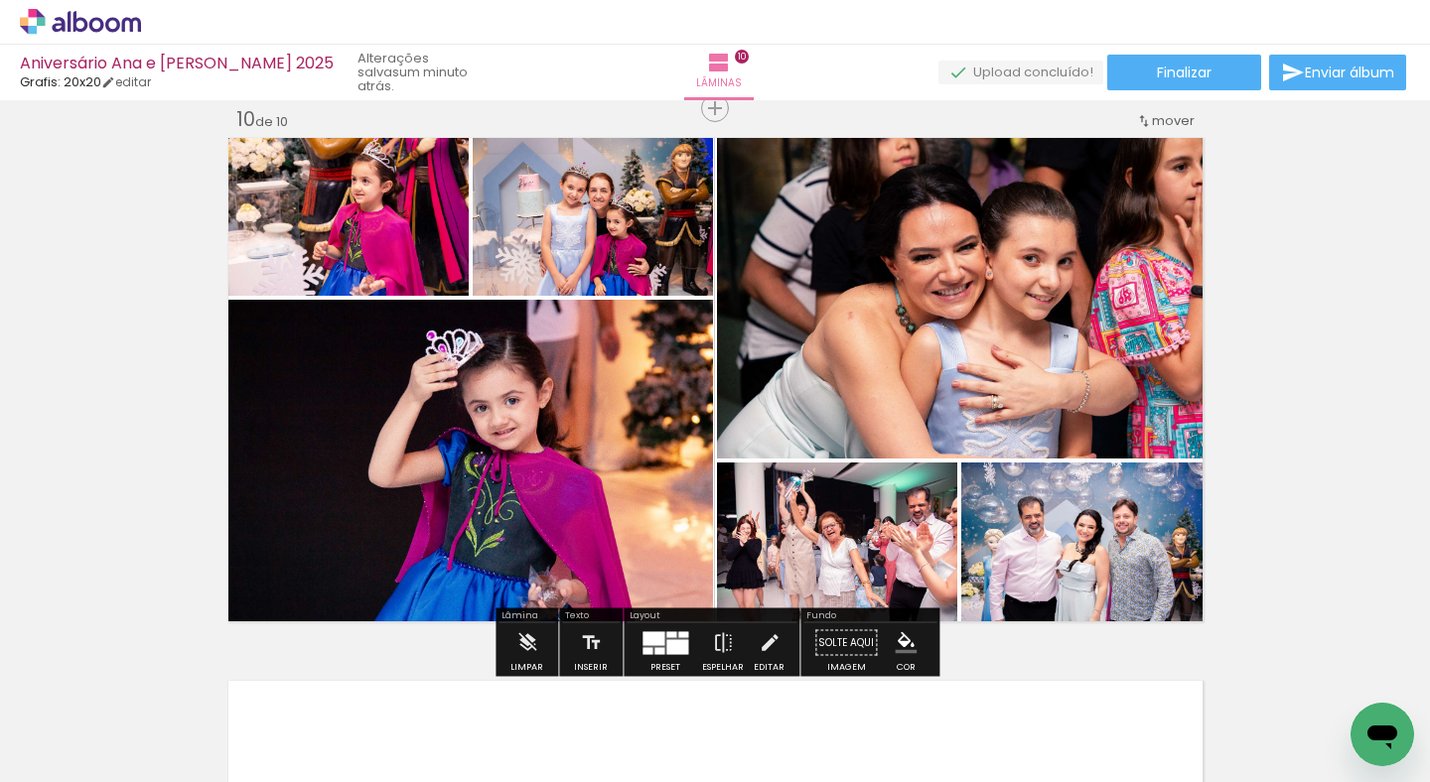
click at [1111, 317] on quentale-photo at bounding box center [962, 296] width 490 height 326
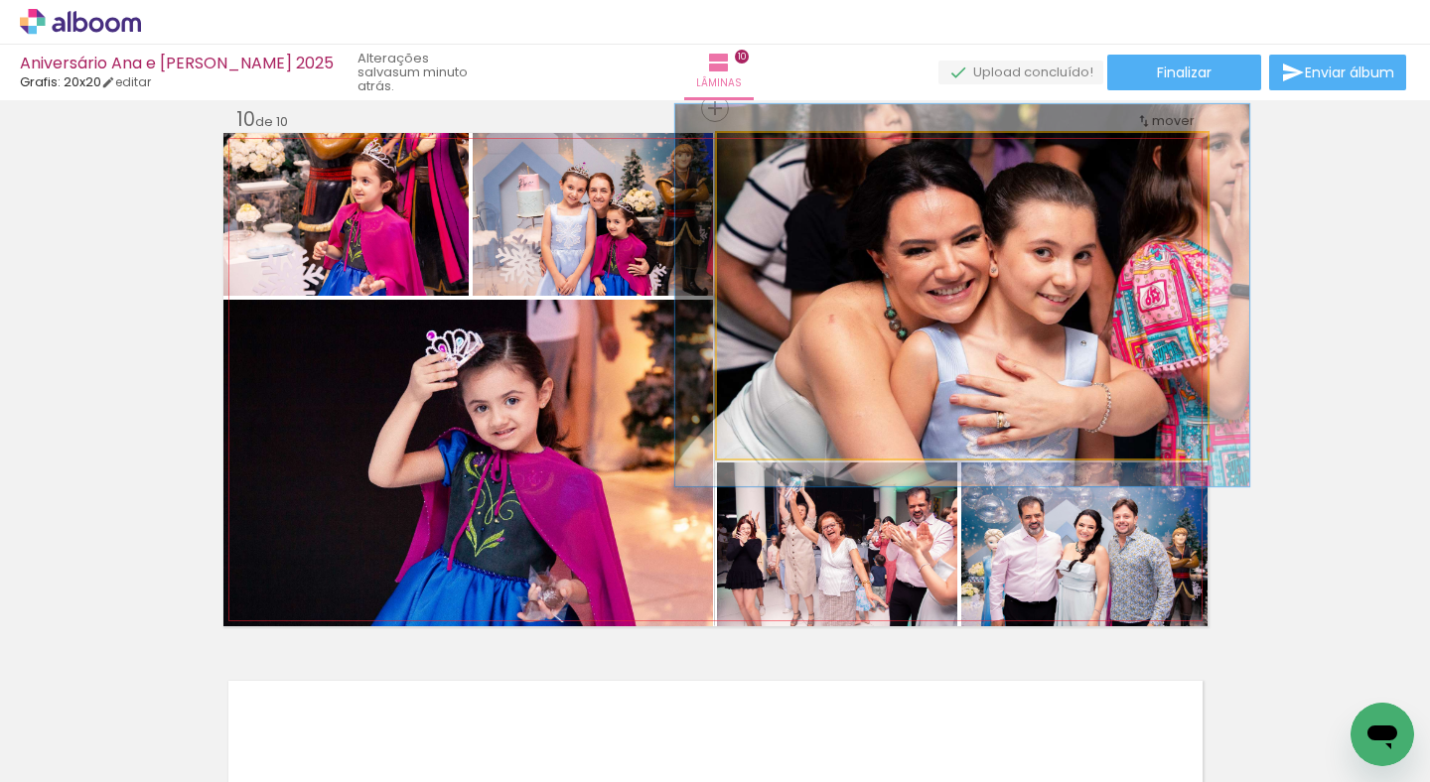
drag, startPoint x: 762, startPoint y: 148, endPoint x: 774, endPoint y: 148, distance: 11.9
type paper-slider "117"
click at [774, 148] on div at bounding box center [774, 154] width 18 height 18
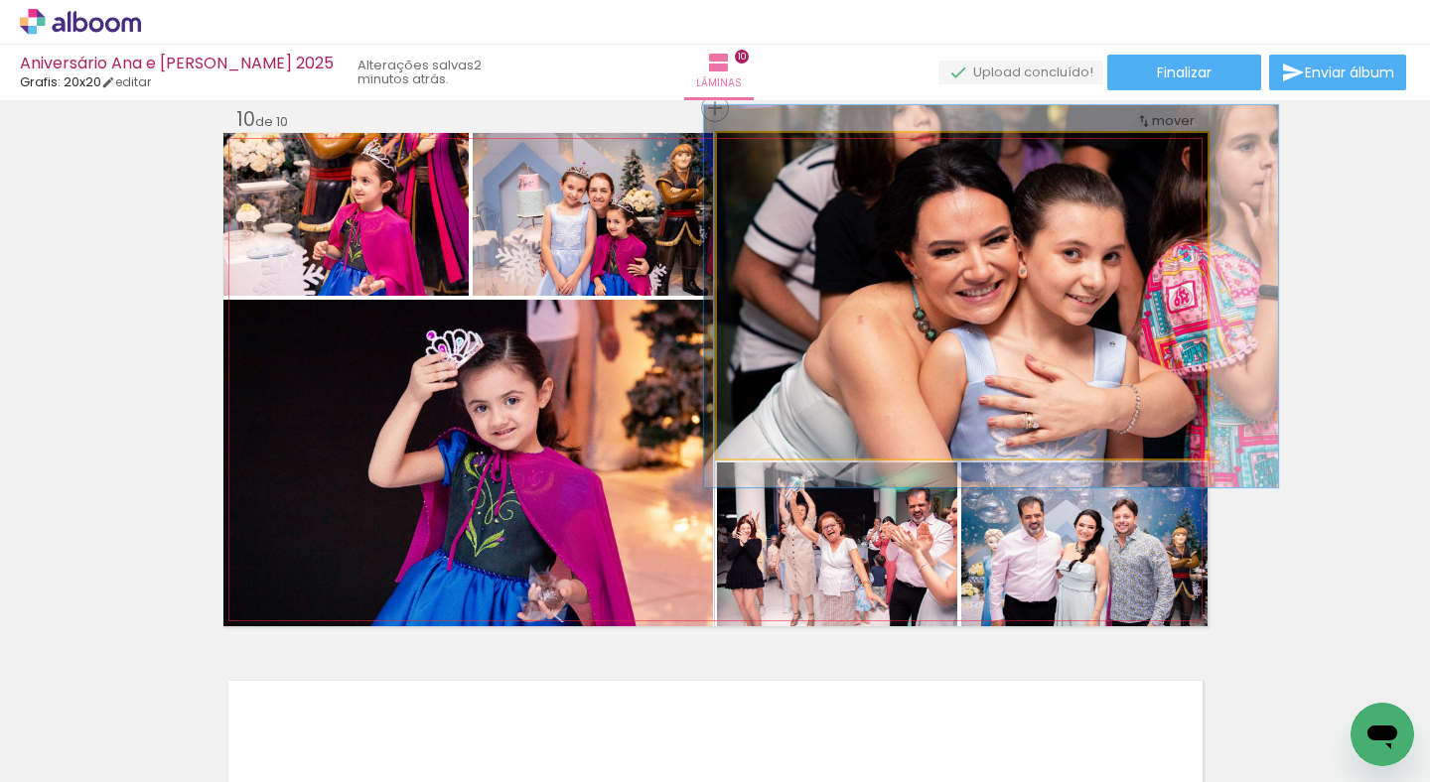
drag, startPoint x: 929, startPoint y: 254, endPoint x: 958, endPoint y: 255, distance: 28.8
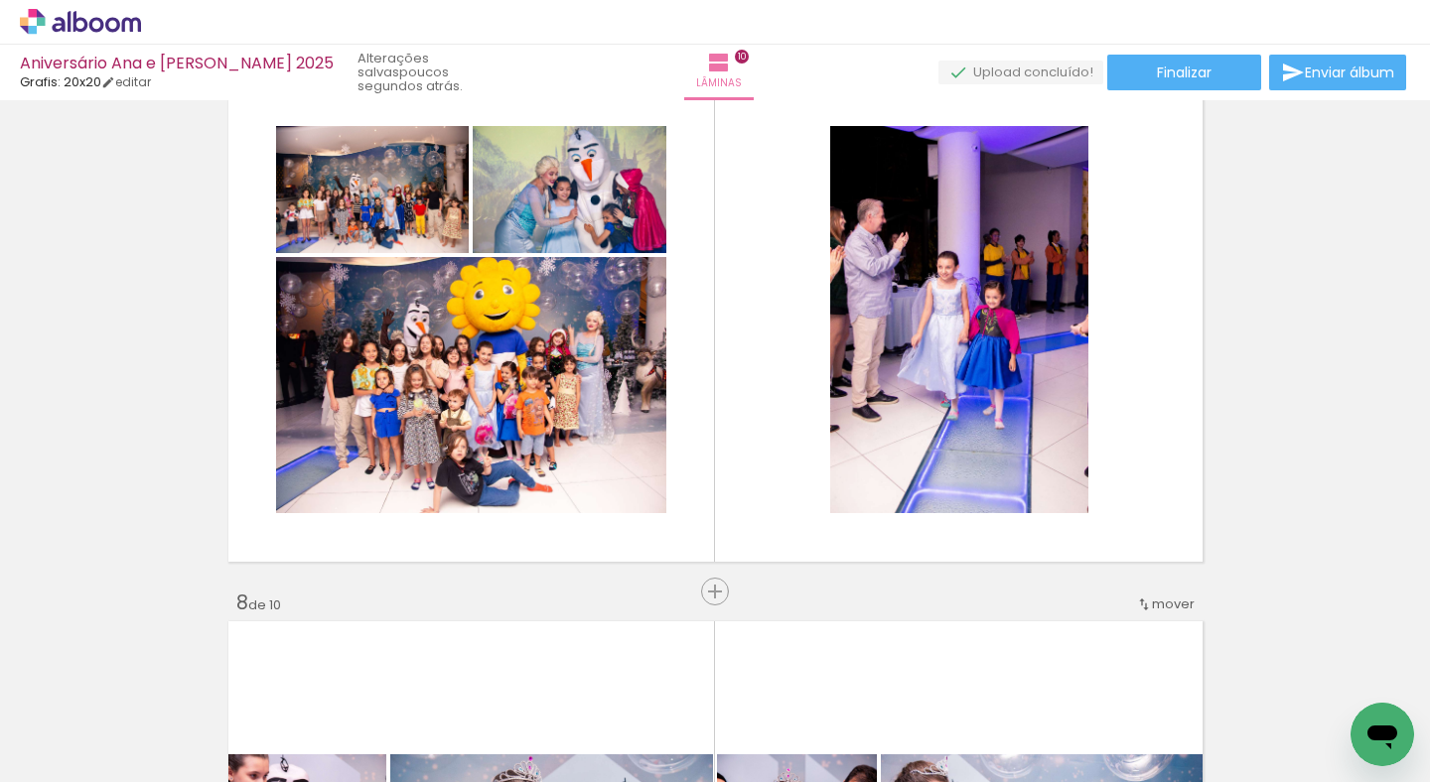
scroll to position [3342, 0]
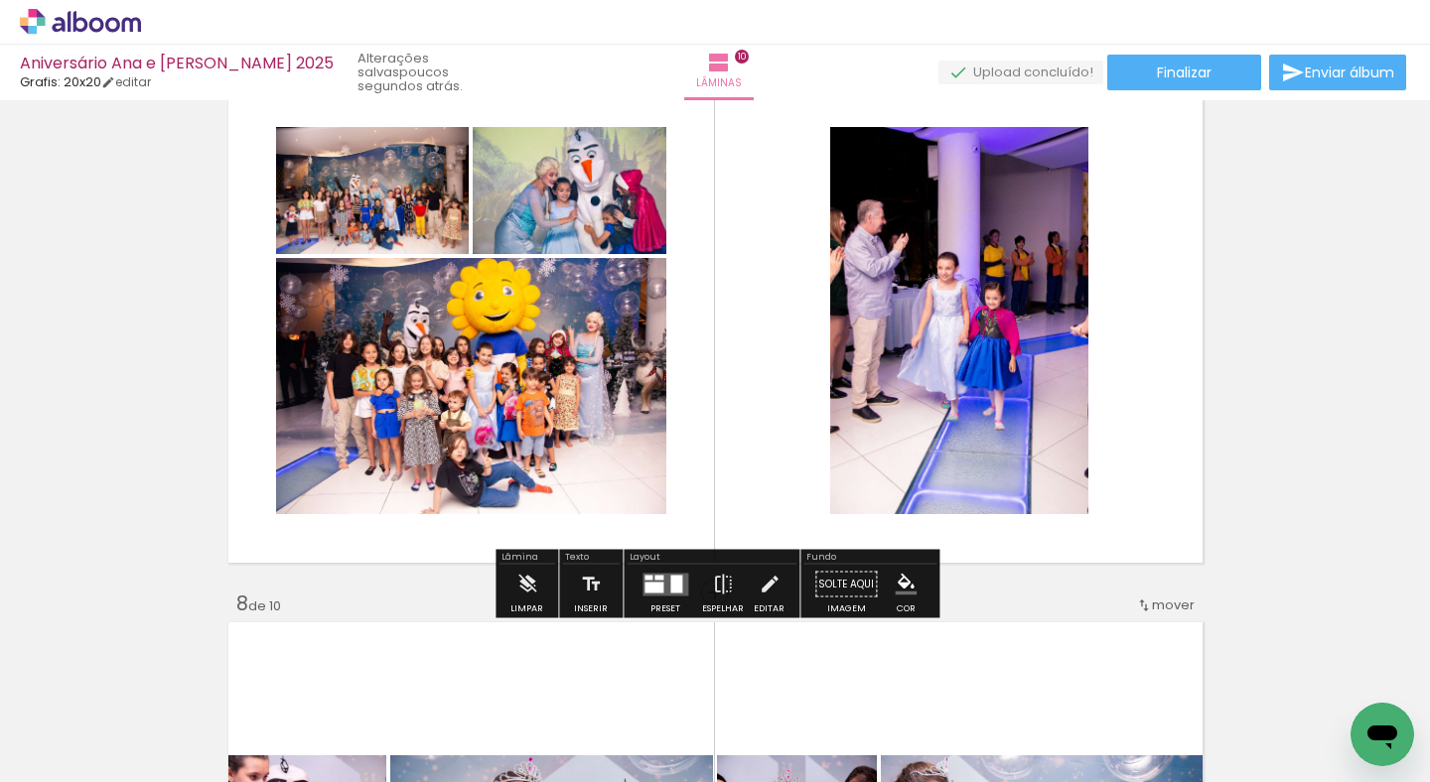
click at [660, 581] on quentale-layouter at bounding box center [665, 584] width 46 height 23
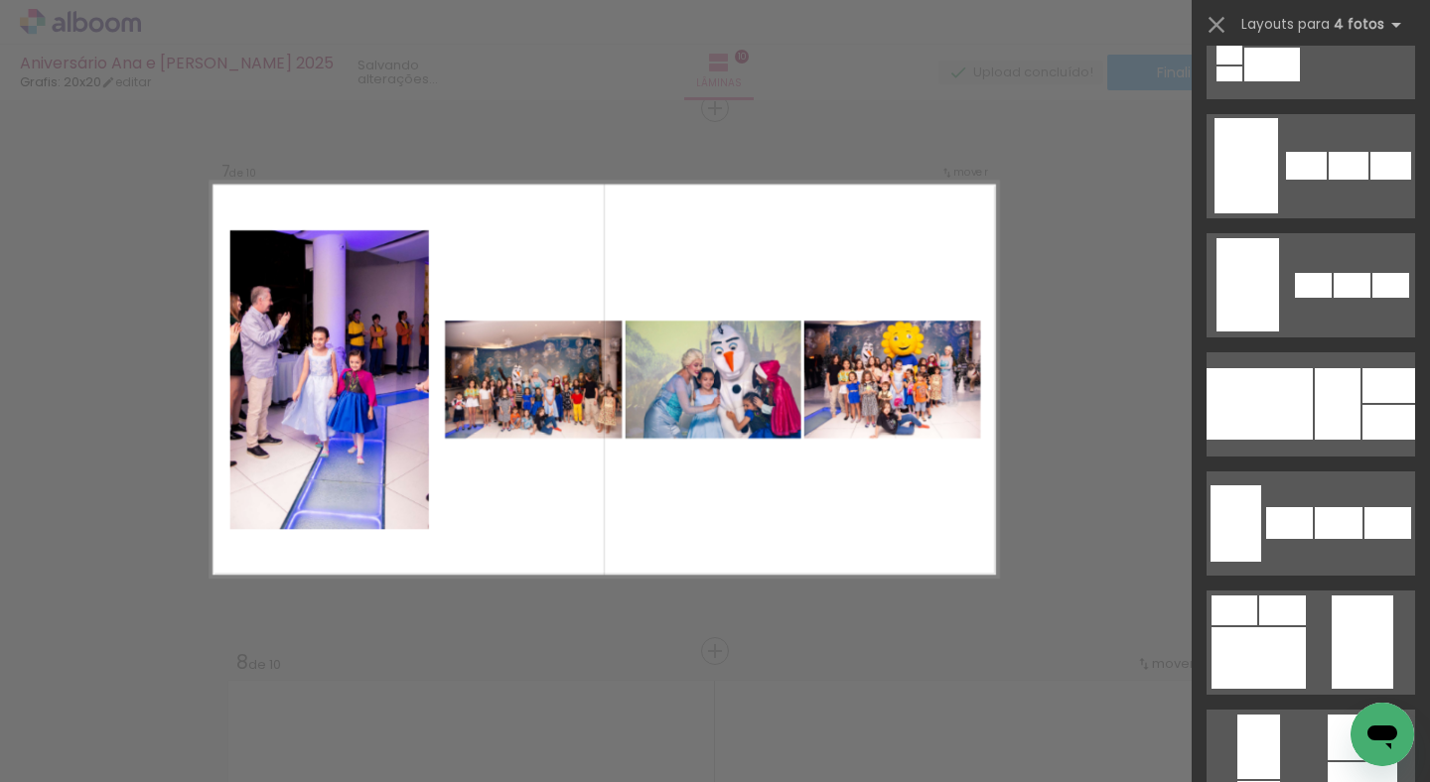
scroll to position [1386, 0]
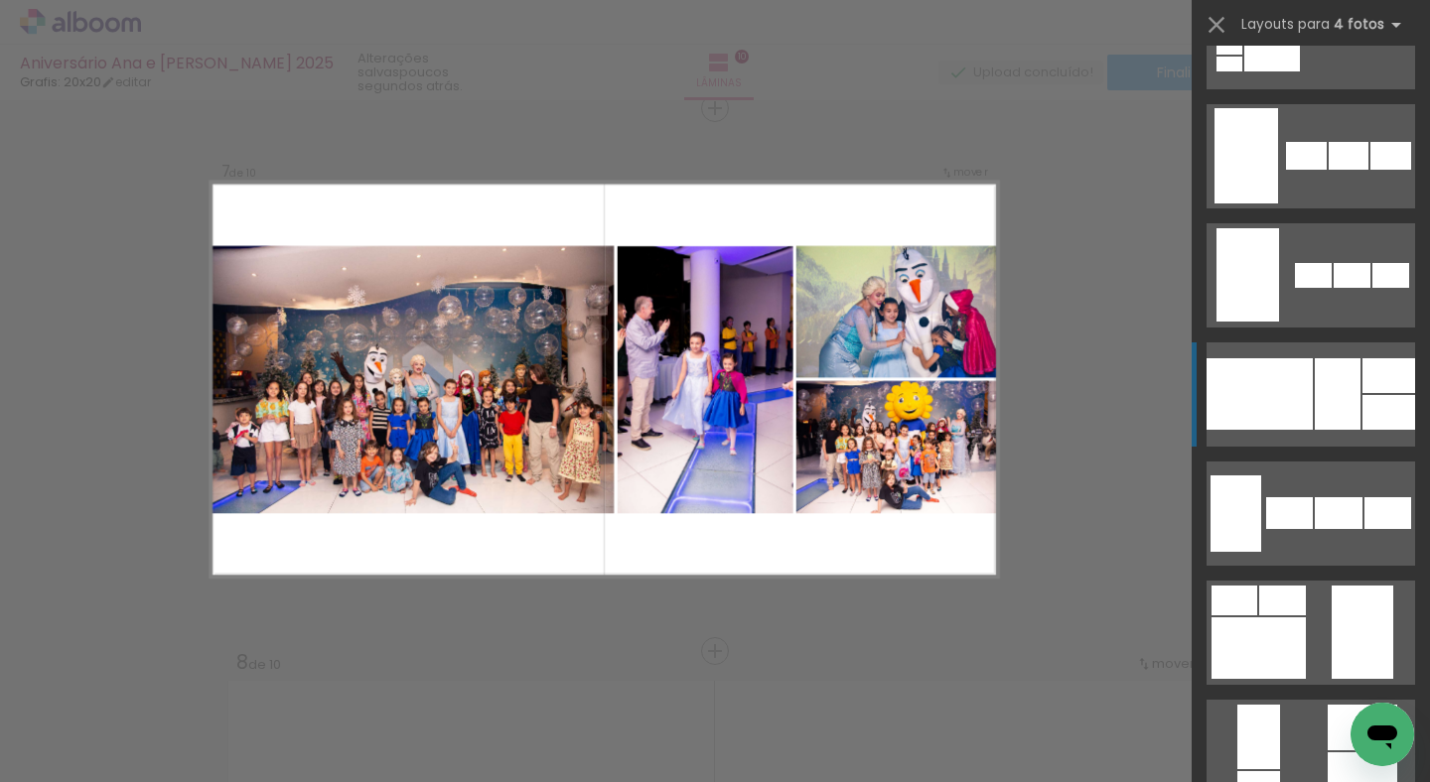
click at [1323, 394] on div at bounding box center [1338, 393] width 46 height 71
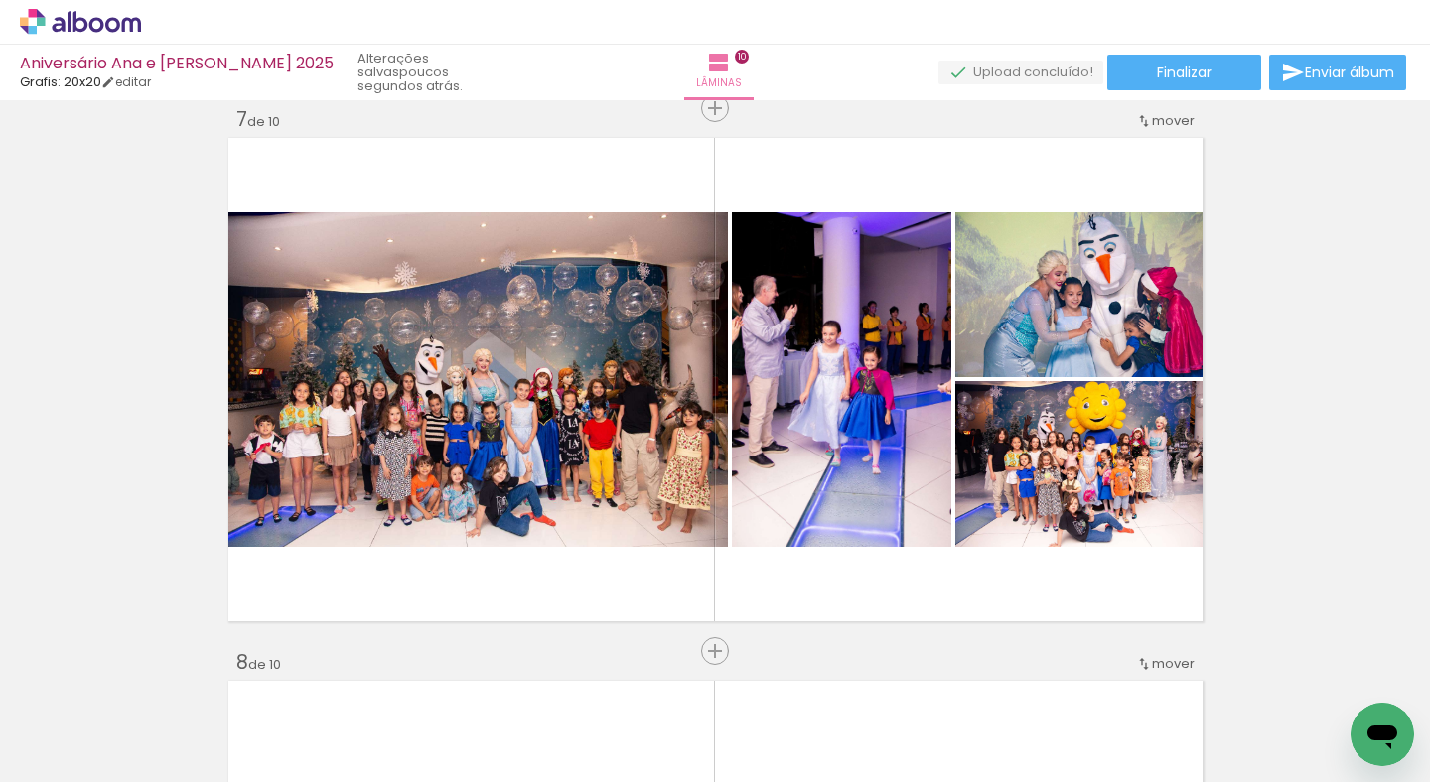
scroll to position [0, 3632]
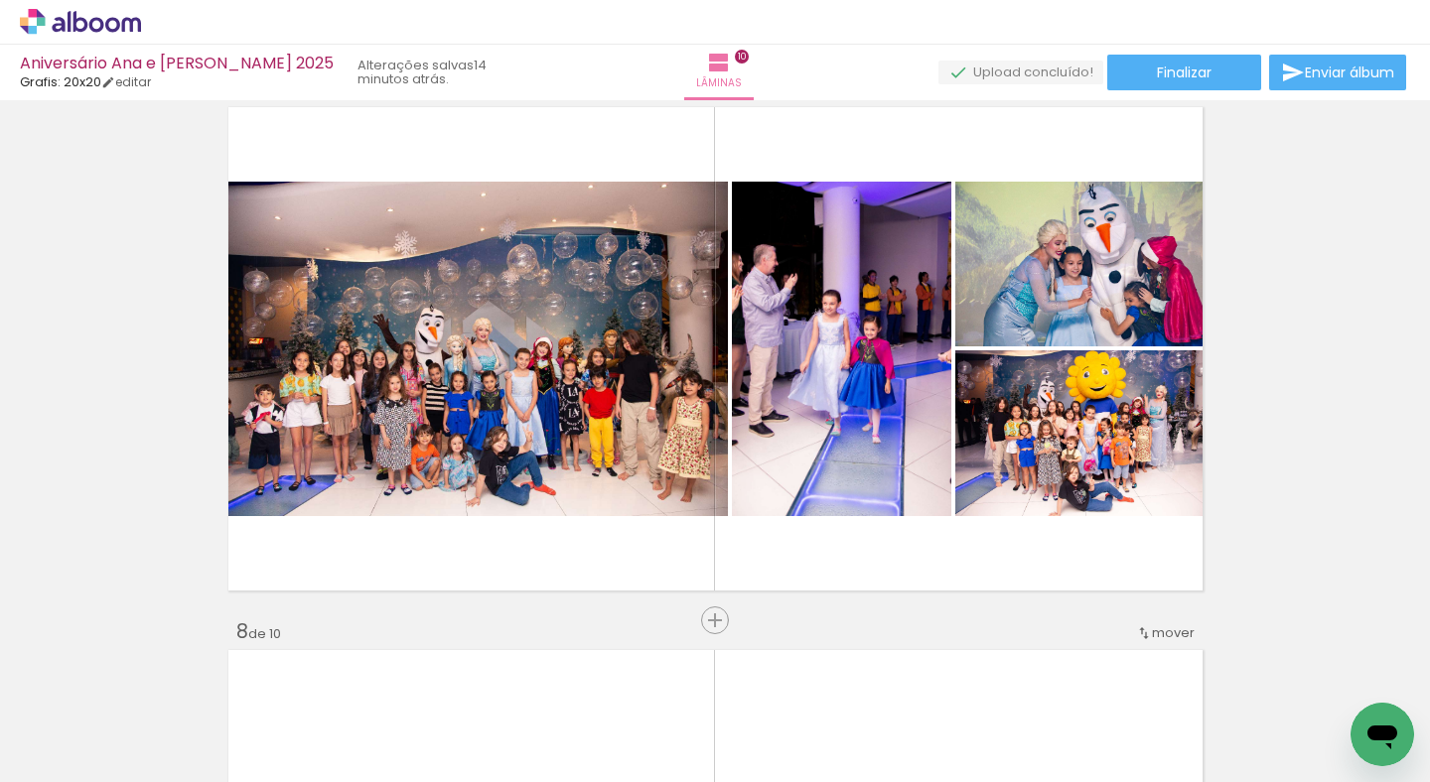
scroll to position [3313, 0]
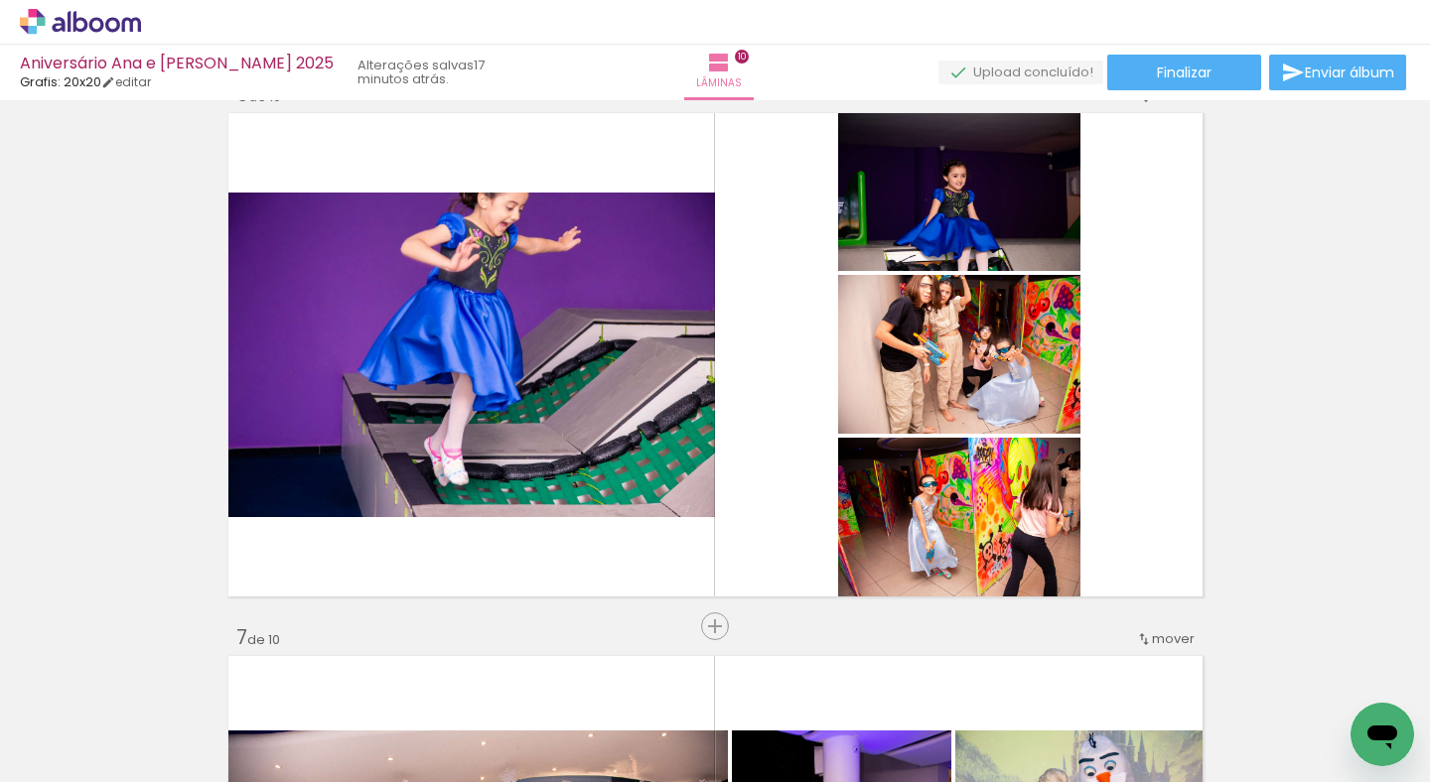
scroll to position [2746, 0]
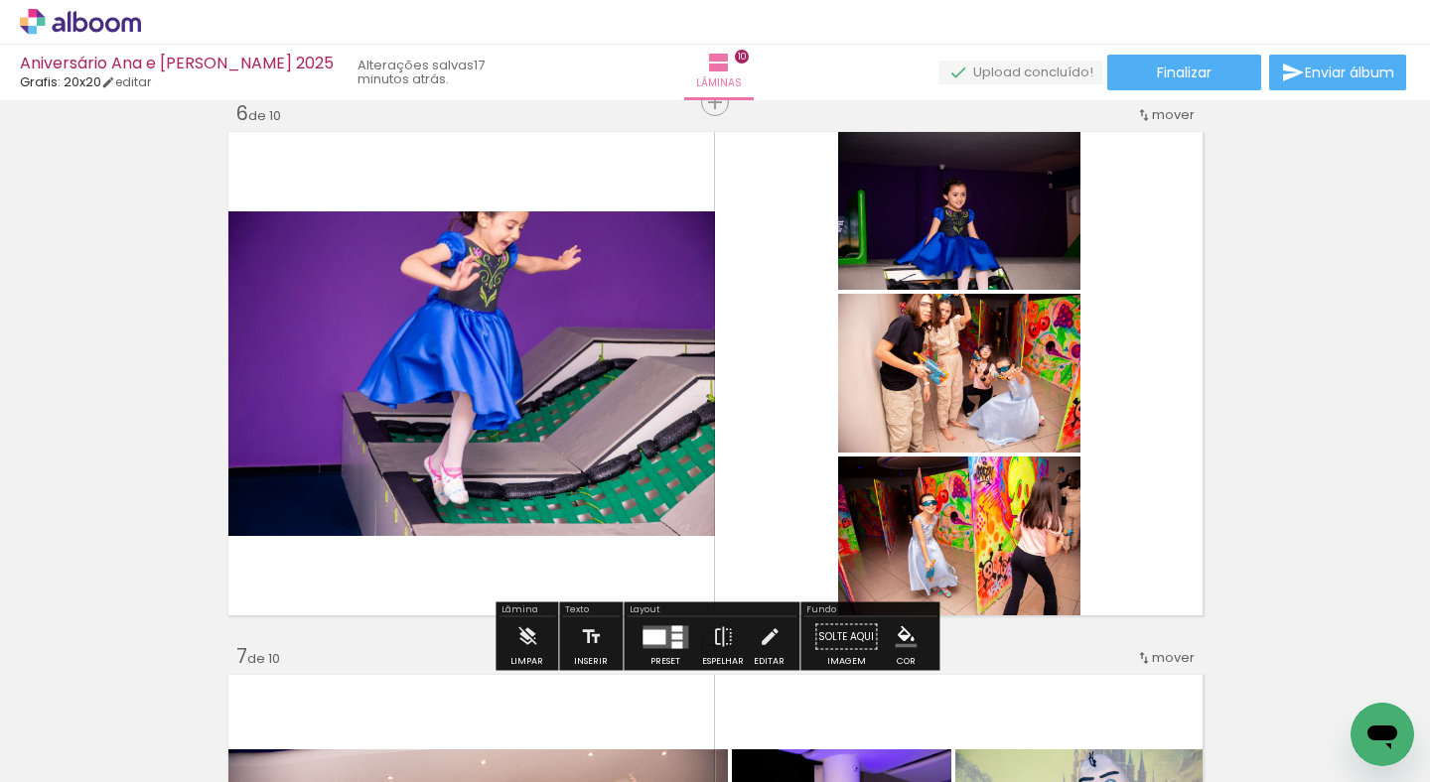
click at [674, 630] on div at bounding box center [676, 628] width 11 height 6
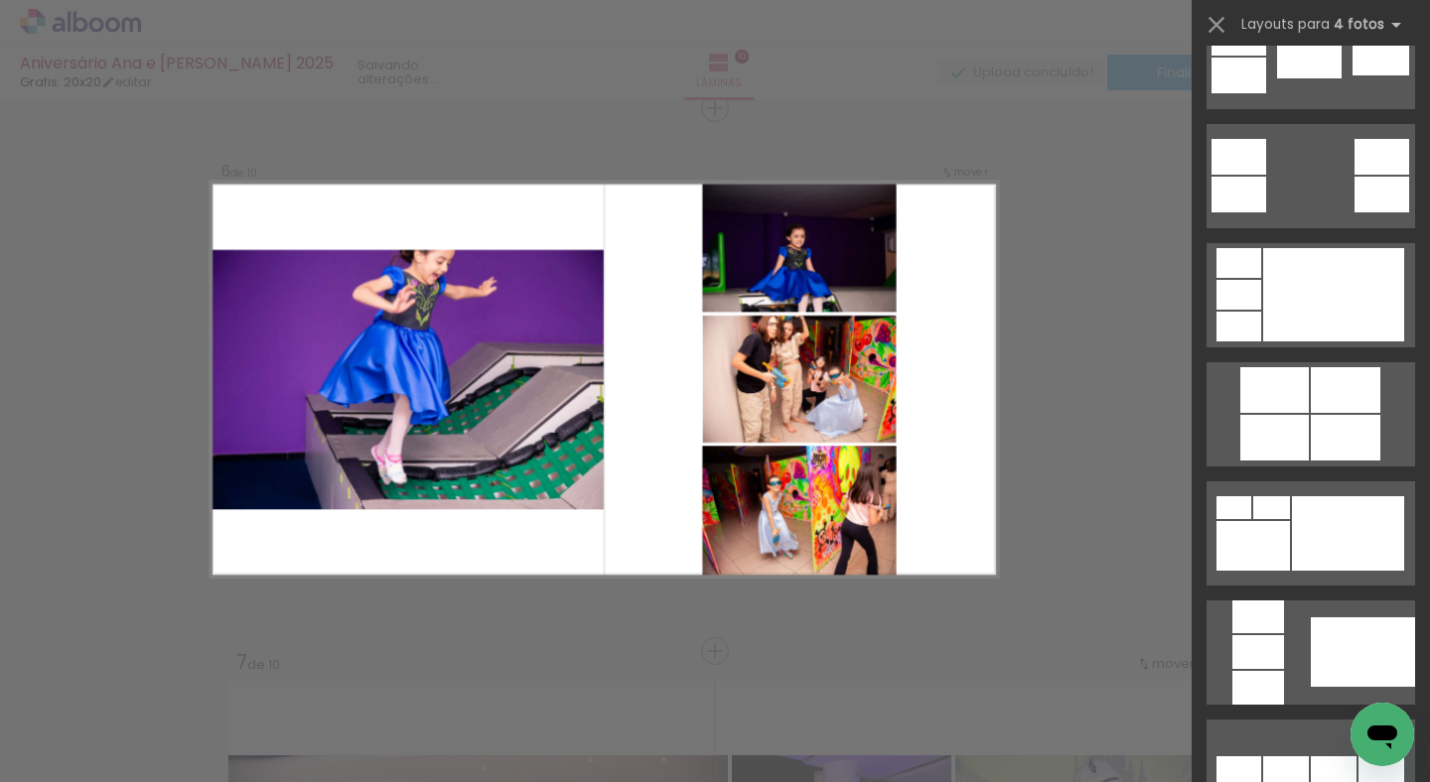
scroll to position [804, 0]
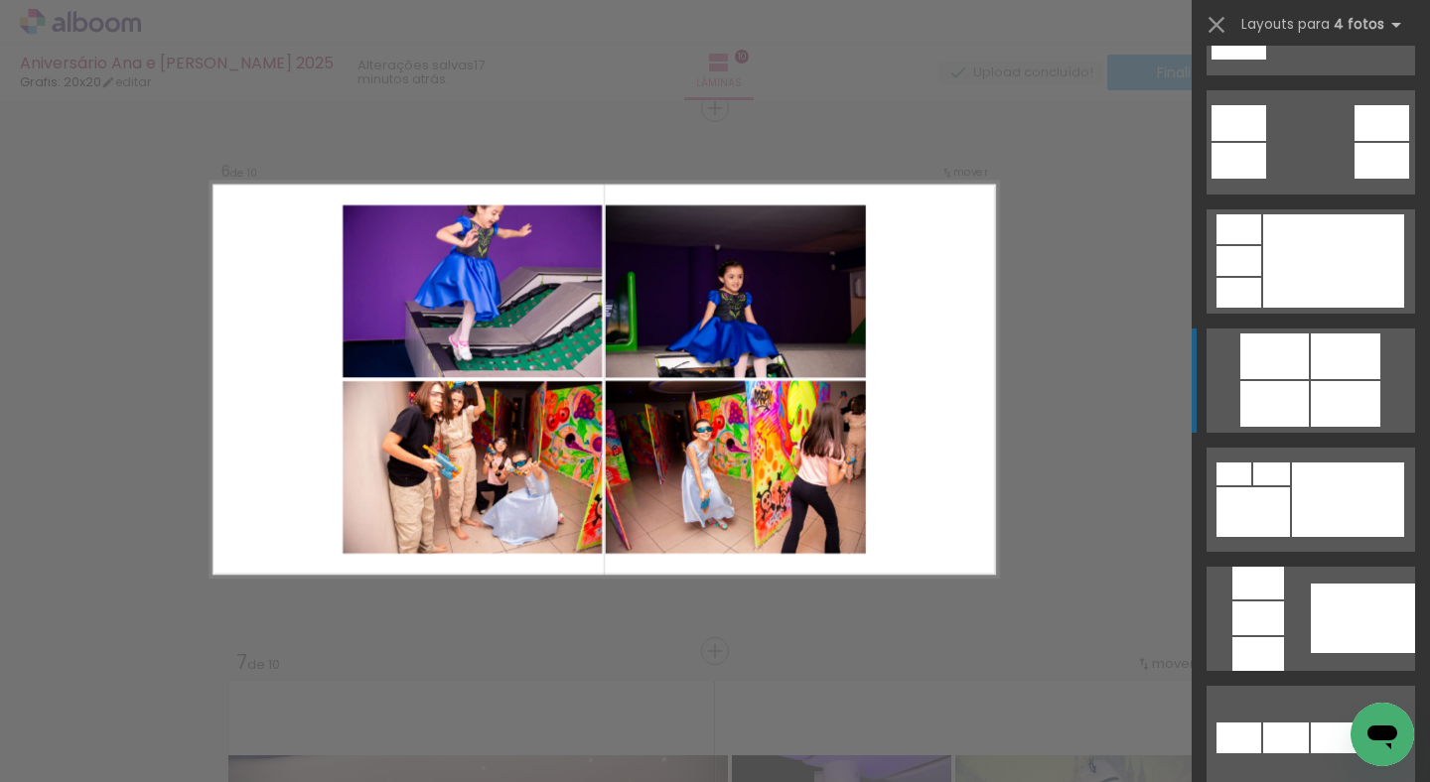
click at [1269, 368] on div at bounding box center [1274, 357] width 69 height 46
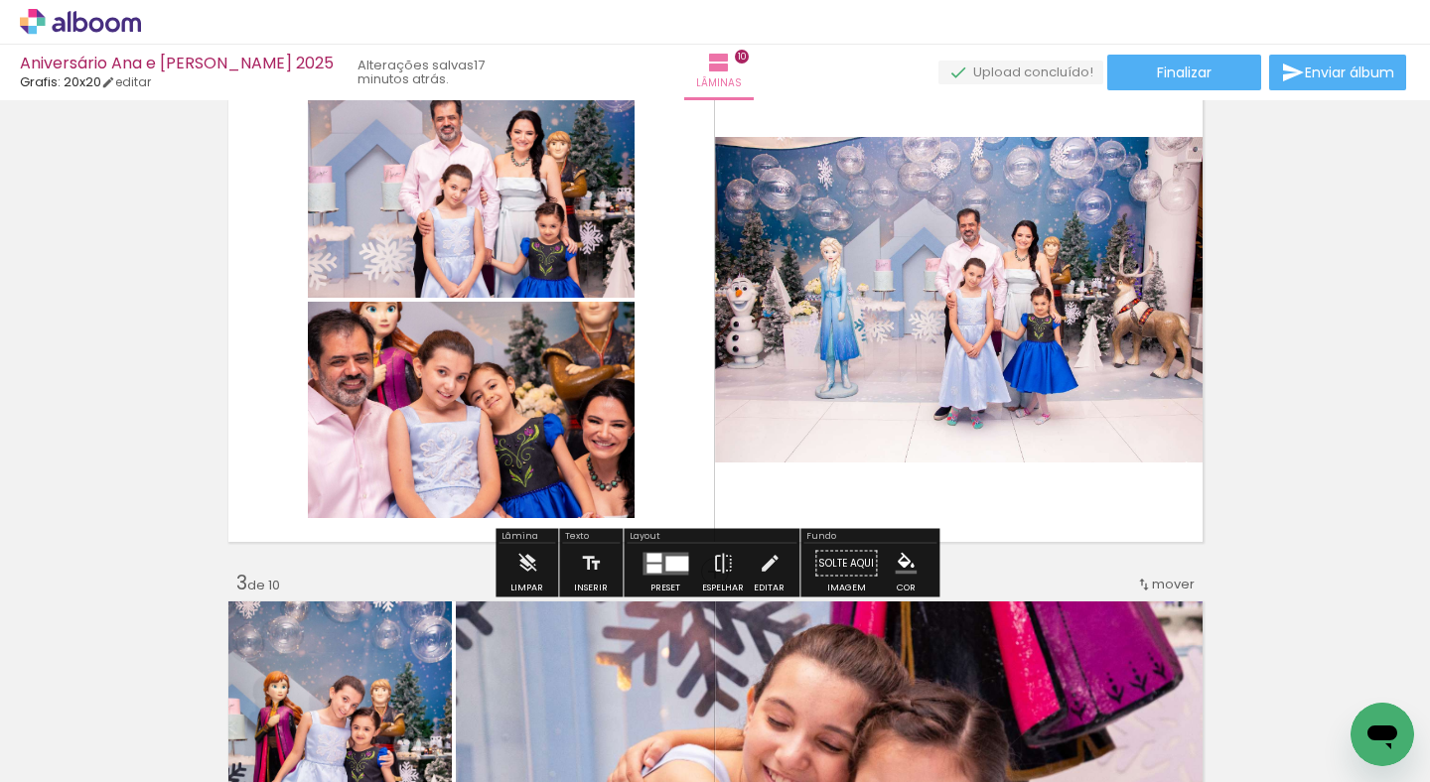
scroll to position [0, 0]
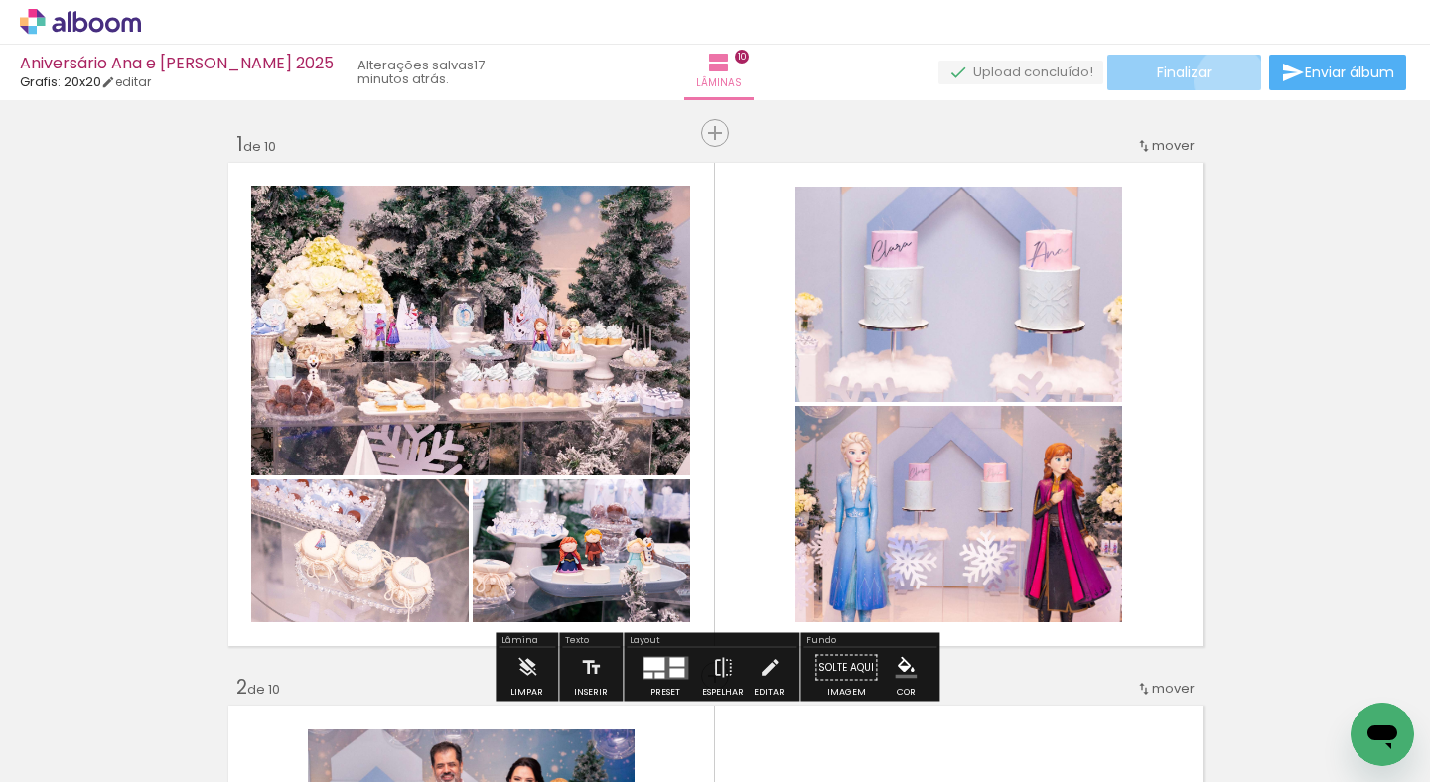
click at [1223, 81] on paper-button "Finalizar" at bounding box center [1184, 73] width 154 height 36
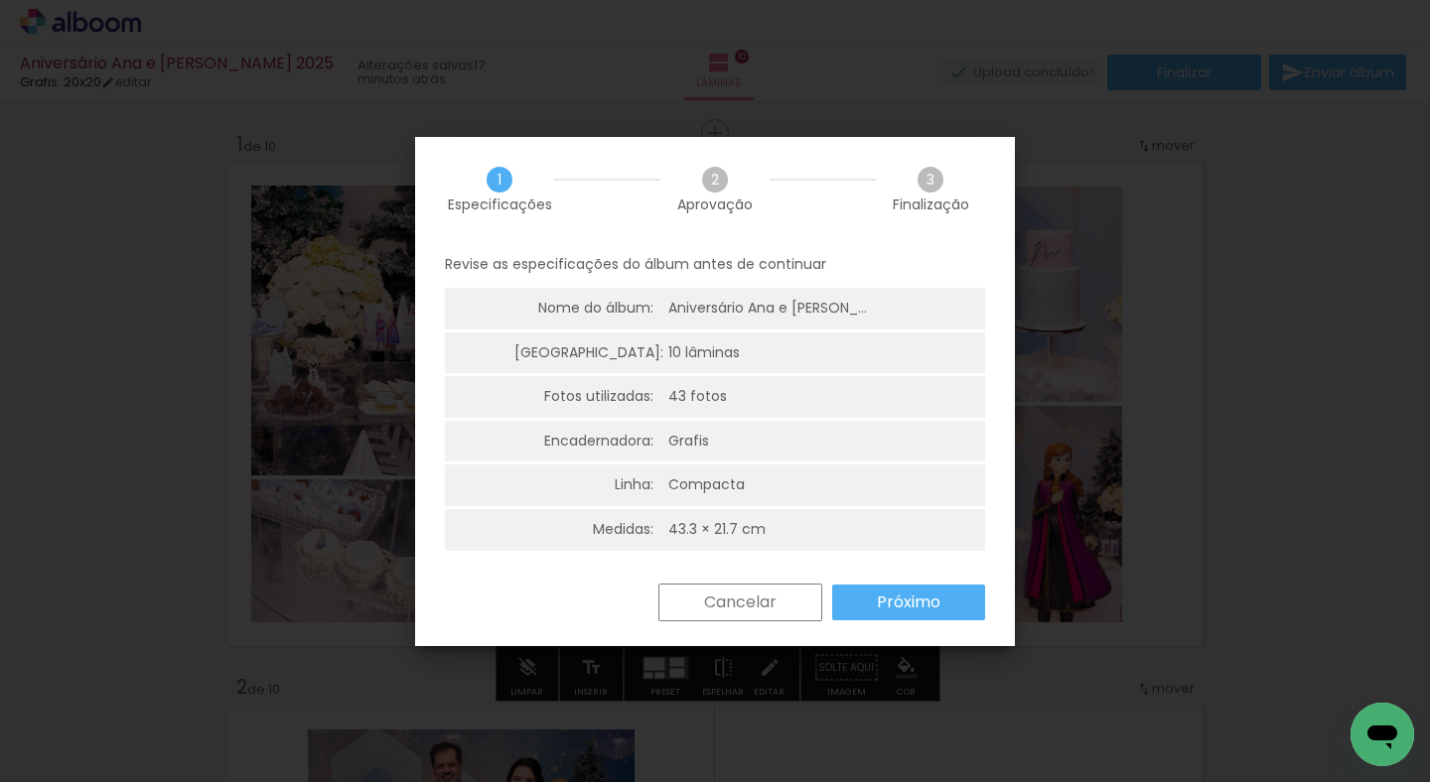
click at [0, 0] on slot "Próximo" at bounding box center [0, 0] width 0 height 0
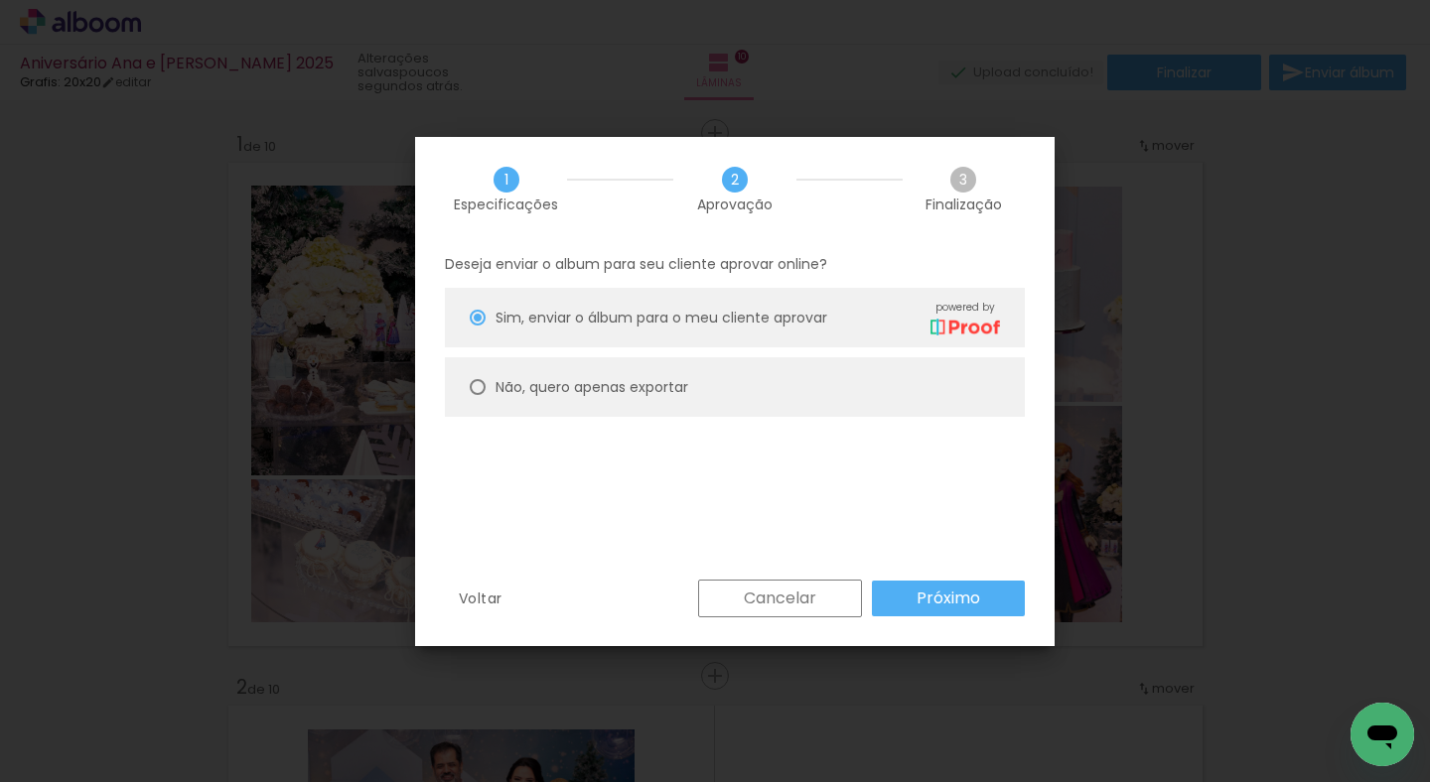
click at [690, 404] on paper-radio-button "Não, quero apenas exportar" at bounding box center [735, 387] width 580 height 60
type paper-radio-button "on"
click at [915, 605] on paper-button "Próximo" at bounding box center [948, 599] width 153 height 36
type input "Alta, 300 DPI"
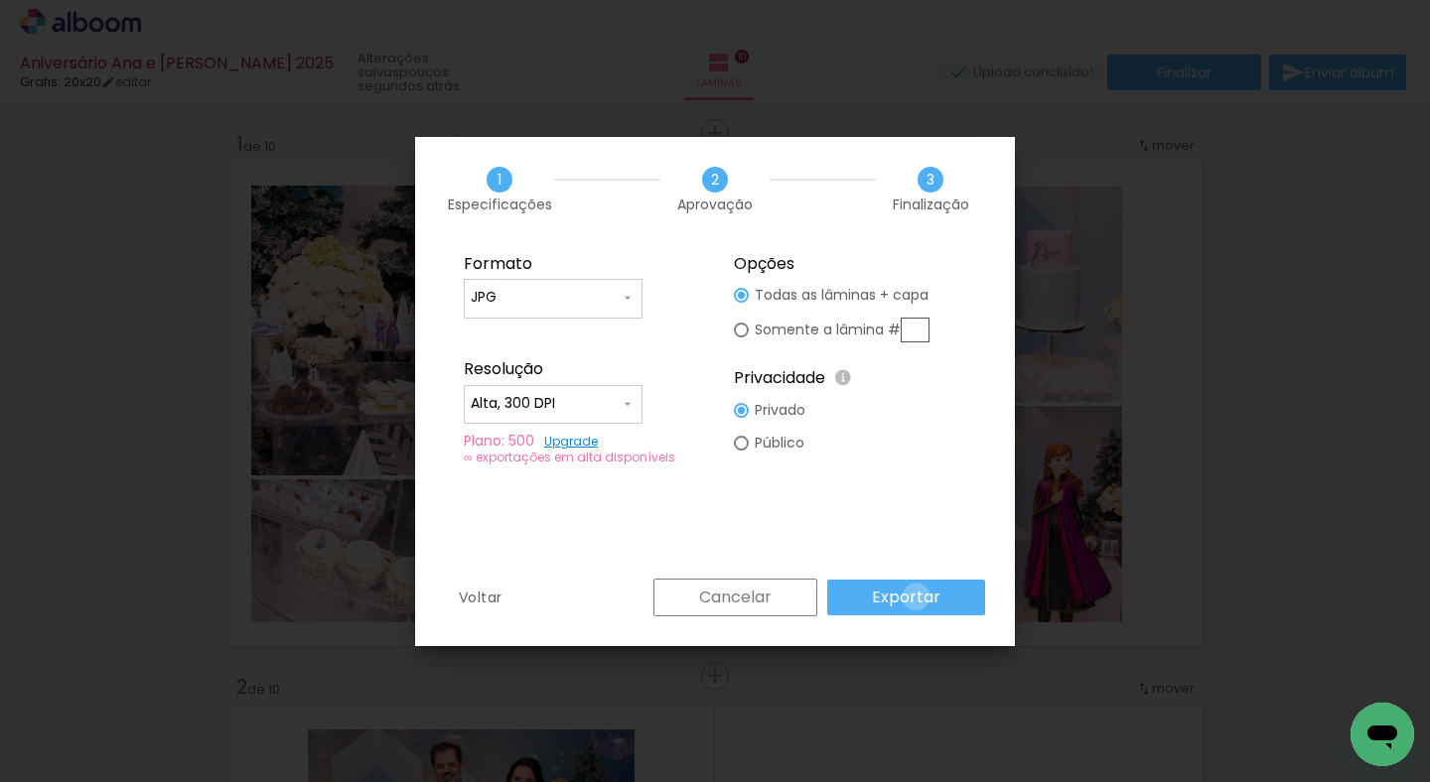
click at [0, 0] on slot "Exportar" at bounding box center [0, 0] width 0 height 0
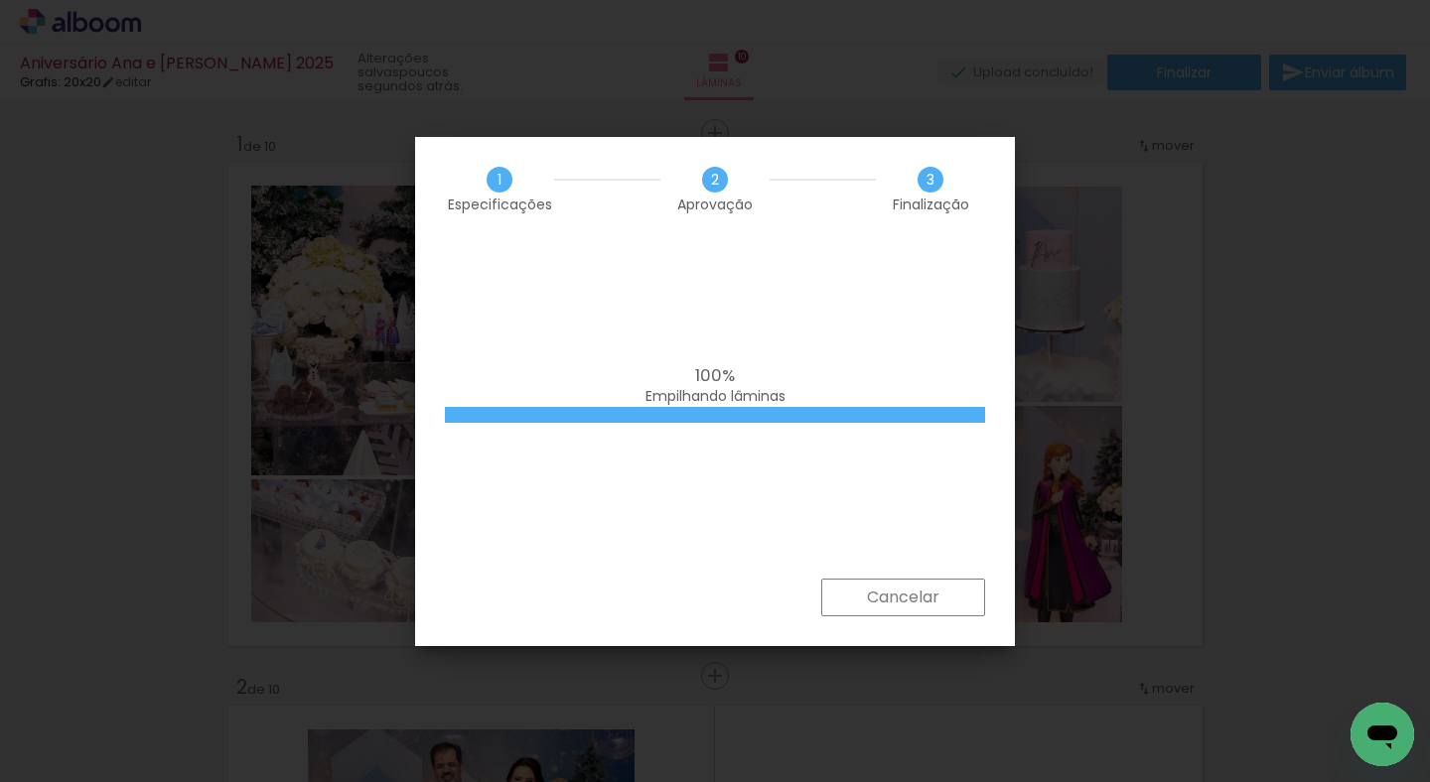
scroll to position [0, 3632]
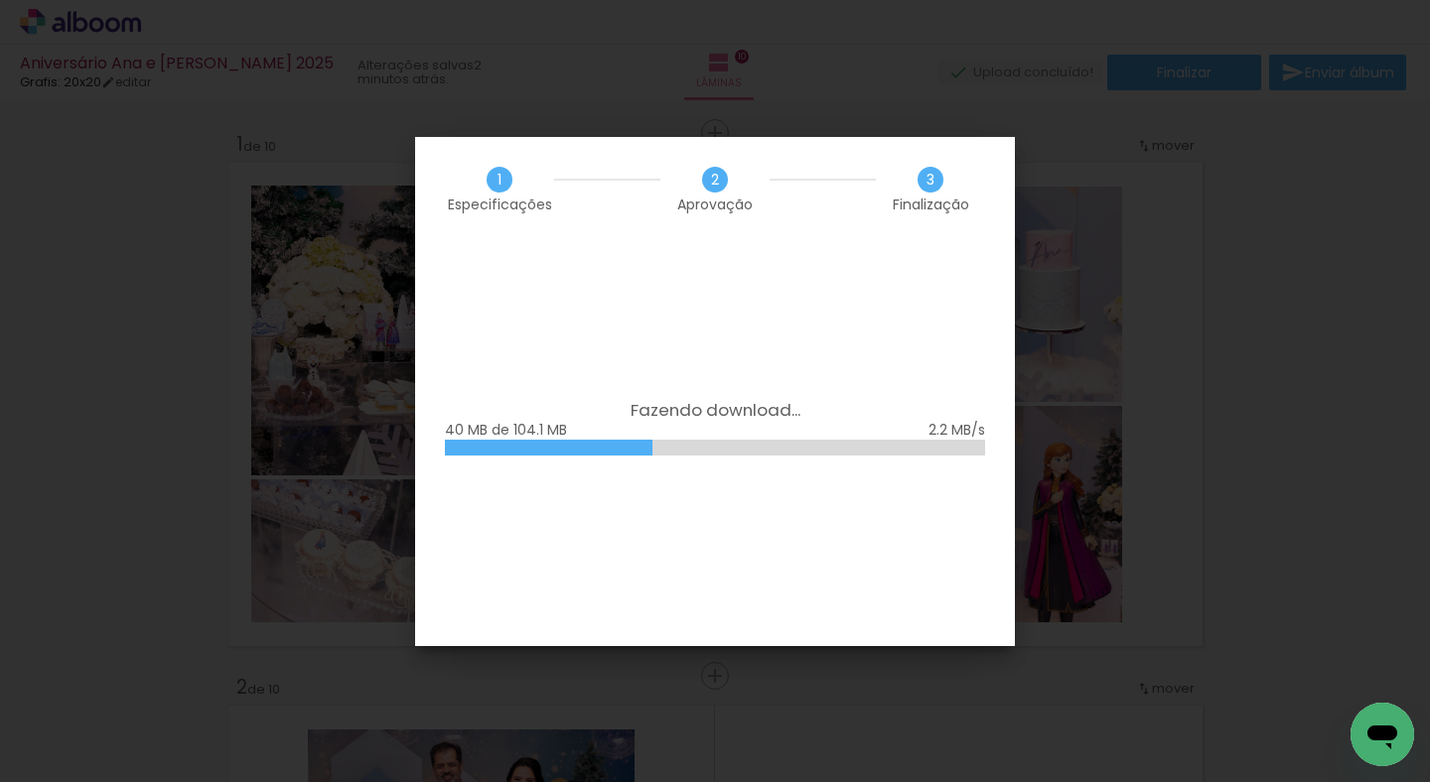
scroll to position [0, 3632]
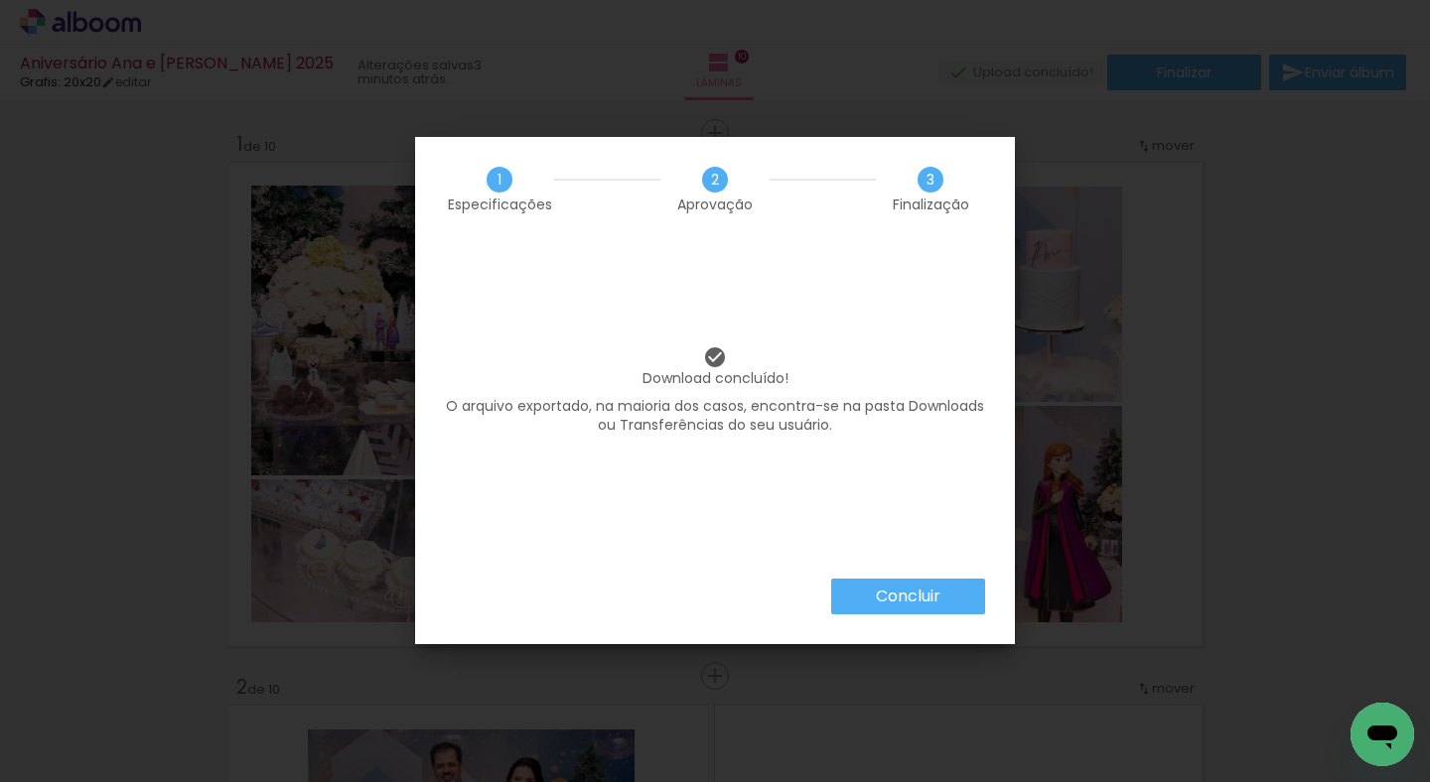
click at [941, 589] on paper-button "Concluir" at bounding box center [908, 597] width 154 height 36
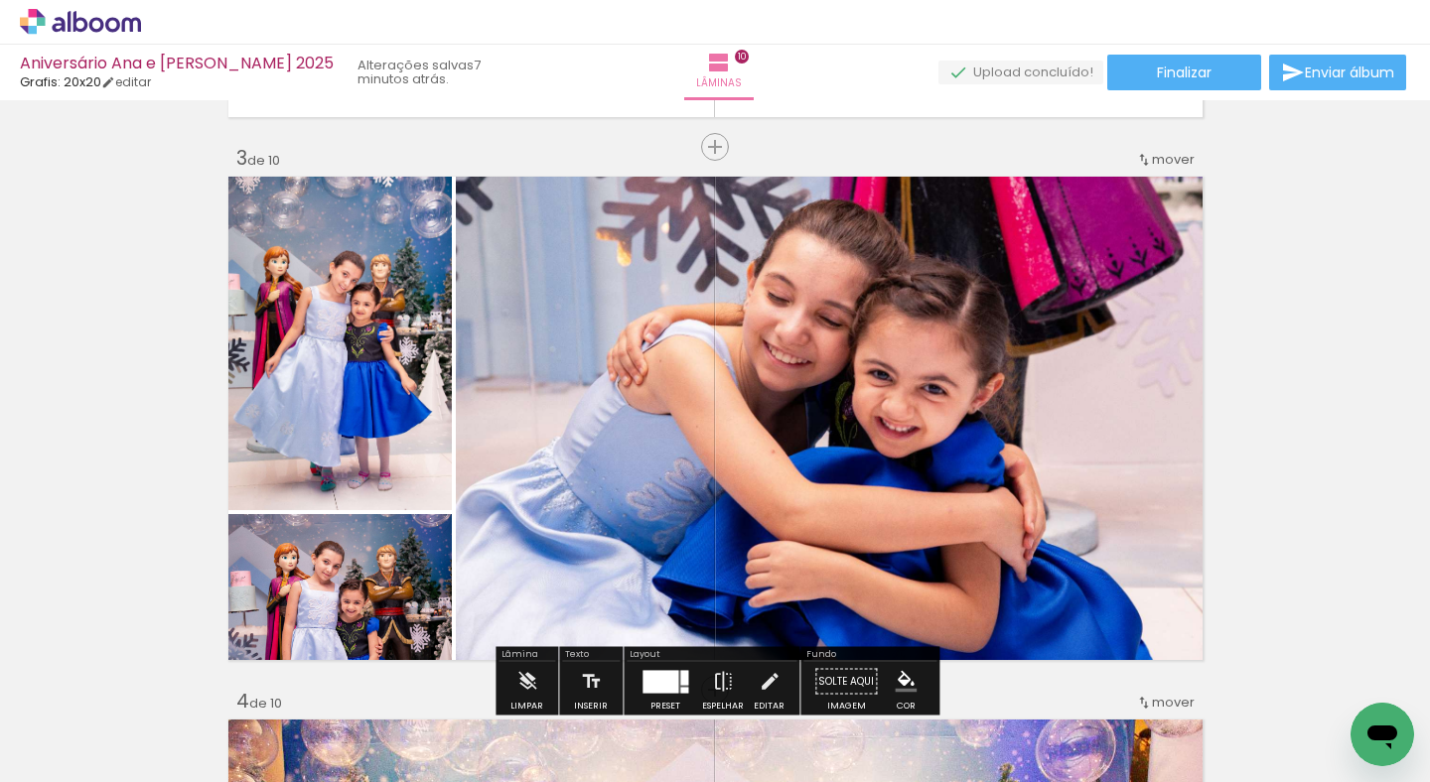
scroll to position [0, 3632]
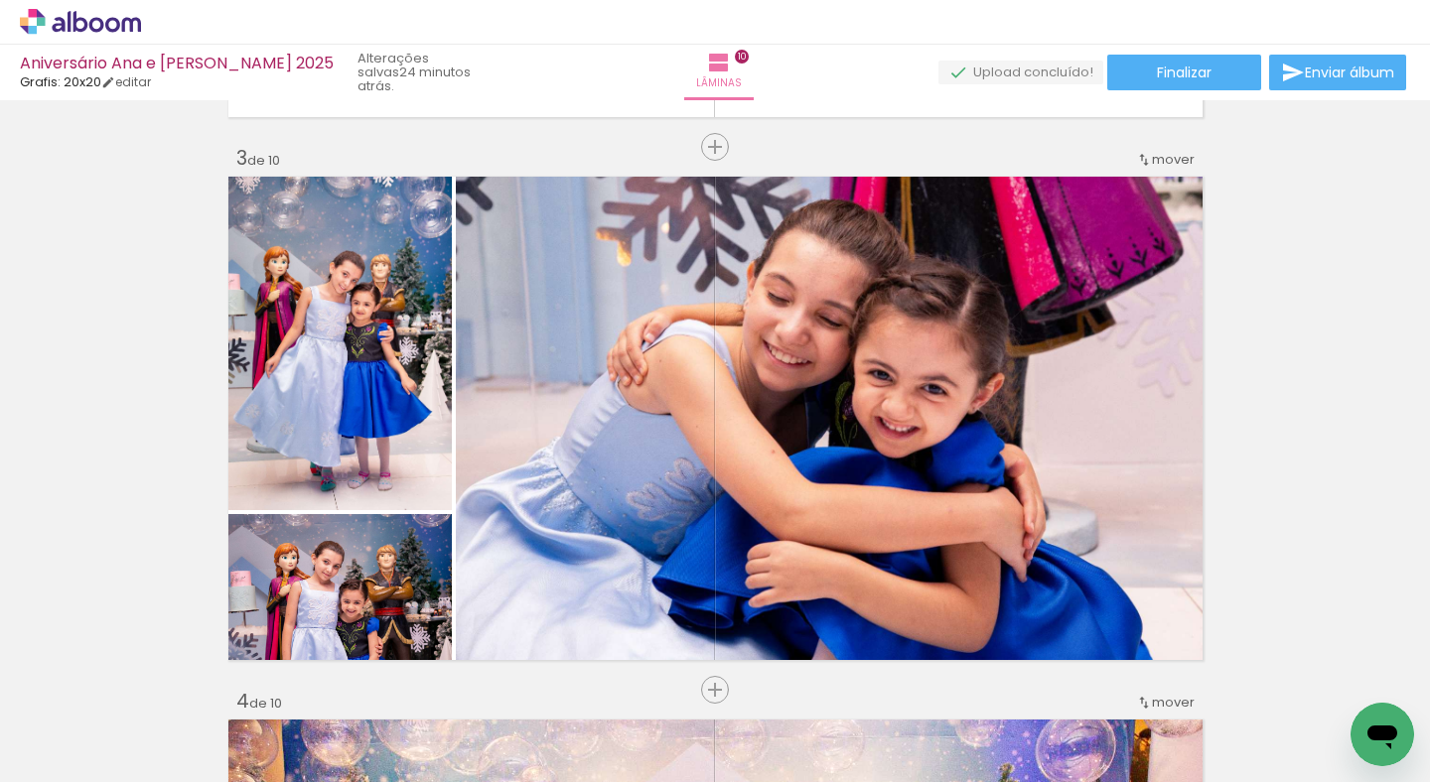
scroll to position [0, 3632]
